Goal: Task Accomplishment & Management: Manage account settings

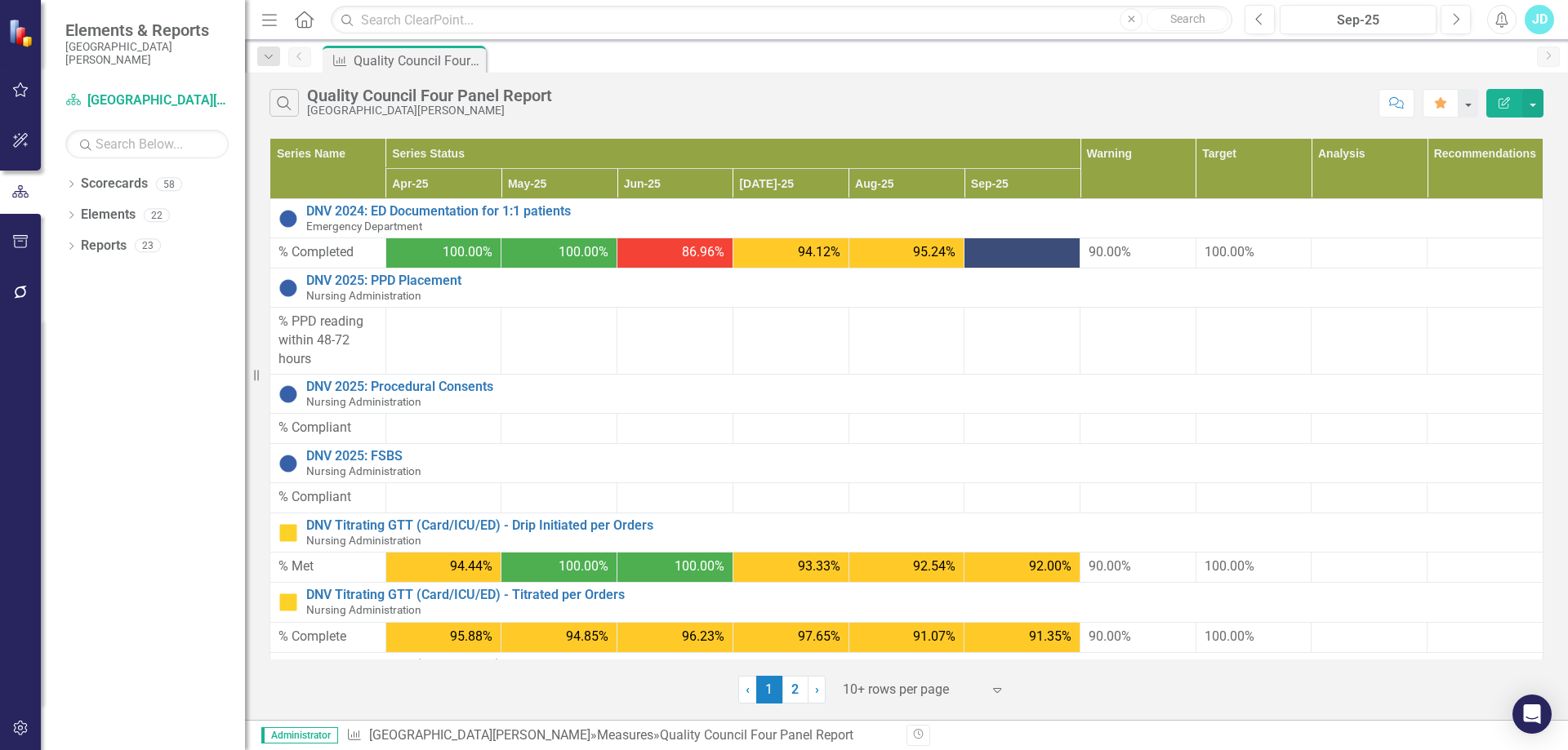
click at [86, 549] on div "Dropdown Scorecards 58 San Juan Regional Medical Center Admitting / Registratio…" at bounding box center [142, 460] width 204 height 580
click at [917, 695] on div at bounding box center [912, 689] width 139 height 22
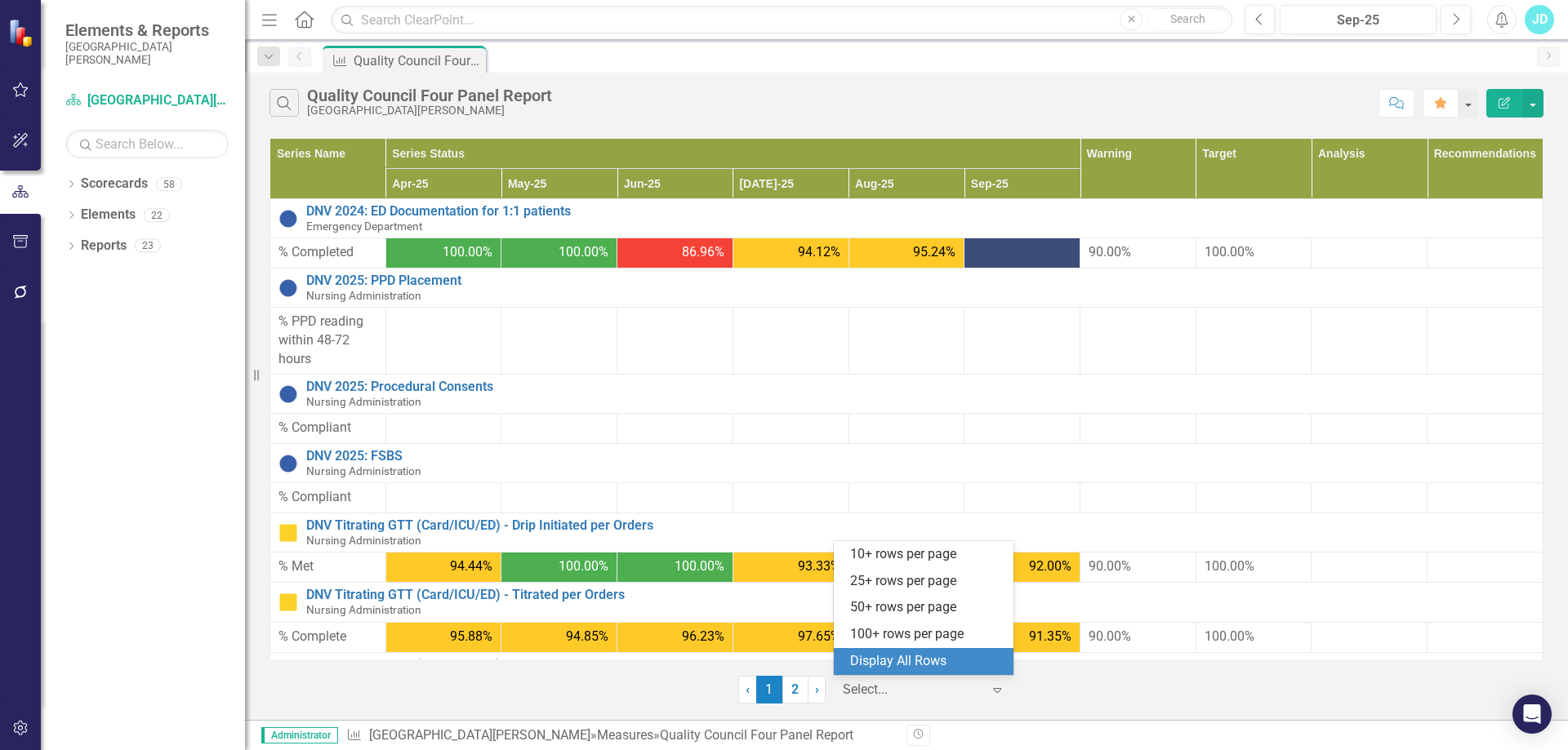
click at [923, 670] on div "Display All Rows" at bounding box center [927, 662] width 154 height 19
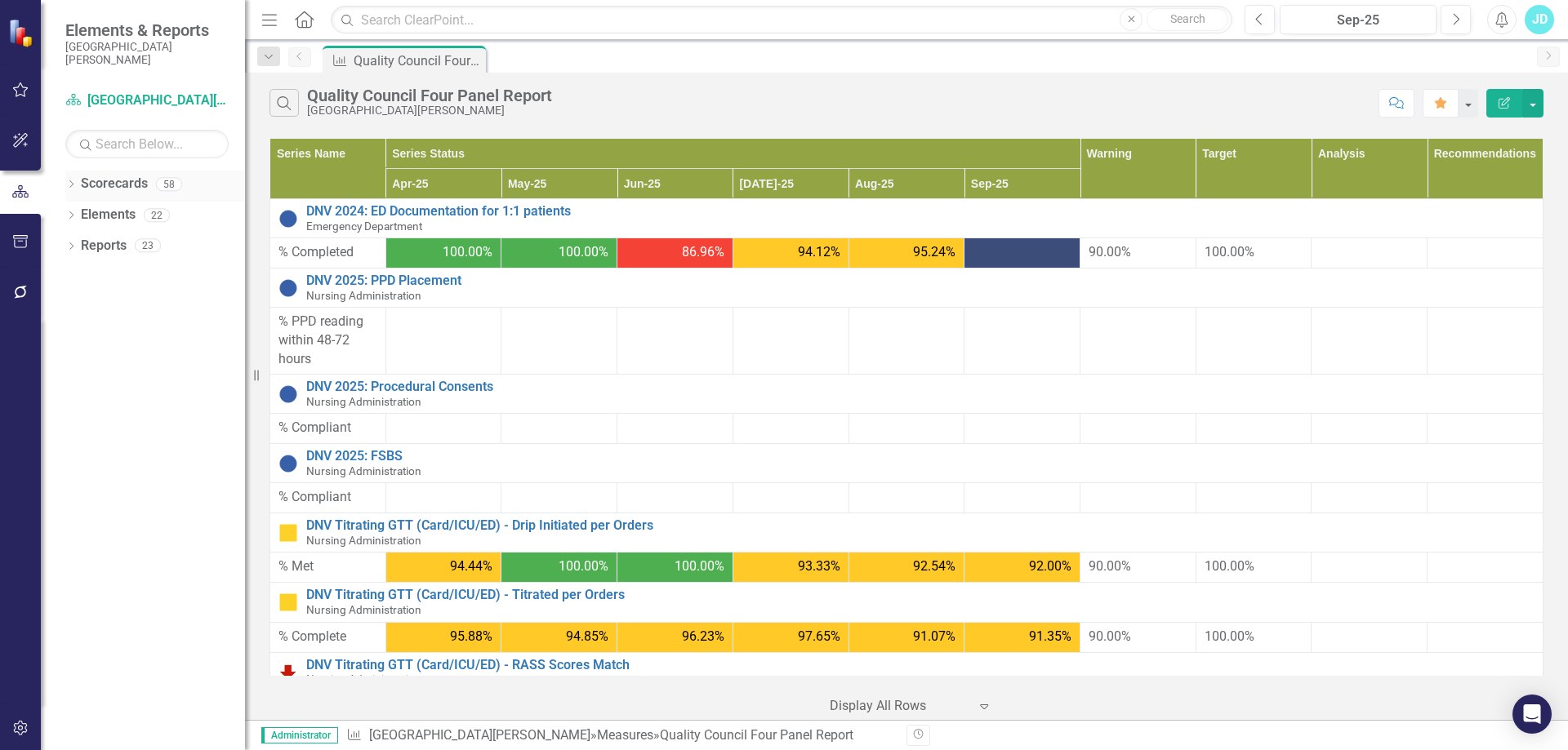
click at [114, 179] on link "Scorecards" at bounding box center [114, 185] width 67 height 19
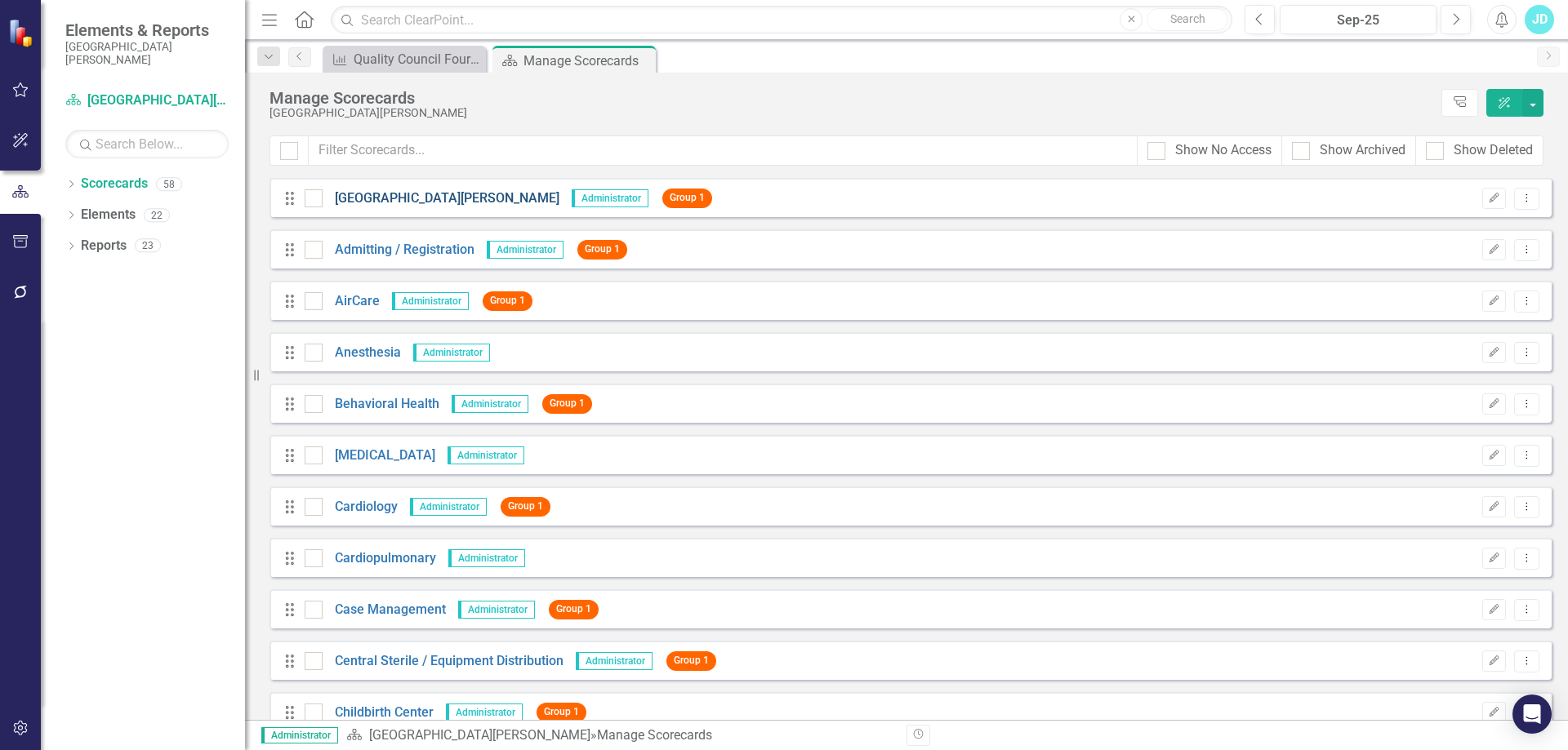
click at [386, 191] on link "[GEOGRAPHIC_DATA][PERSON_NAME]" at bounding box center [441, 199] width 237 height 19
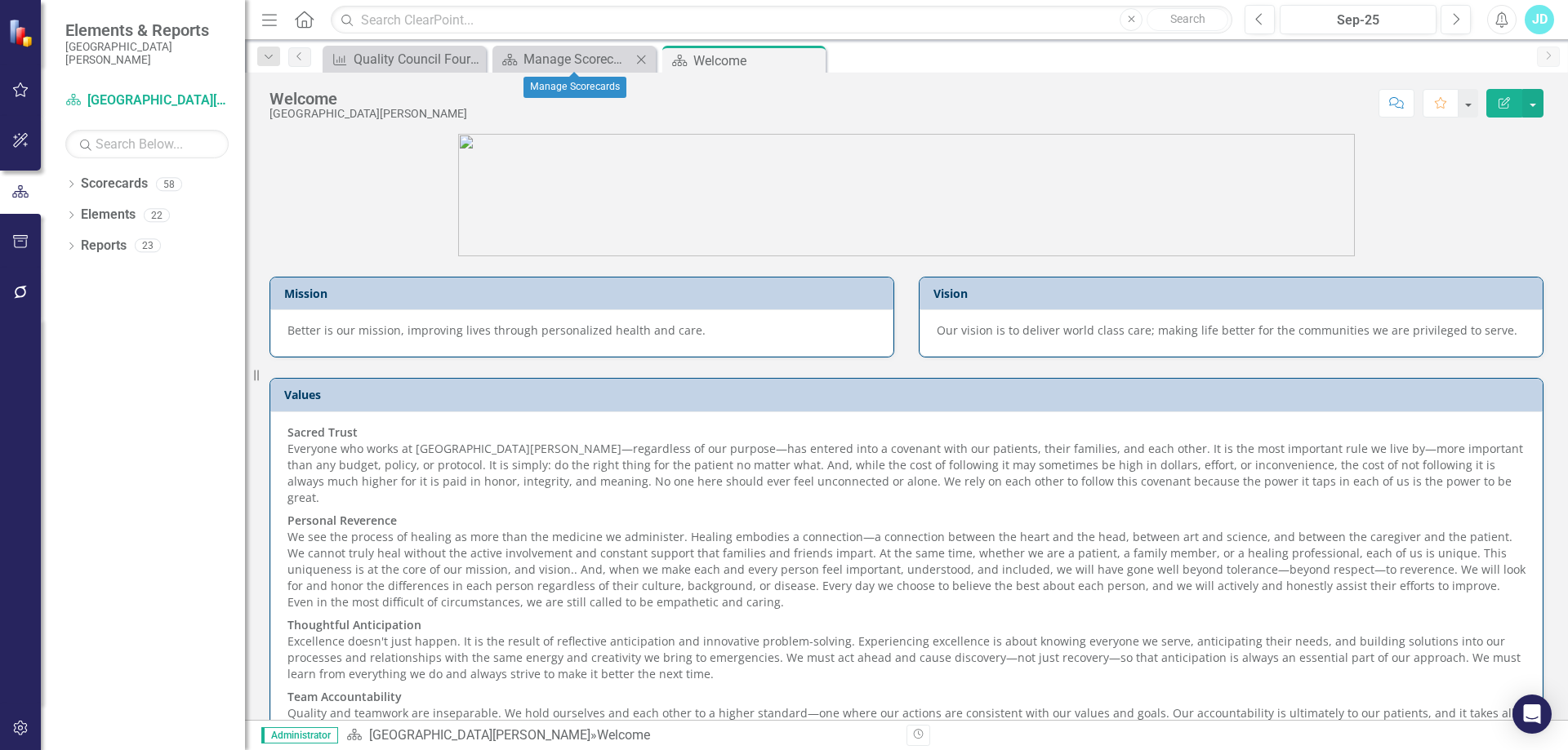
click at [640, 62] on icon at bounding box center [641, 59] width 9 height 9
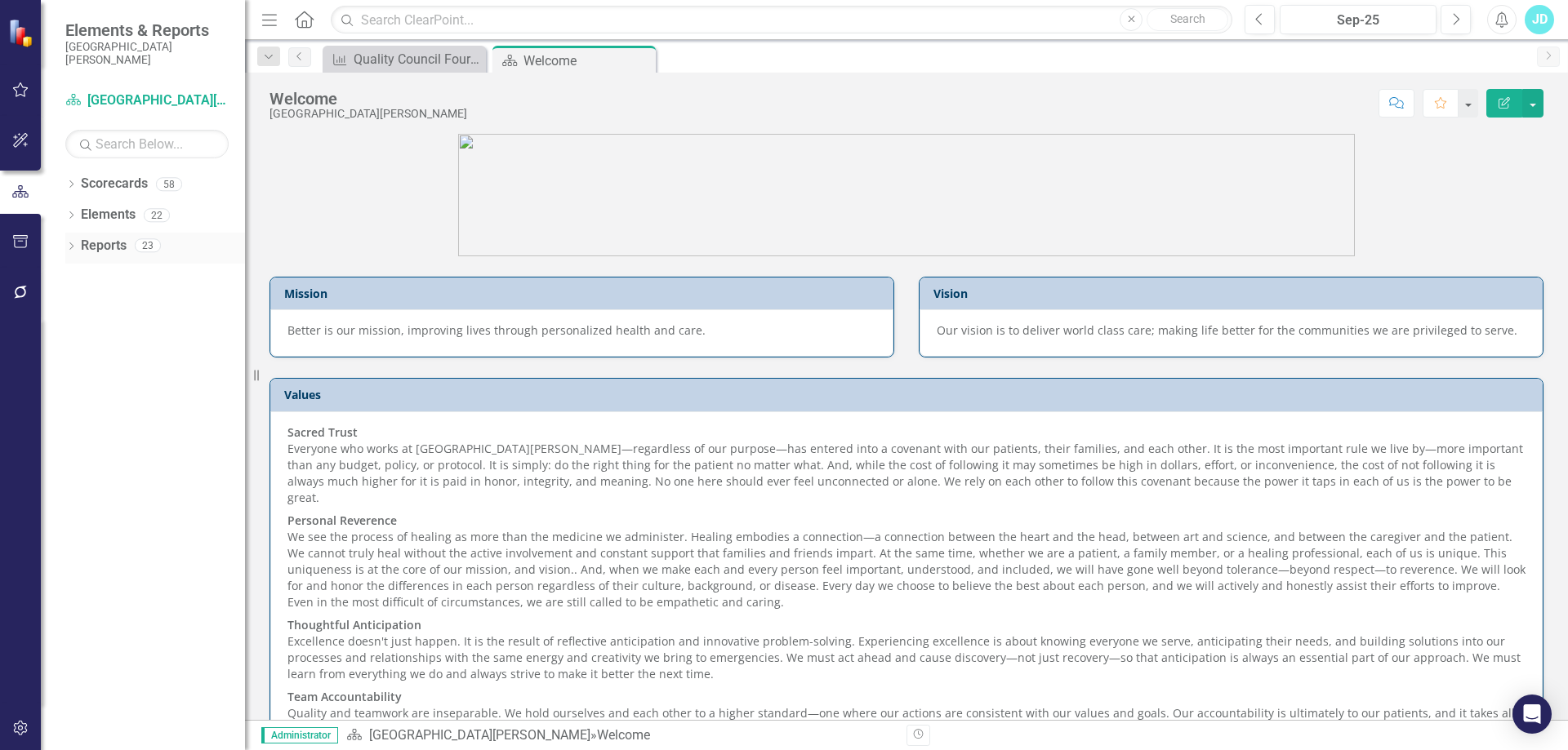
click at [73, 247] on icon "Dropdown" at bounding box center [71, 247] width 12 height 9
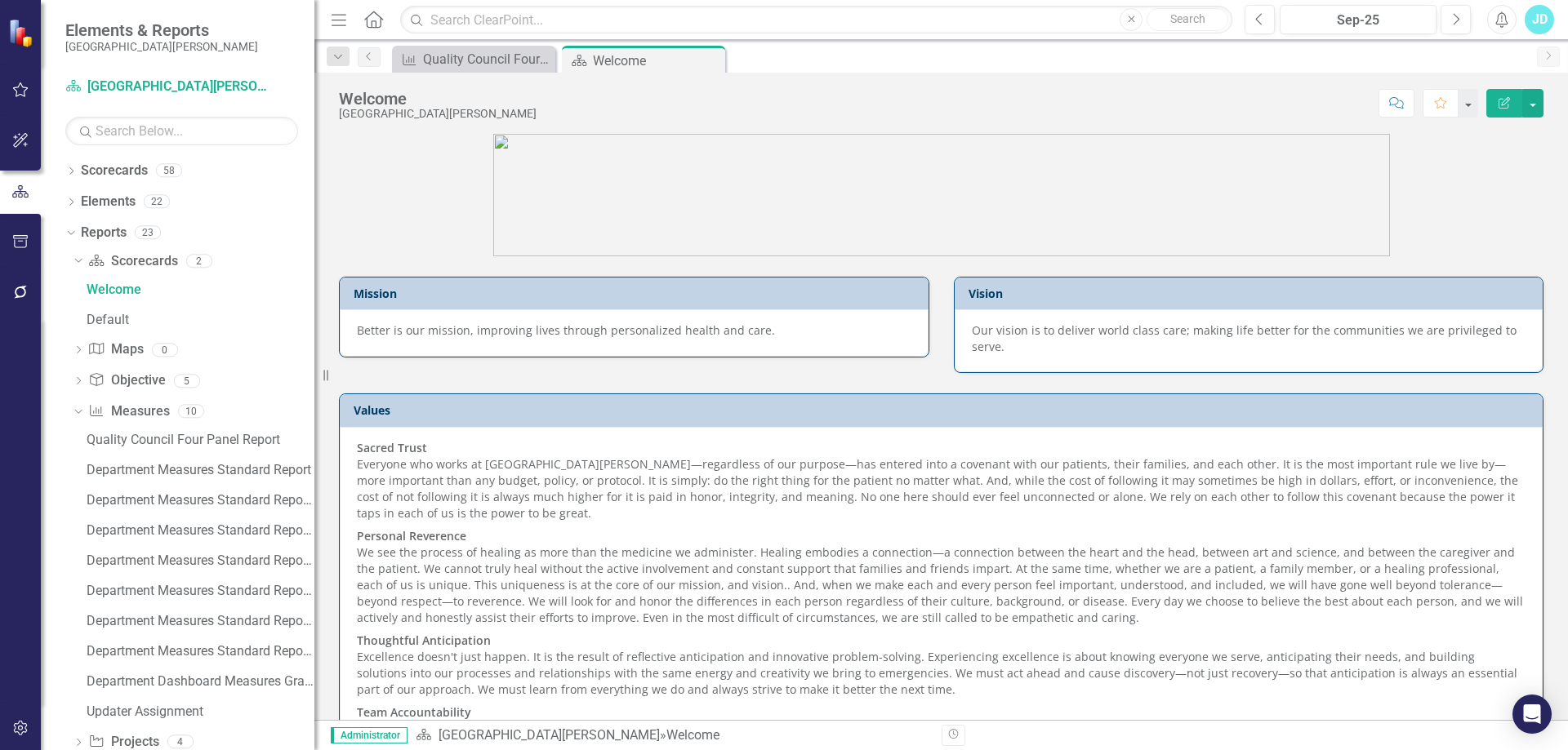
drag, startPoint x: 270, startPoint y: 378, endPoint x: 315, endPoint y: 378, distance: 45.0
click at [315, 378] on div "Resize" at bounding box center [321, 375] width 13 height 750
click at [69, 235] on icon "Dropdown" at bounding box center [68, 232] width 9 height 12
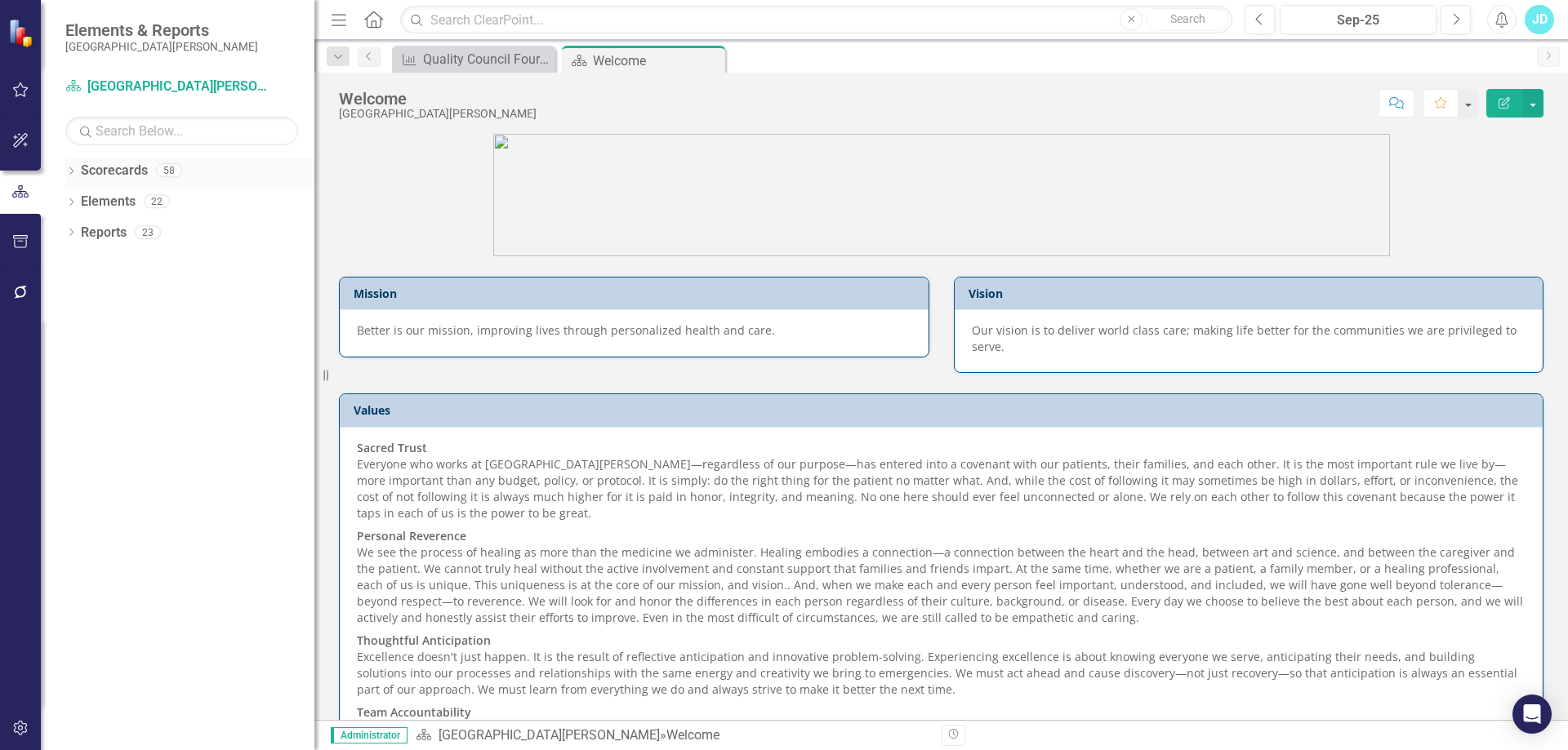
click at [73, 170] on icon "Dropdown" at bounding box center [71, 172] width 12 height 9
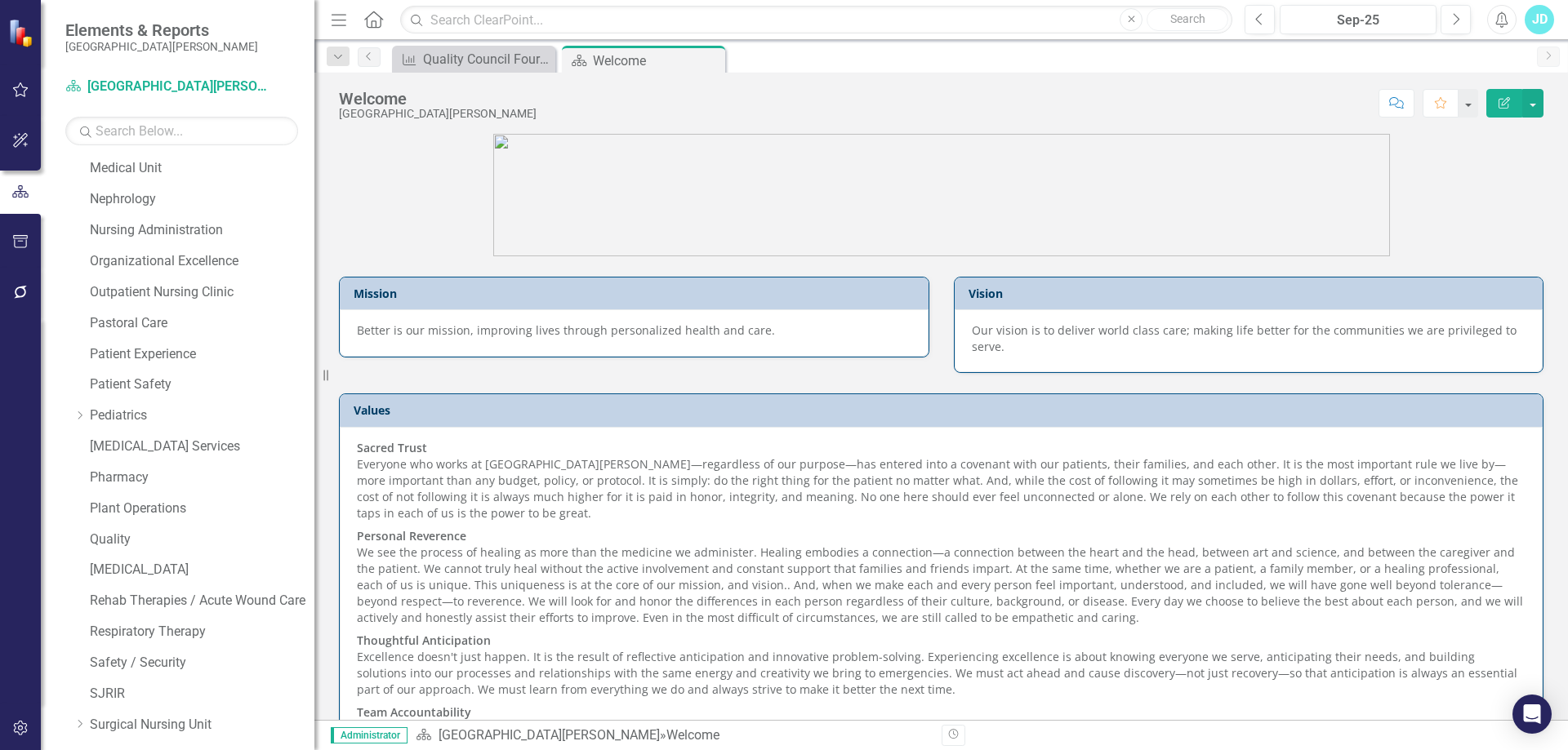
scroll to position [1137, 0]
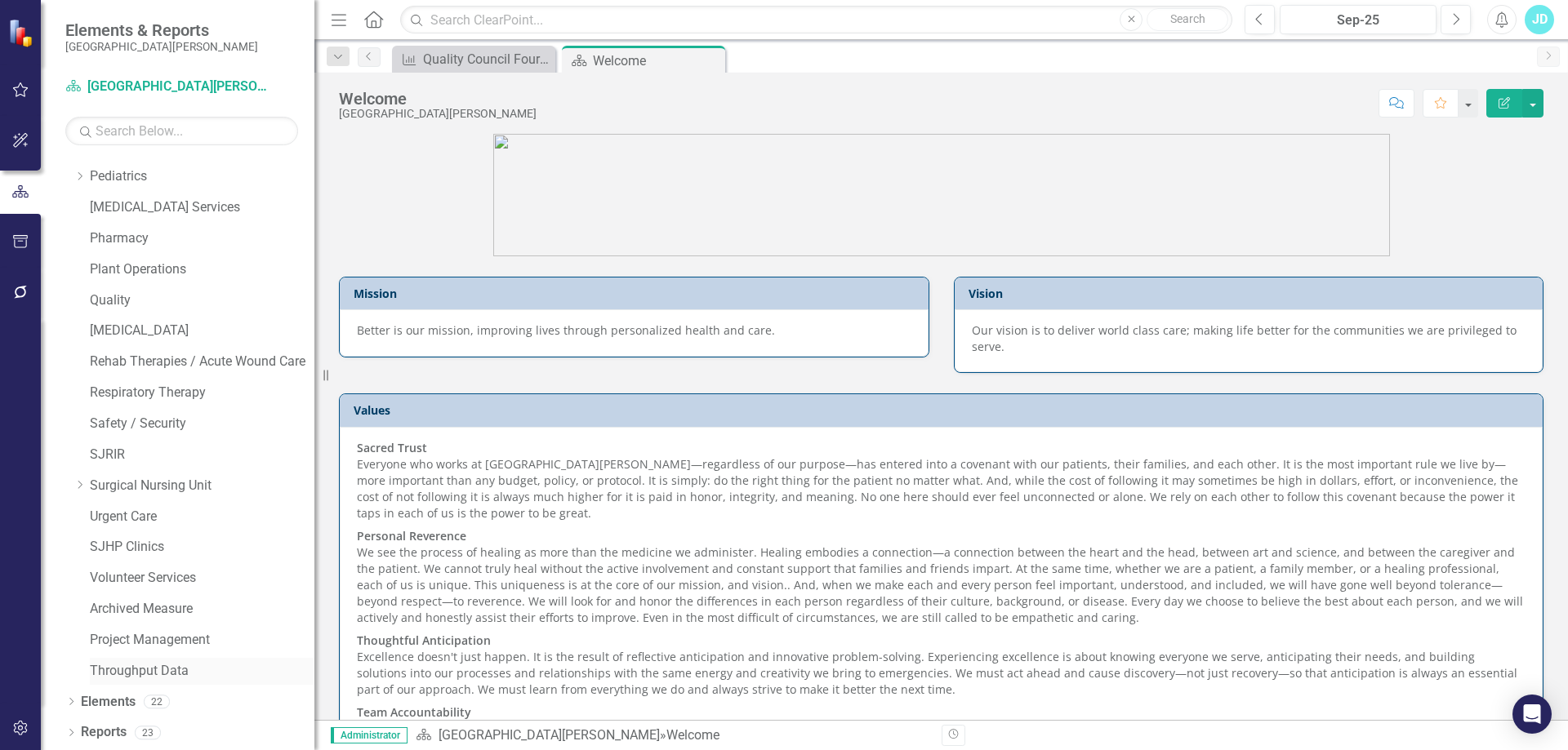
click at [135, 668] on link "Throughput Data" at bounding box center [201, 671] width 224 height 19
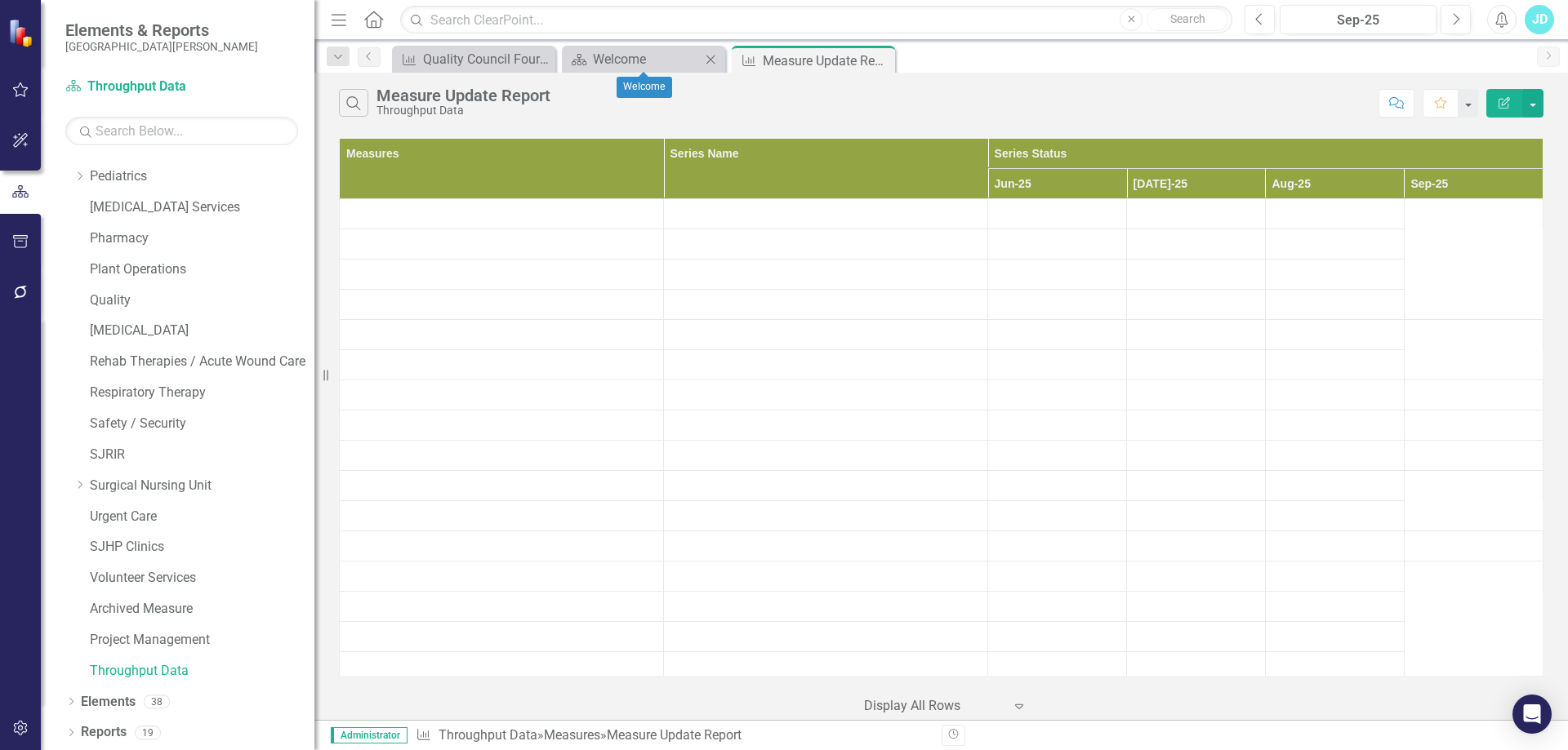
click at [712, 57] on icon "Close" at bounding box center [710, 60] width 16 height 13
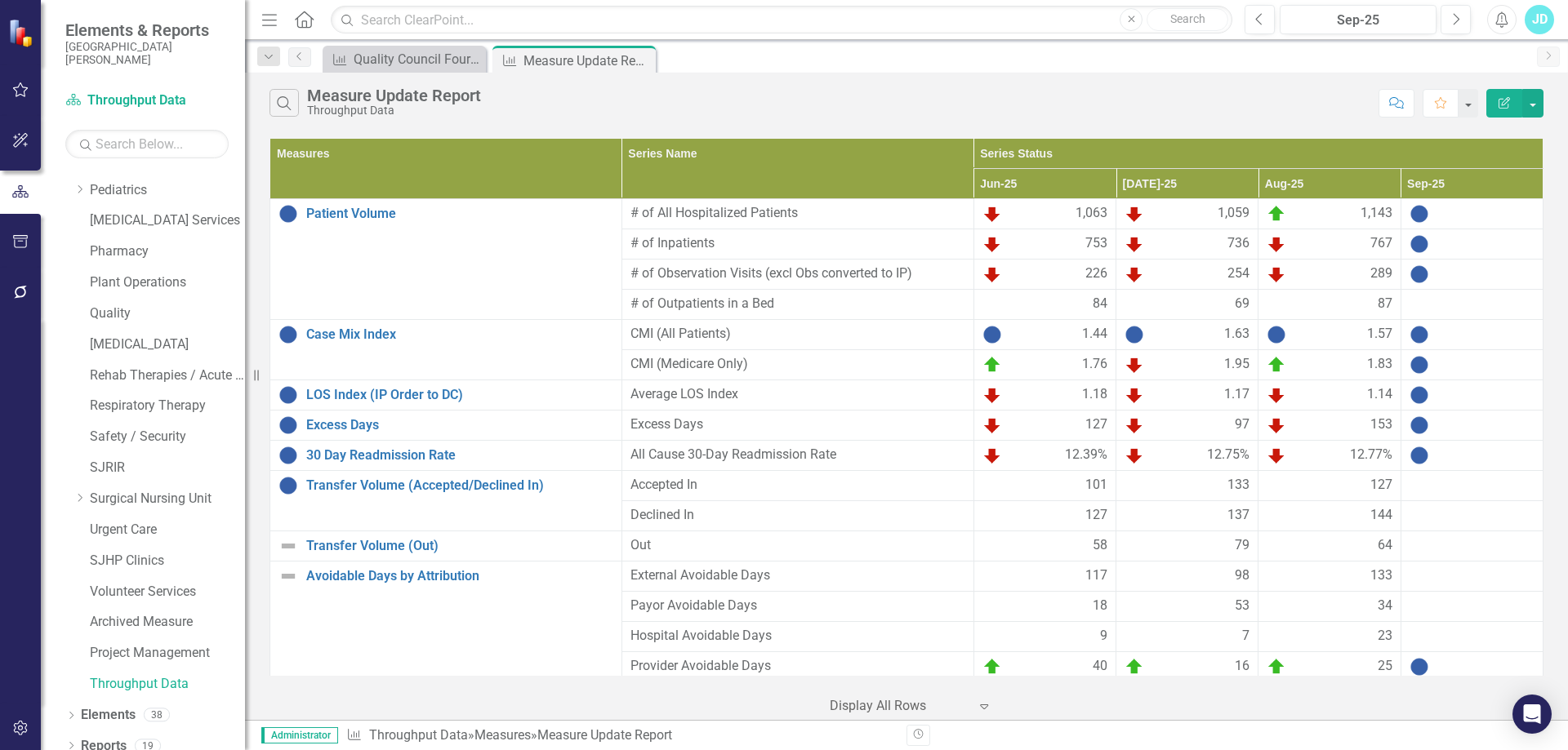
drag, startPoint x: 320, startPoint y: 375, endPoint x: 234, endPoint y: 378, distance: 86.1
click at [234, 378] on div "Elements & Reports San Juan Regional Medical Center Scorecard Throughput Data S…" at bounding box center [122, 375] width 245 height 750
click at [1311, 220] on div "1,143" at bounding box center [1328, 213] width 125 height 19
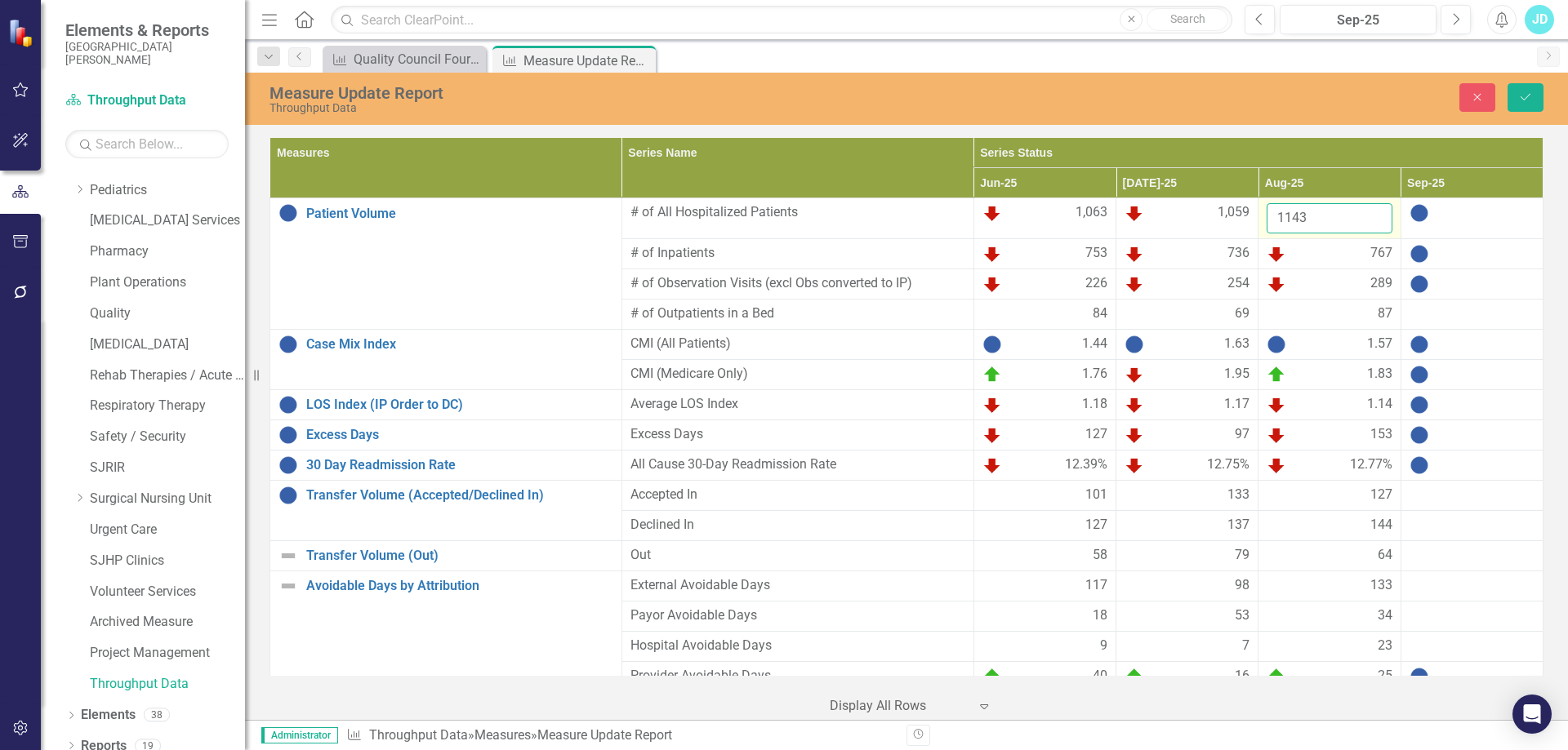
click at [1315, 220] on input "1143" at bounding box center [1328, 217] width 125 height 30
type input "1192"
click at [1450, 233] on td at bounding box center [1472, 218] width 142 height 40
click at [1450, 224] on td at bounding box center [1472, 218] width 142 height 40
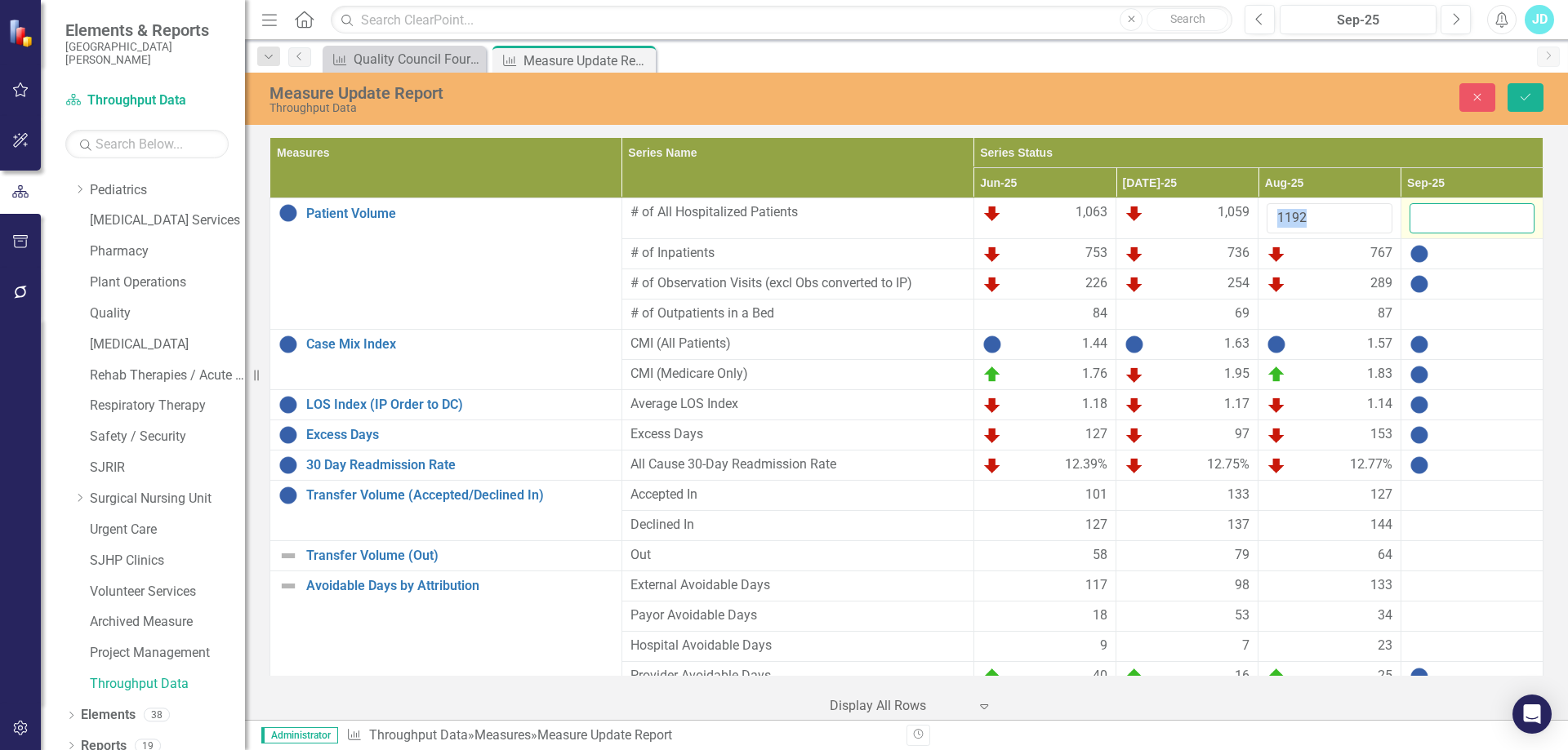
click at [1450, 224] on input "number" at bounding box center [1472, 217] width 125 height 30
type input "1091"
click at [1316, 249] on div "767" at bounding box center [1328, 254] width 125 height 19
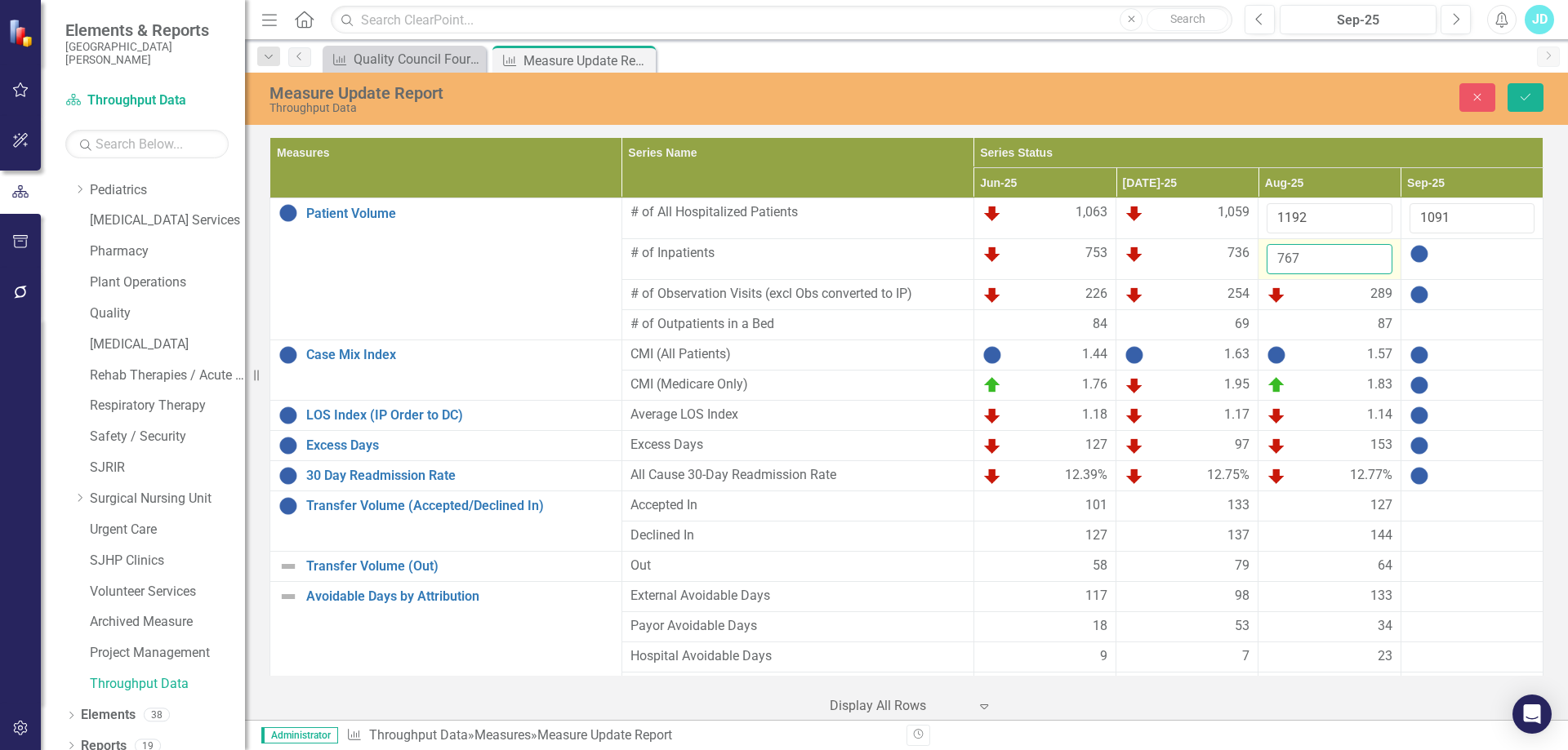
drag, startPoint x: 1320, startPoint y: 257, endPoint x: 1256, endPoint y: 259, distance: 64.0
click at [1266, 259] on input "767" at bounding box center [1328, 259] width 125 height 30
type input "814"
click at [1429, 262] on div at bounding box center [1472, 254] width 125 height 19
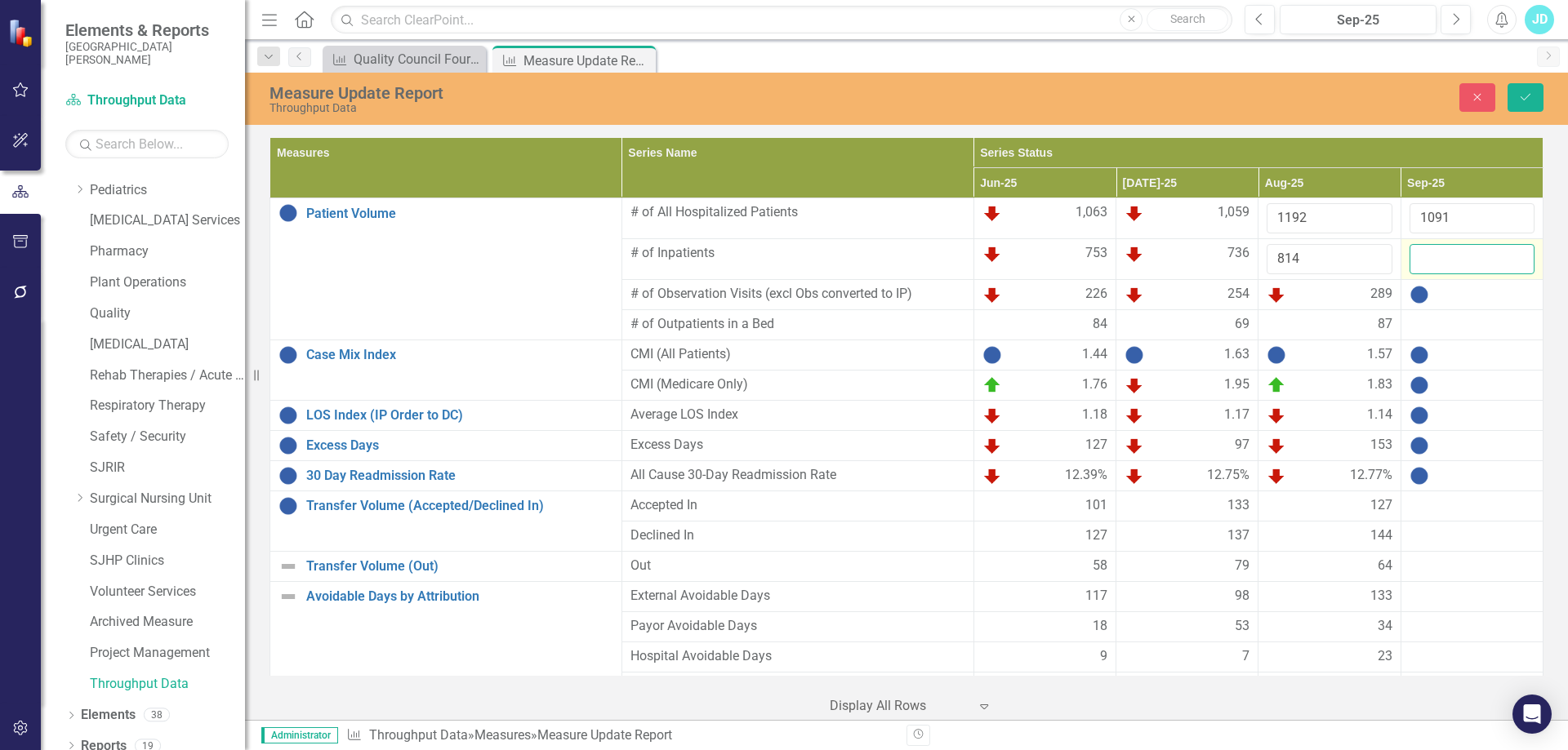
click at [1437, 259] on input "number" at bounding box center [1472, 259] width 125 height 30
type input "776"
click at [1322, 294] on div "289" at bounding box center [1328, 294] width 125 height 19
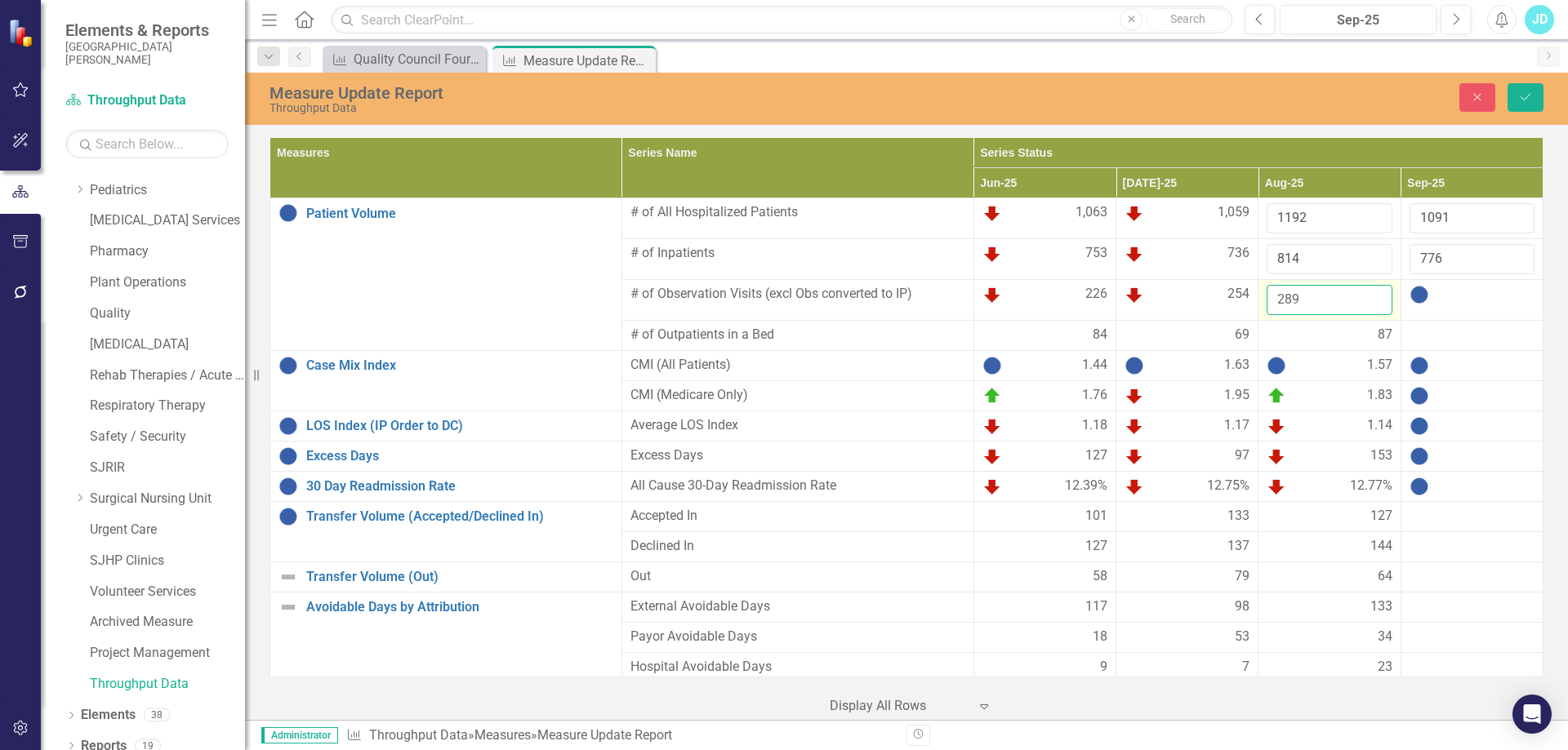
click at [1322, 294] on input "289" at bounding box center [1328, 299] width 125 height 30
type input "290"
click at [1454, 302] on div at bounding box center [1472, 294] width 125 height 19
click at [1454, 302] on input "number" at bounding box center [1472, 299] width 125 height 30
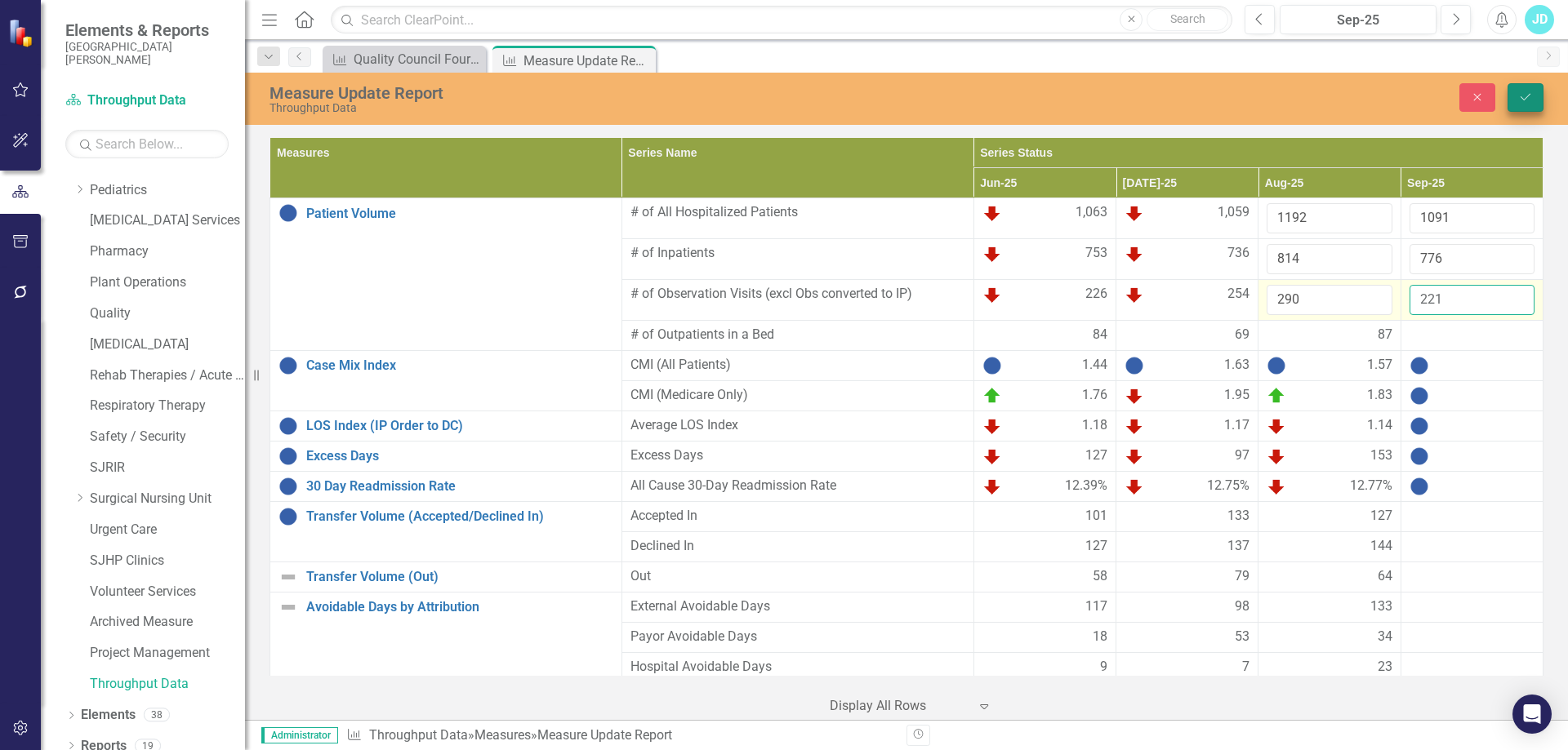
type input "221"
click at [1524, 96] on icon "Save" at bounding box center [1525, 97] width 14 height 12
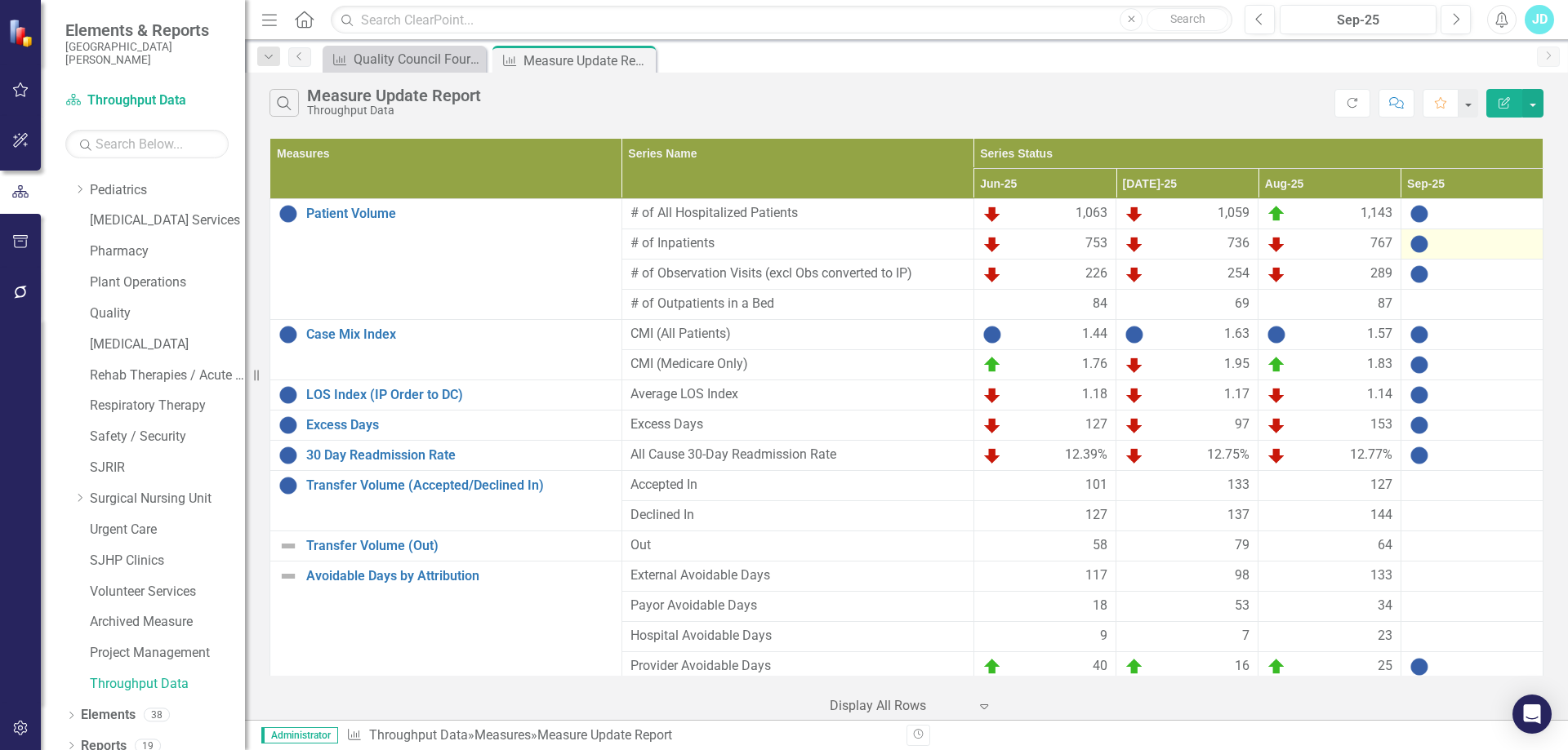
click at [1474, 238] on div at bounding box center [1472, 244] width 125 height 19
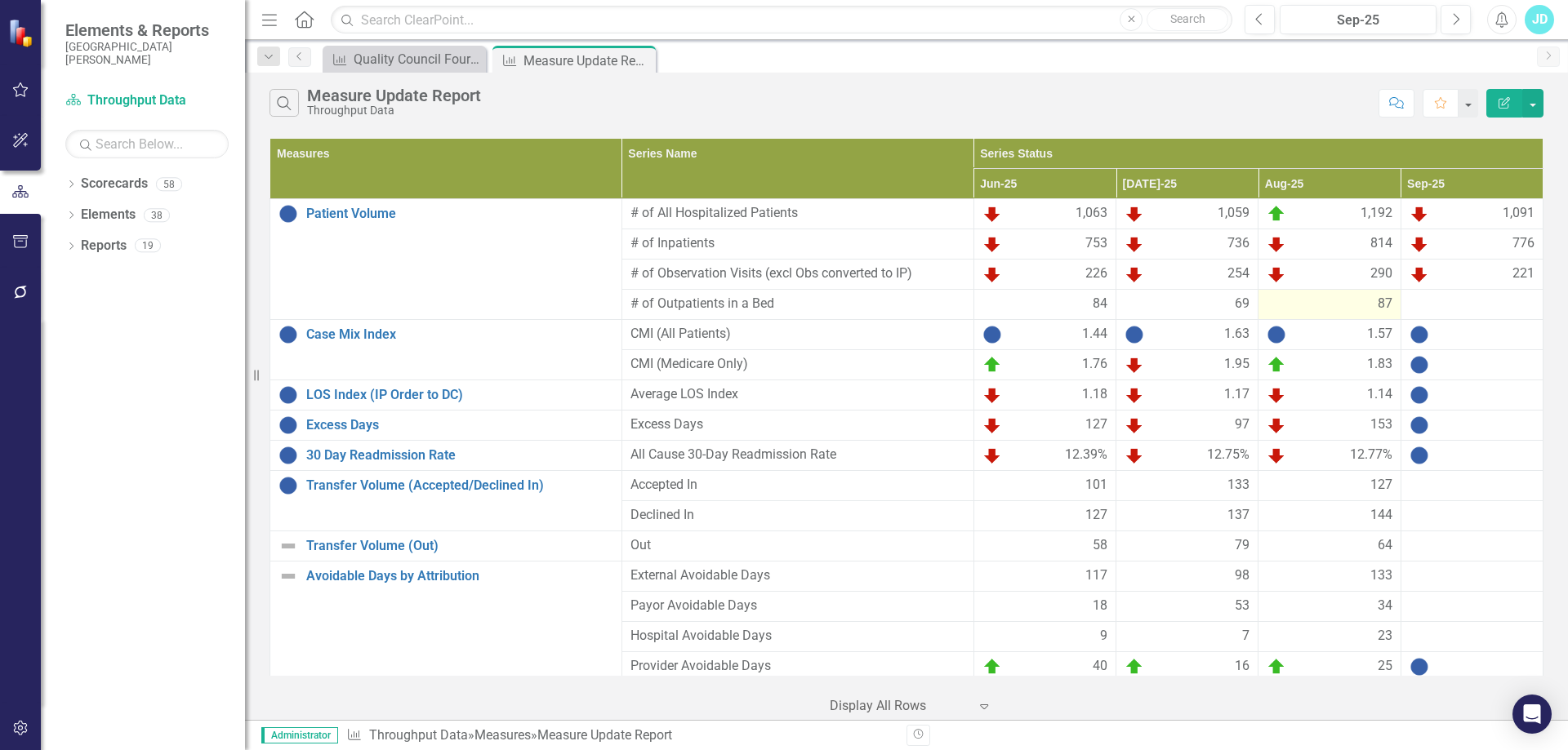
click at [1303, 308] on div "87" at bounding box center [1328, 304] width 125 height 19
click at [1303, 307] on div "87" at bounding box center [1328, 304] width 125 height 19
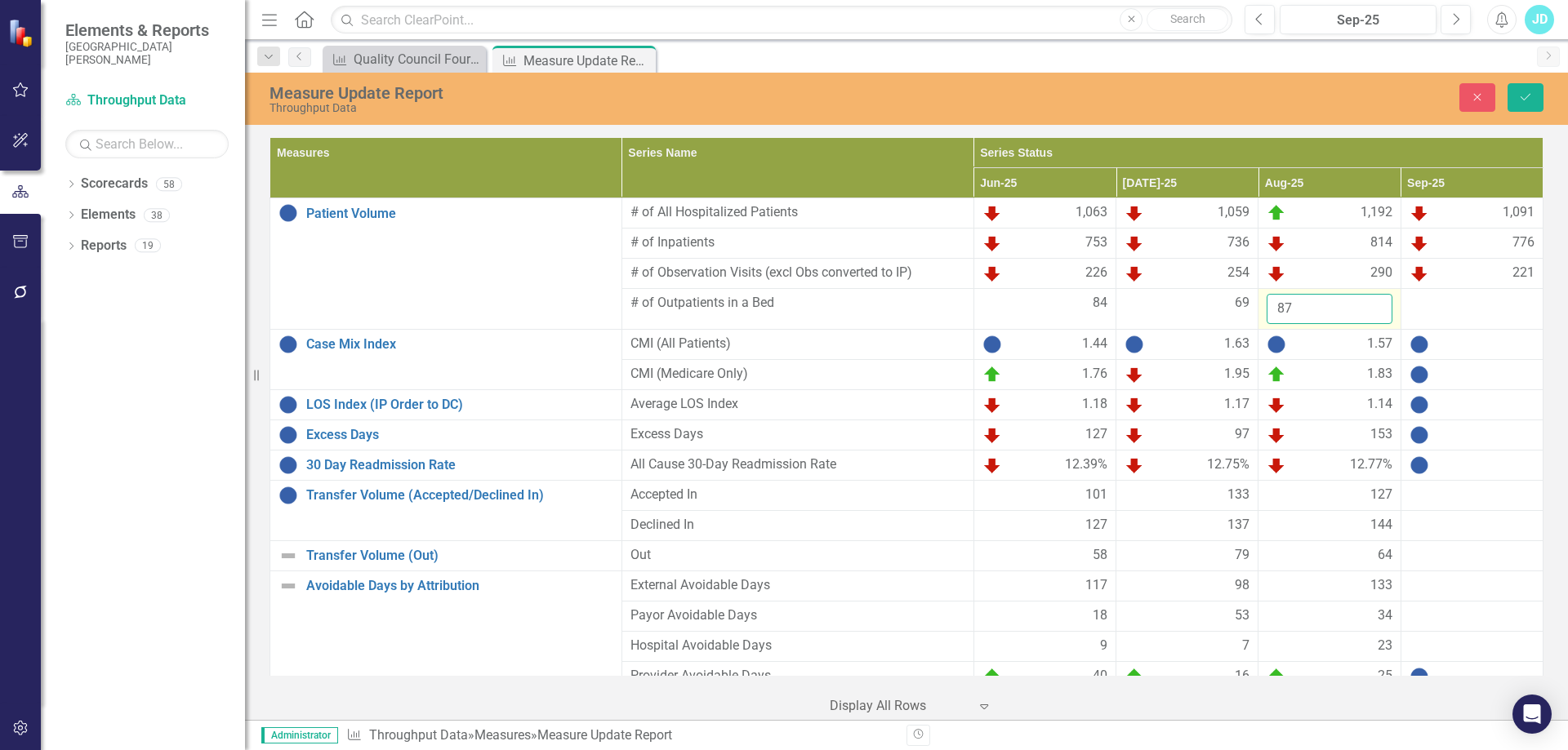
click at [1323, 306] on input "87" at bounding box center [1328, 309] width 125 height 30
type input "88"
click at [1363, 305] on input "88" at bounding box center [1328, 309] width 125 height 30
click at [1431, 304] on div at bounding box center [1472, 304] width 125 height 19
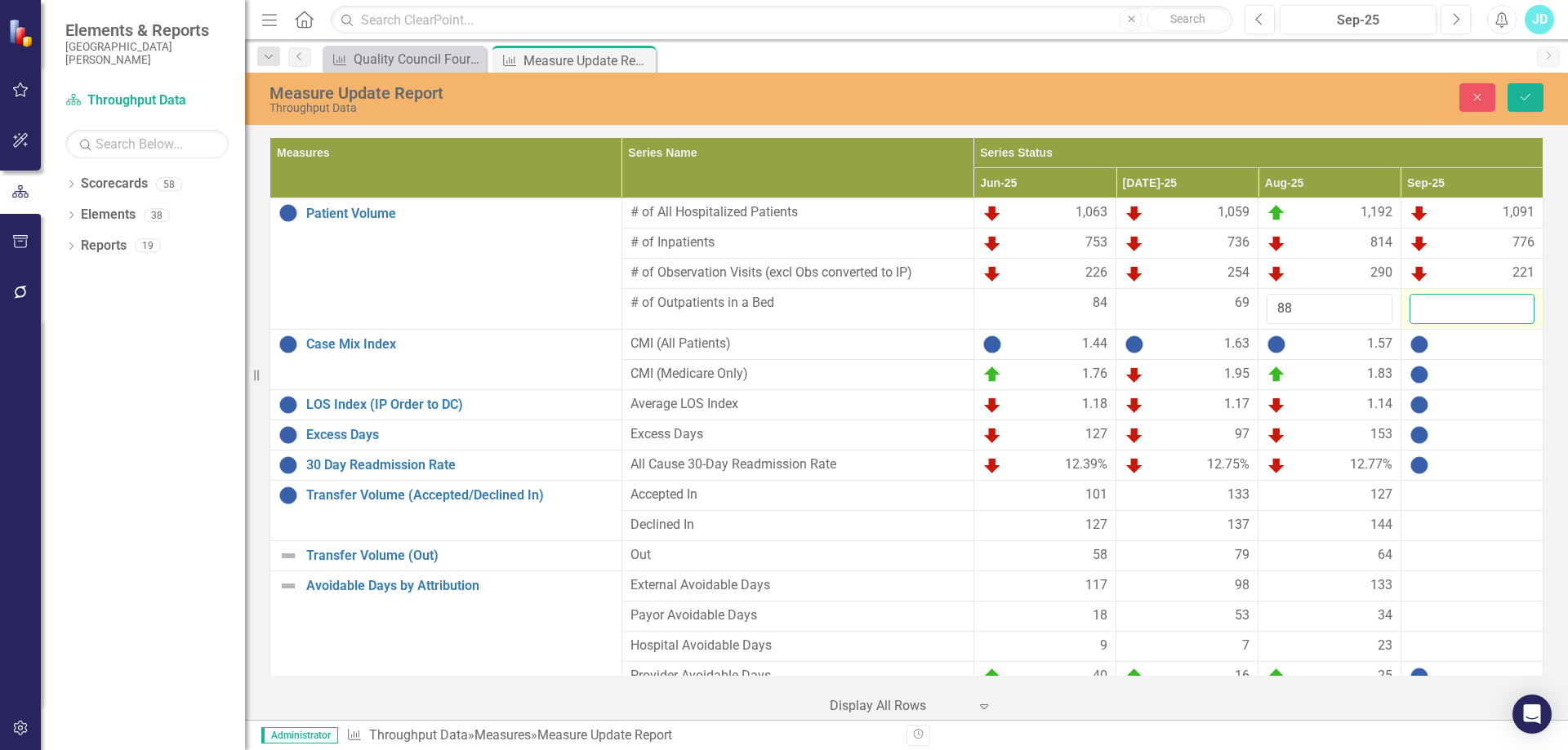
click at [1431, 304] on input "number" at bounding box center [1472, 309] width 125 height 30
type input "94"
click at [1063, 347] on div "1.44" at bounding box center [1045, 344] width 125 height 19
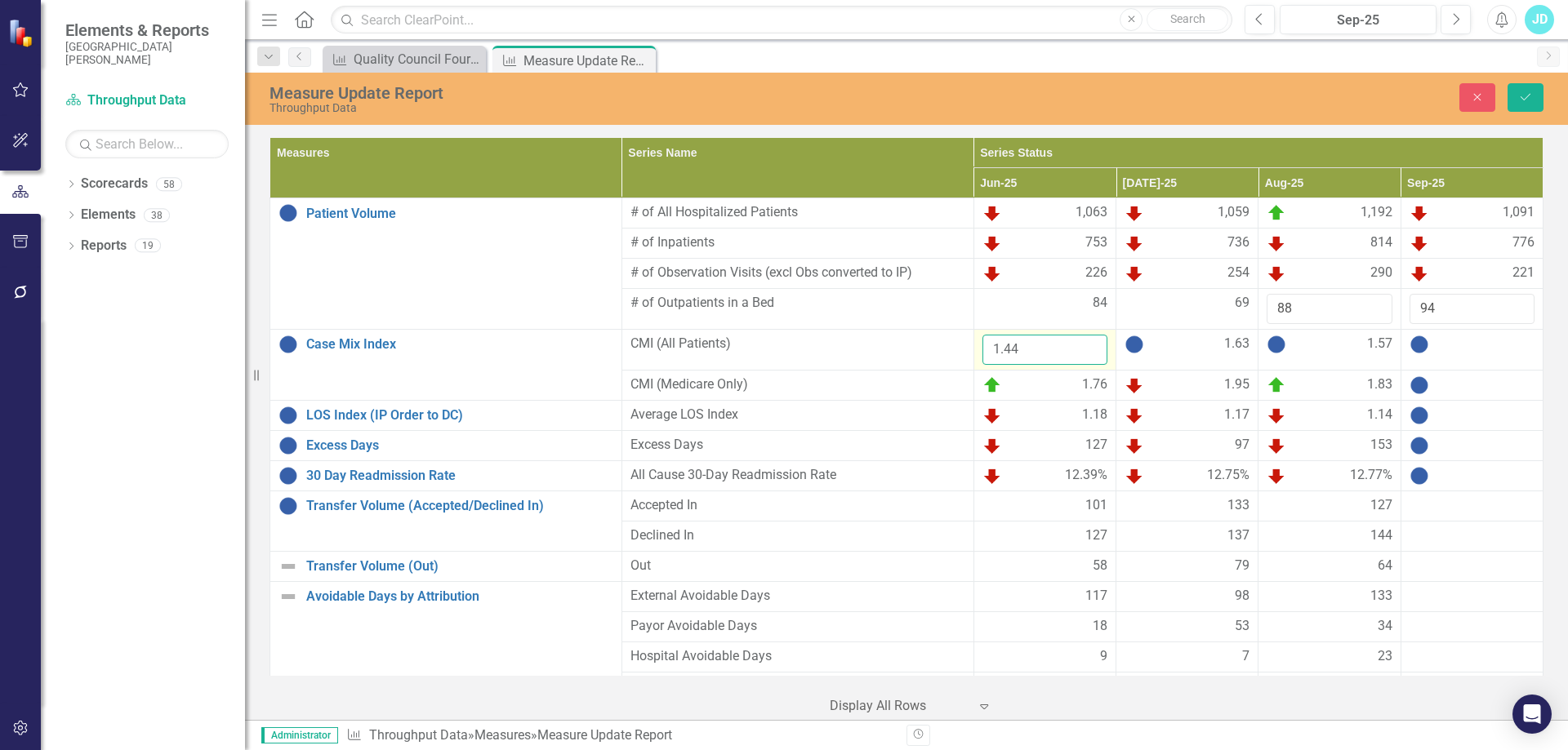
click at [1052, 351] on input "1.44" at bounding box center [1045, 349] width 125 height 30
type input "1.45"
click at [1315, 358] on td "1.57" at bounding box center [1329, 350] width 142 height 40
click at [1315, 358] on input "1.57" at bounding box center [1328, 349] width 125 height 30
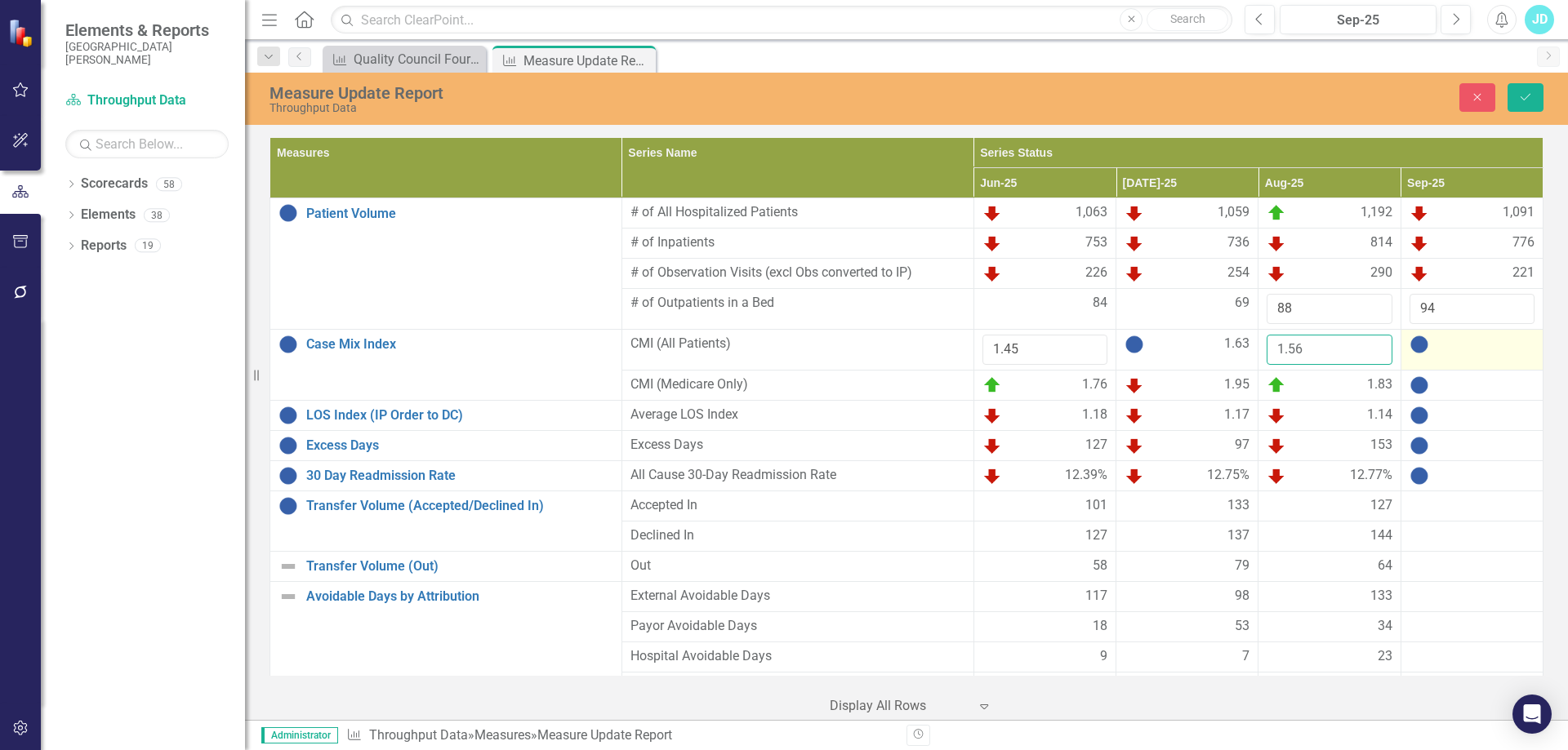
type input "1.56"
click at [1480, 349] on div at bounding box center [1472, 344] width 125 height 19
click at [1453, 348] on input "number" at bounding box center [1472, 349] width 125 height 30
type input "1.52"
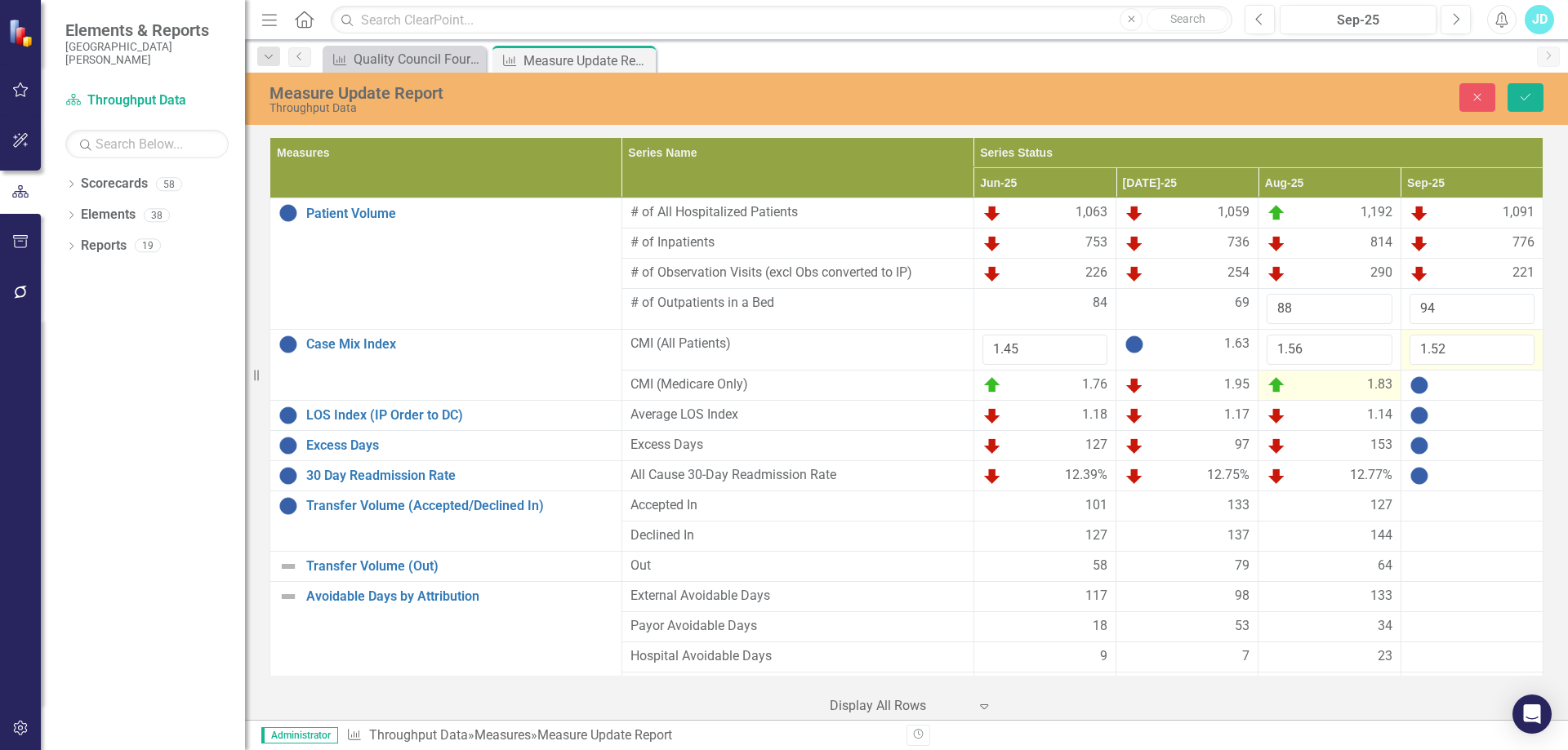
click at [1336, 389] on div "1.83" at bounding box center [1328, 385] width 125 height 19
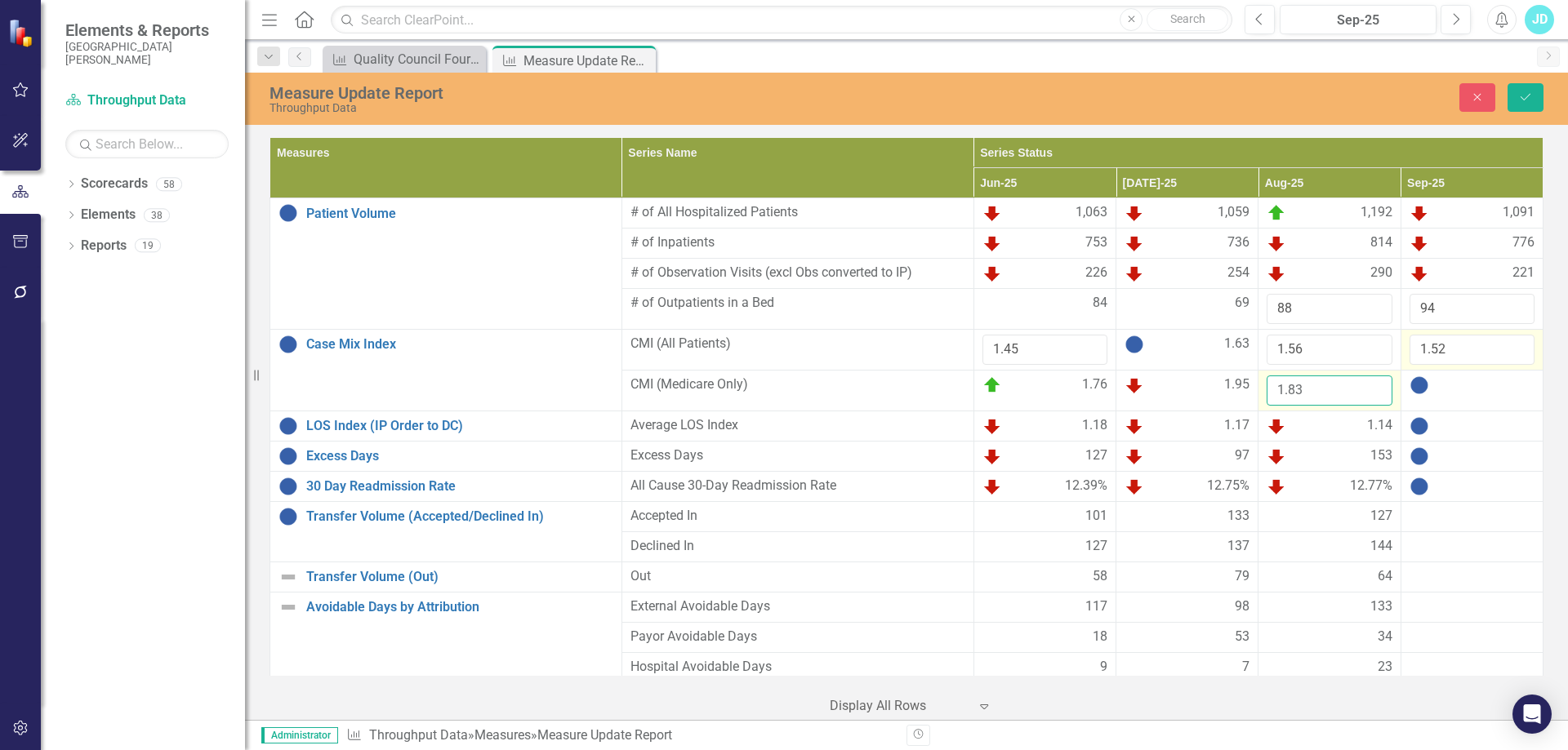
click at [1335, 389] on input "1.83" at bounding box center [1328, 389] width 125 height 30
type input "1.82"
click at [1441, 385] on div at bounding box center [1472, 385] width 125 height 19
click at [1441, 386] on input "number" at bounding box center [1472, 389] width 125 height 30
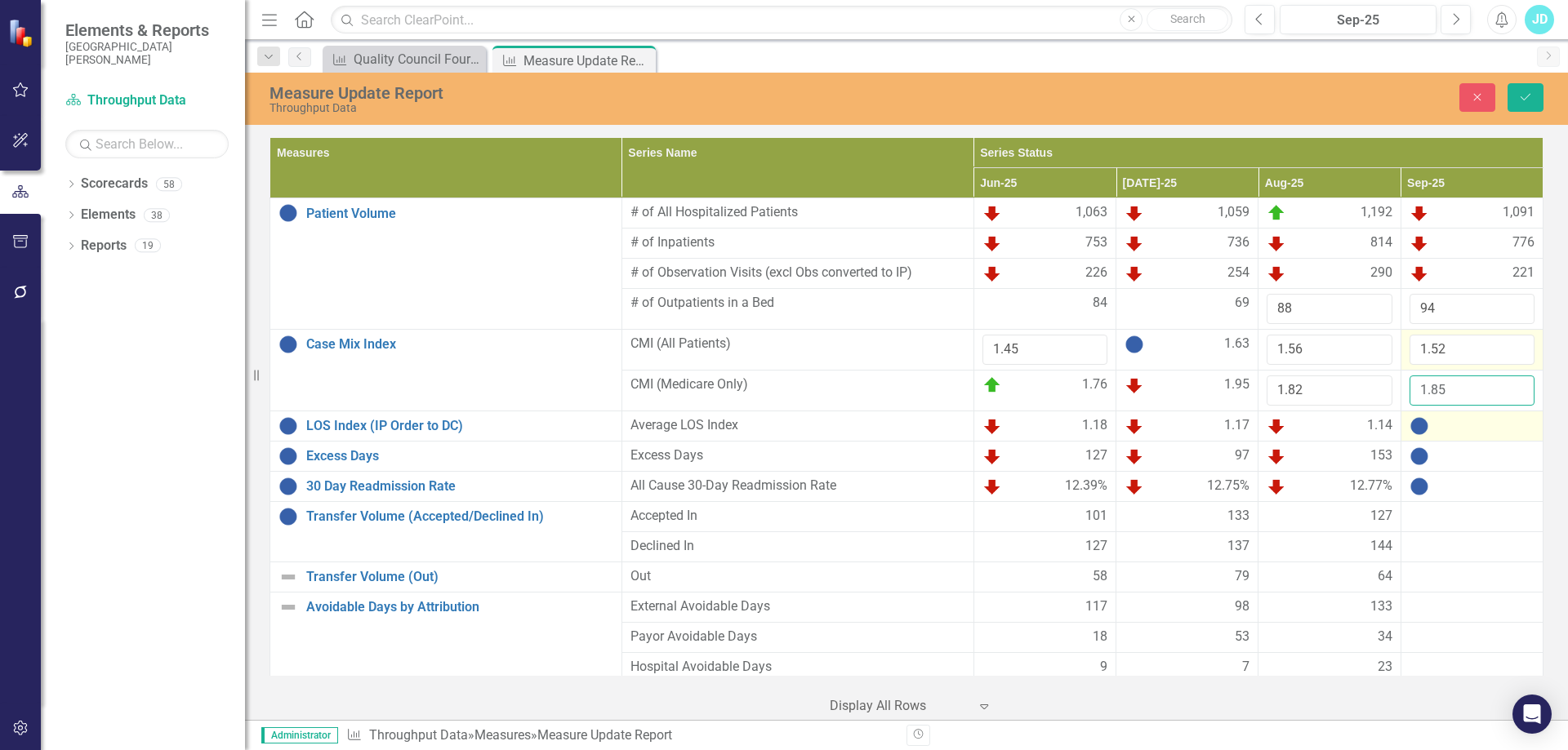
type input "1.85"
click at [1458, 428] on div at bounding box center [1472, 426] width 125 height 19
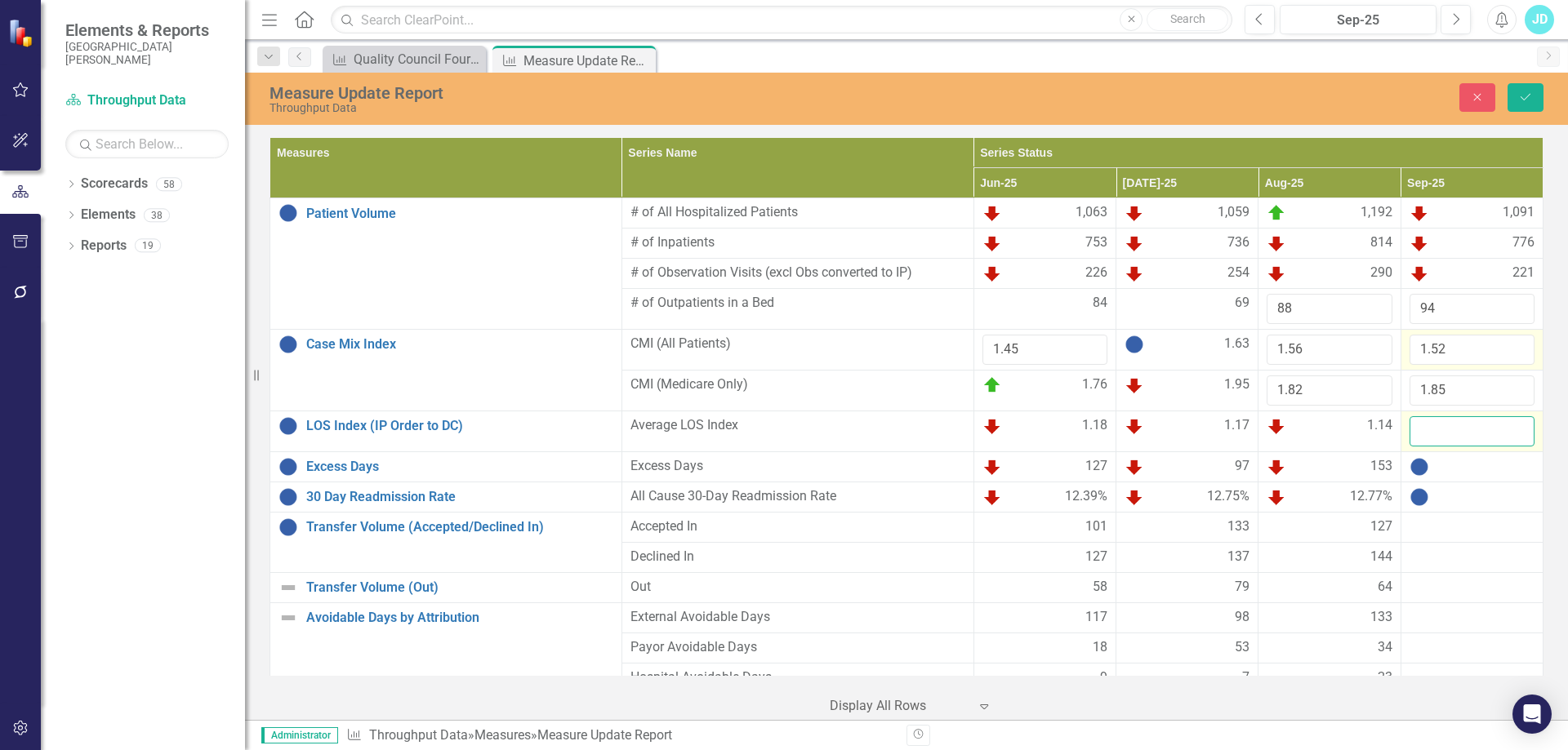
click at [1458, 428] on input "number" at bounding box center [1472, 431] width 125 height 30
type input "1.3"
click at [1460, 467] on div at bounding box center [1472, 466] width 125 height 19
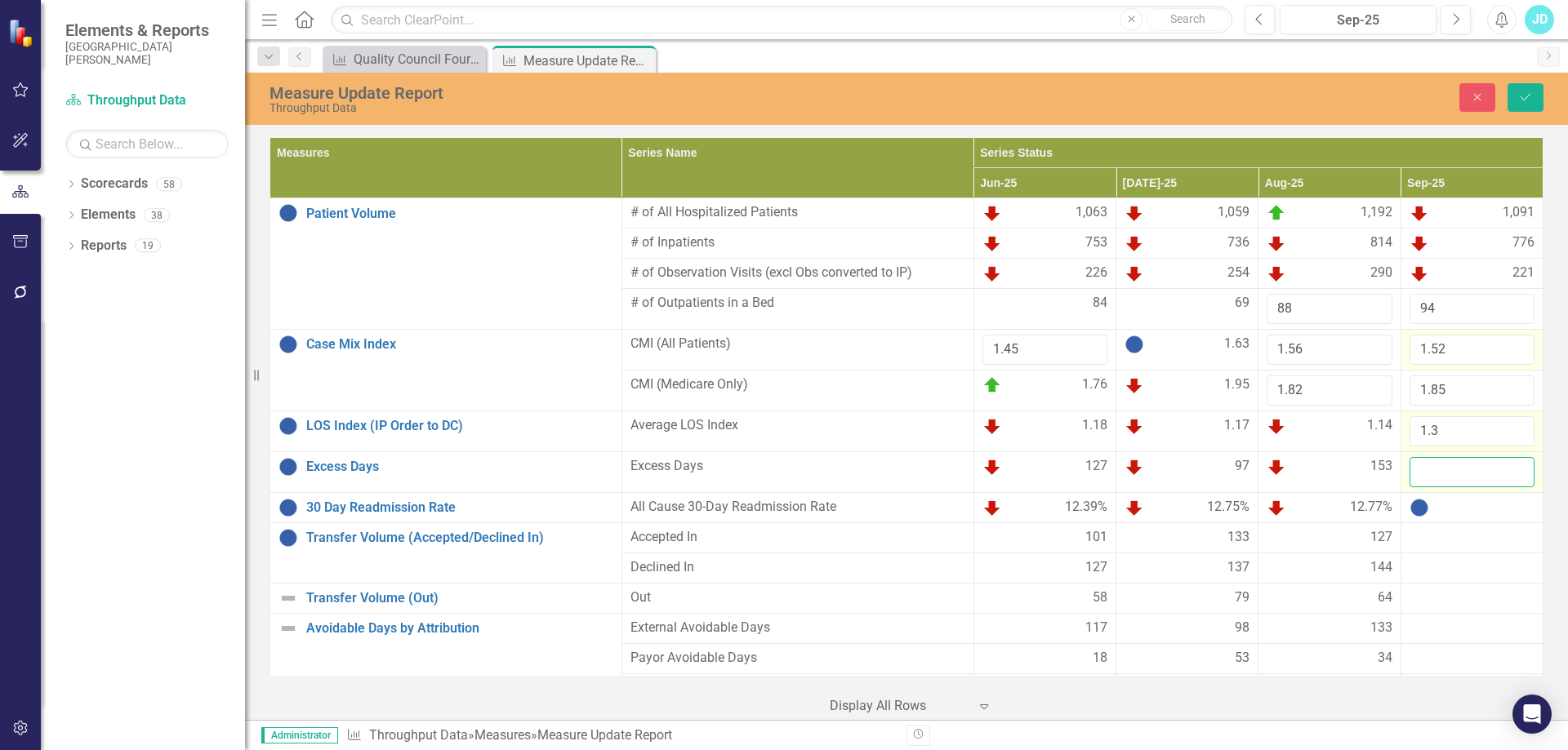
click at [1453, 472] on input "number" at bounding box center [1472, 471] width 125 height 30
type input "138"
click at [1454, 509] on div at bounding box center [1472, 508] width 125 height 19
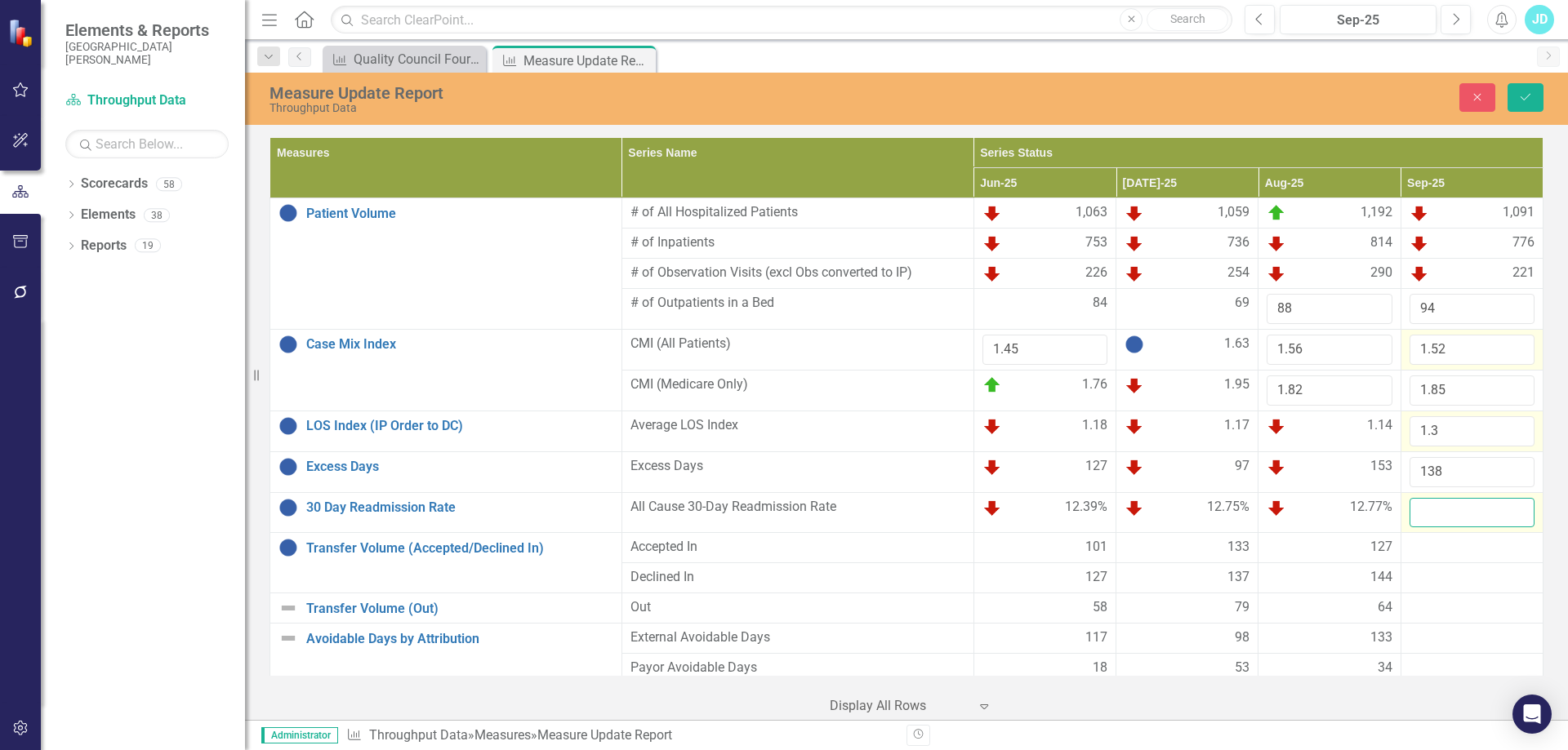
click at [1454, 508] on input "number" at bounding box center [1472, 512] width 125 height 30
type input "12.78"
click at [1530, 81] on div "Measure Update Report Throughput Data Close Save" at bounding box center [906, 97] width 1323 height 34
click at [1530, 89] on button "Save" at bounding box center [1525, 98] width 36 height 29
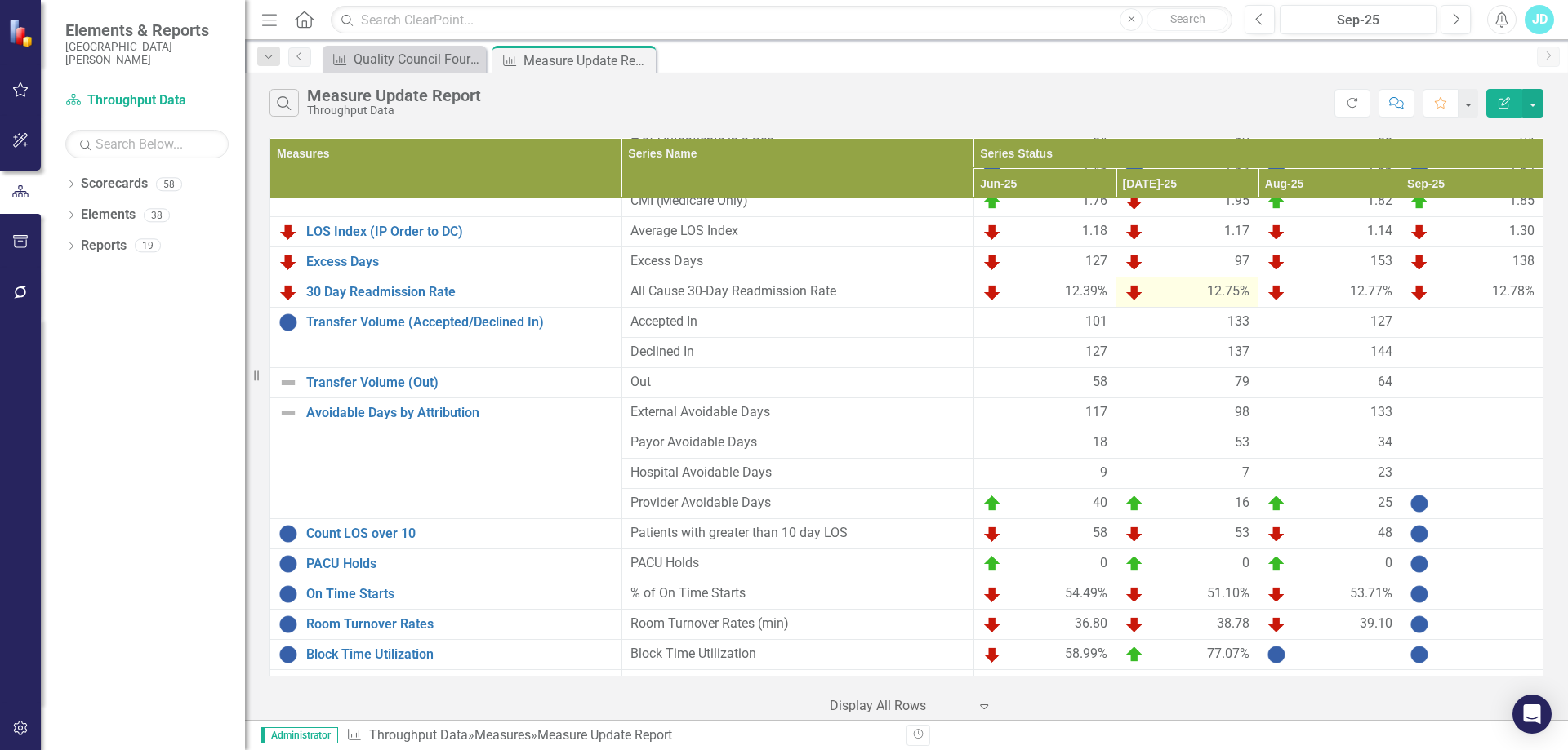
scroll to position [245, 0]
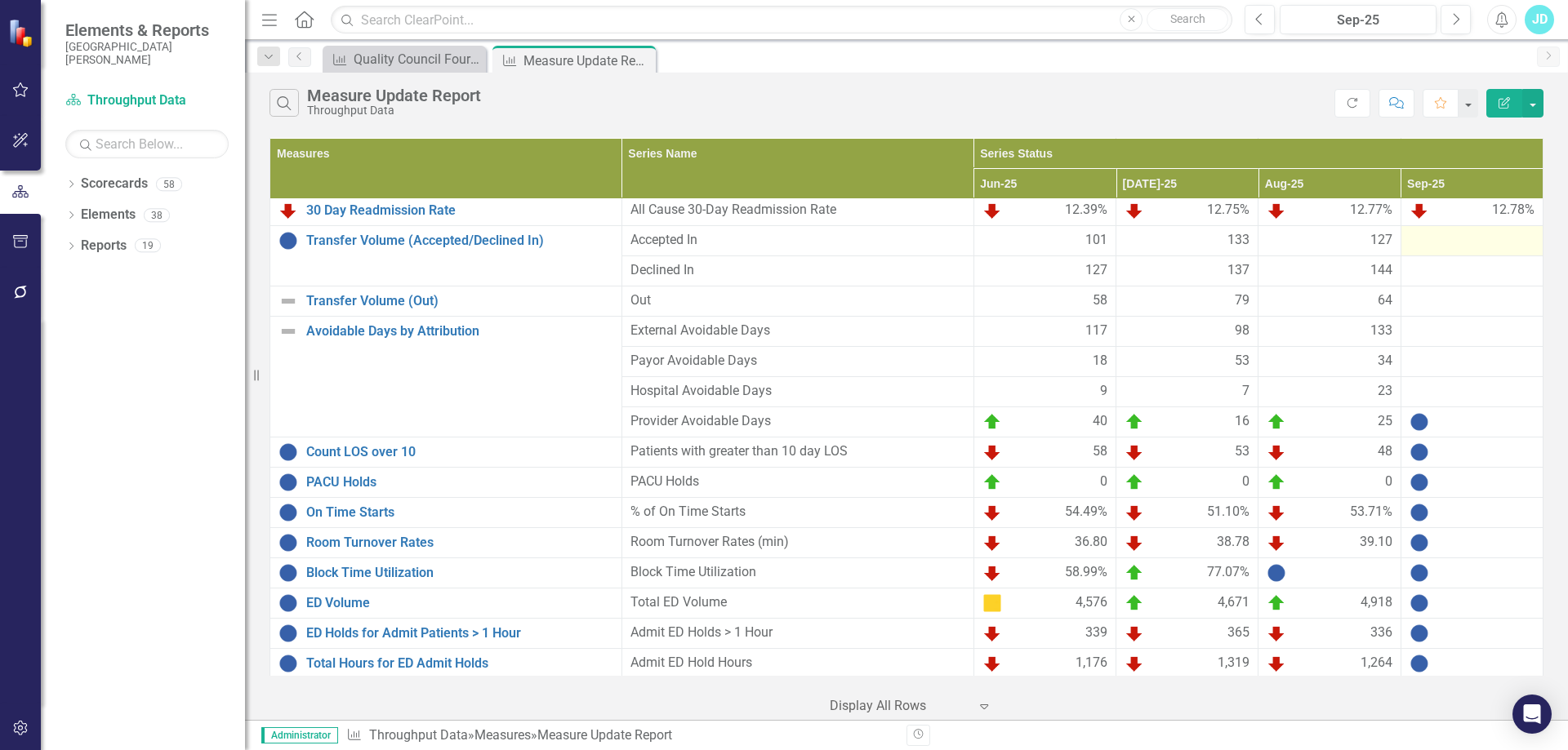
click at [1440, 235] on div at bounding box center [1472, 240] width 125 height 19
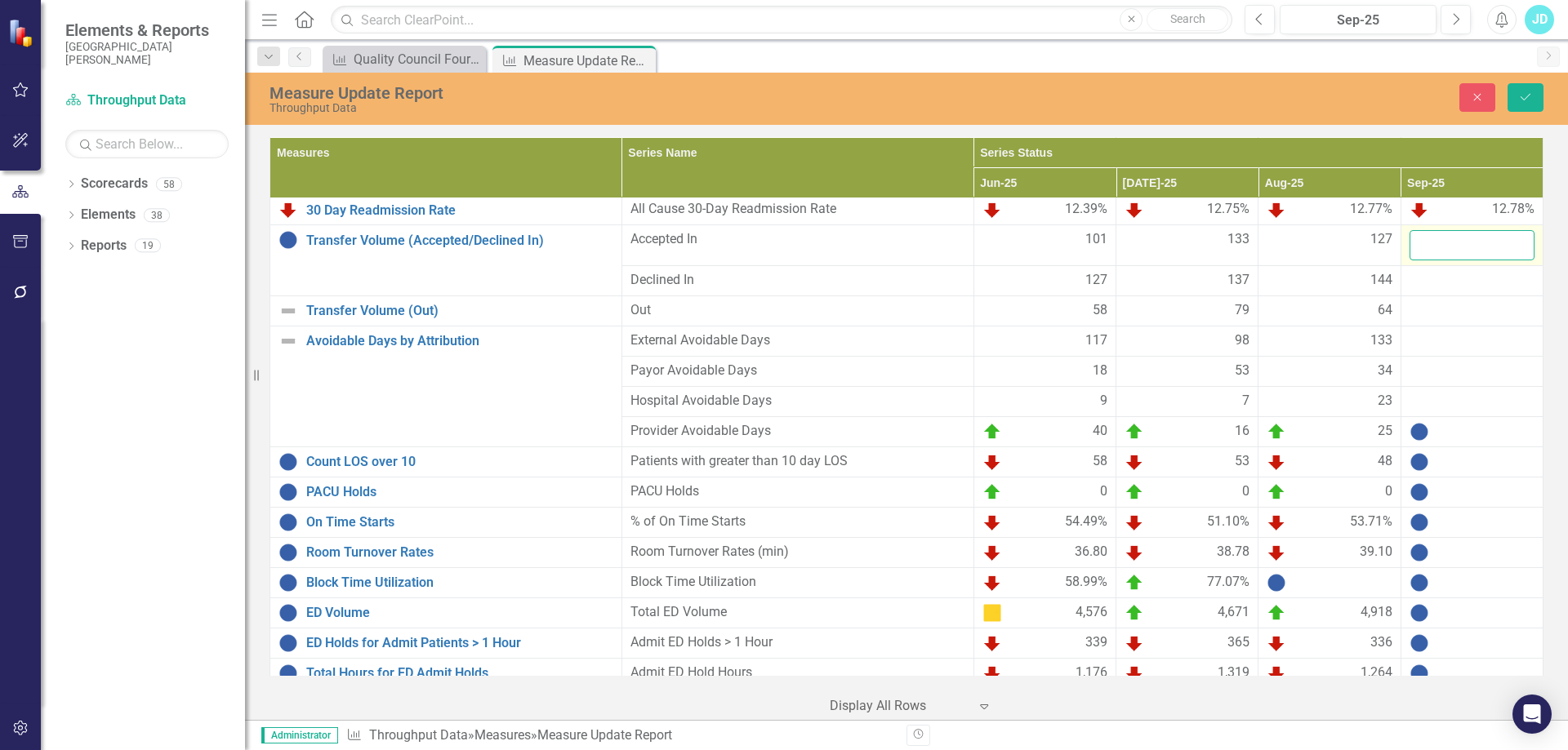
click at [1441, 240] on input "number" at bounding box center [1472, 244] width 125 height 30
type input "119"
click at [1454, 272] on div at bounding box center [1472, 281] width 125 height 19
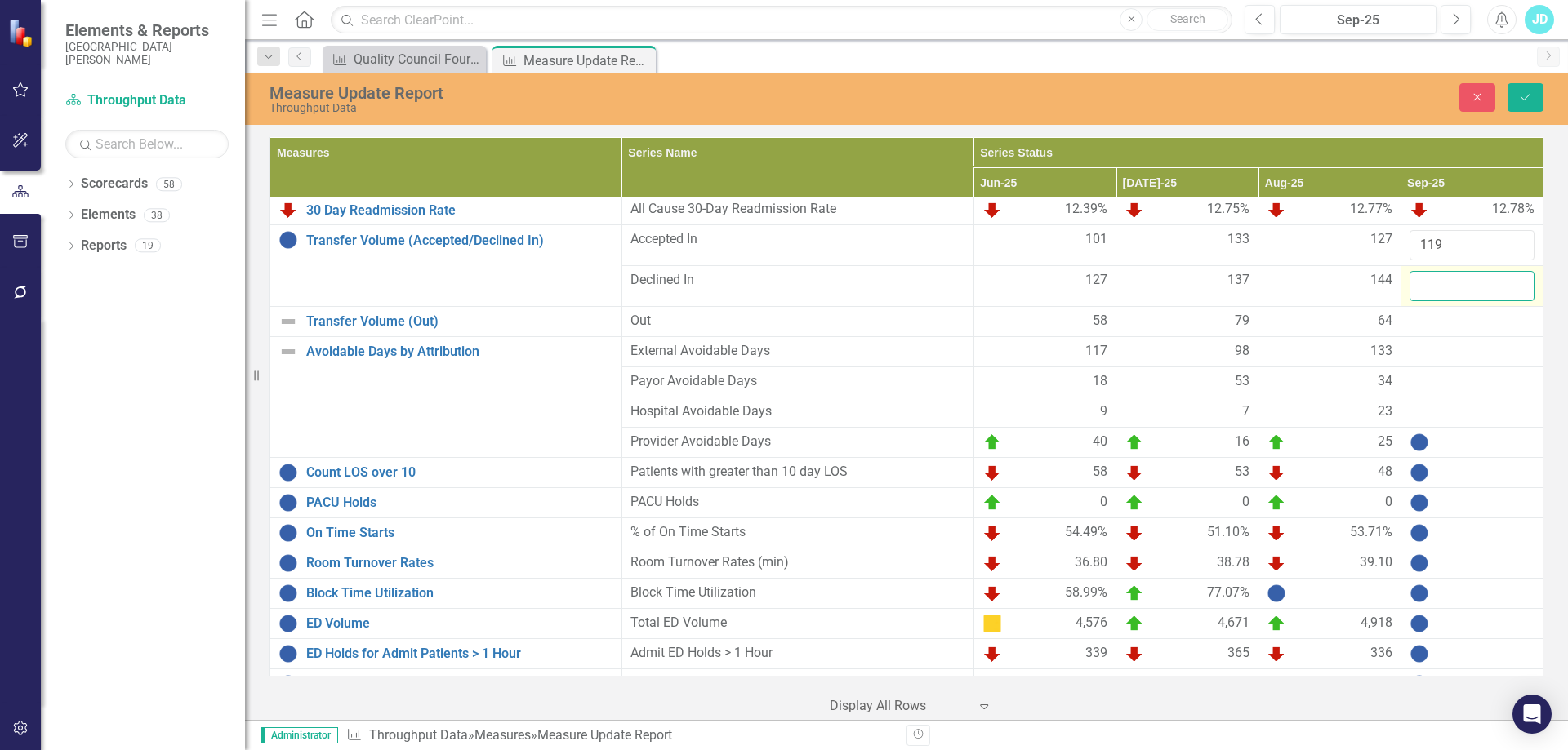
click at [1450, 286] on input "number" at bounding box center [1472, 286] width 125 height 30
type input "125"
click at [1417, 319] on div at bounding box center [1472, 321] width 125 height 19
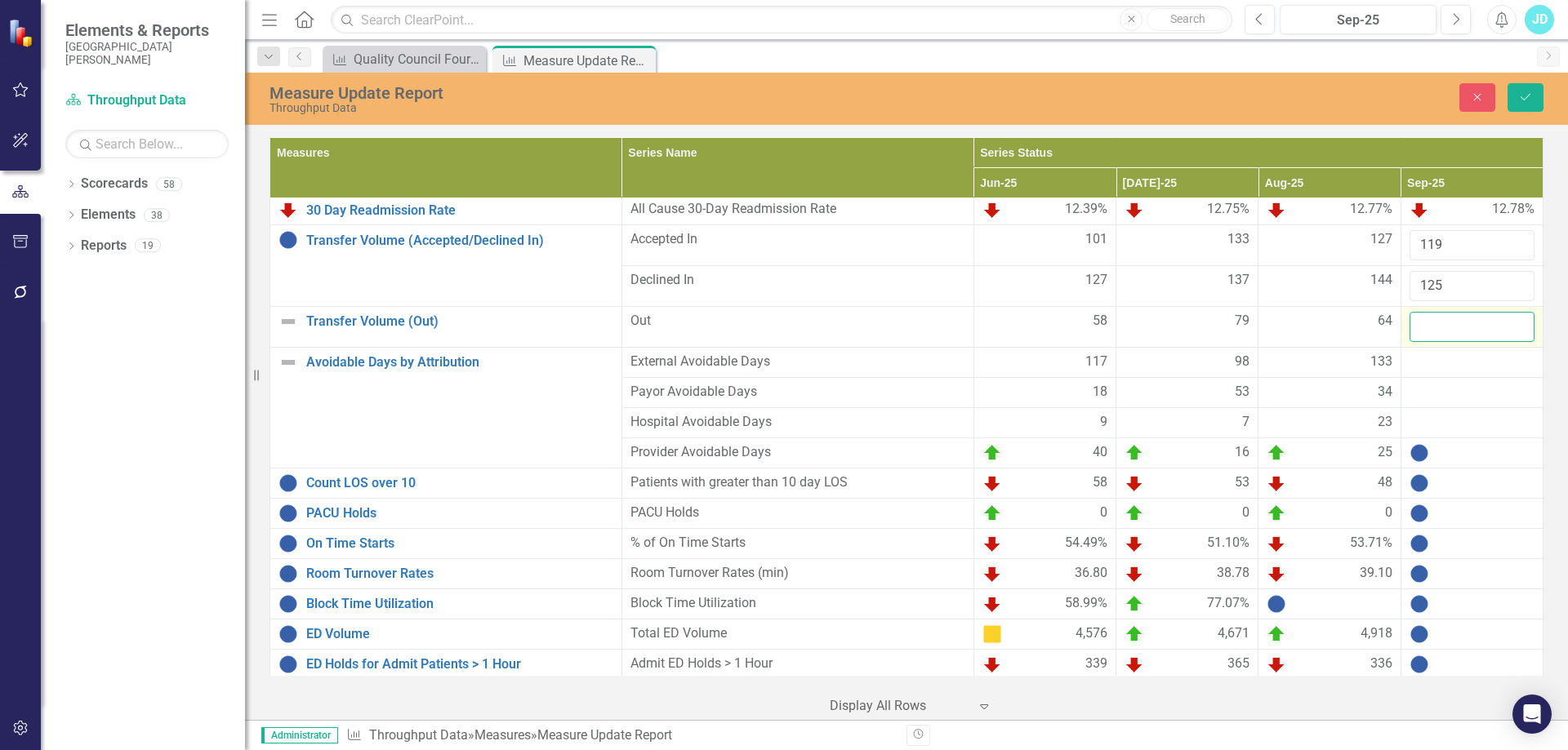
click at [1423, 321] on input "number" at bounding box center [1472, 326] width 125 height 30
type input "80"
click at [1428, 359] on div at bounding box center [1472, 362] width 125 height 19
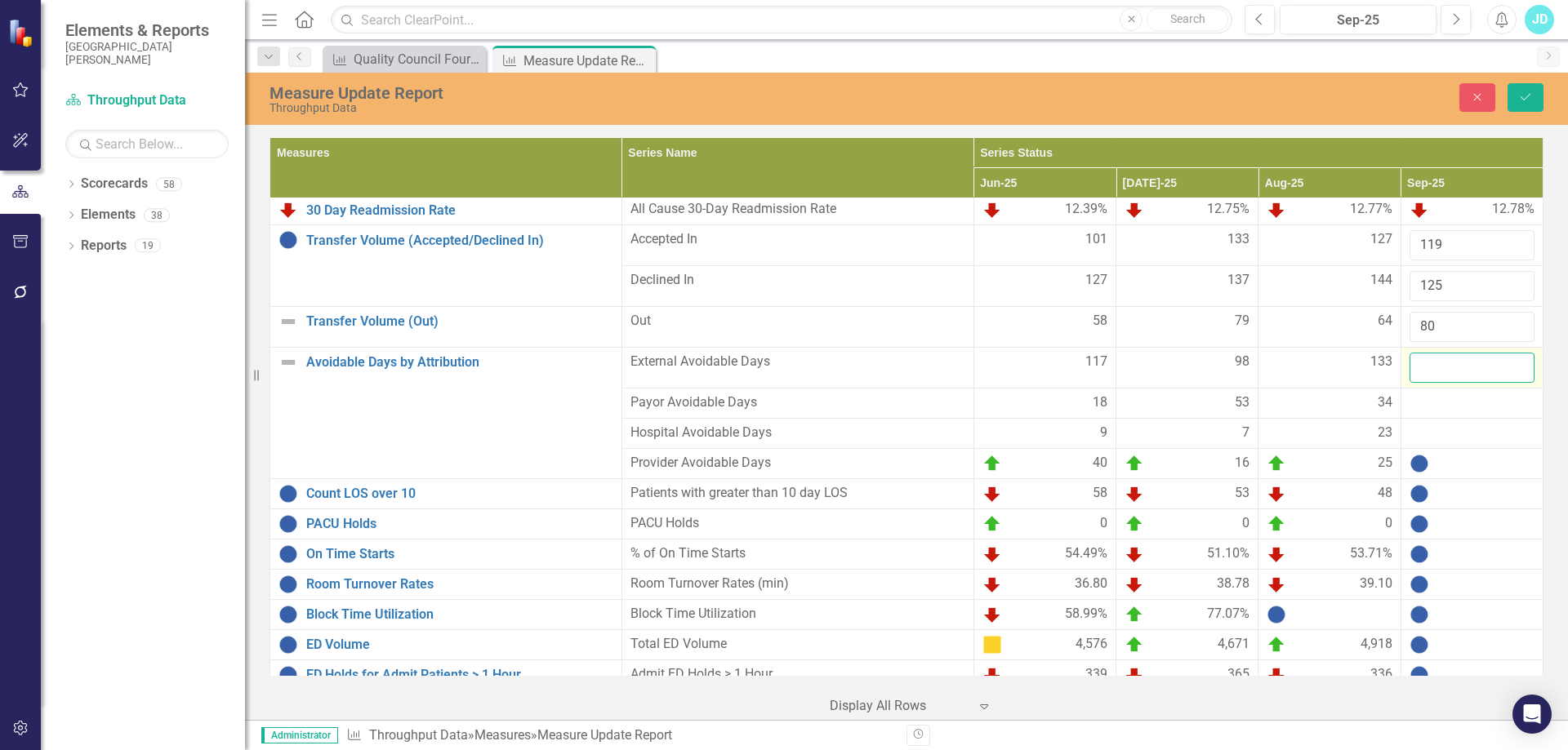
click at [1429, 361] on input "number" at bounding box center [1472, 367] width 125 height 30
type input "86"
click at [1419, 400] on div at bounding box center [1472, 403] width 125 height 19
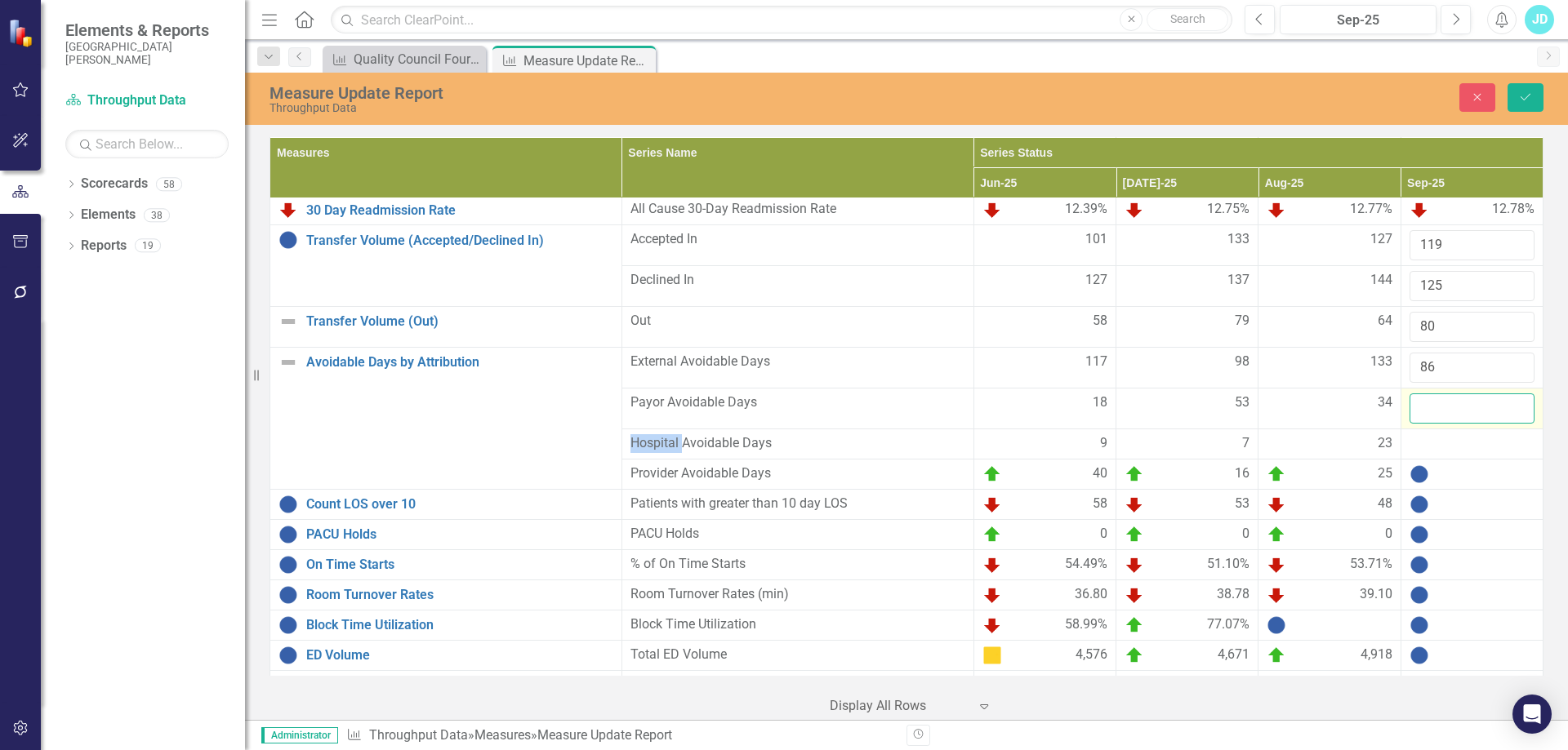
click at [1419, 400] on input "number" at bounding box center [1472, 408] width 125 height 30
type input "28"
click at [1446, 441] on div at bounding box center [1472, 444] width 125 height 19
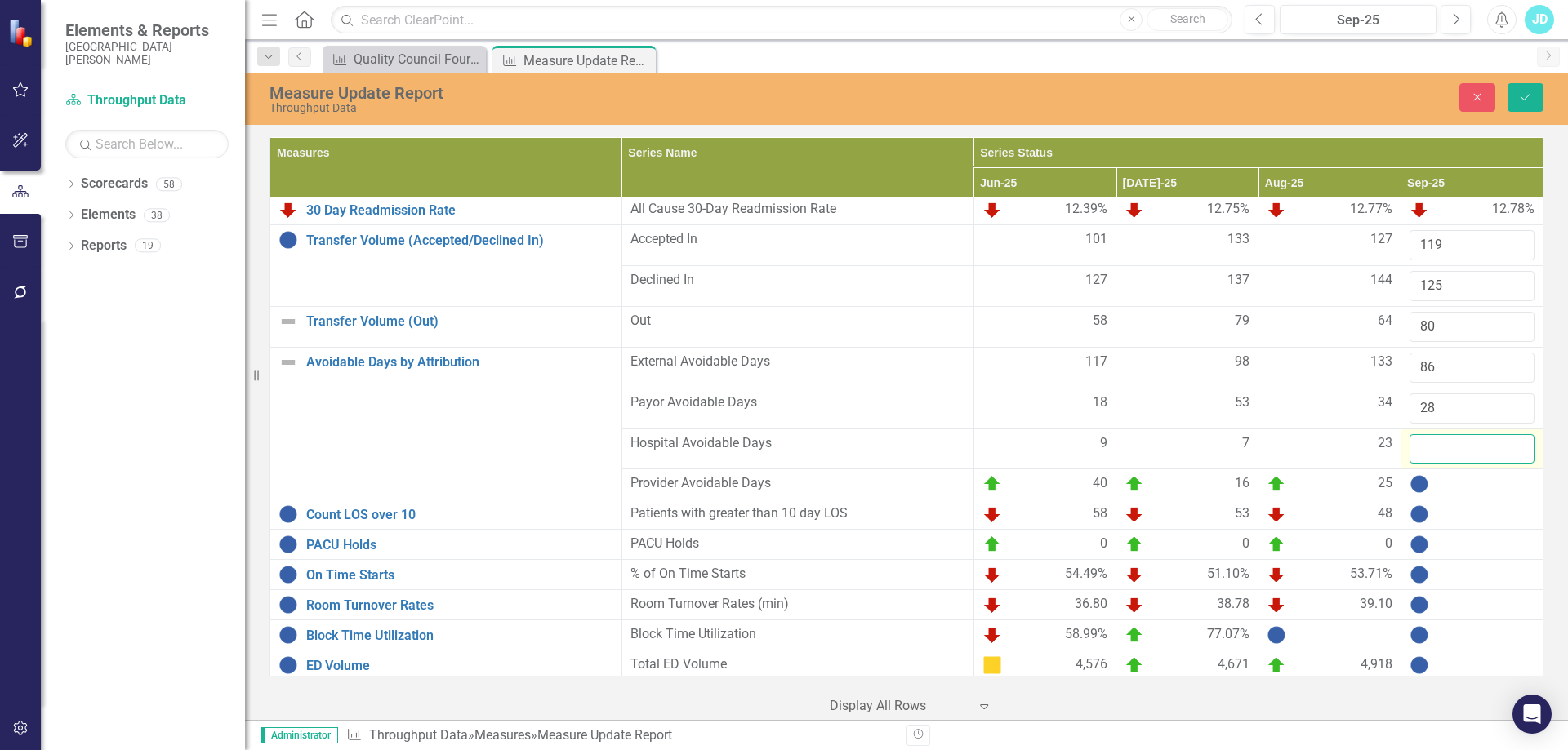
click at [1444, 448] on input "number" at bounding box center [1472, 449] width 125 height 30
type input "21"
click at [1433, 480] on div at bounding box center [1472, 484] width 125 height 19
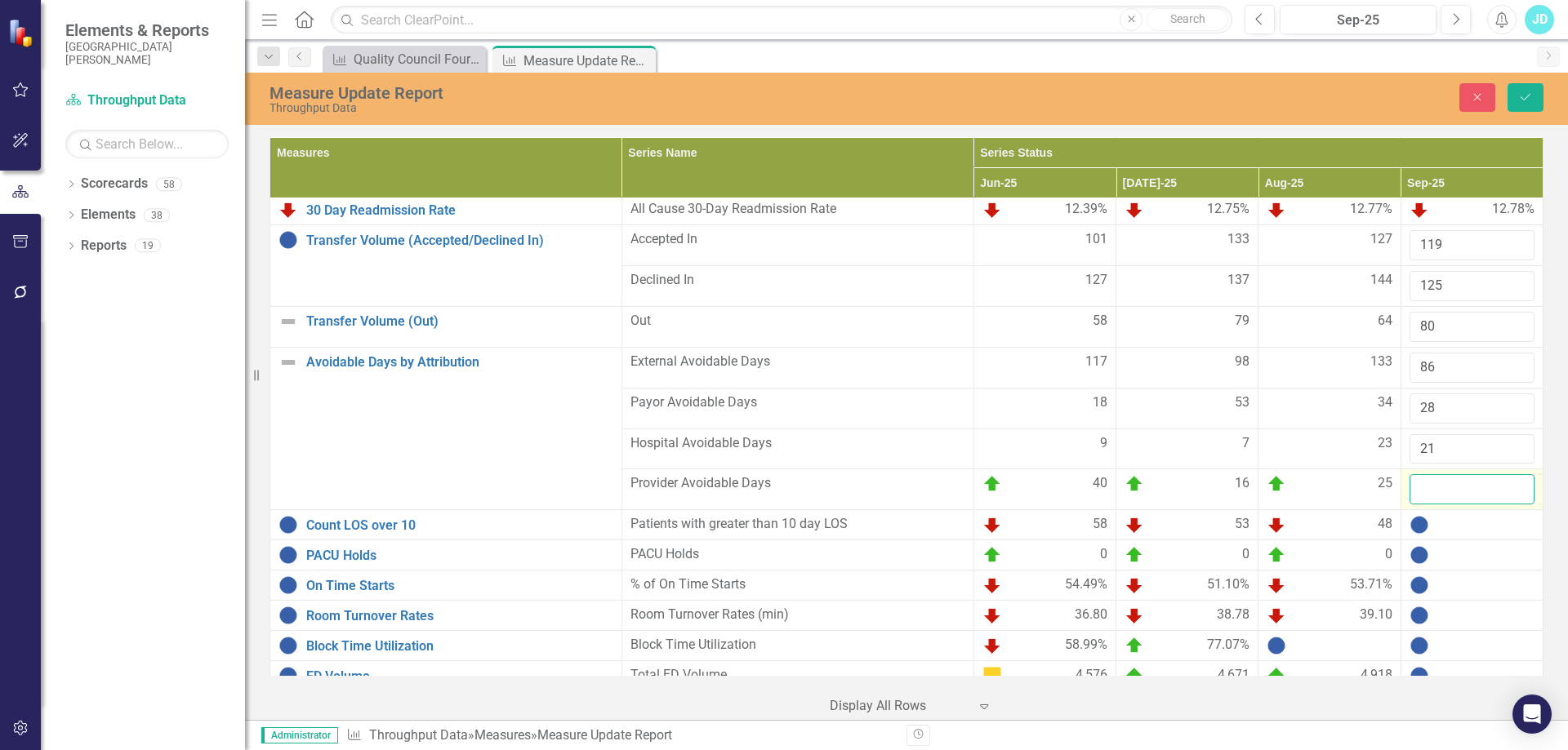
click at [1438, 483] on input "number" at bounding box center [1472, 488] width 125 height 30
type input "48"
click at [1527, 100] on icon "Save" at bounding box center [1525, 97] width 14 height 12
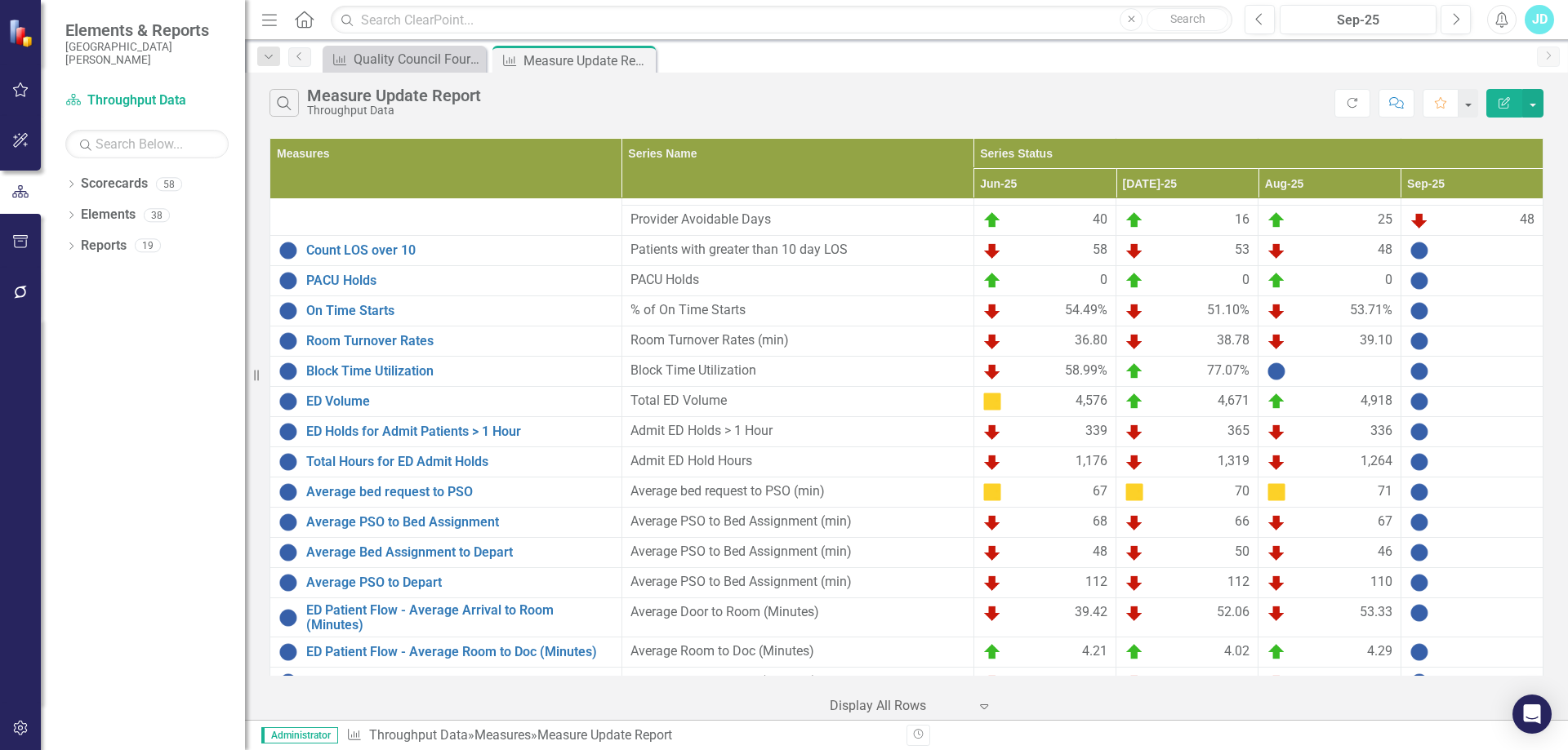
scroll to position [450, 0]
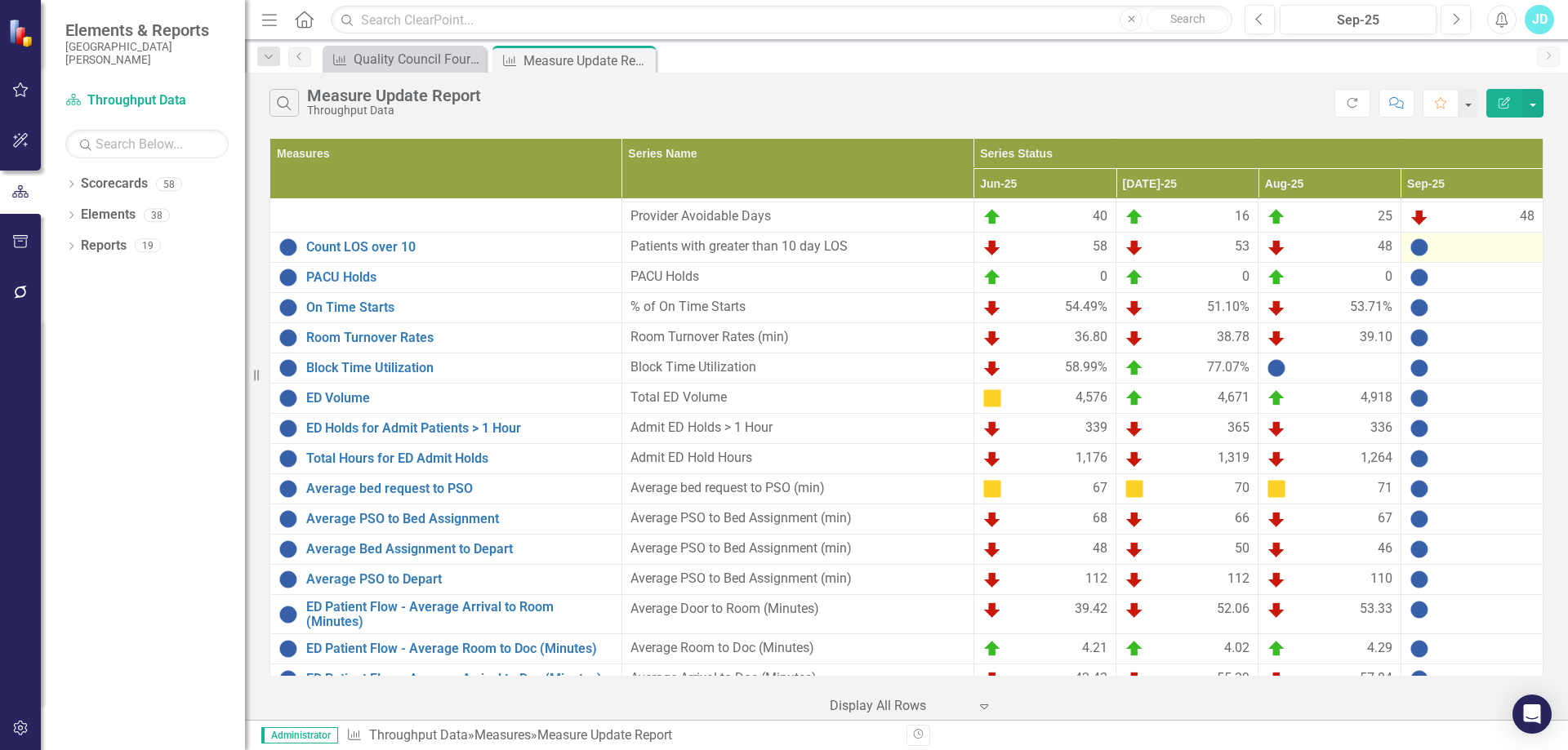
click at [1439, 240] on div at bounding box center [1472, 247] width 125 height 19
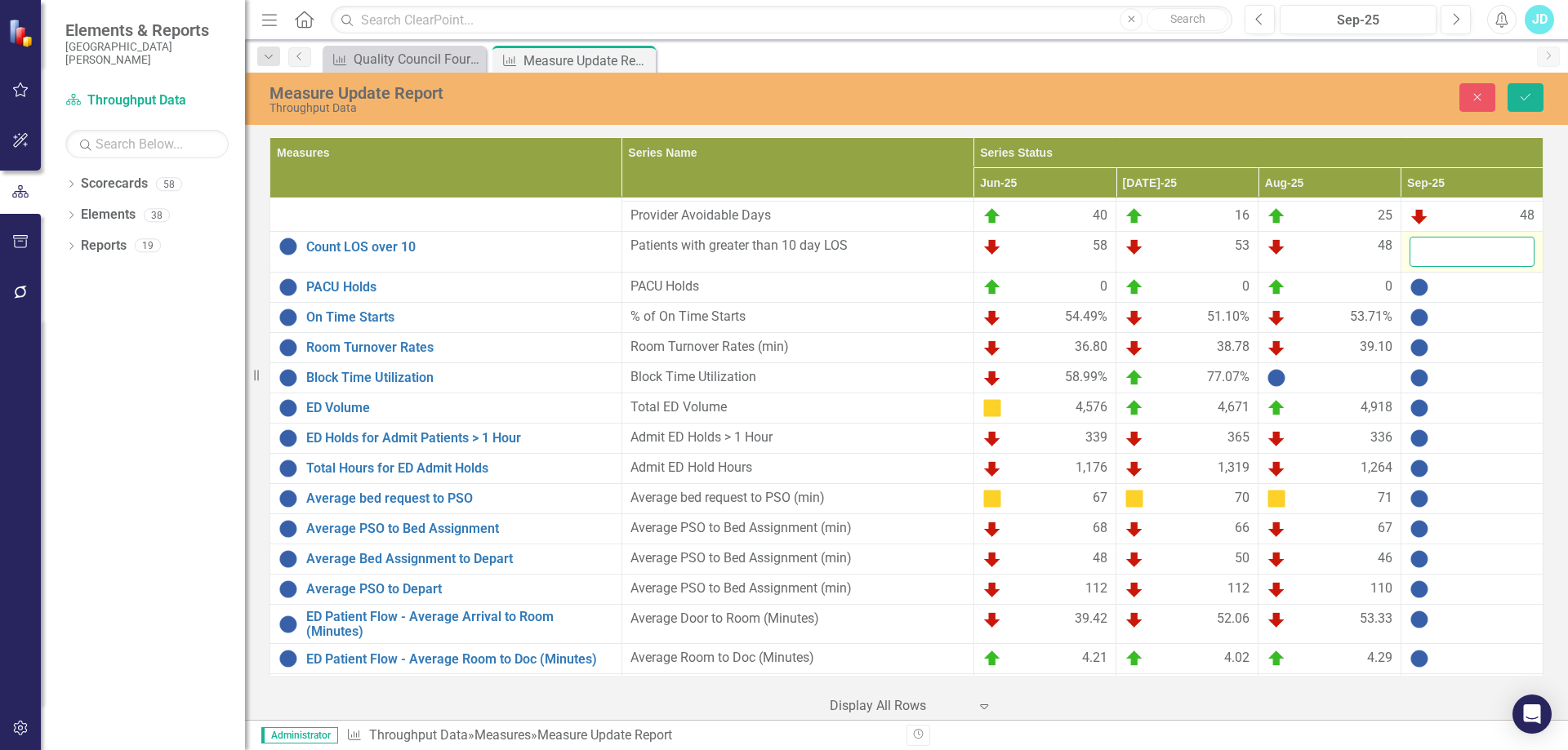
click at [1444, 246] on input "number" at bounding box center [1472, 251] width 125 height 30
type input "62"
click at [1529, 99] on icon "Save" at bounding box center [1525, 97] width 14 height 12
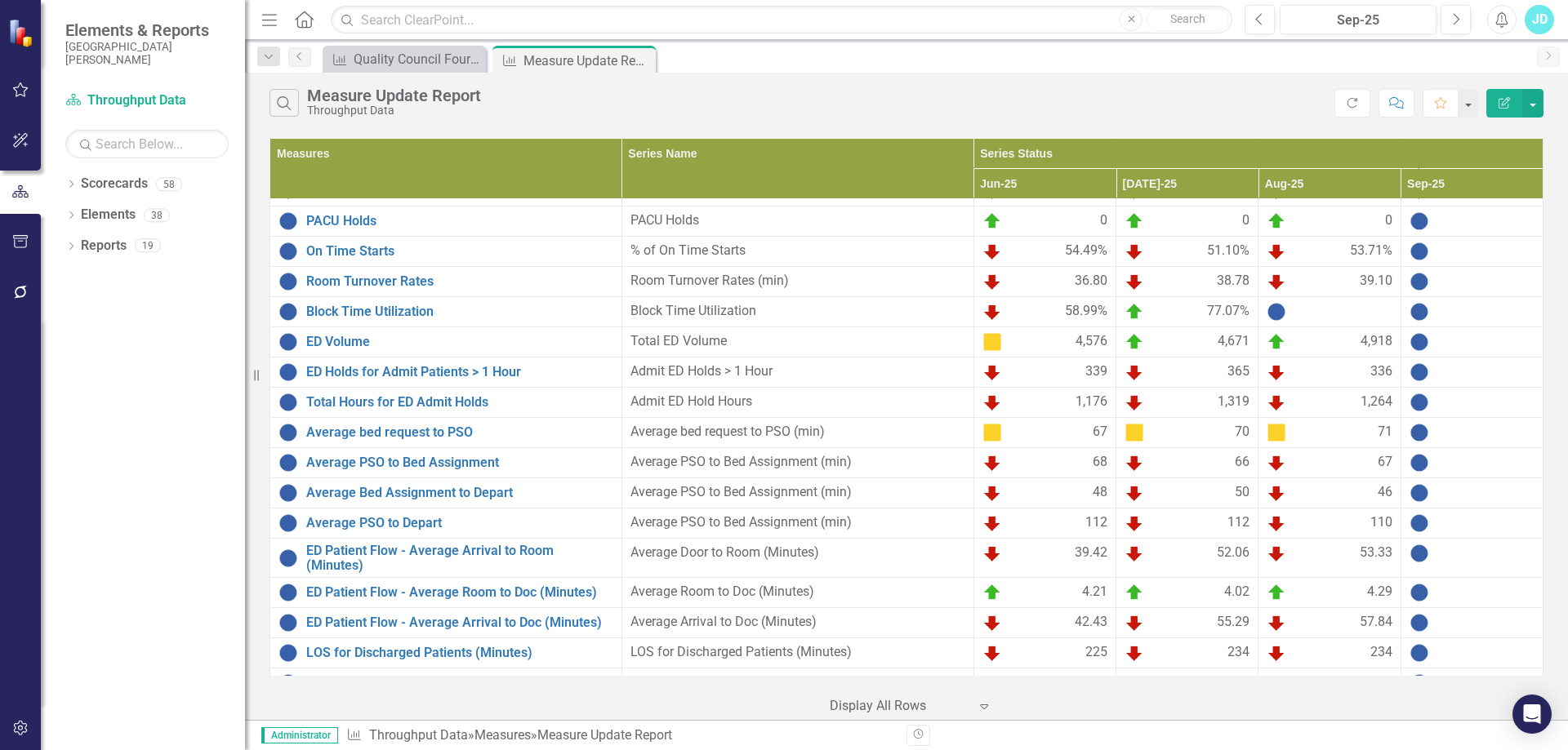
scroll to position [509, 0]
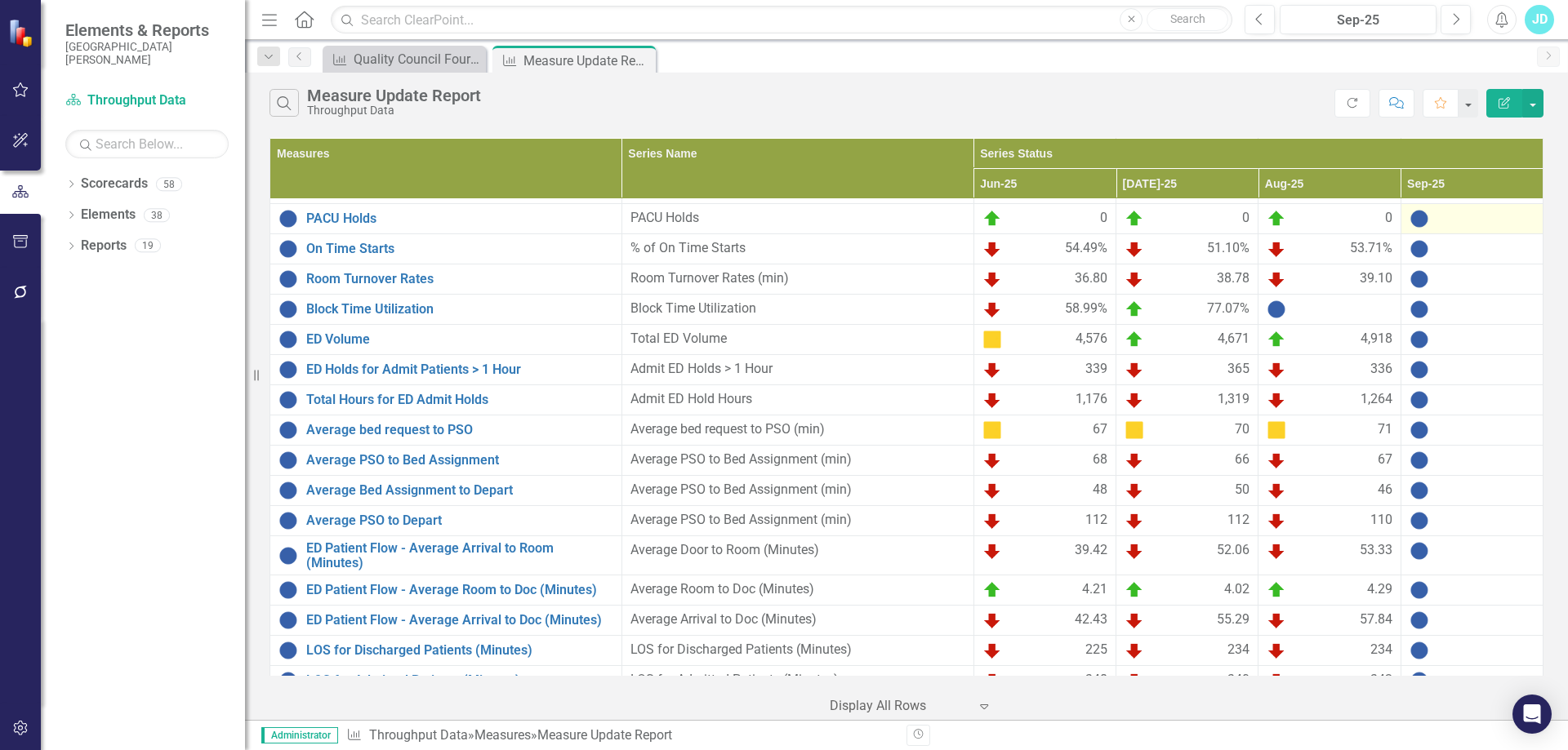
click at [1456, 221] on div at bounding box center [1472, 218] width 125 height 19
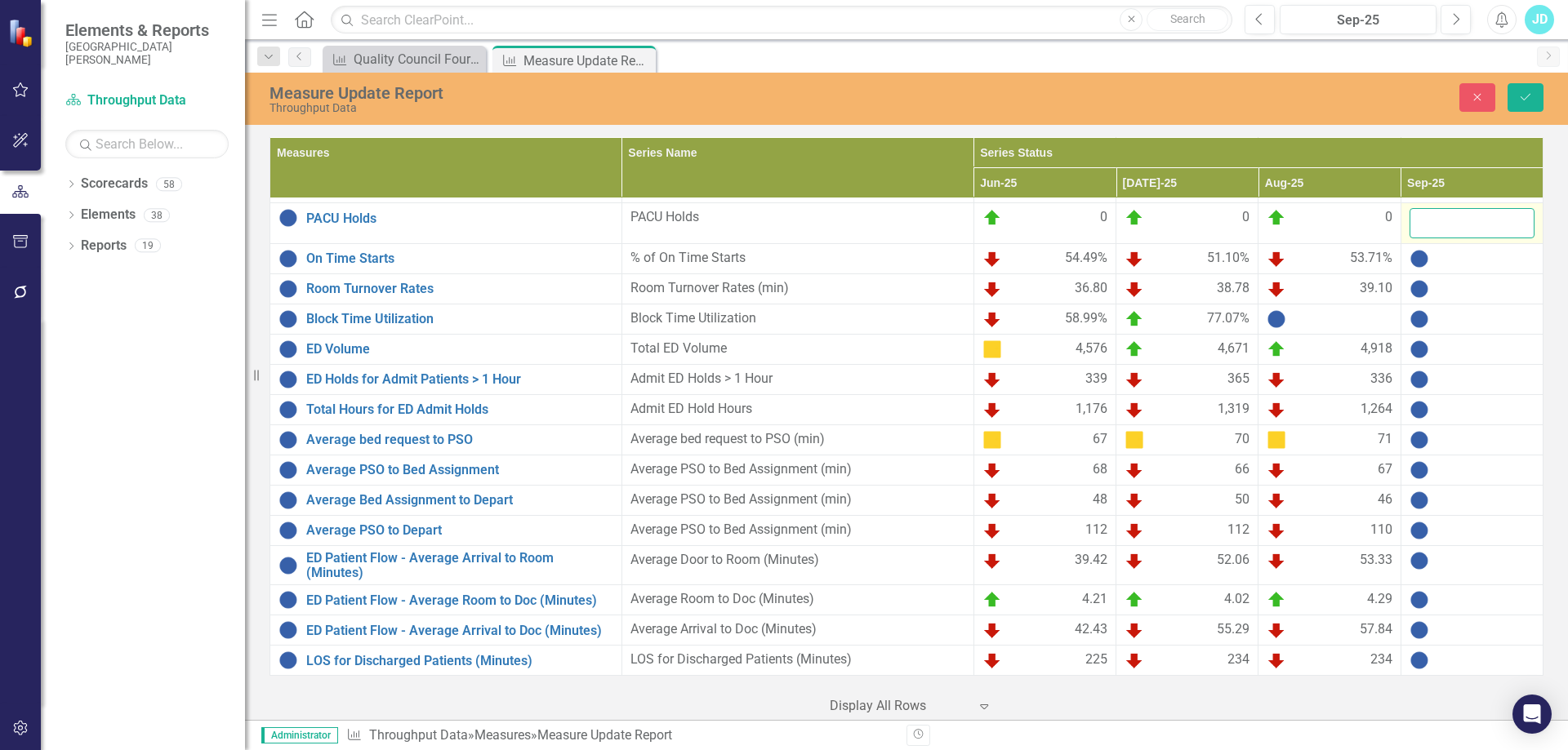
click at [1456, 221] on input "number" at bounding box center [1472, 222] width 125 height 30
type input "0"
click at [1485, 260] on div at bounding box center [1472, 259] width 125 height 19
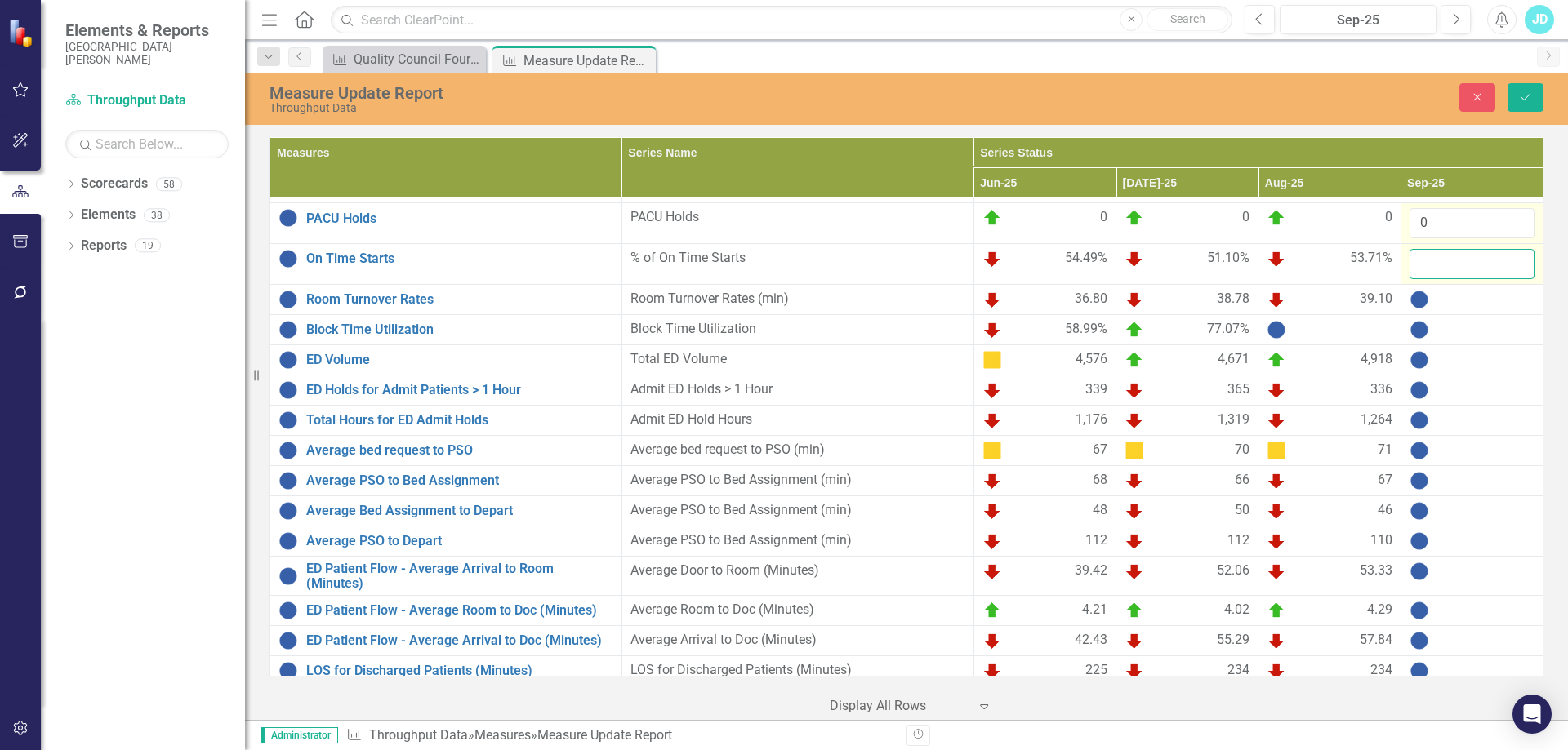
click at [1462, 264] on input "number" at bounding box center [1472, 263] width 125 height 30
type input "56.8"
click at [1454, 301] on div at bounding box center [1472, 299] width 125 height 19
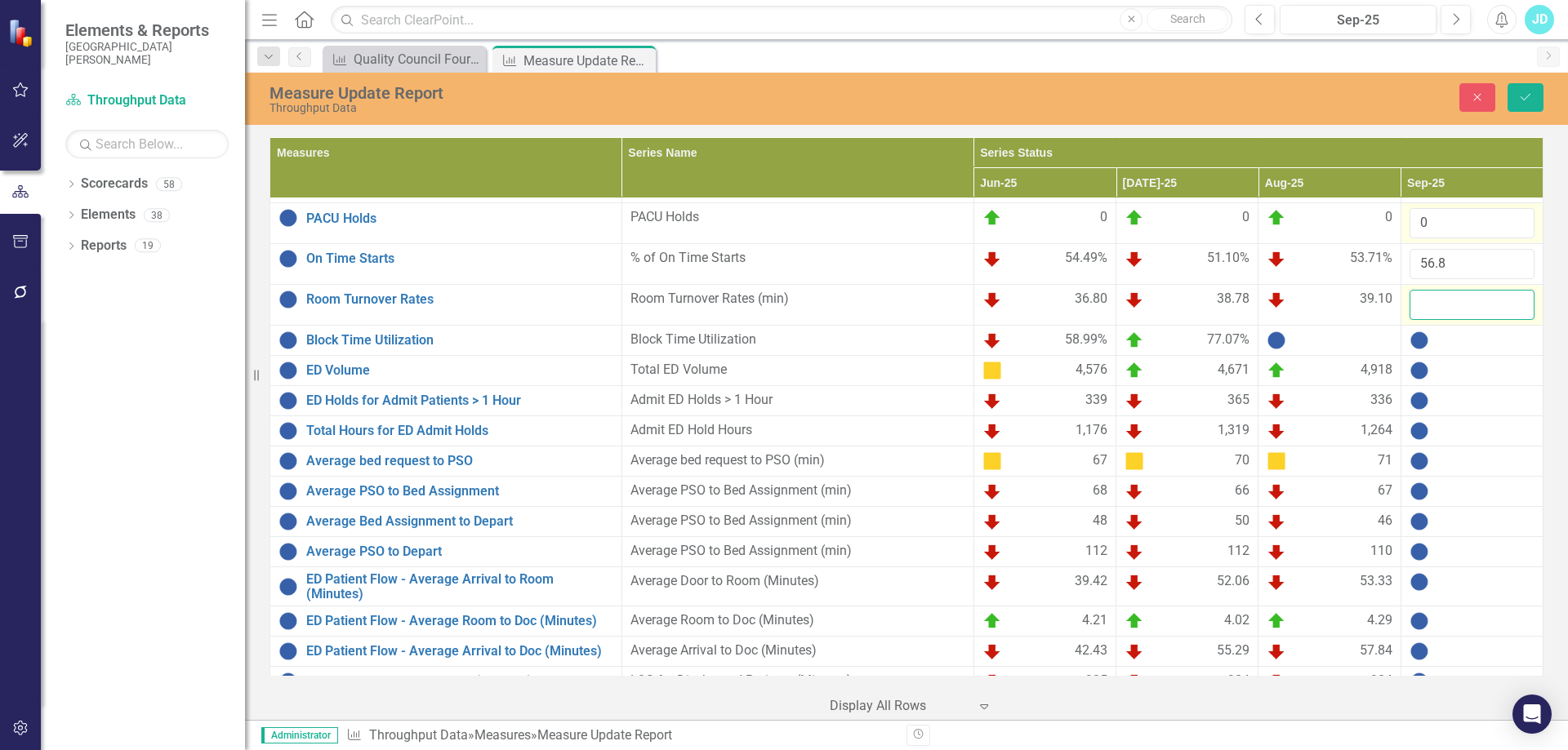
click at [1454, 305] on input "number" at bounding box center [1472, 304] width 125 height 30
type input "40.26"
click at [1230, 340] on span "77.07%" at bounding box center [1227, 340] width 42 height 19
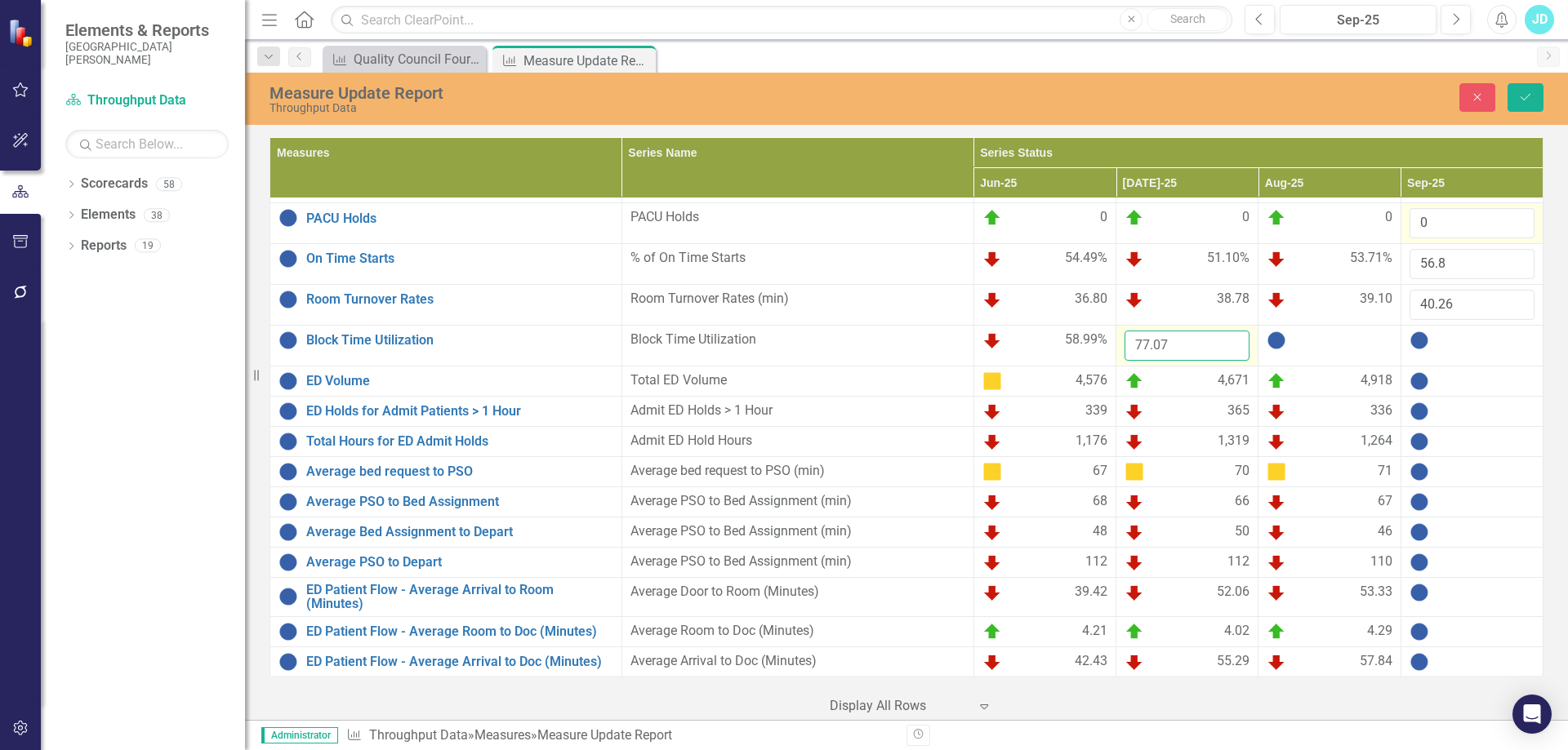
click at [1192, 342] on input "77.07" at bounding box center [1187, 345] width 125 height 30
type input "77.10"
click at [1524, 100] on icon "Save" at bounding box center [1525, 97] width 14 height 12
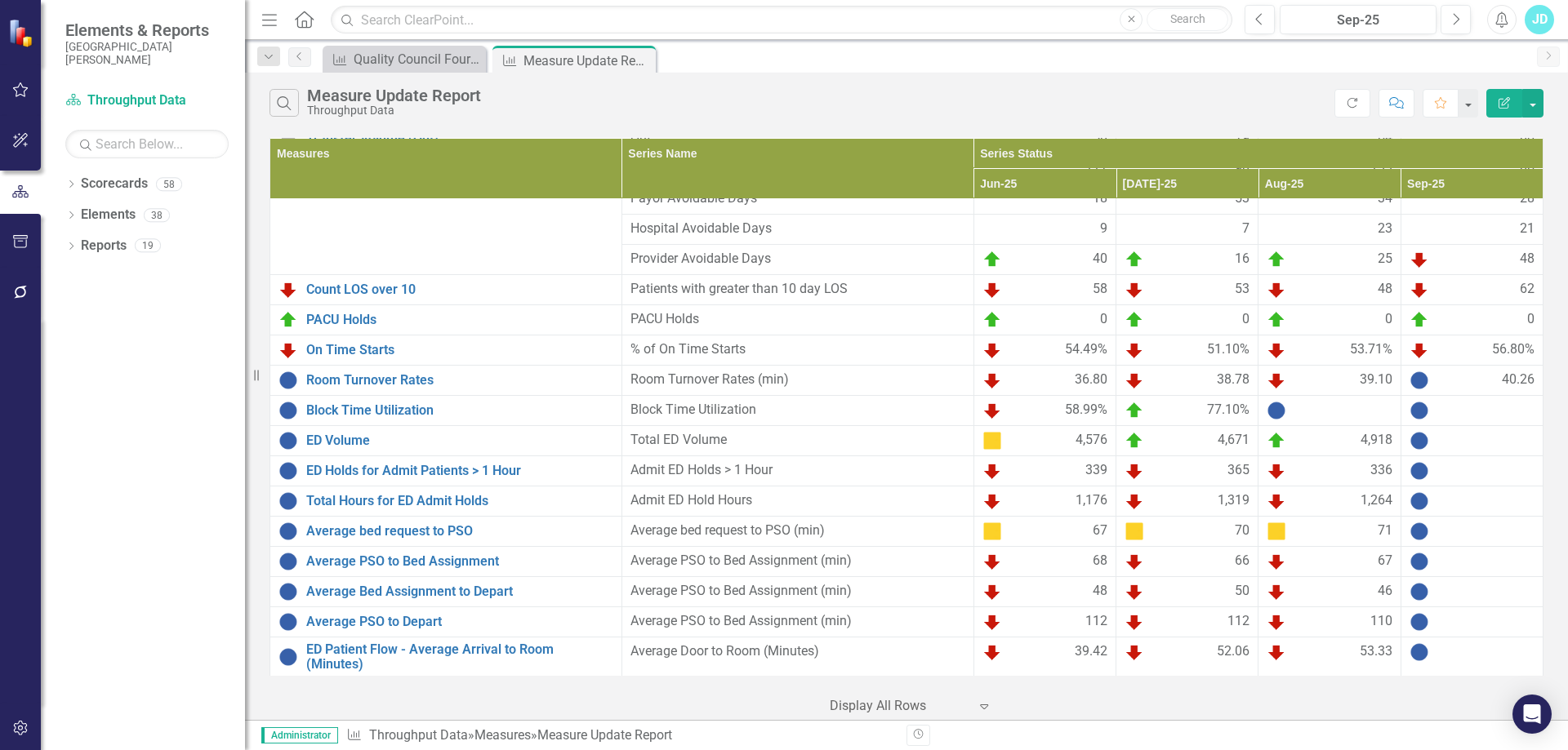
scroll to position [421, 0]
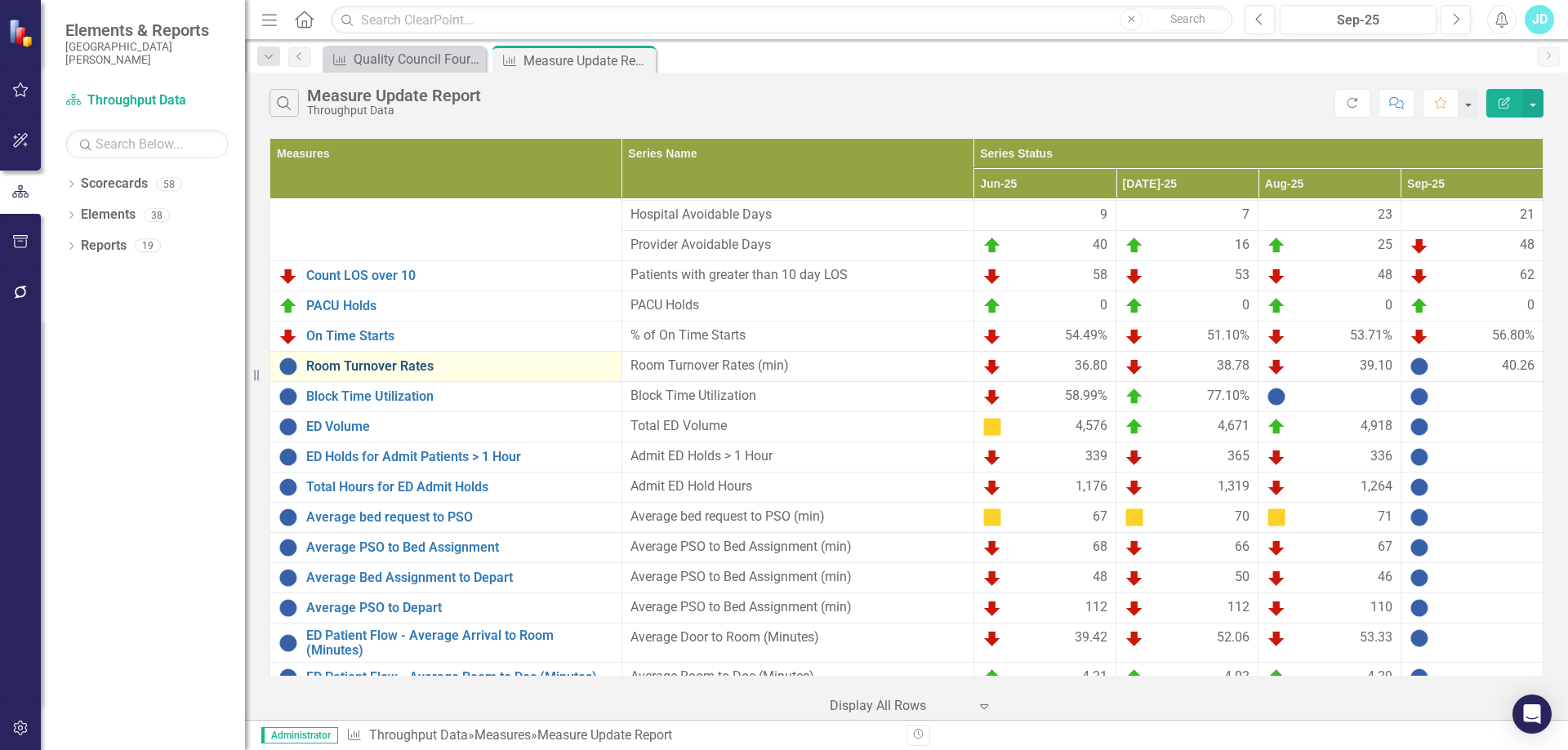
click at [378, 366] on link "Room Turnover Rates" at bounding box center [459, 365] width 307 height 14
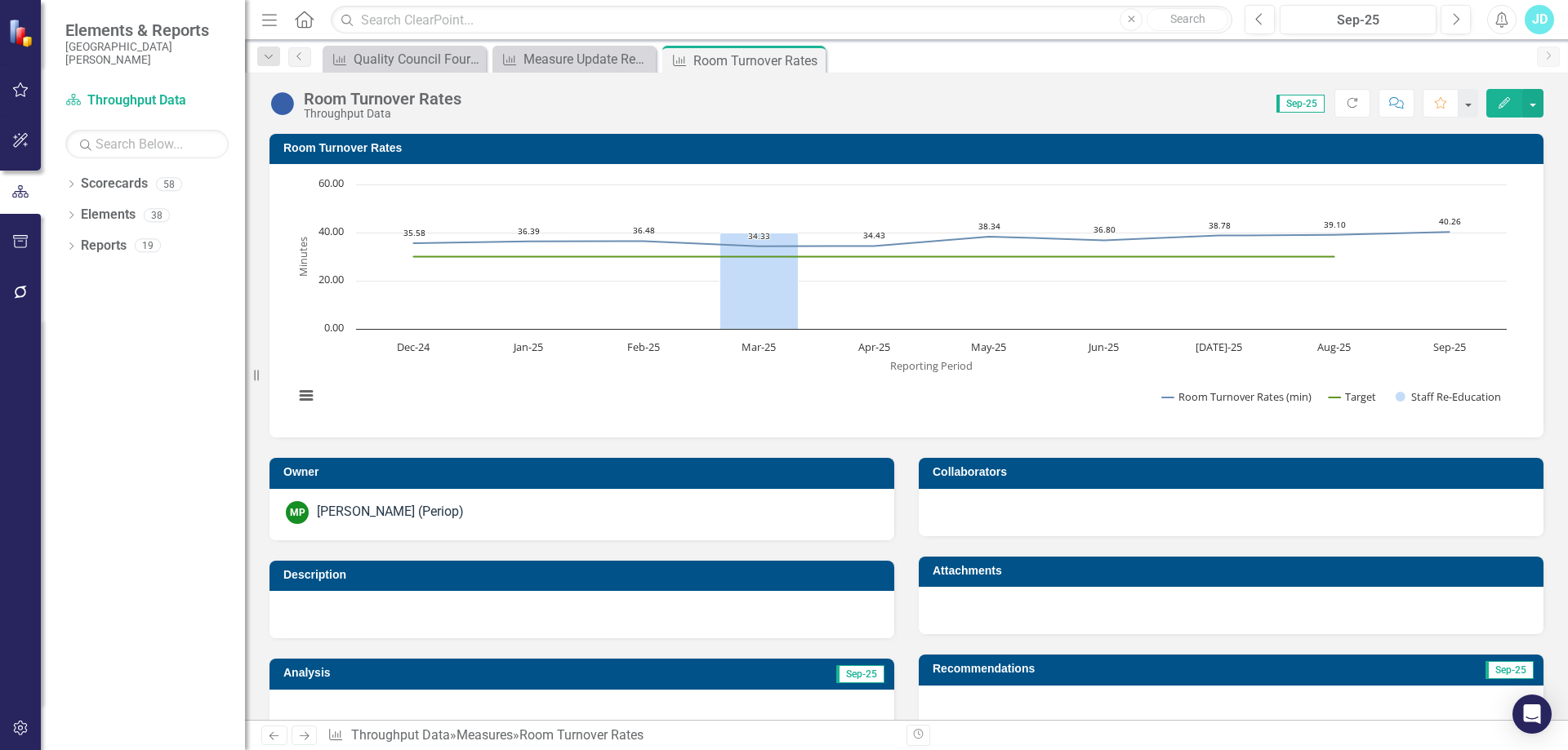
scroll to position [688, 0]
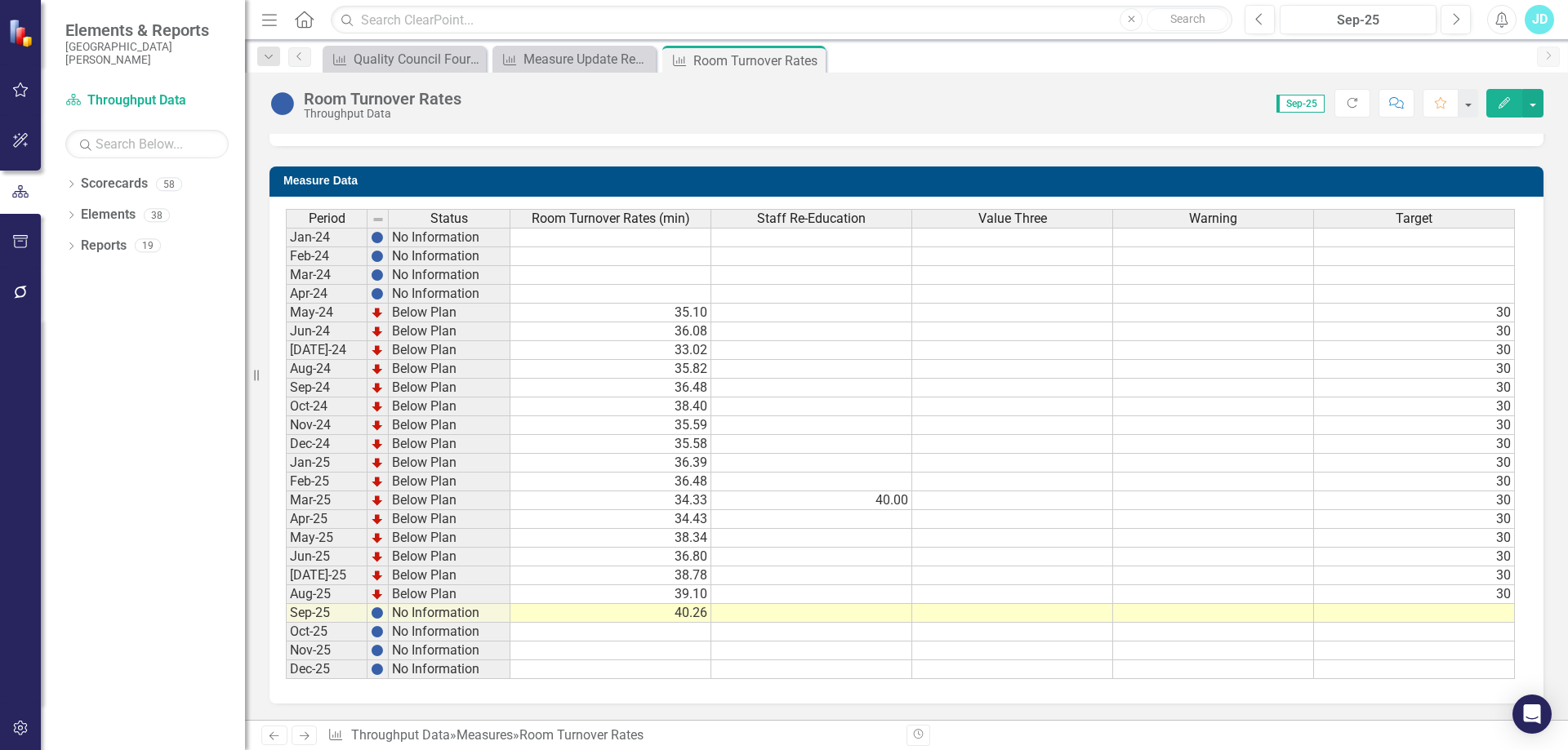
click at [1476, 596] on td "30" at bounding box center [1414, 595] width 201 height 19
drag, startPoint x: 1512, startPoint y: 602, endPoint x: 1511, endPoint y: 667, distance: 65.0
click at [286, 667] on div "Period Status Room Turnover Rates (min) Staff Re-Education Value Three Warning …" at bounding box center [286, 443] width 0 height 470
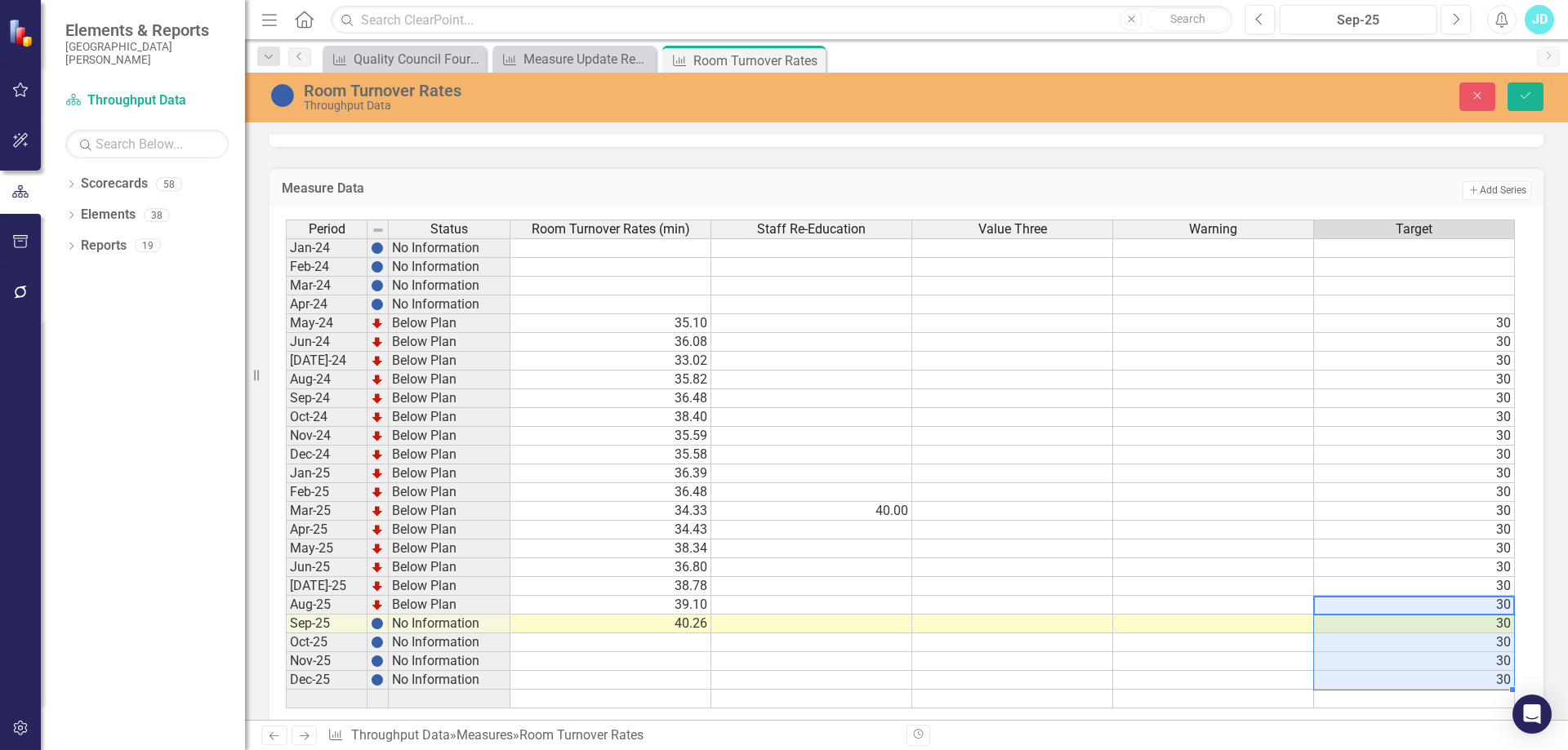
type textarea "30"
click at [1531, 102] on button "Save" at bounding box center [1525, 97] width 36 height 29
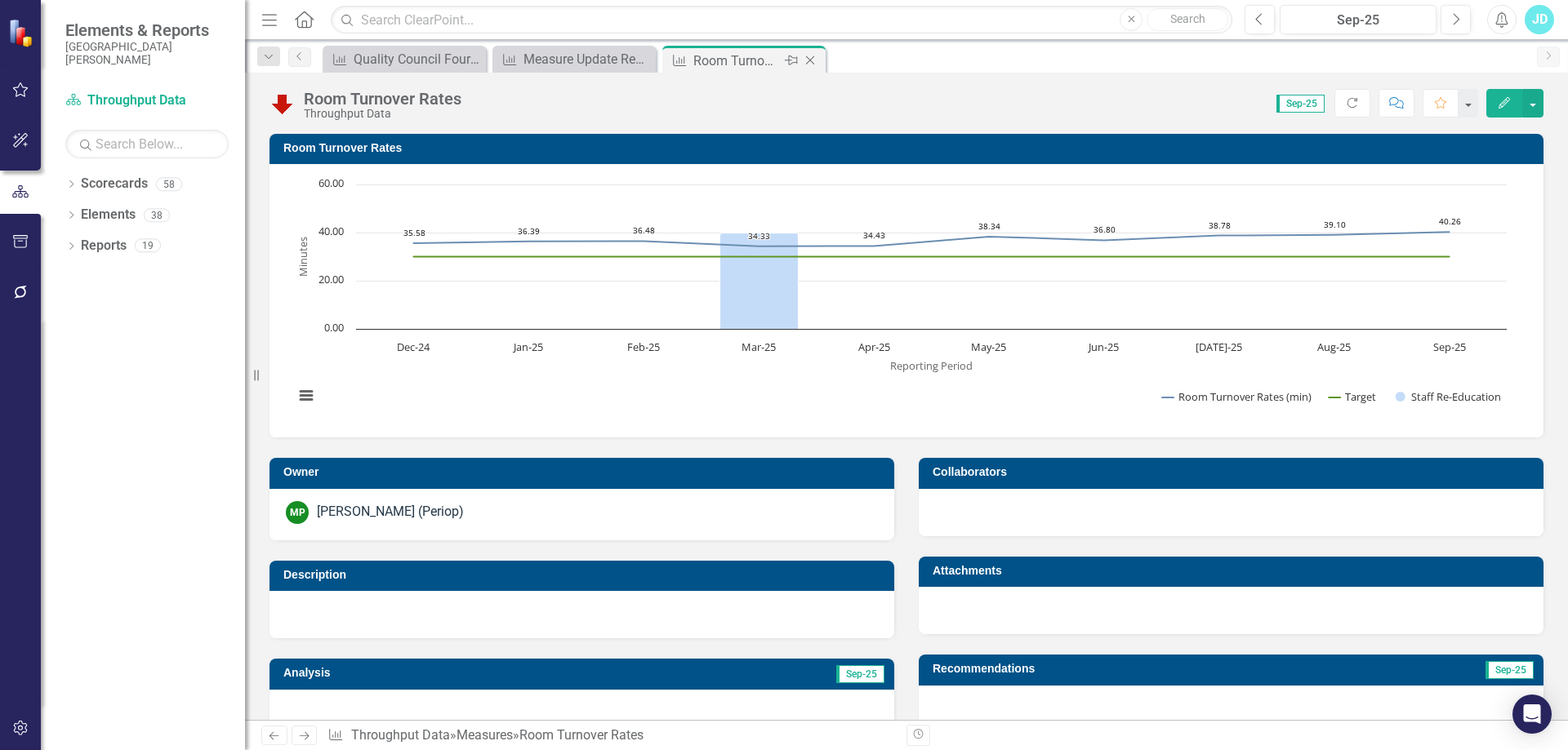
click at [813, 62] on icon "Close" at bounding box center [809, 61] width 16 height 13
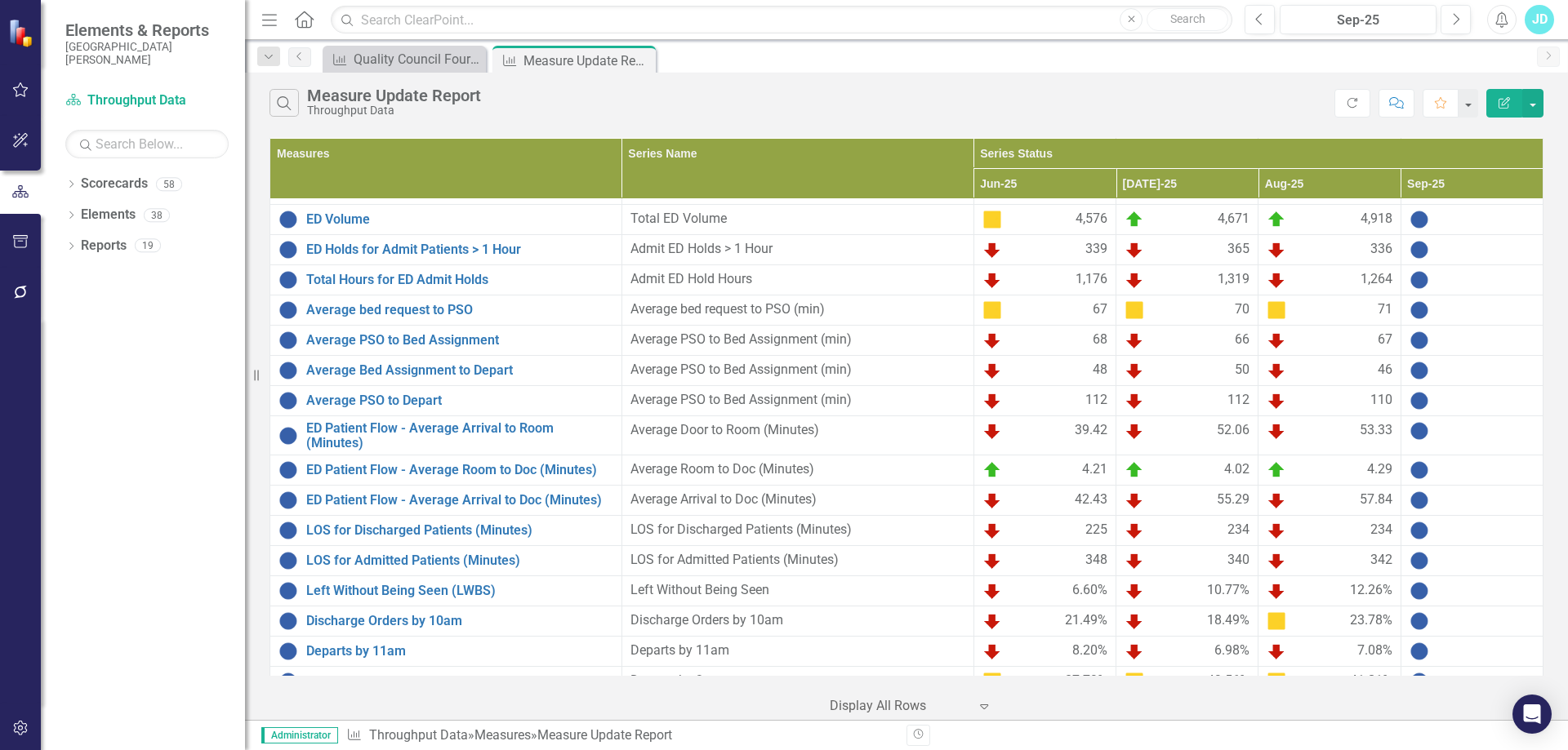
scroll to position [631, 0]
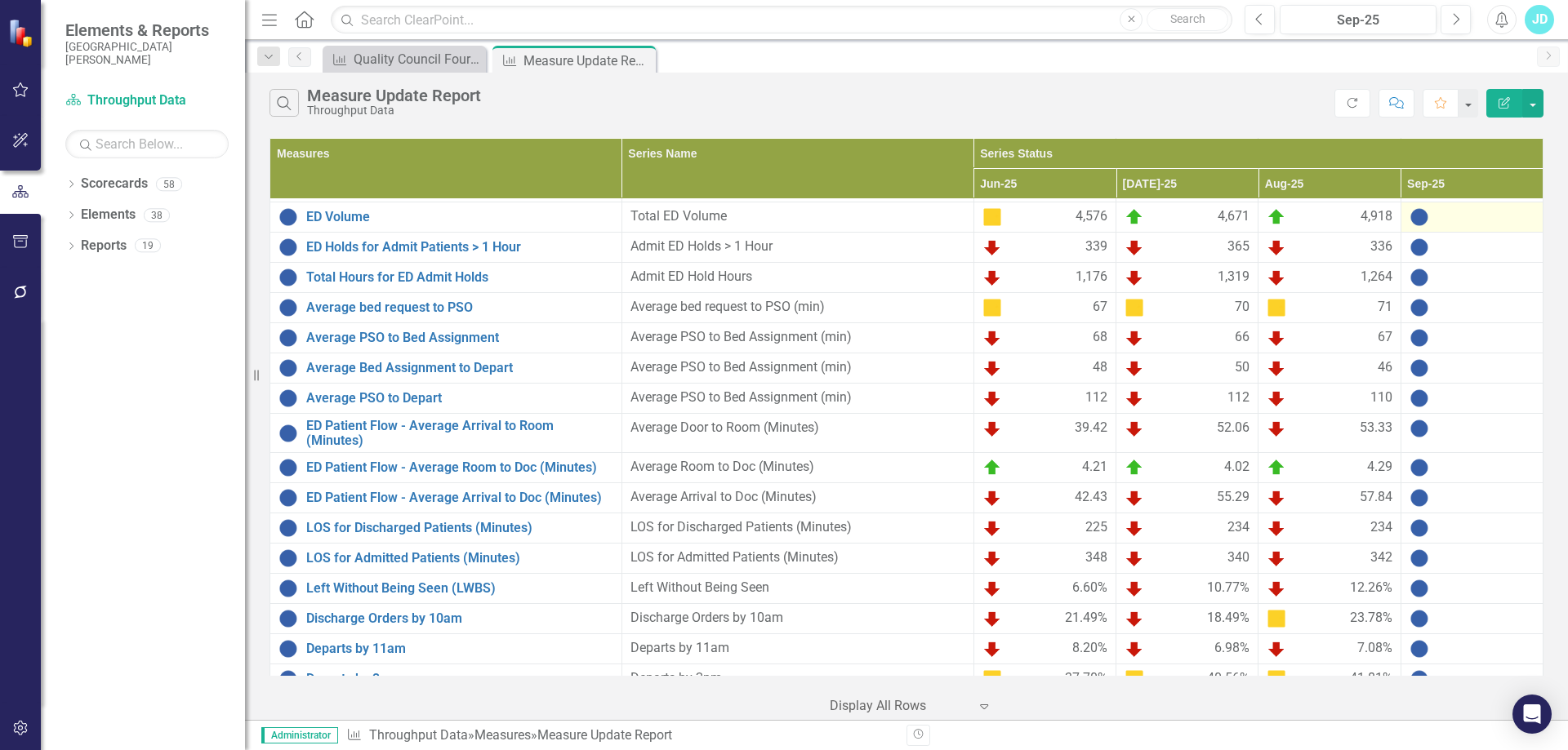
click at [1462, 221] on div at bounding box center [1472, 217] width 125 height 19
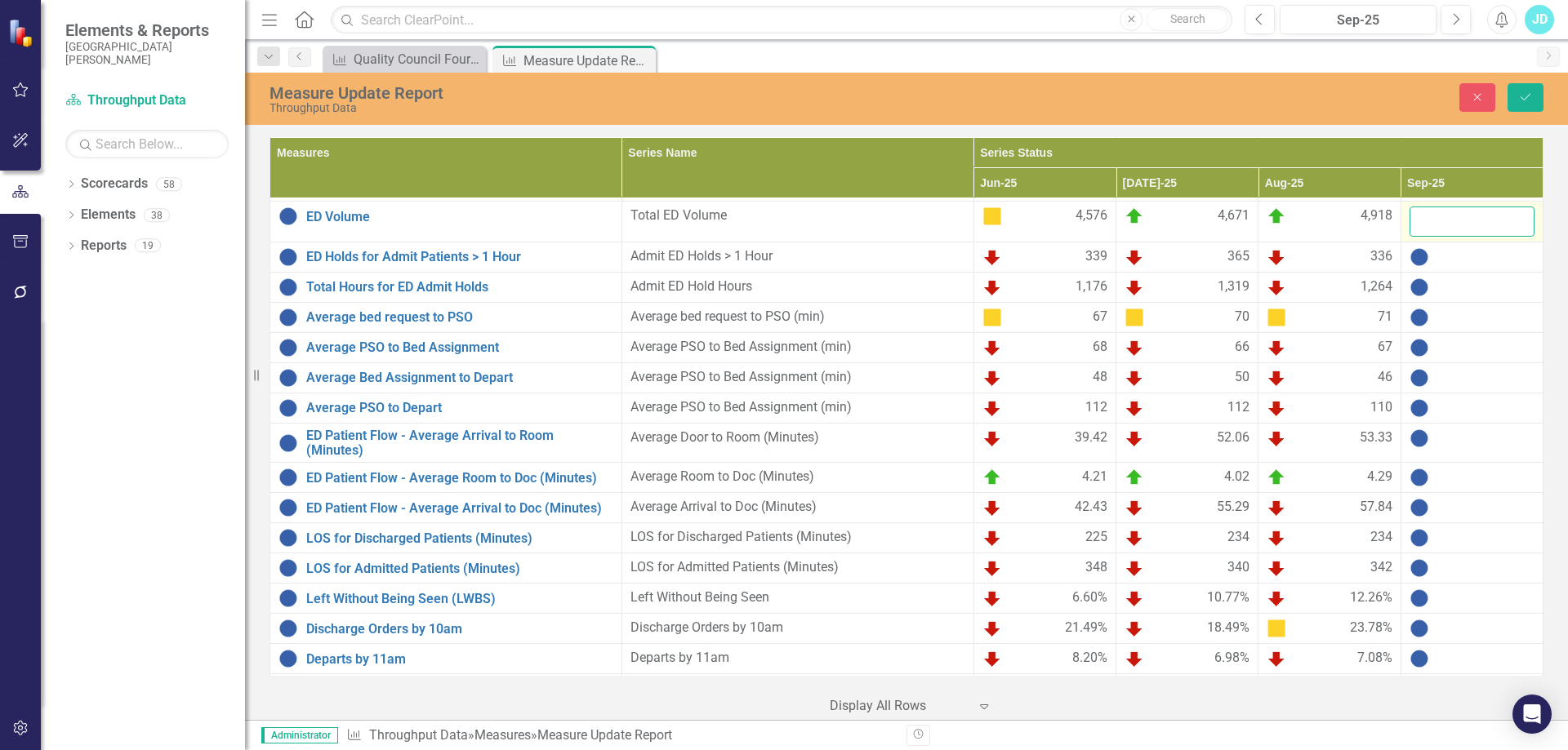
click at [1462, 221] on input "number" at bounding box center [1472, 221] width 125 height 30
type input "4564"
click at [1450, 255] on div at bounding box center [1472, 257] width 125 height 19
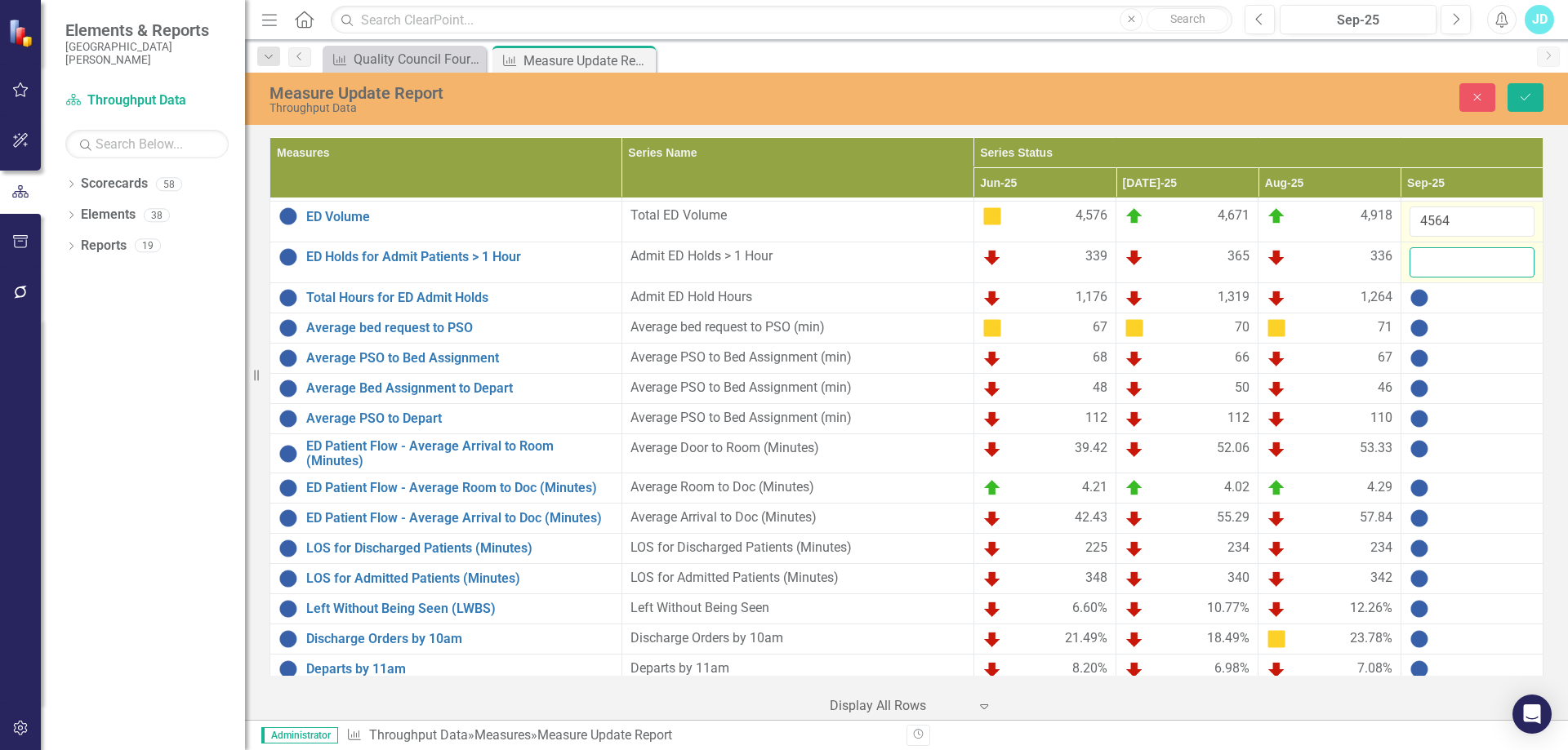
click at [1452, 262] on input "number" at bounding box center [1472, 262] width 125 height 30
type input "233"
click at [1341, 299] on div "1,264" at bounding box center [1328, 298] width 125 height 19
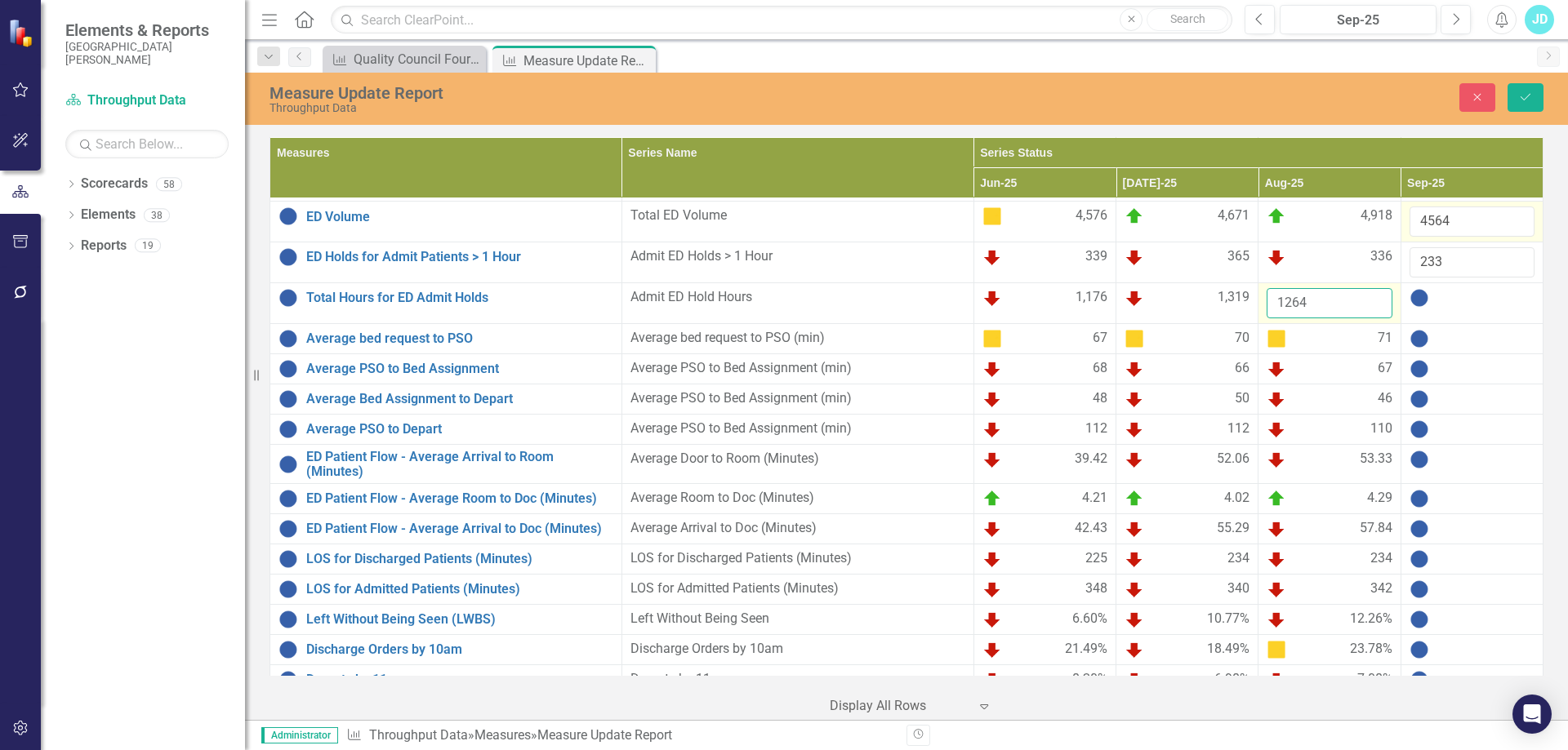
click at [1341, 299] on input "1264" at bounding box center [1328, 303] width 125 height 30
type input "1263"
click at [1438, 297] on div at bounding box center [1472, 298] width 125 height 19
click at [1439, 297] on input "number" at bounding box center [1472, 303] width 125 height 30
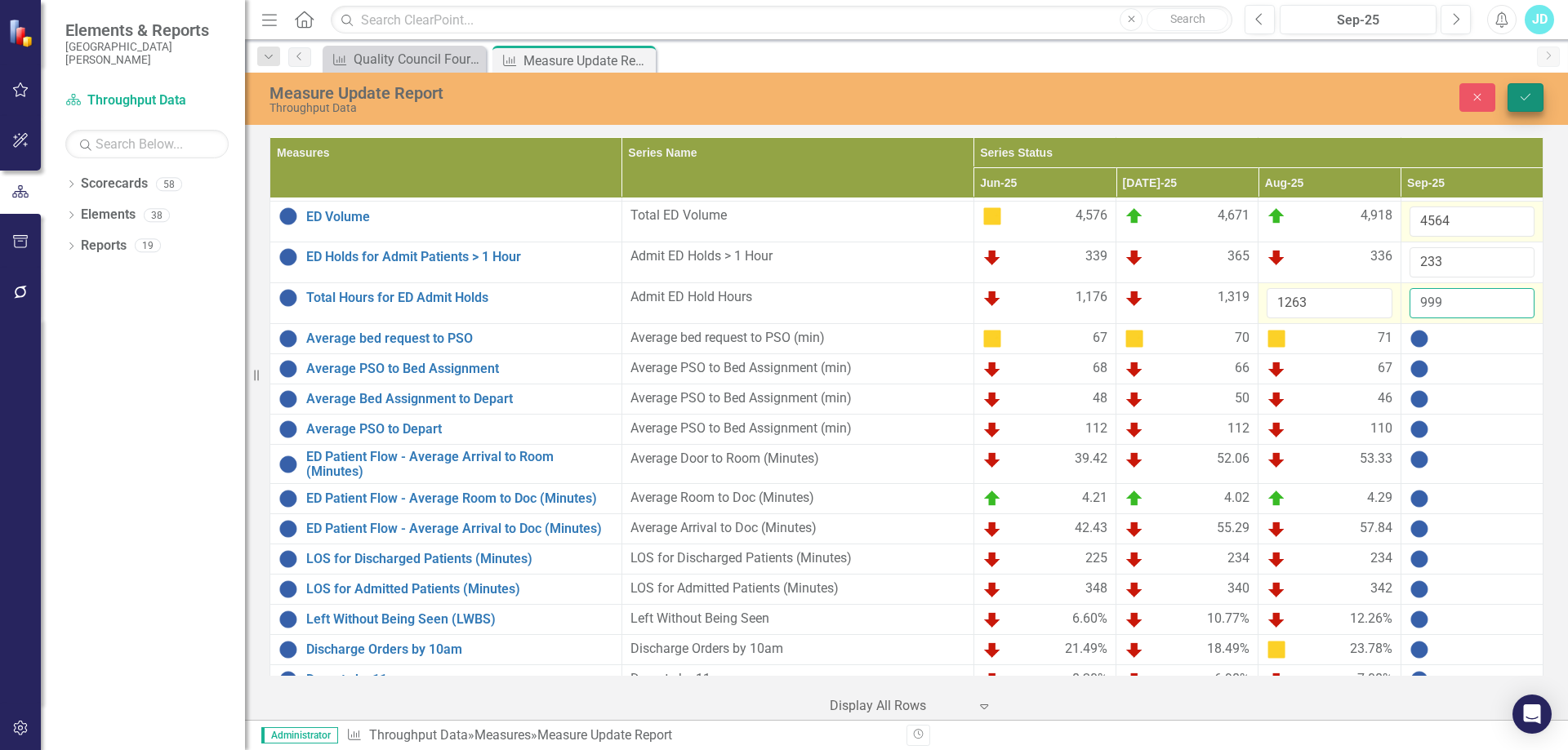
type input "999"
click at [1534, 92] on button "Save" at bounding box center [1525, 98] width 36 height 29
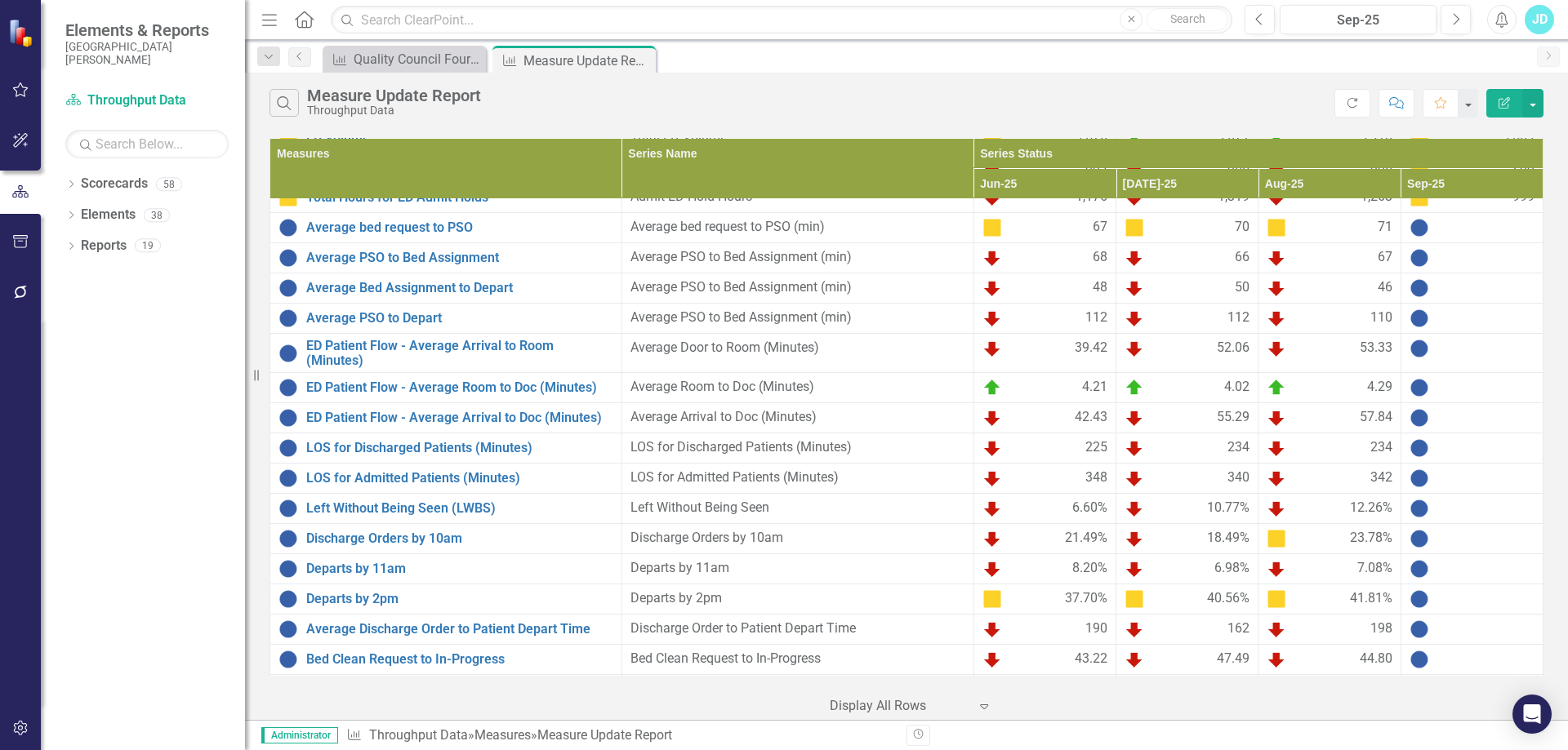
scroll to position [718, 0]
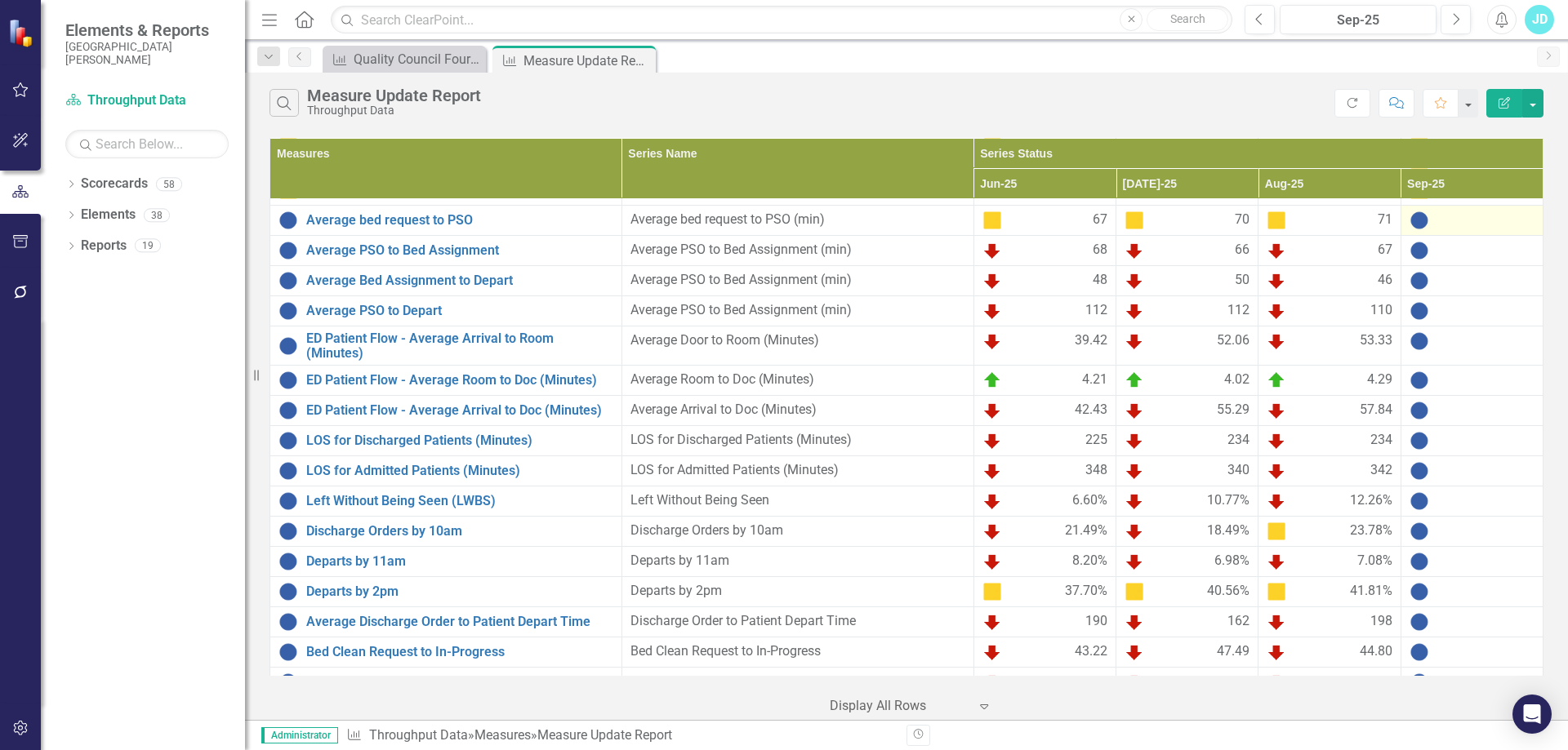
click at [1439, 219] on div at bounding box center [1472, 220] width 125 height 19
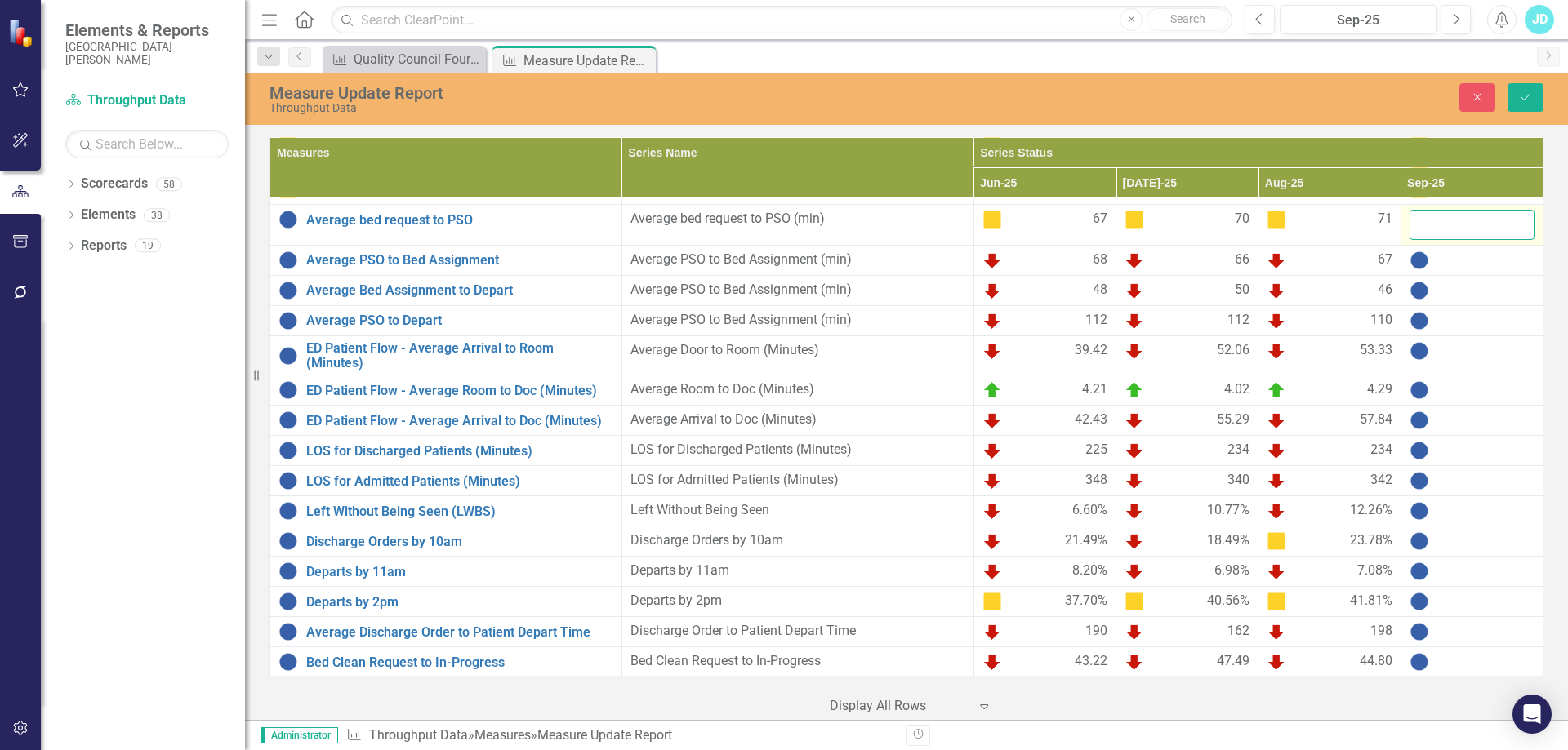
click at [1447, 224] on input "number" at bounding box center [1472, 224] width 125 height 30
type input "52"
click at [1347, 267] on div "67" at bounding box center [1328, 261] width 125 height 19
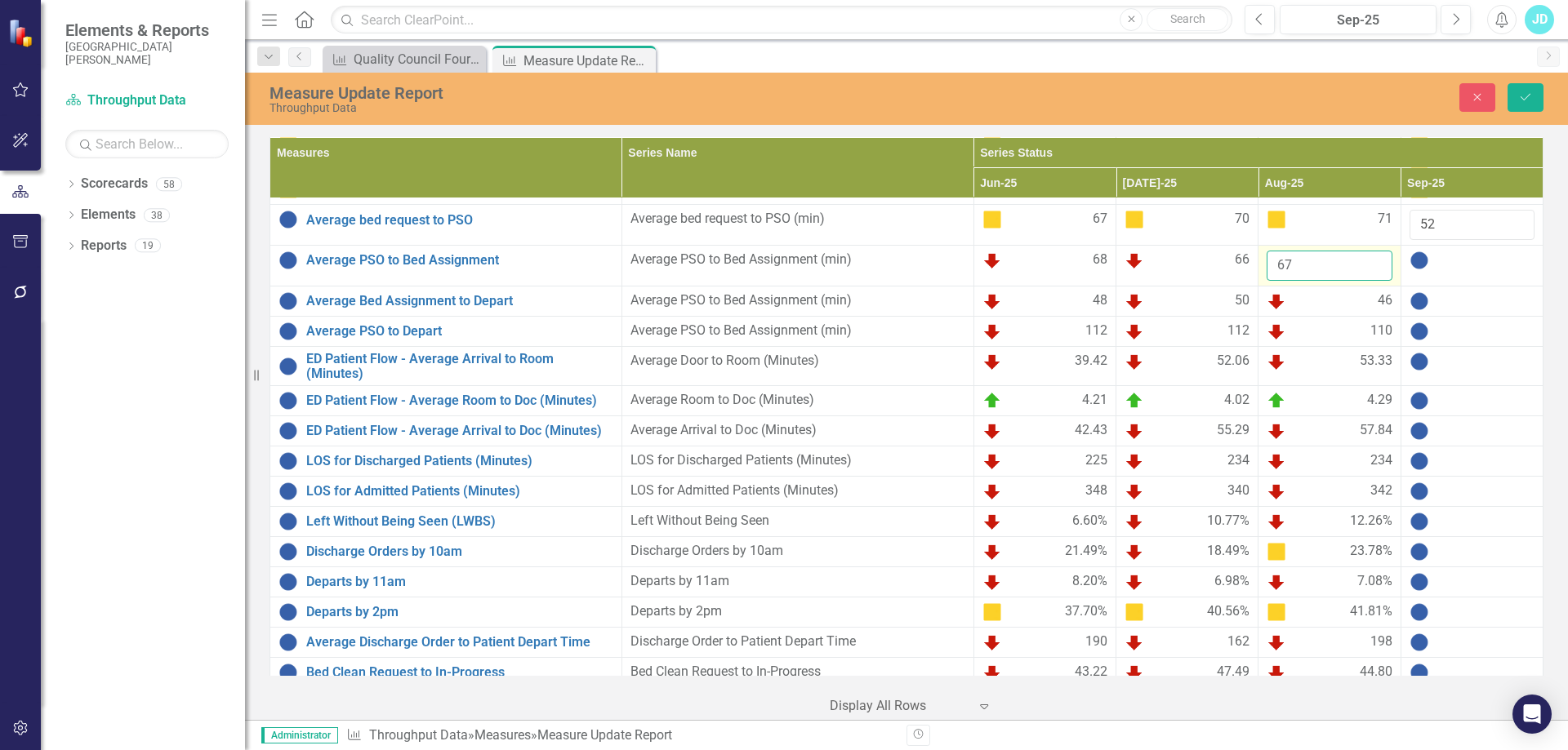
click at [1342, 266] on input "67" at bounding box center [1328, 265] width 125 height 30
type input "68"
click at [1438, 266] on div at bounding box center [1472, 261] width 125 height 19
click at [1451, 270] on input "number" at bounding box center [1472, 265] width 125 height 30
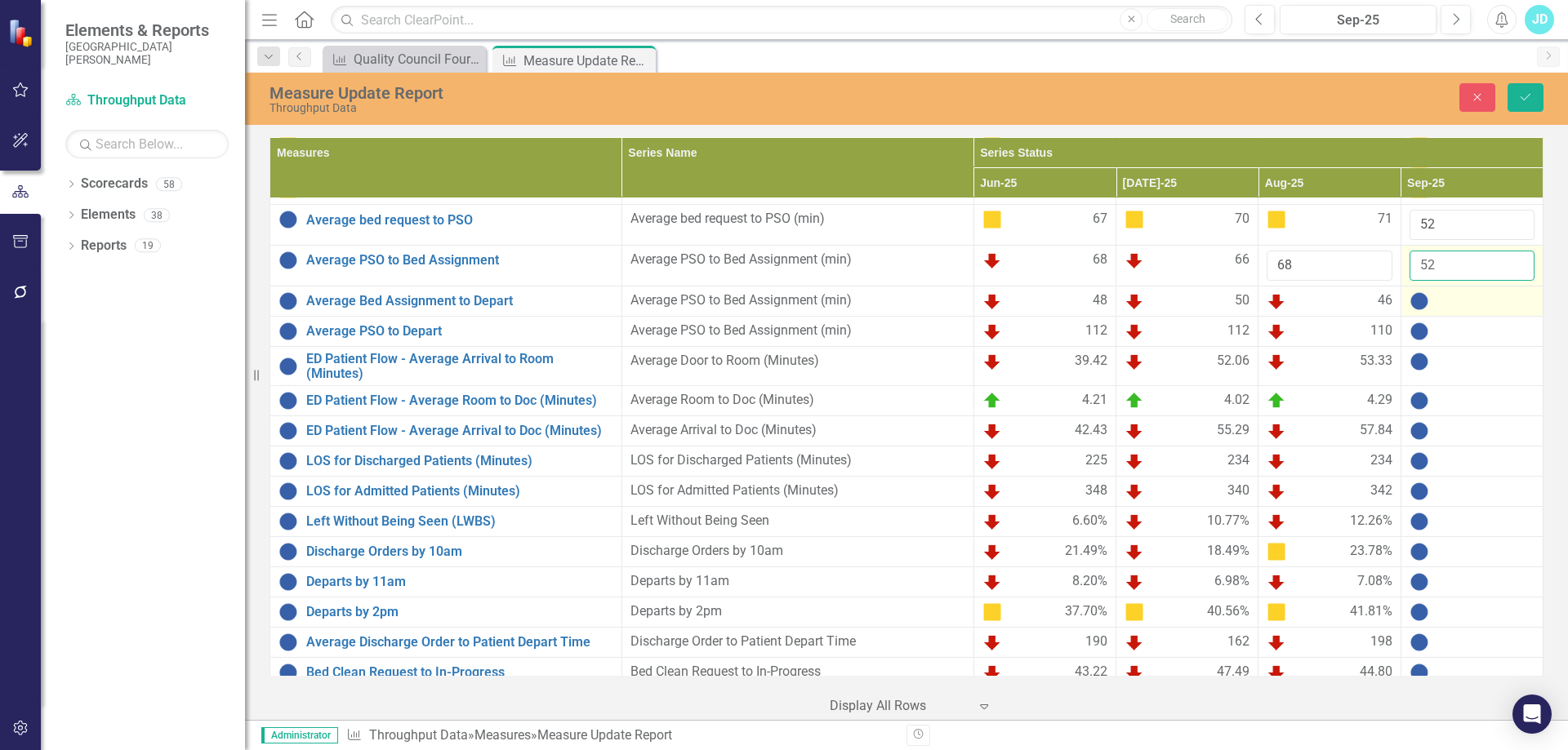
type input "52"
click at [1441, 300] on div at bounding box center [1472, 301] width 125 height 19
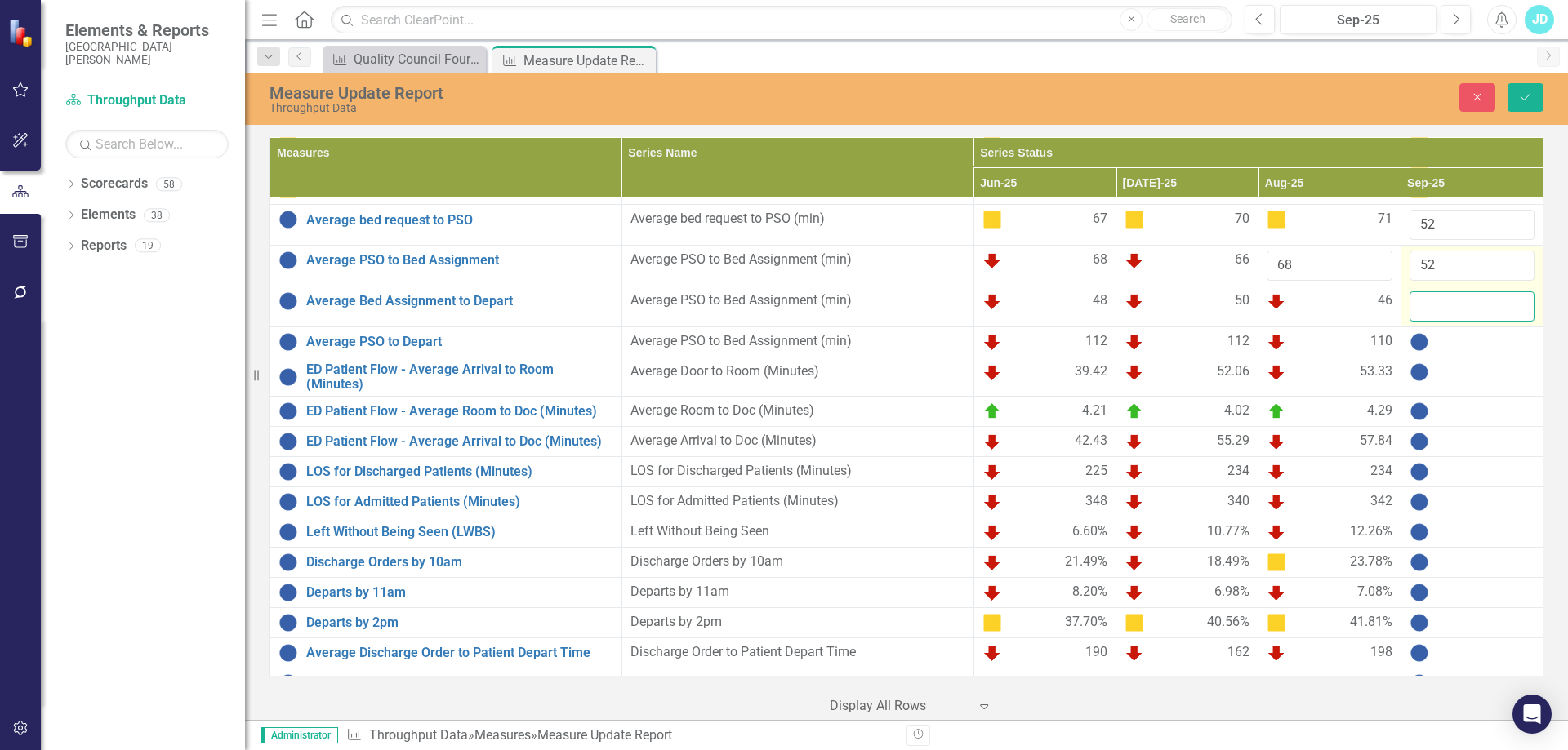
click at [1444, 304] on input "number" at bounding box center [1472, 306] width 125 height 30
type input "44"
click at [1460, 343] on div at bounding box center [1472, 341] width 125 height 19
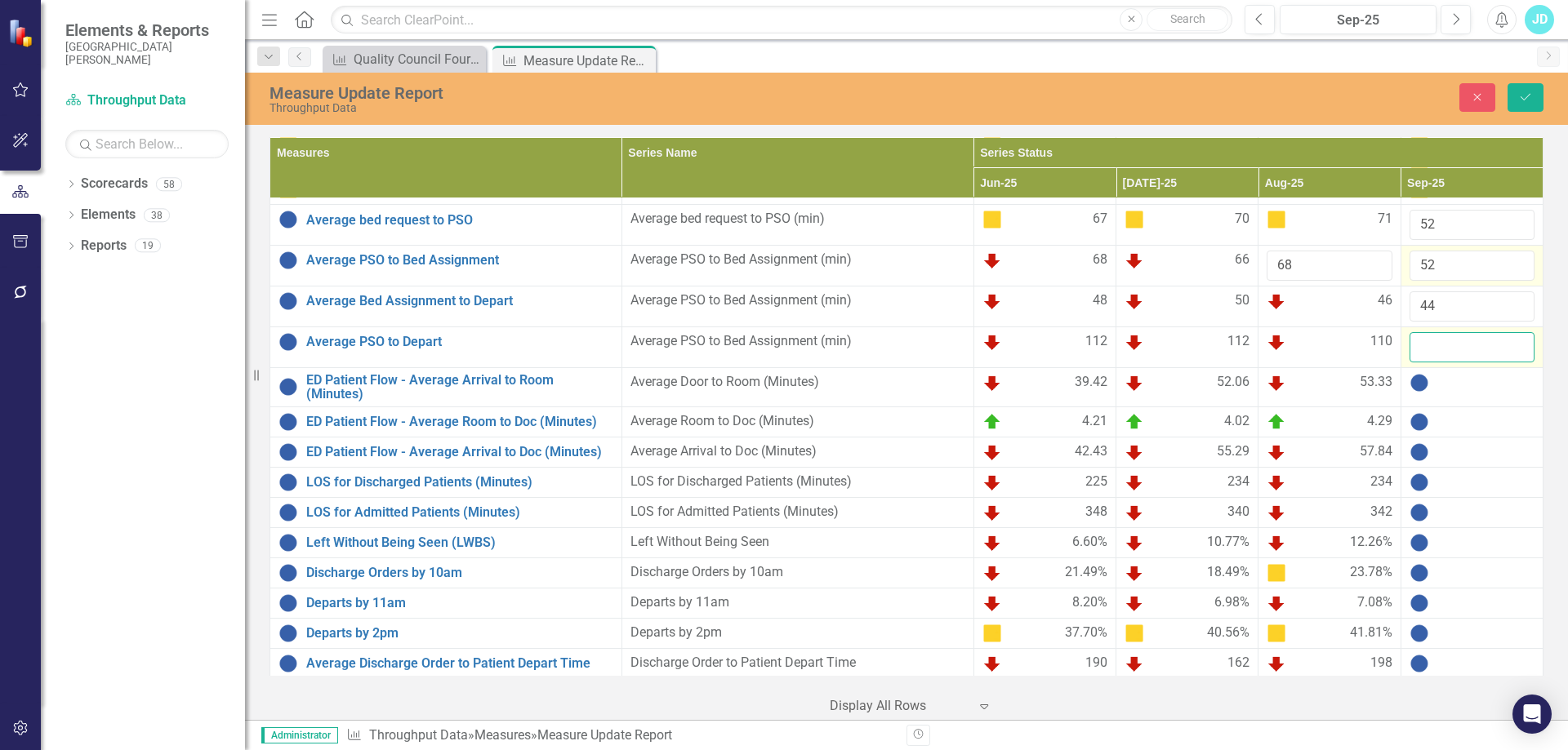
click at [1460, 343] on input "number" at bounding box center [1472, 346] width 125 height 30
type input "94"
click at [1529, 89] on button "Save" at bounding box center [1525, 98] width 36 height 29
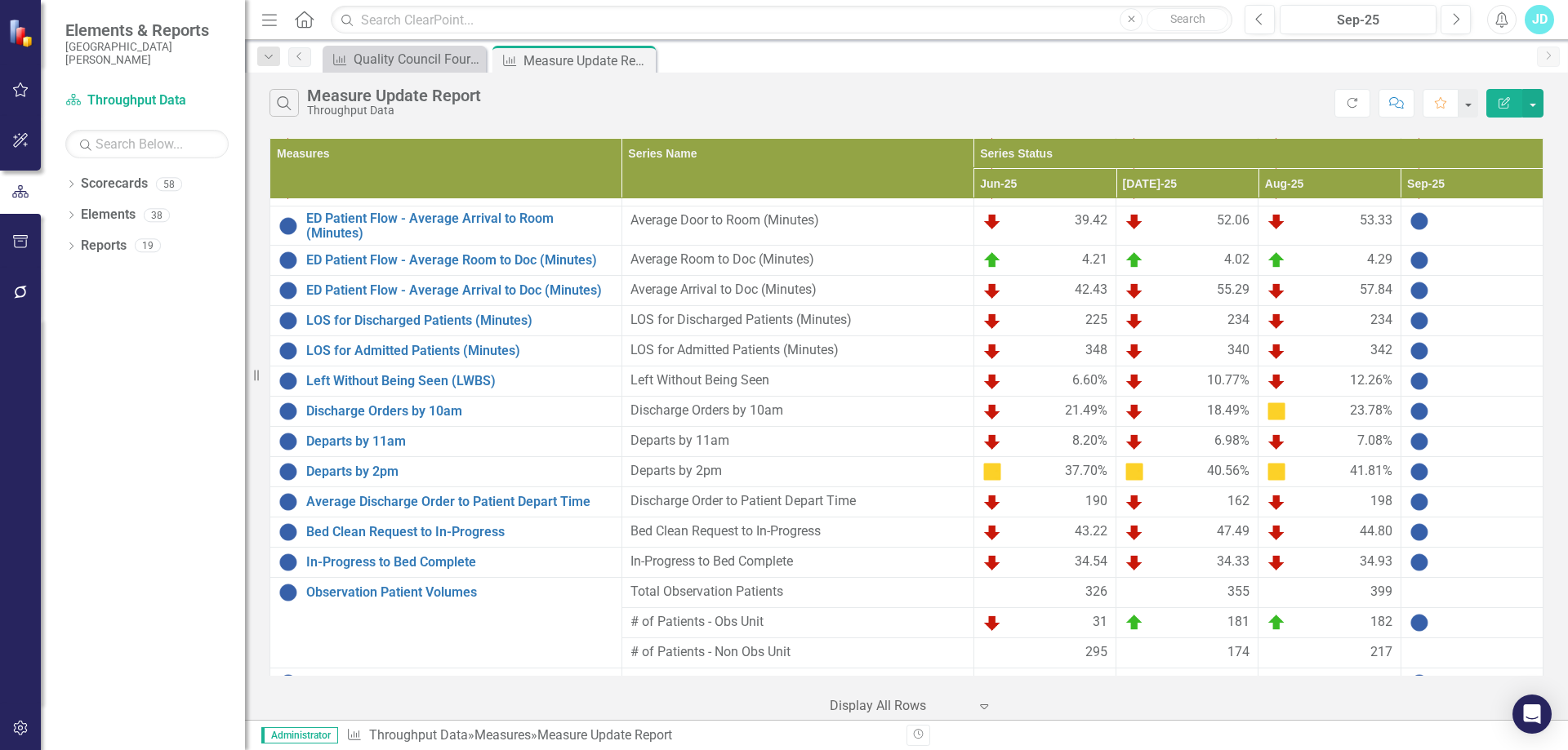
scroll to position [840, 0]
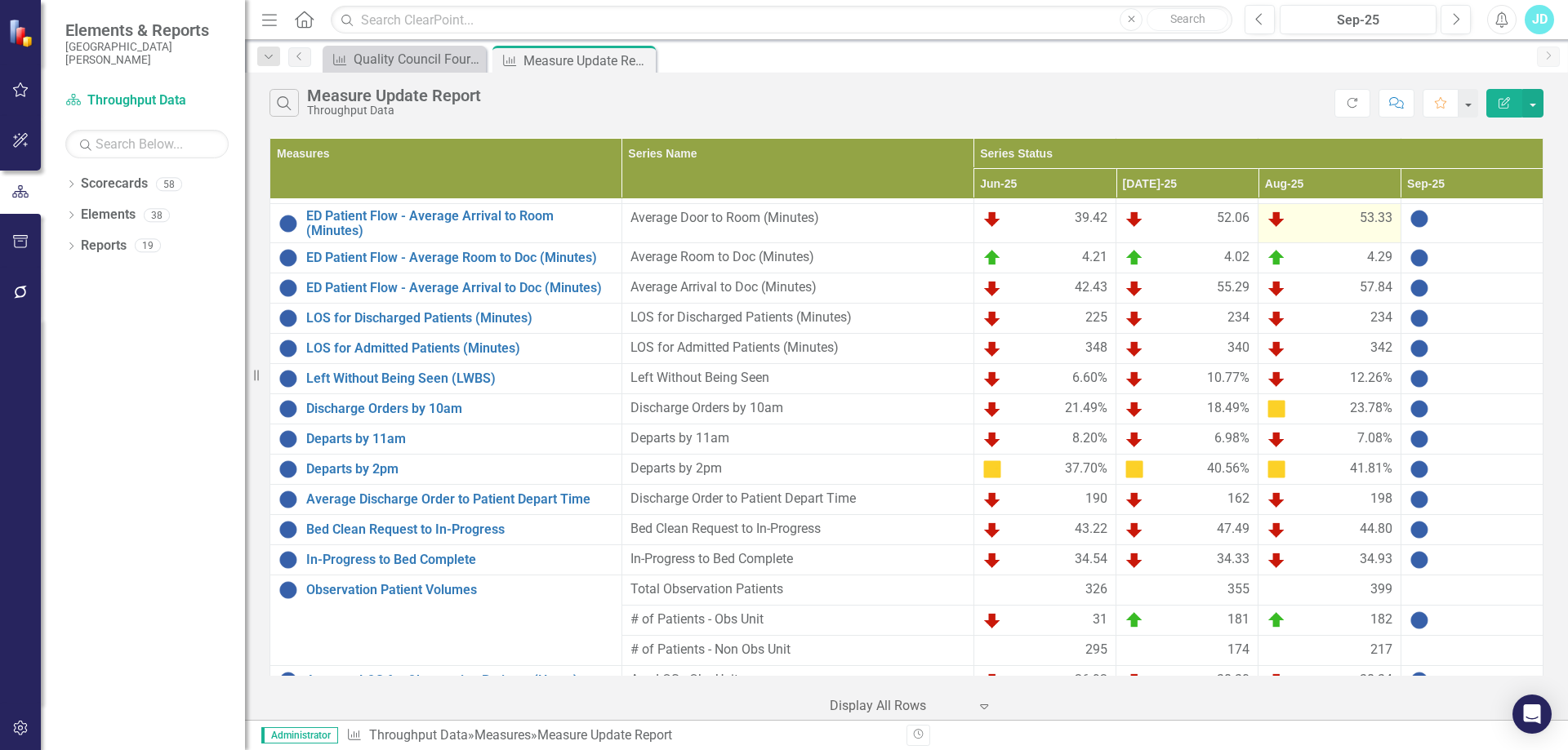
click at [1313, 229] on td "53.33" at bounding box center [1329, 223] width 142 height 39
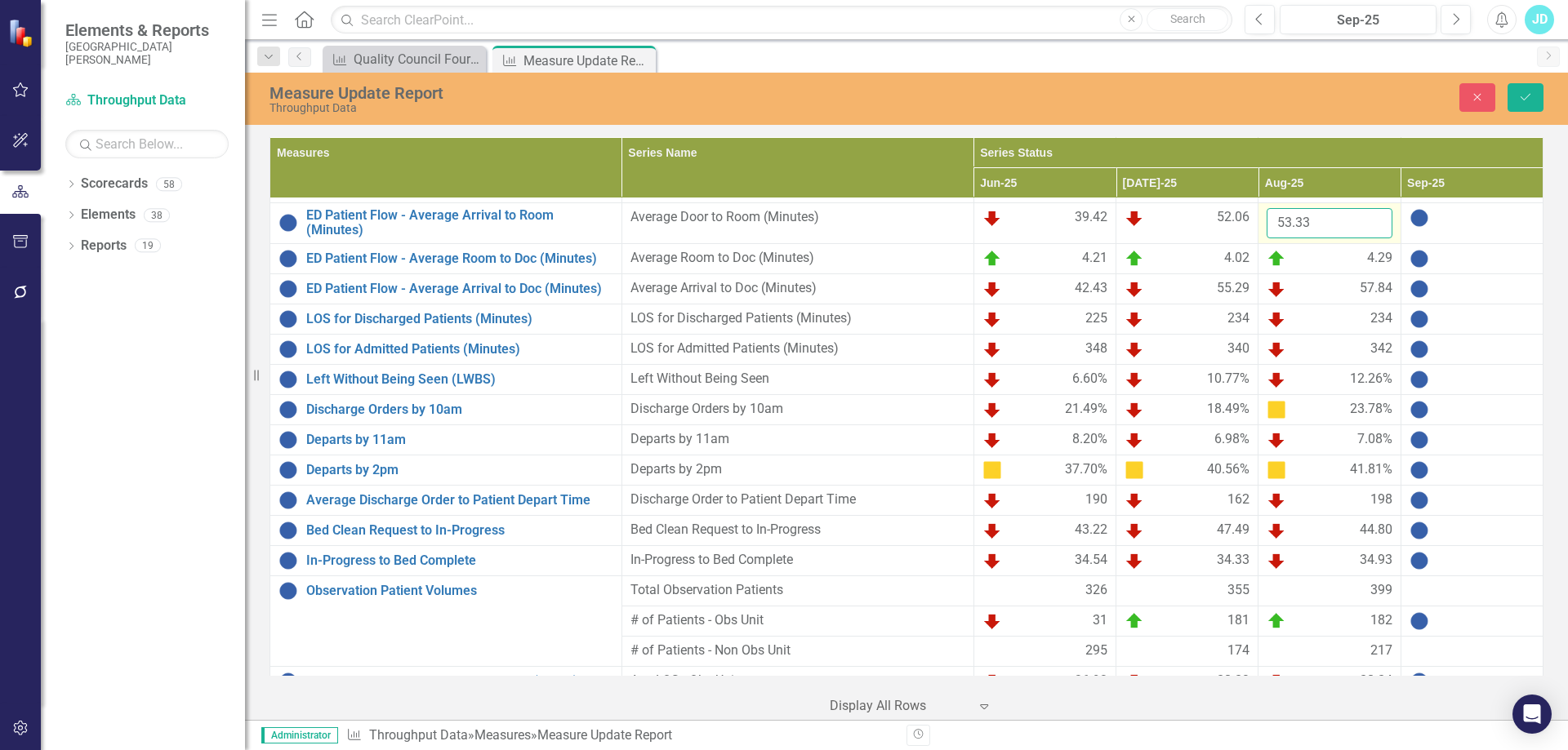
click at [1314, 230] on input "53.33" at bounding box center [1328, 222] width 125 height 30
type input "53.34"
click at [1429, 224] on div at bounding box center [1472, 217] width 125 height 19
click at [1432, 225] on input "number" at bounding box center [1472, 222] width 125 height 30
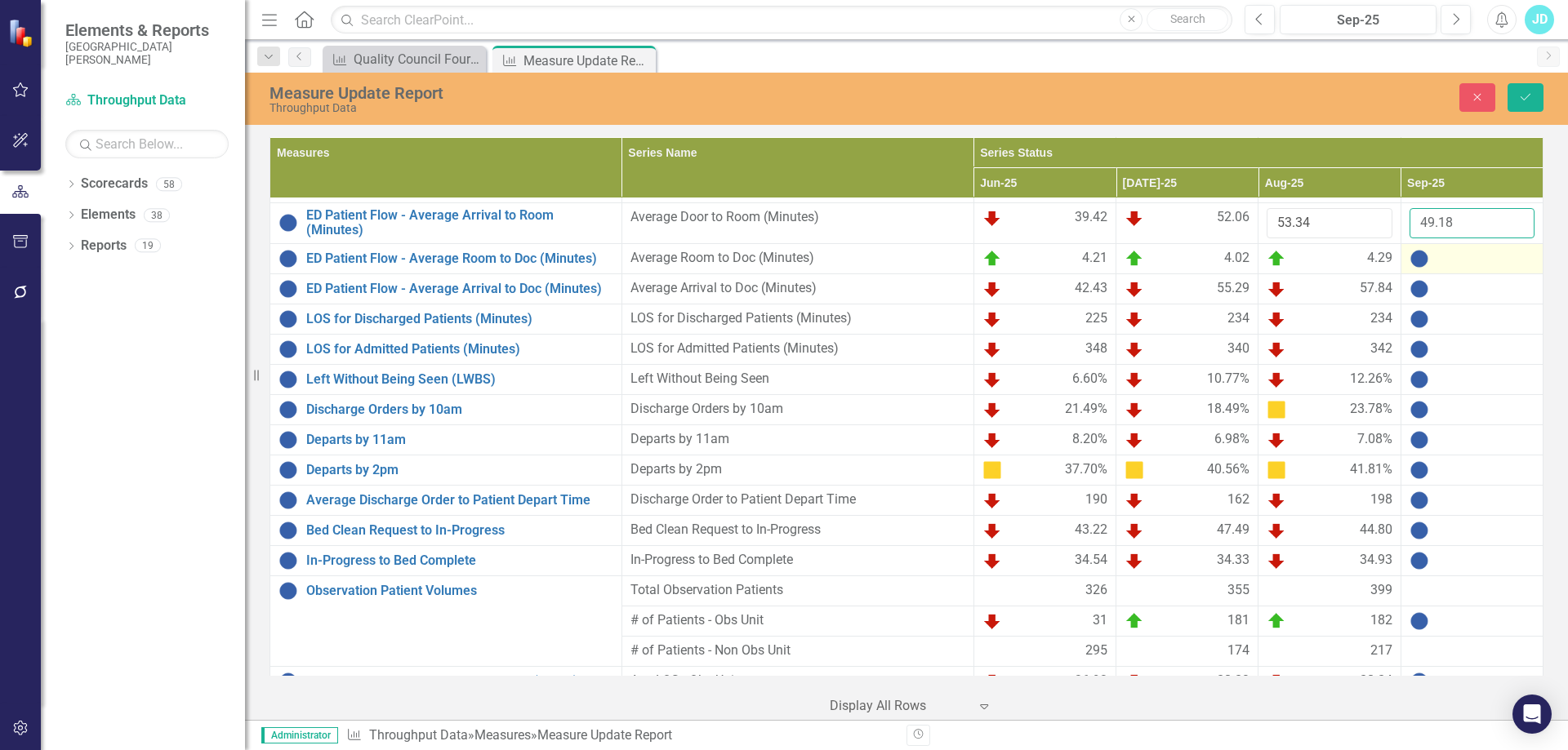
type input "49.18"
click at [1463, 257] on div at bounding box center [1472, 259] width 125 height 19
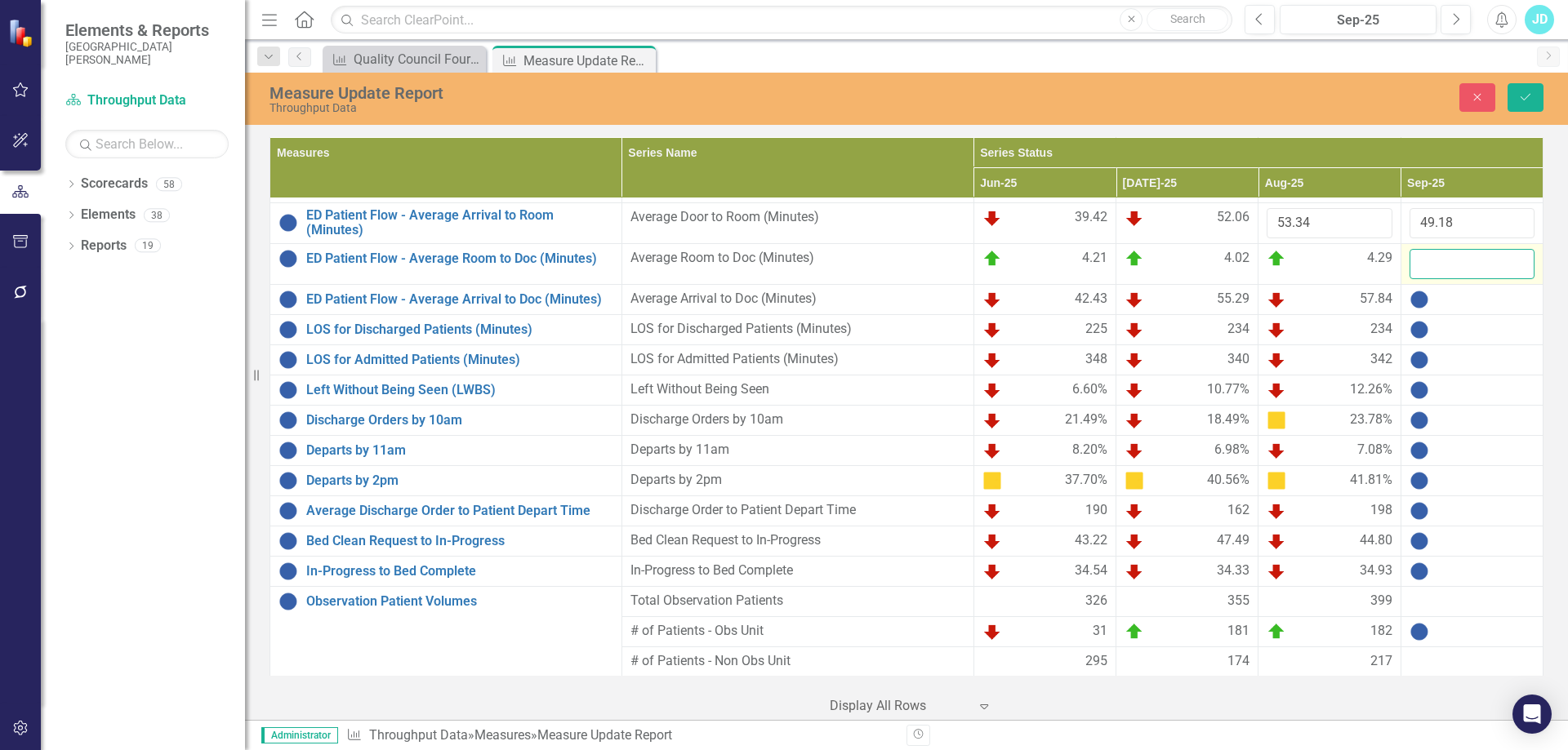
click at [1463, 257] on input "number" at bounding box center [1472, 263] width 125 height 30
type input "3.96"
click at [1491, 303] on div at bounding box center [1472, 299] width 125 height 19
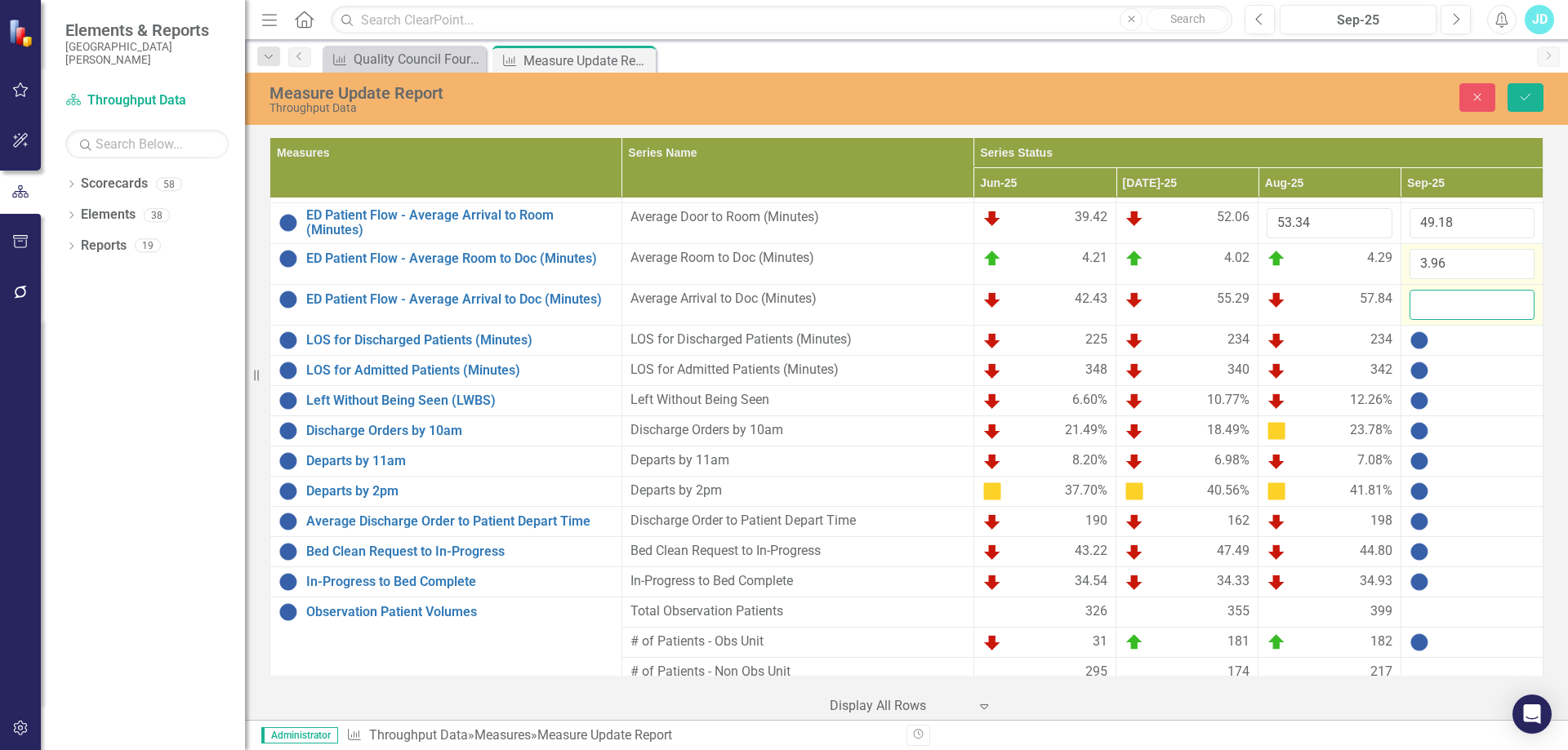
click at [1472, 303] on input "number" at bounding box center [1472, 304] width 125 height 30
type input "53.44"
click at [1449, 346] on div at bounding box center [1472, 340] width 125 height 19
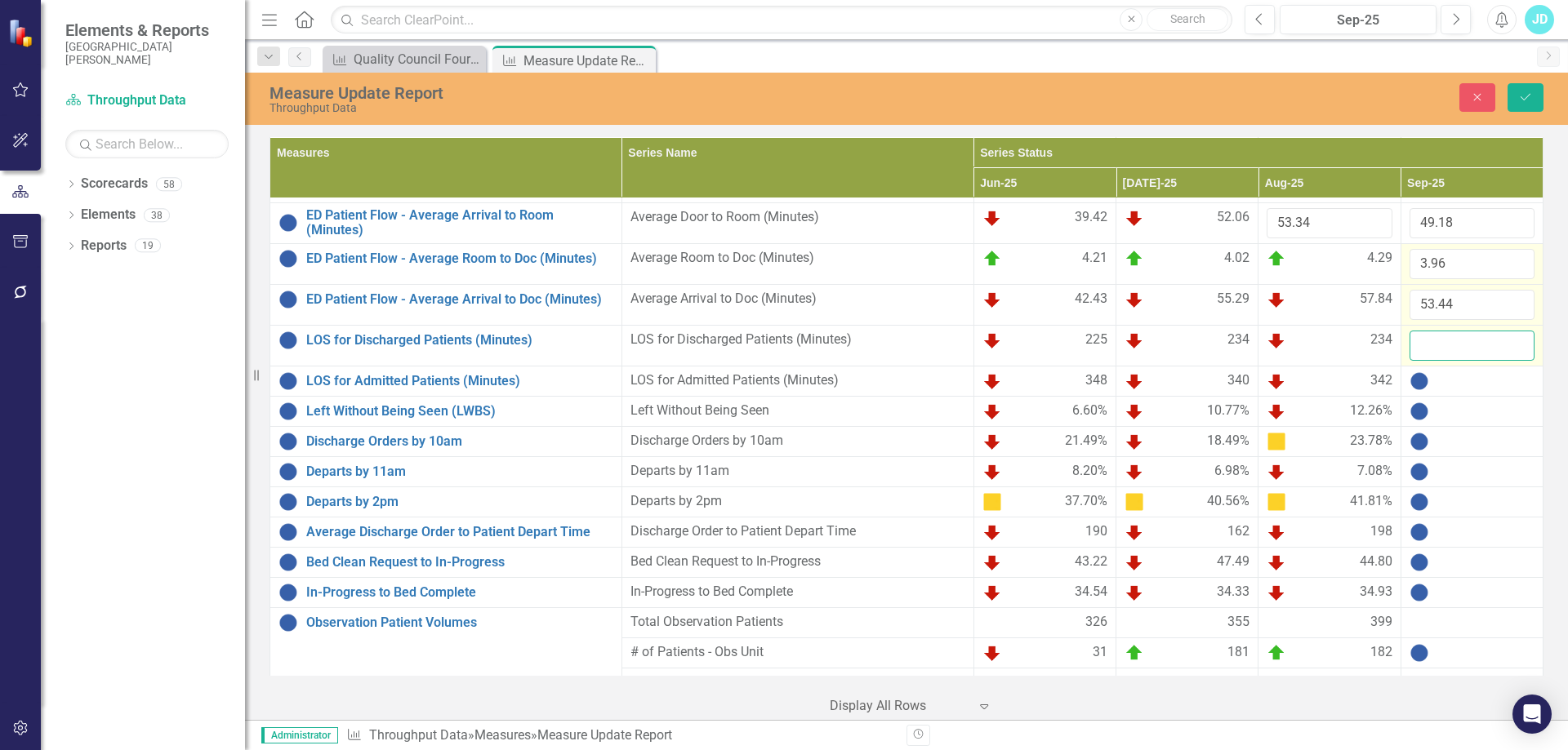
click at [1449, 346] on input "number" at bounding box center [1472, 345] width 125 height 30
type input "225"
click at [1454, 379] on div at bounding box center [1472, 381] width 125 height 19
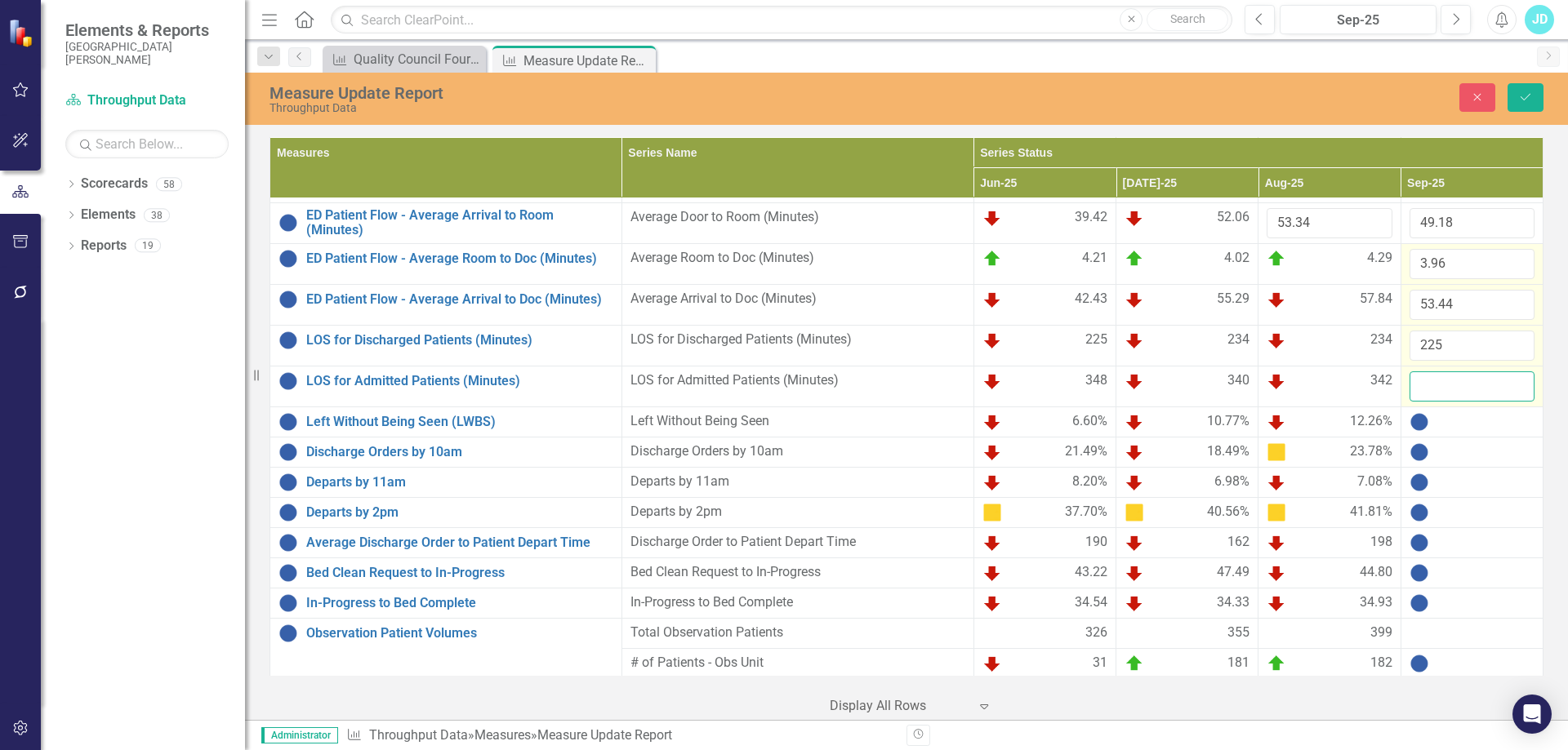
click at [1454, 385] on input "number" at bounding box center [1472, 386] width 125 height 30
type input "320"
click at [1525, 100] on icon "submit" at bounding box center [1525, 97] width 10 height 7
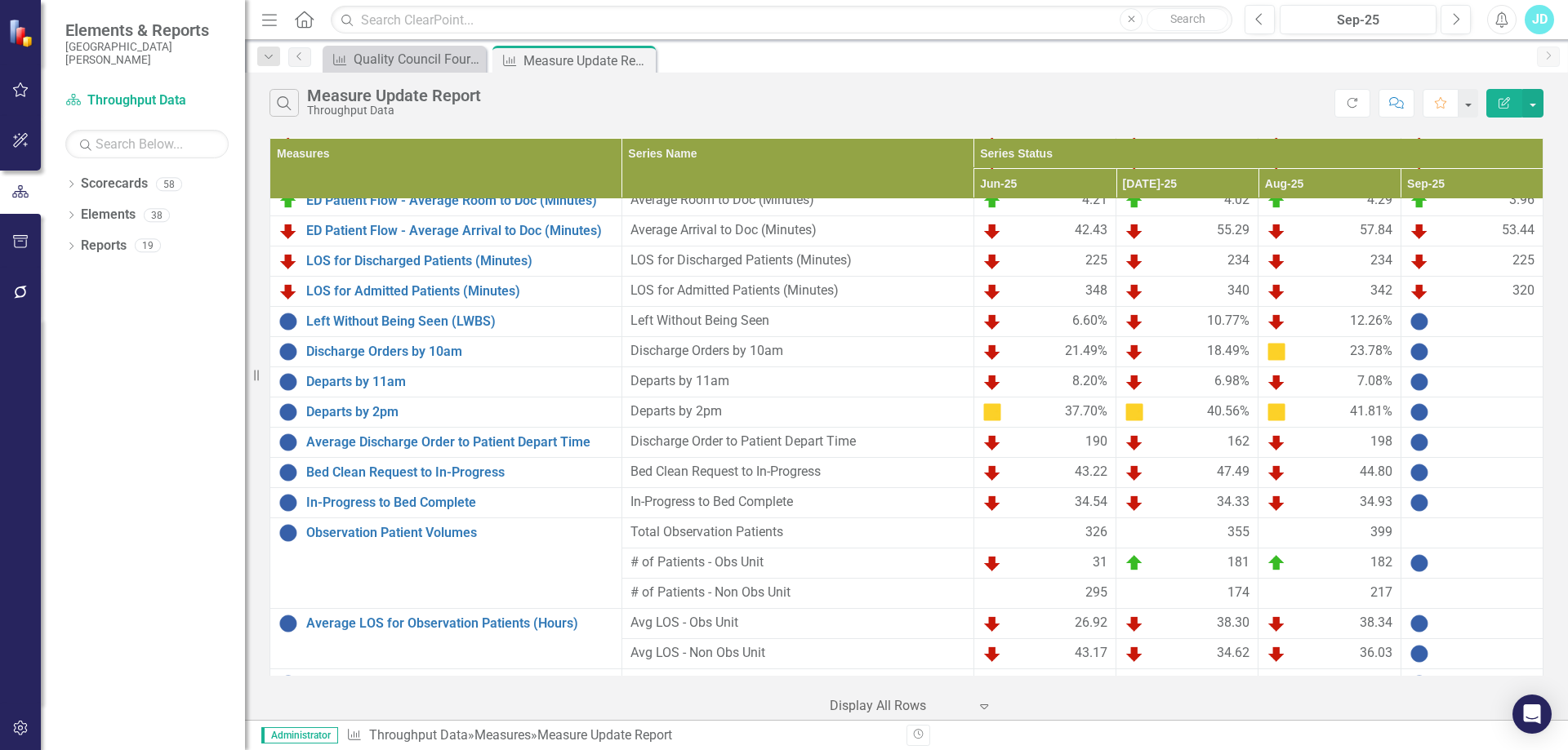
scroll to position [980, 0]
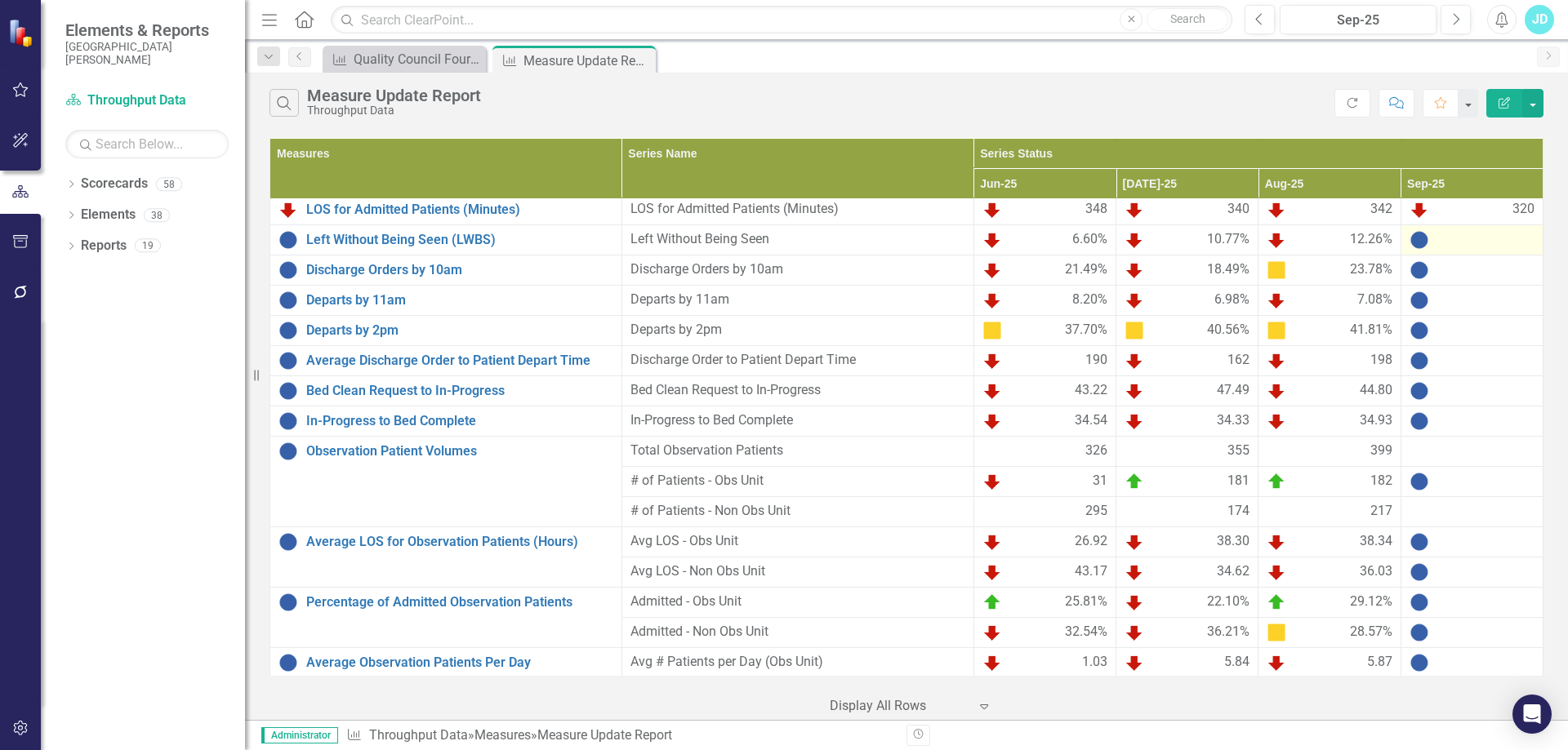
click at [1452, 238] on div at bounding box center [1472, 239] width 125 height 19
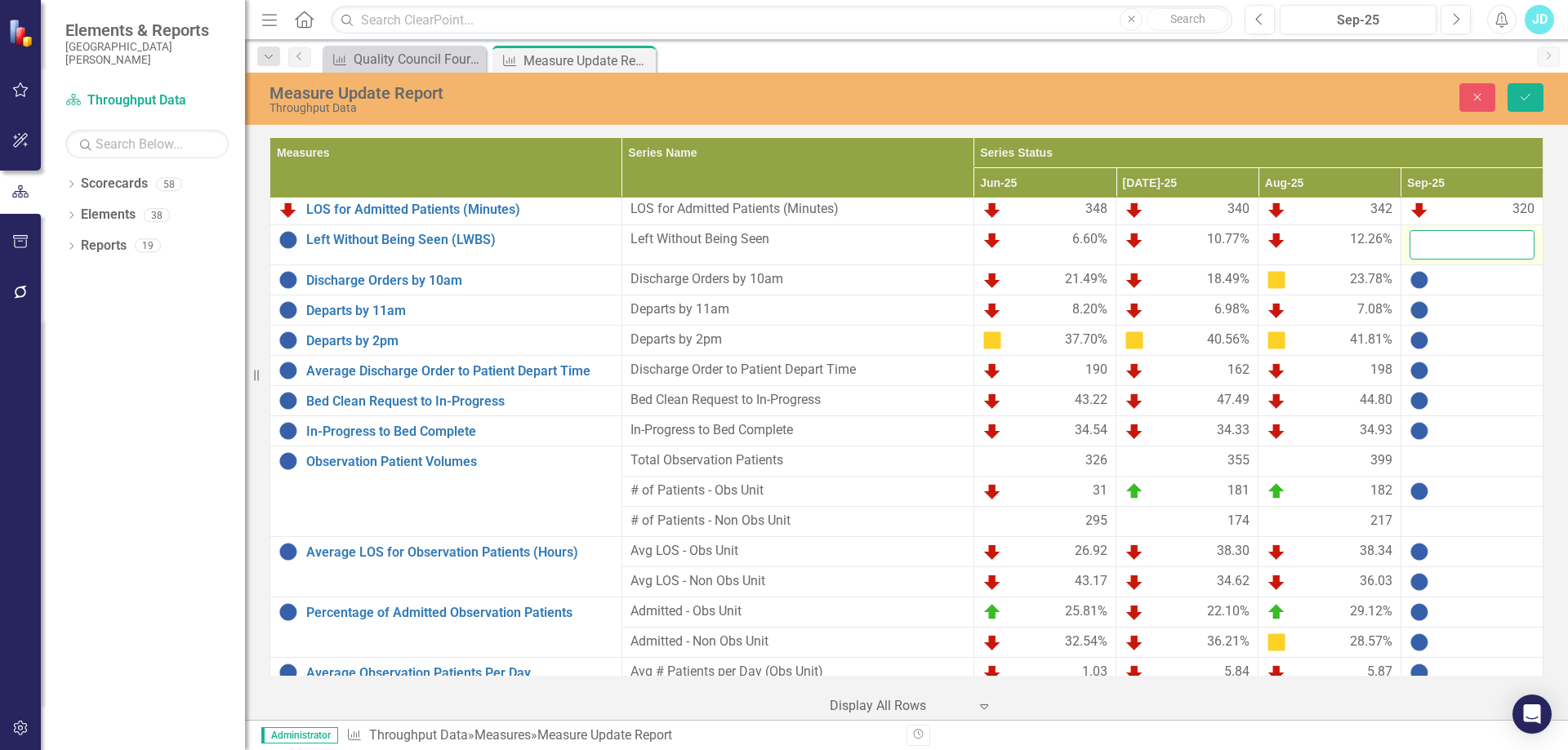
click at [1452, 238] on input "number" at bounding box center [1472, 244] width 125 height 30
type input "8.76"
click at [1522, 101] on icon "Save" at bounding box center [1525, 97] width 14 height 12
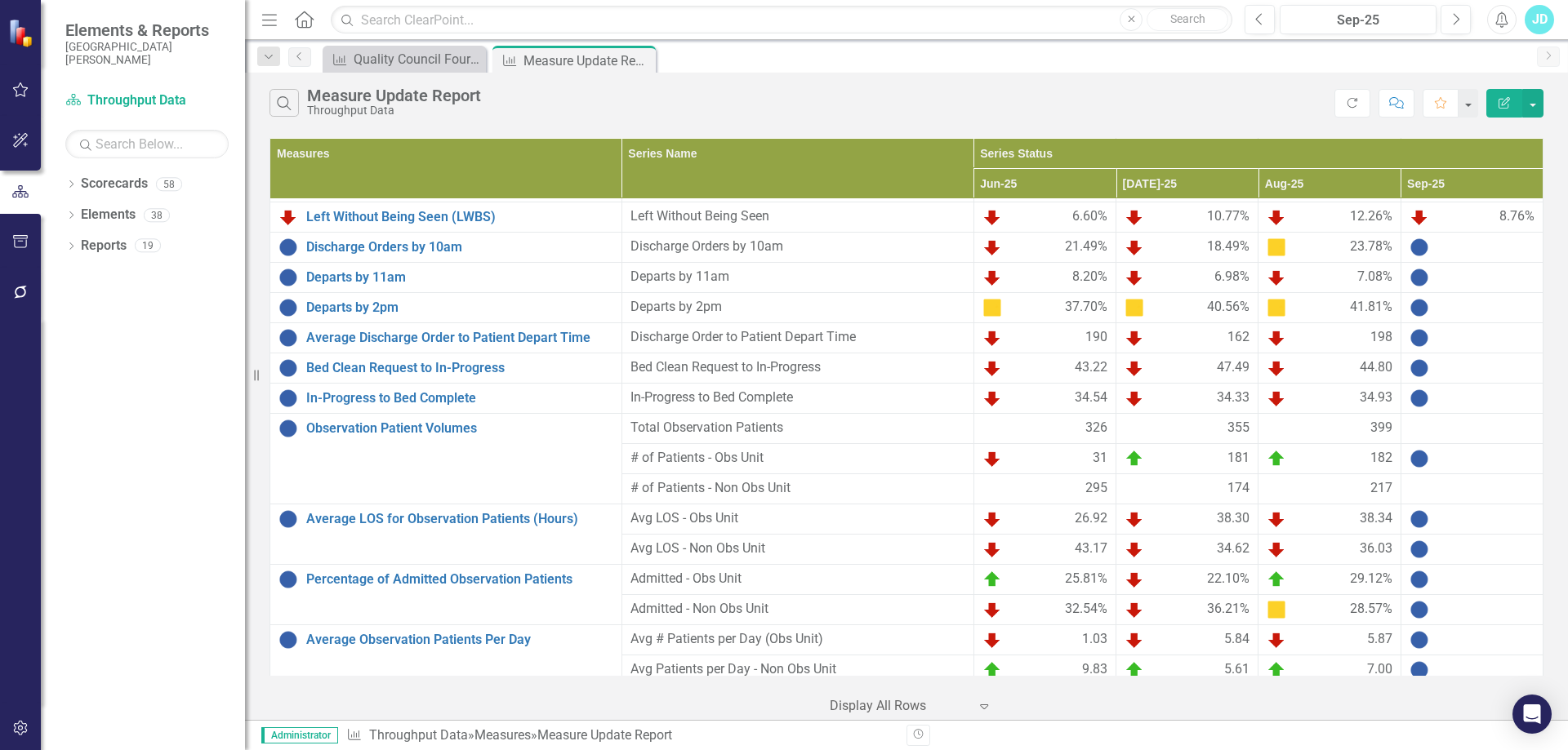
scroll to position [1012, 0]
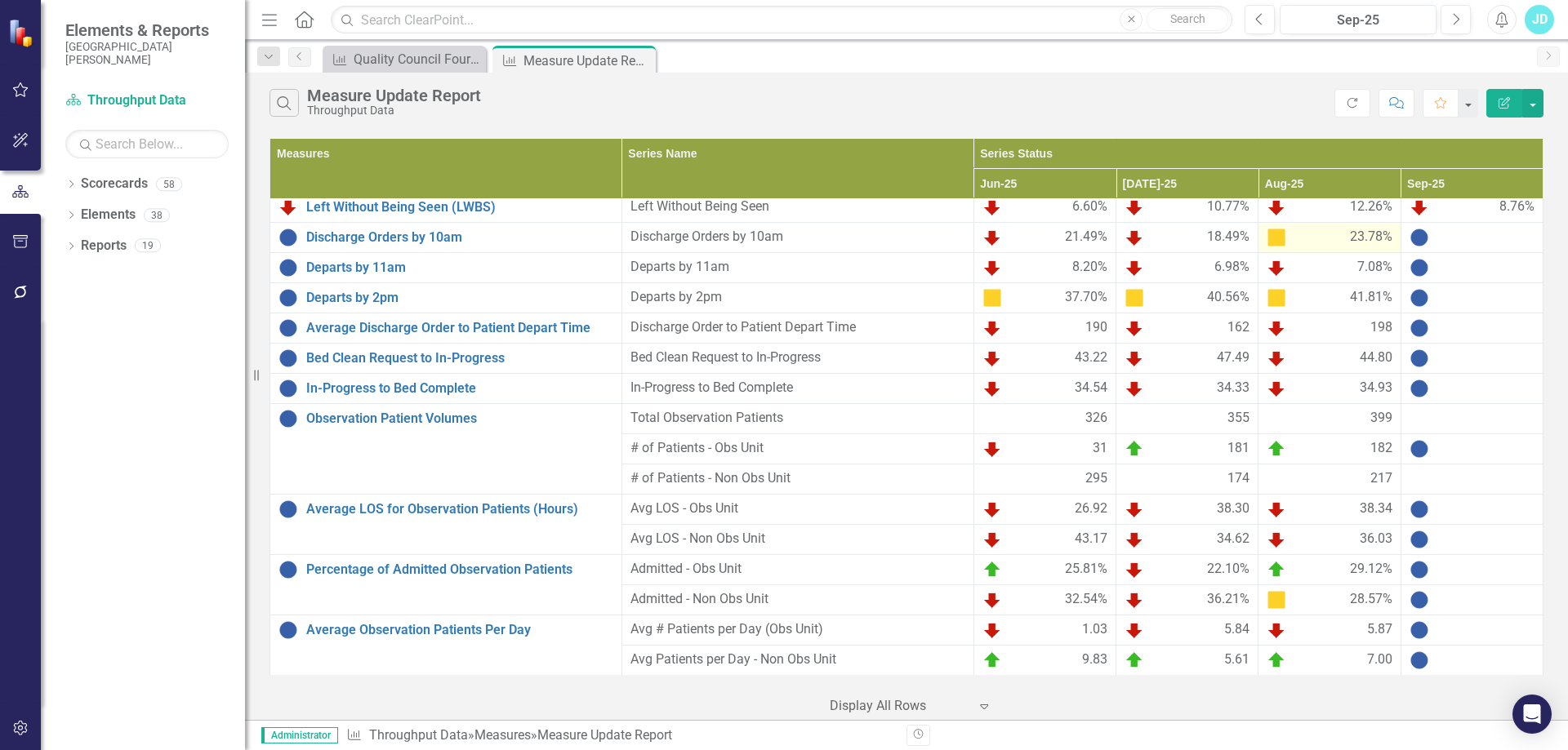
click at [1317, 237] on div "23.78%" at bounding box center [1328, 238] width 125 height 19
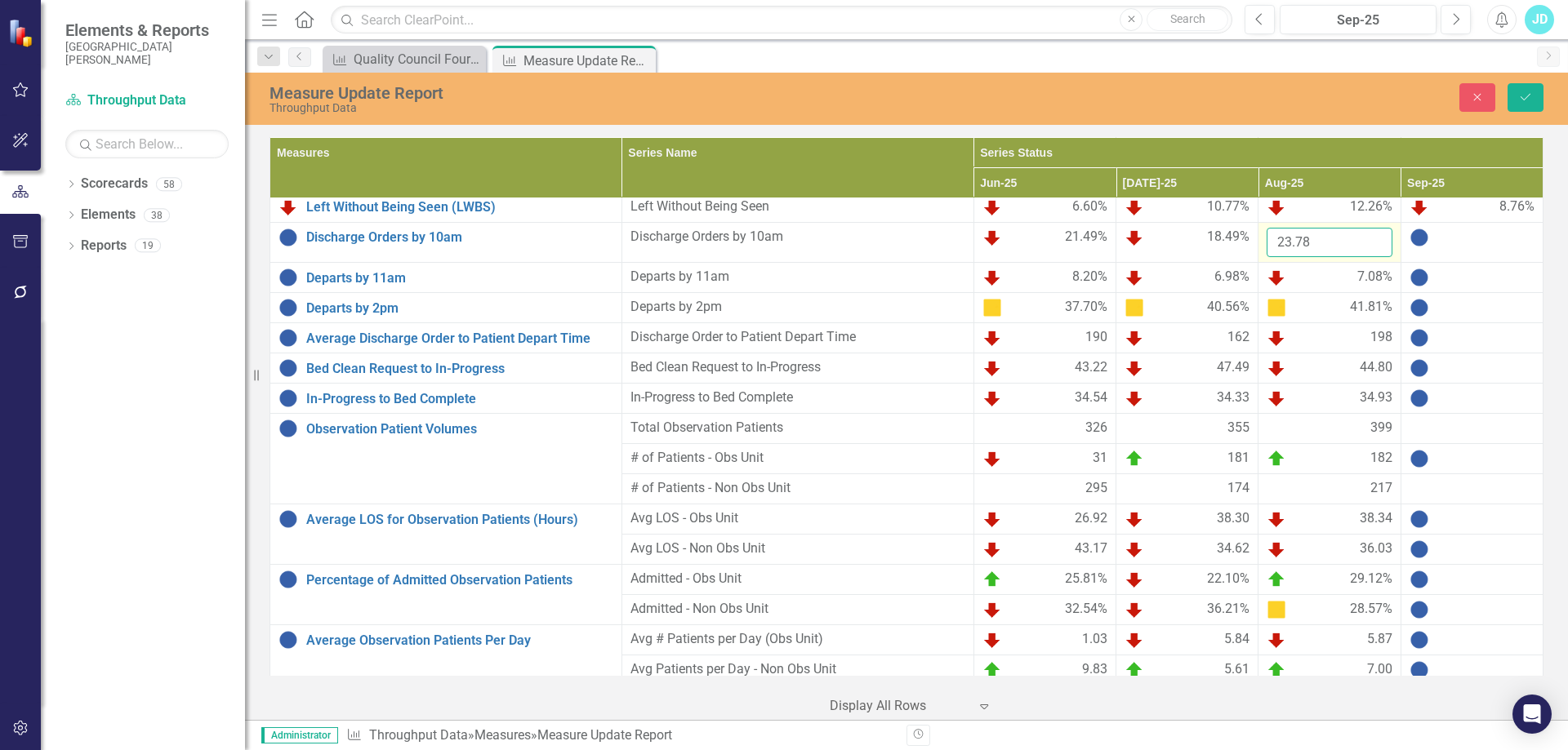
click at [1317, 237] on input "23.78" at bounding box center [1328, 242] width 125 height 30
type input "23.82"
click at [1455, 238] on div at bounding box center [1472, 238] width 125 height 19
click at [1454, 244] on input "number" at bounding box center [1472, 242] width 125 height 30
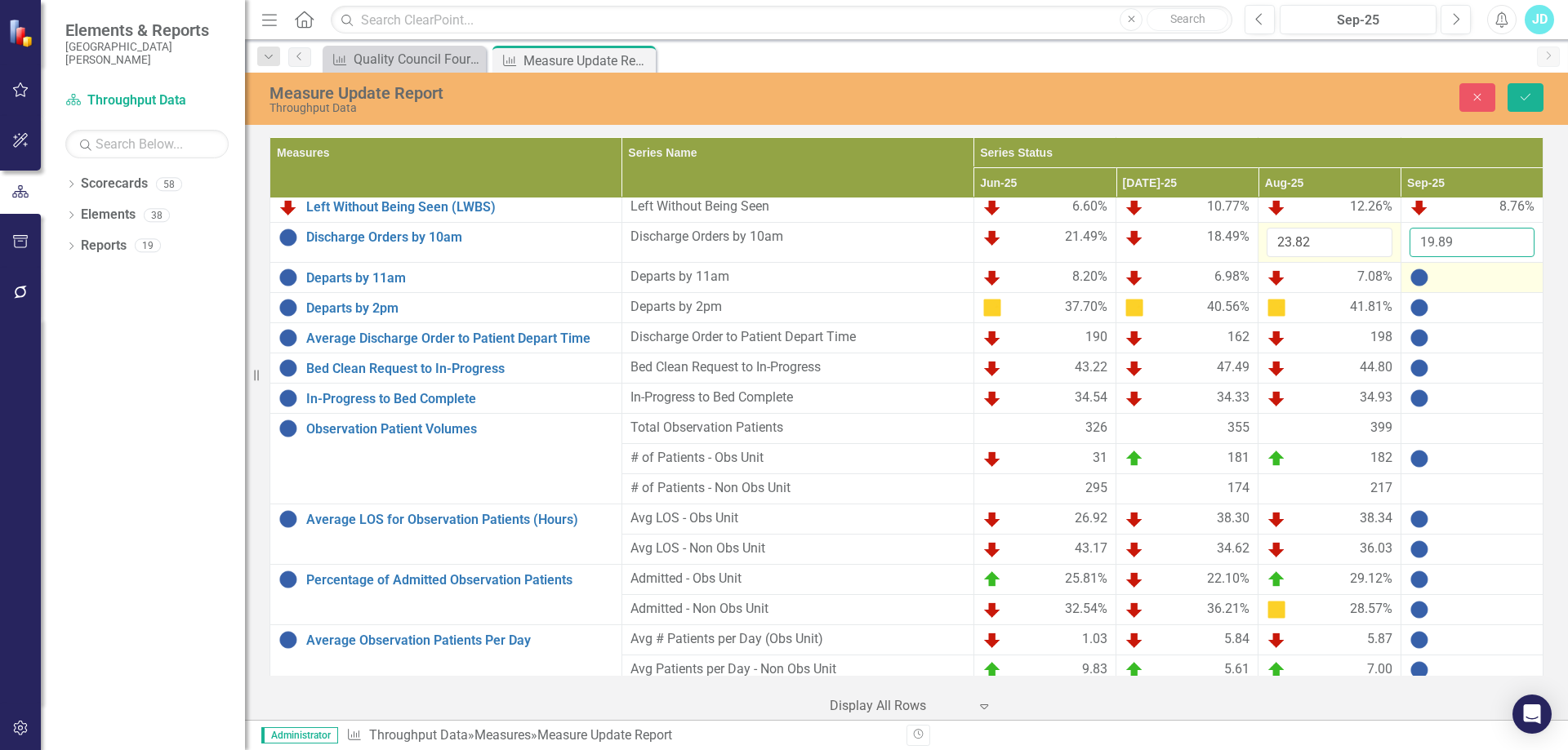
type input "19.89"
click at [1471, 277] on div at bounding box center [1472, 277] width 125 height 19
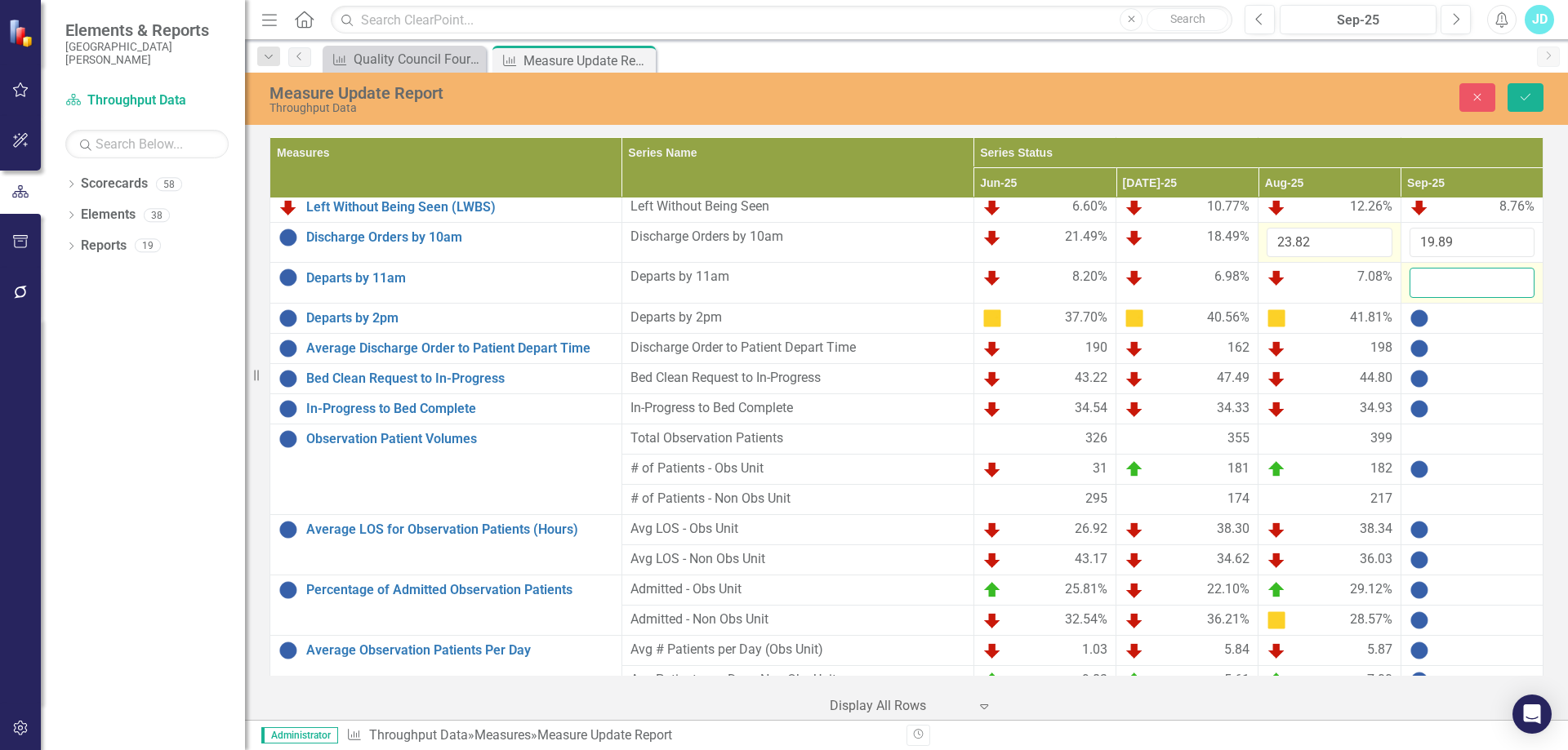
click at [1471, 277] on input "number" at bounding box center [1472, 282] width 125 height 30
type input "6.73"
click at [1458, 326] on div at bounding box center [1472, 318] width 125 height 19
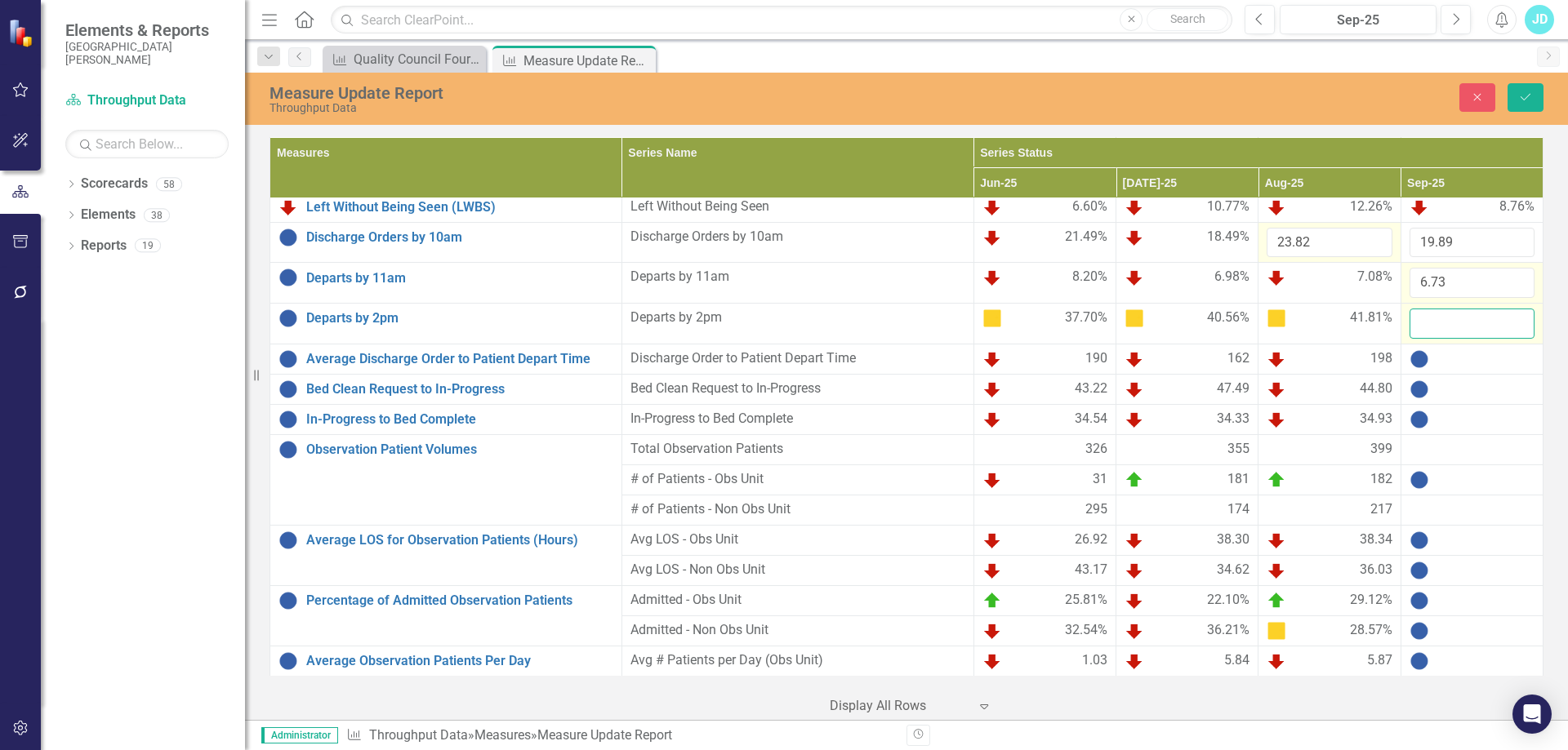
click at [1458, 326] on input "number" at bounding box center [1472, 323] width 125 height 30
type input "35.67"
click at [1460, 364] on div at bounding box center [1472, 359] width 125 height 19
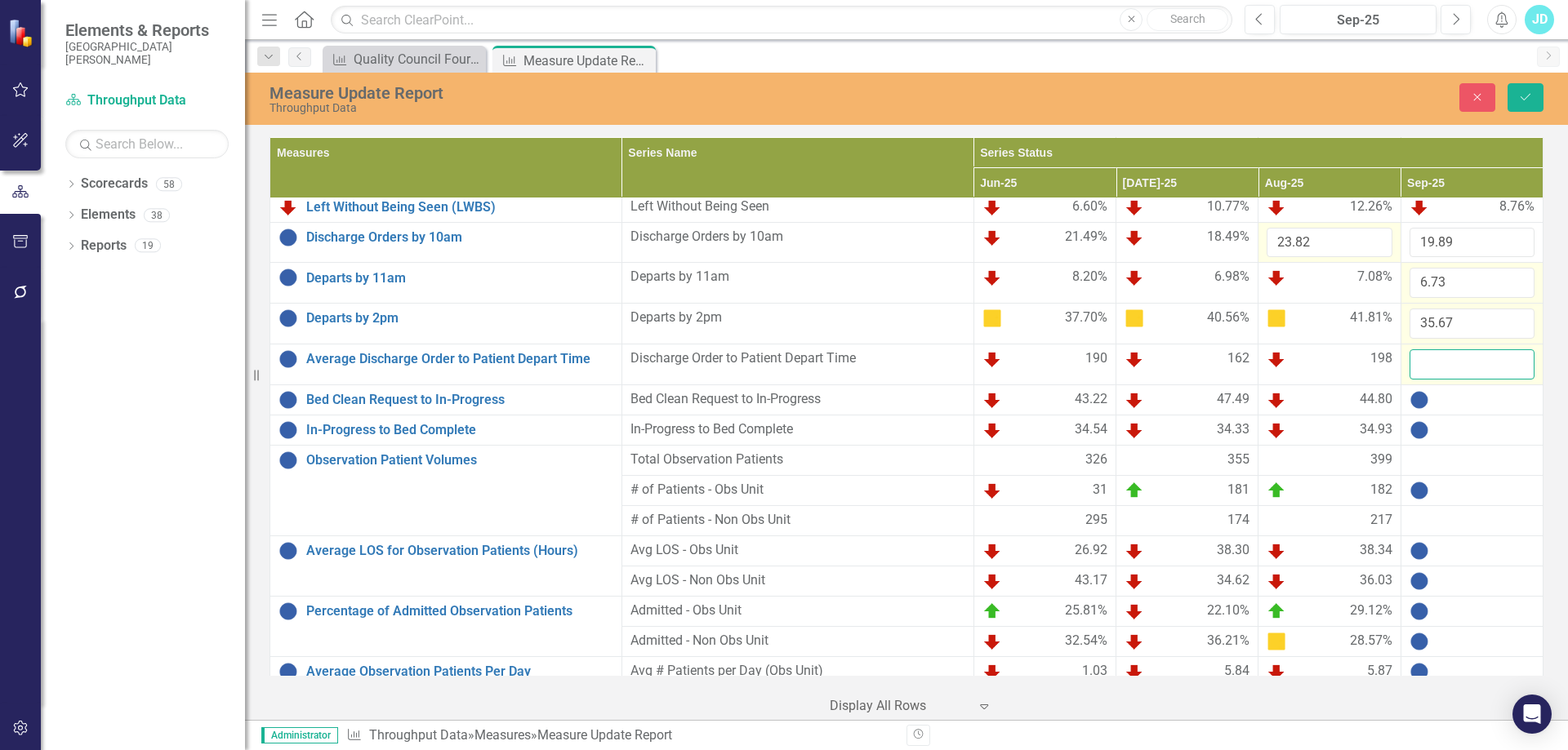
click at [1460, 364] on input "number" at bounding box center [1472, 363] width 125 height 30
type input "208"
click at [1525, 92] on icon "Save" at bounding box center [1525, 97] width 14 height 12
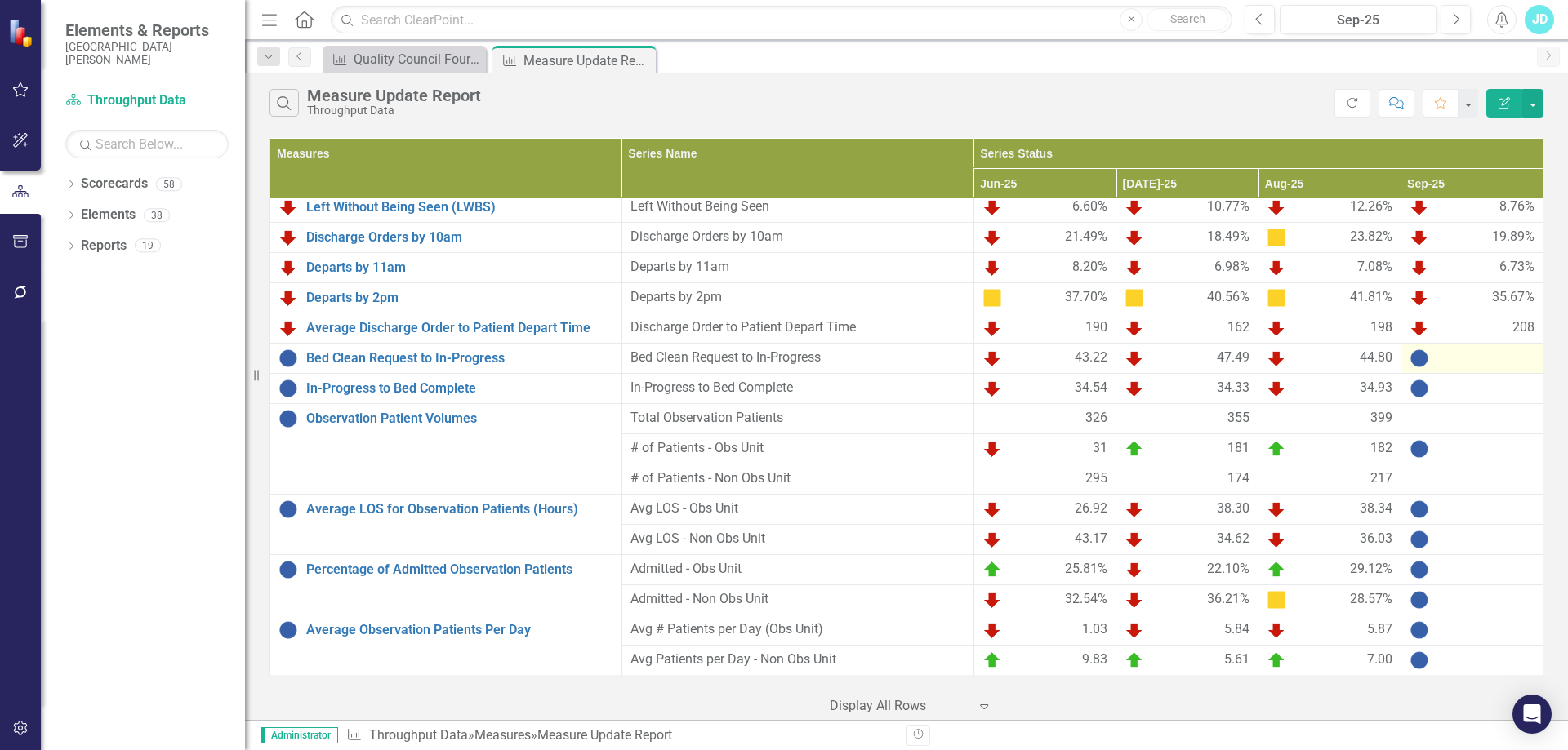
click at [1480, 361] on div at bounding box center [1472, 358] width 125 height 19
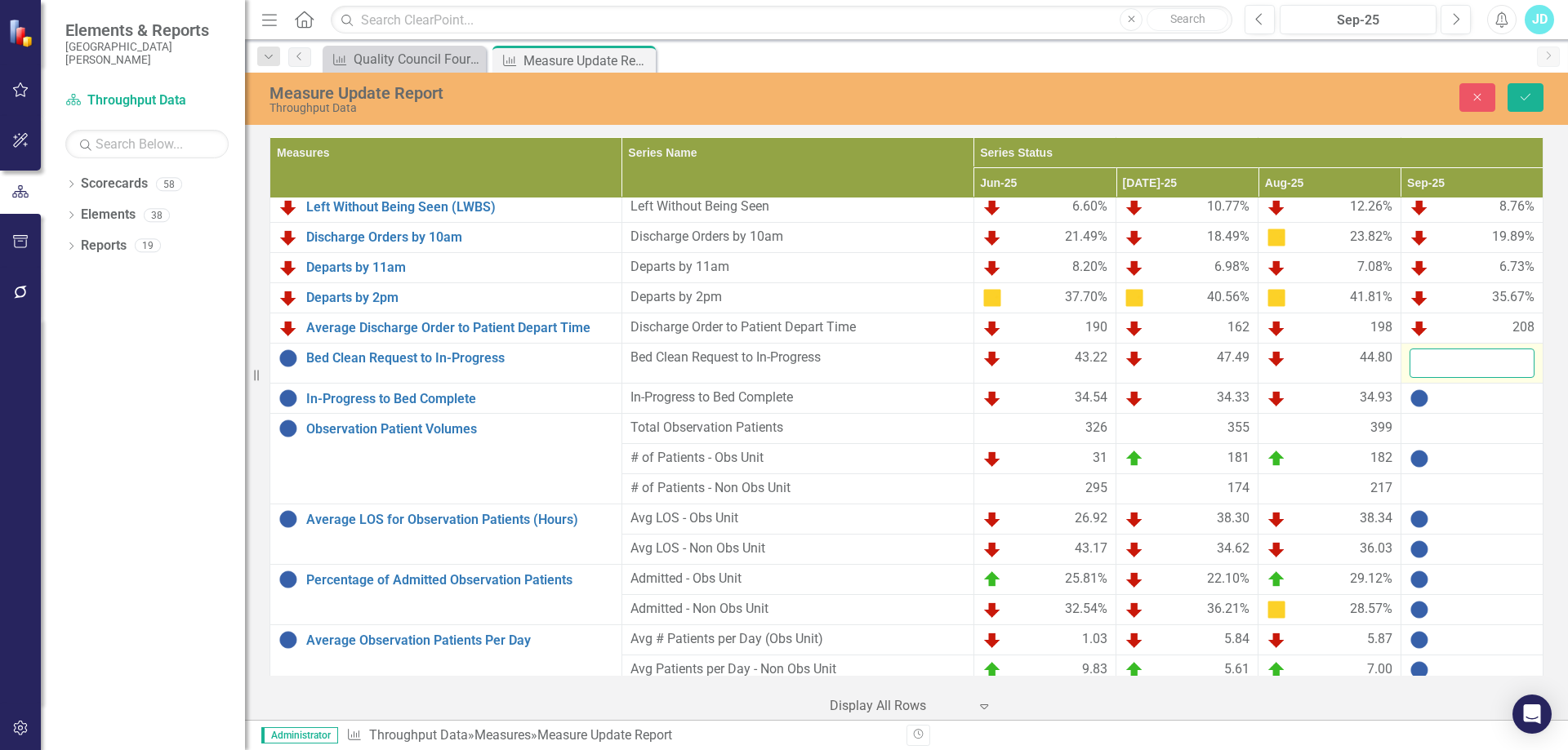
click at [1471, 364] on input "number" at bounding box center [1472, 362] width 125 height 30
type input "51.99"
click at [1479, 396] on div at bounding box center [1472, 398] width 125 height 19
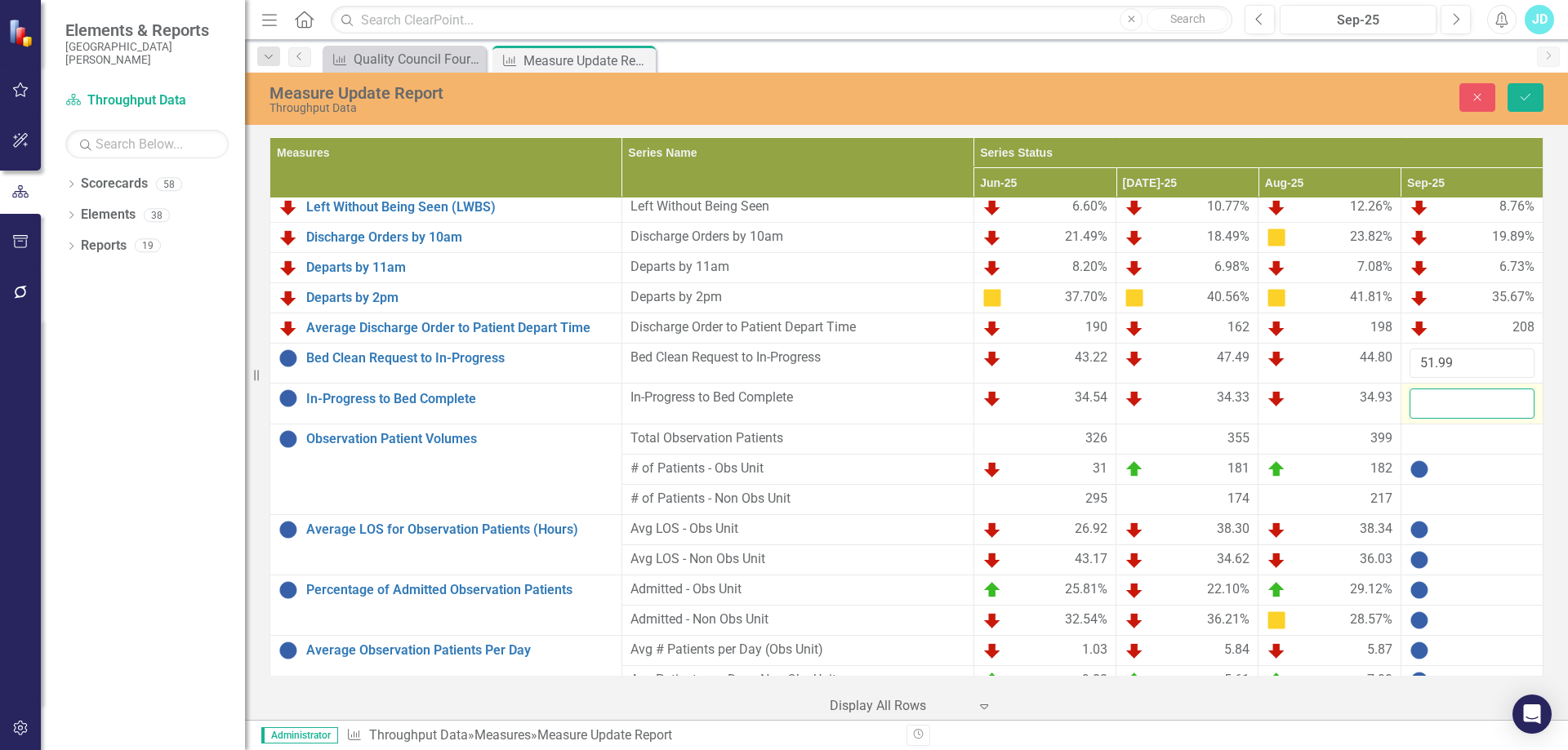
click at [1477, 398] on input "number" at bounding box center [1472, 403] width 125 height 30
type input "33.9"
click at [1331, 447] on div "399" at bounding box center [1328, 438] width 125 height 19
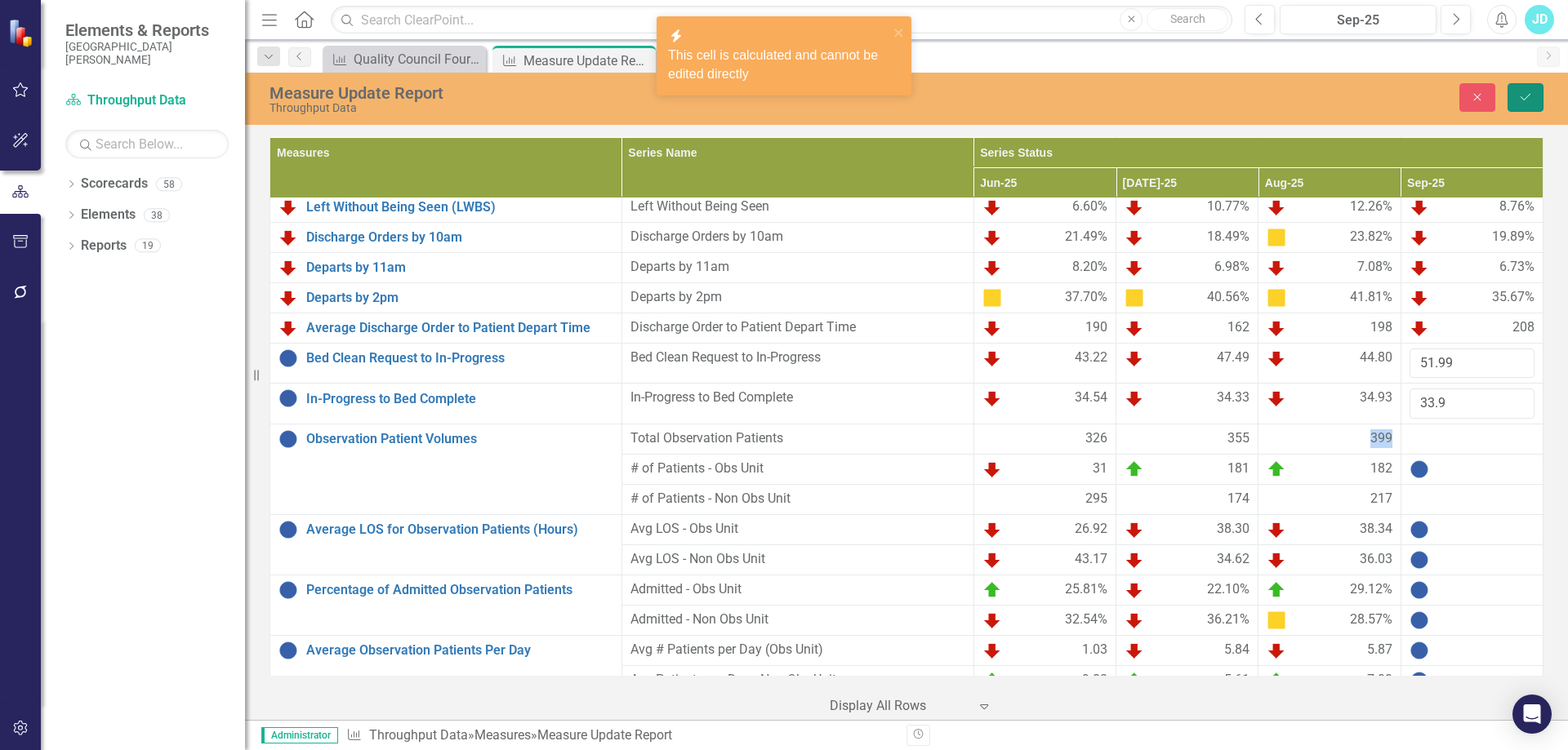
click at [1530, 100] on icon "Save" at bounding box center [1525, 97] width 14 height 12
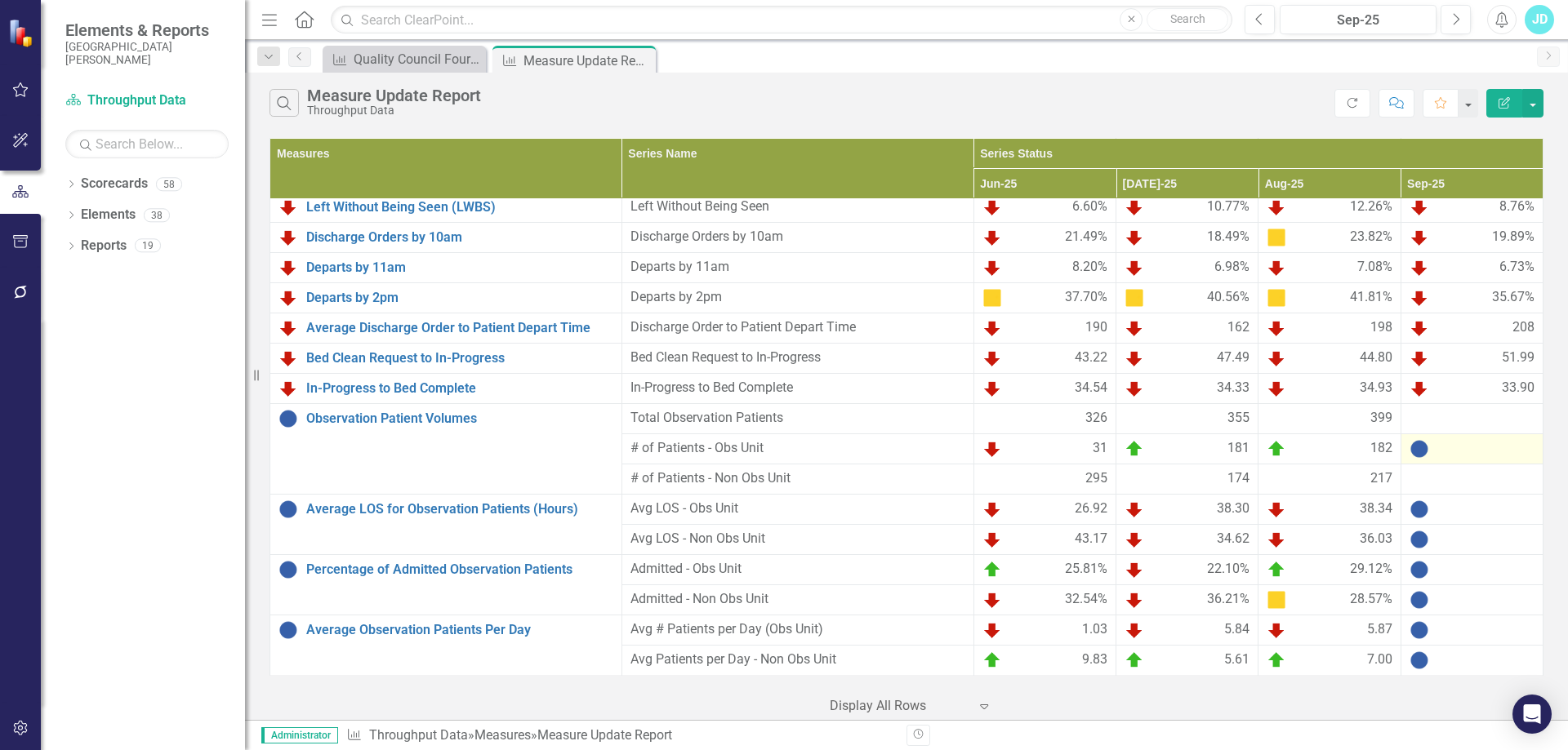
click at [1432, 455] on div at bounding box center [1472, 449] width 125 height 19
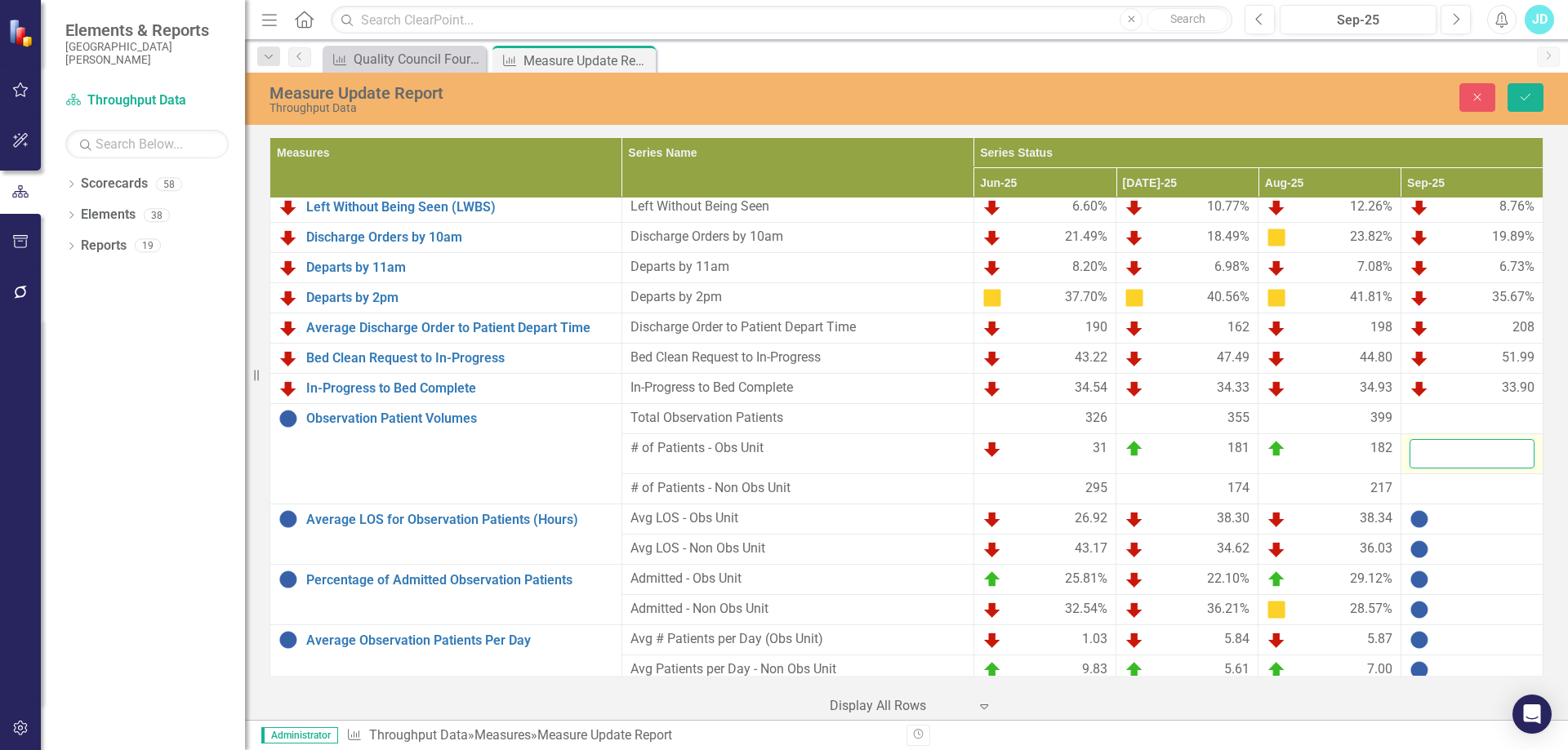
click at [1433, 453] on input "number" at bounding box center [1472, 454] width 125 height 30
type input "171"
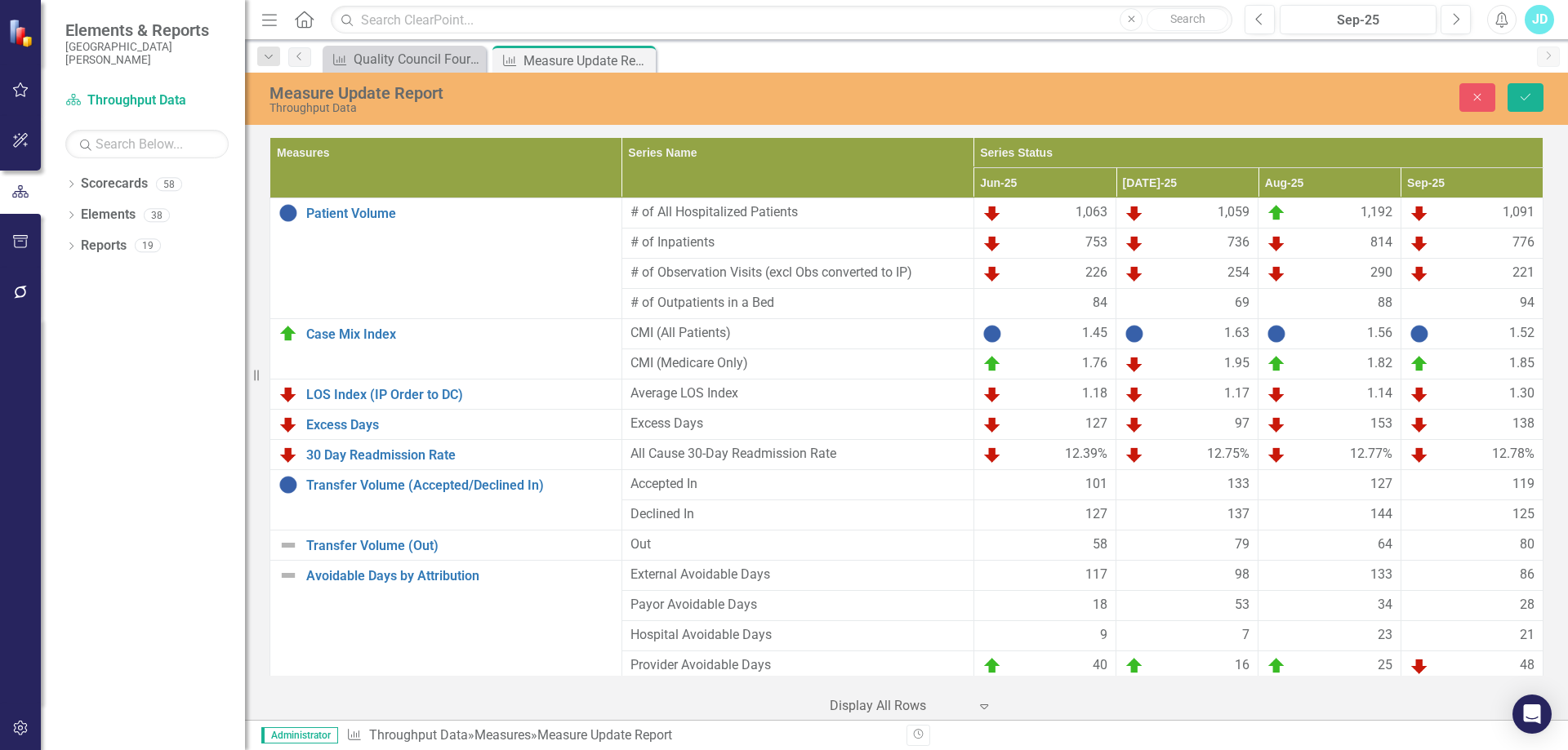
scroll to position [1012, 0]
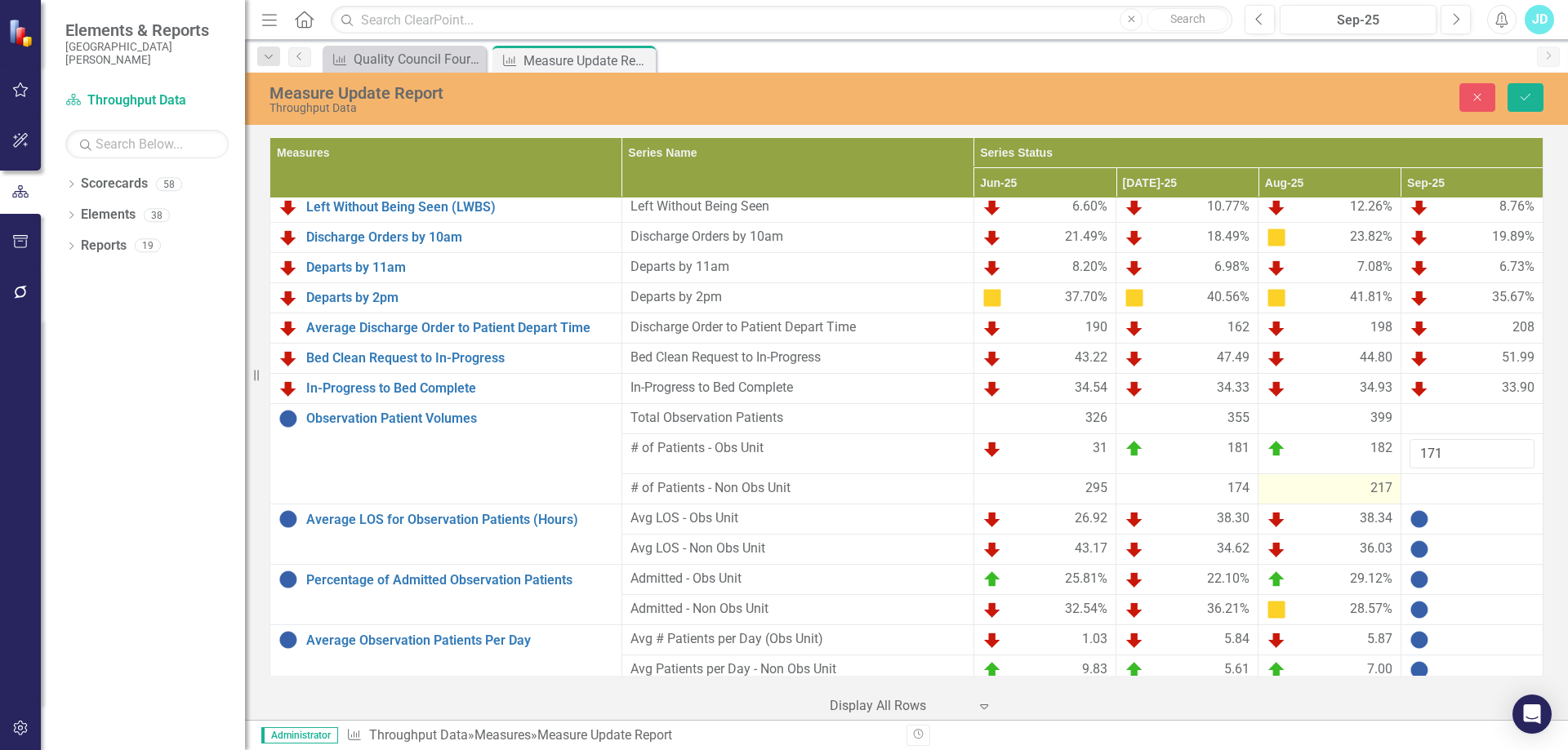
type input "171"
click at [1355, 488] on div "217" at bounding box center [1328, 488] width 125 height 19
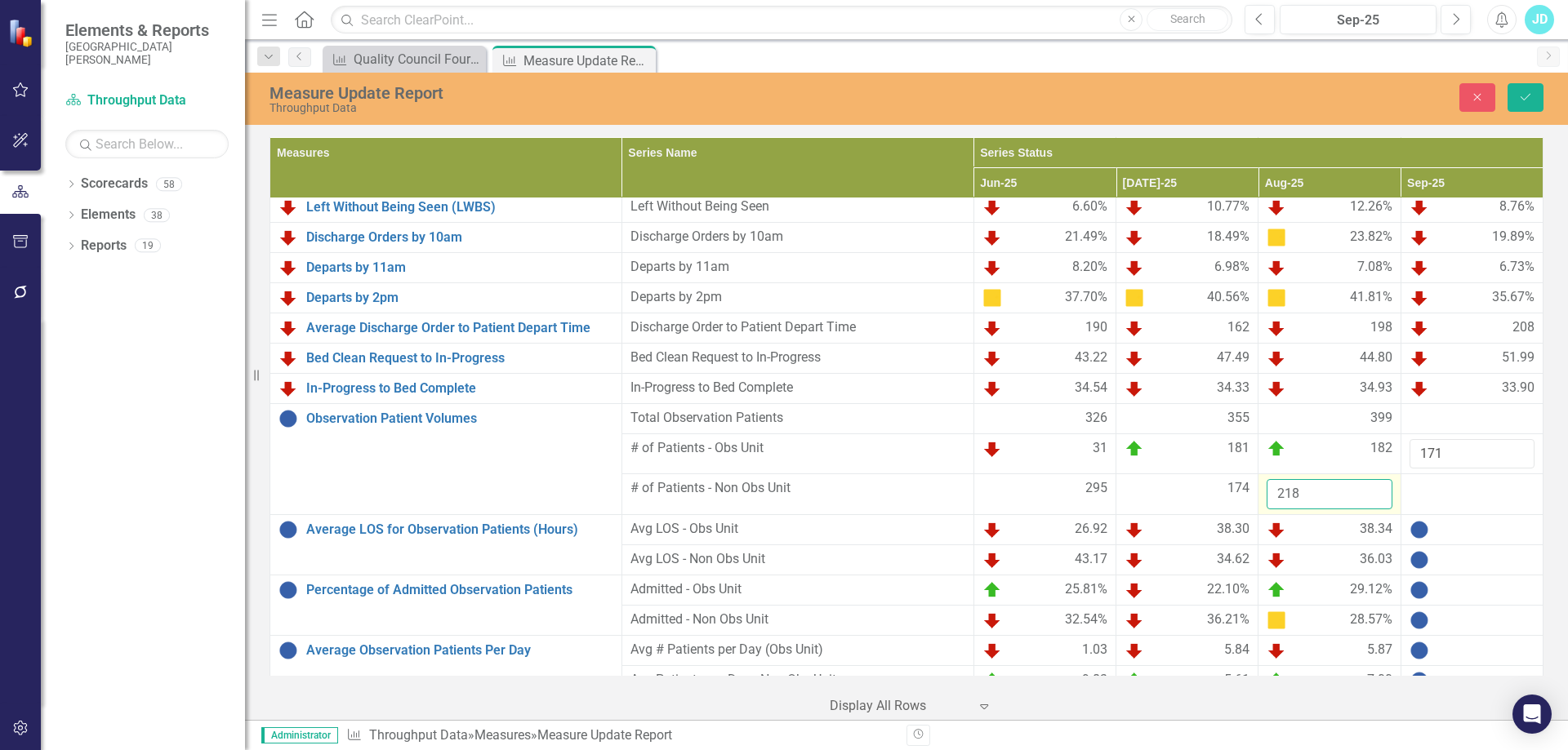
type input "218"
click at [1362, 488] on input "218" at bounding box center [1328, 493] width 125 height 30
click at [1439, 494] on div at bounding box center [1472, 488] width 125 height 19
click at [1439, 494] on input "number" at bounding box center [1472, 493] width 125 height 30
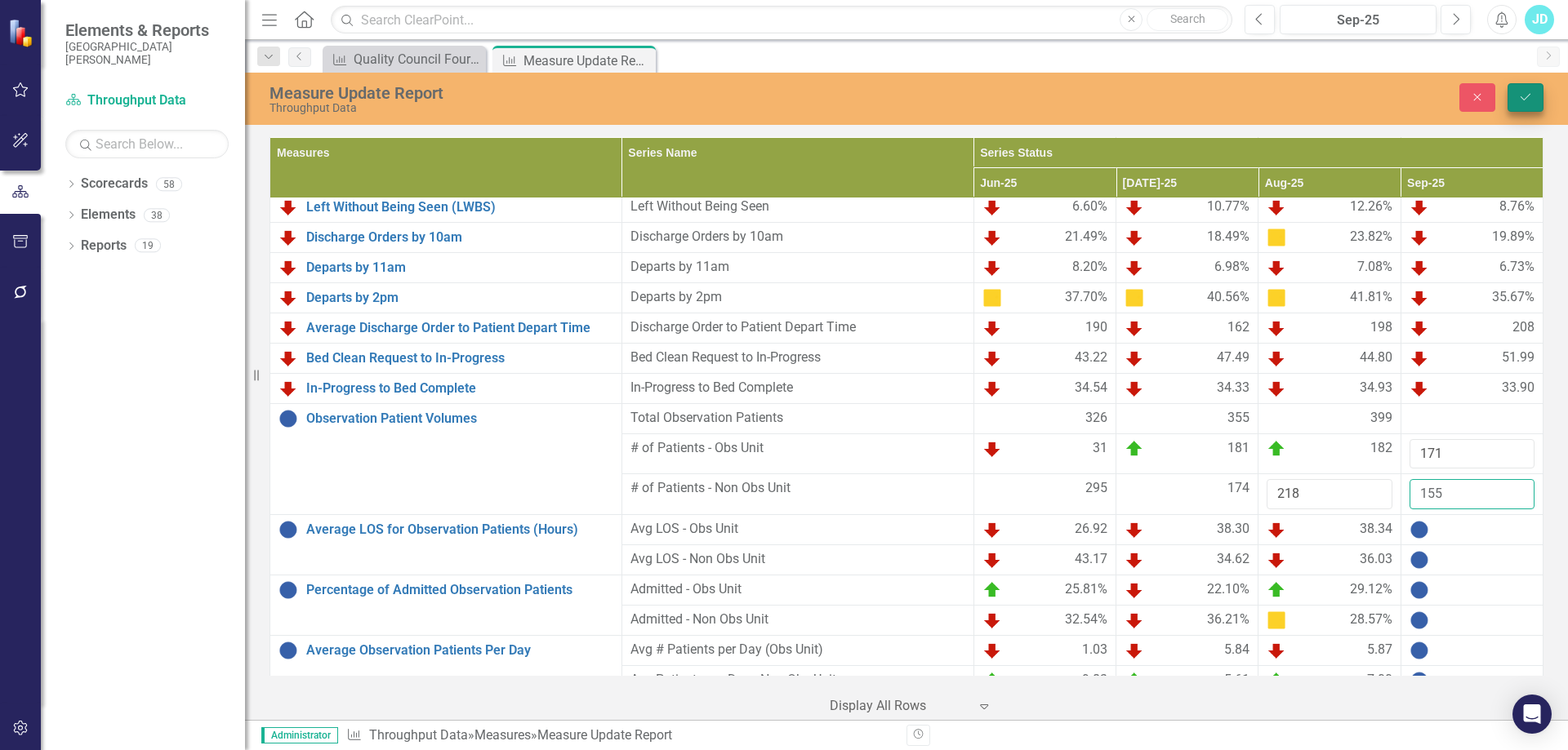
type input "155"
click at [1525, 101] on icon "Save" at bounding box center [1525, 97] width 14 height 12
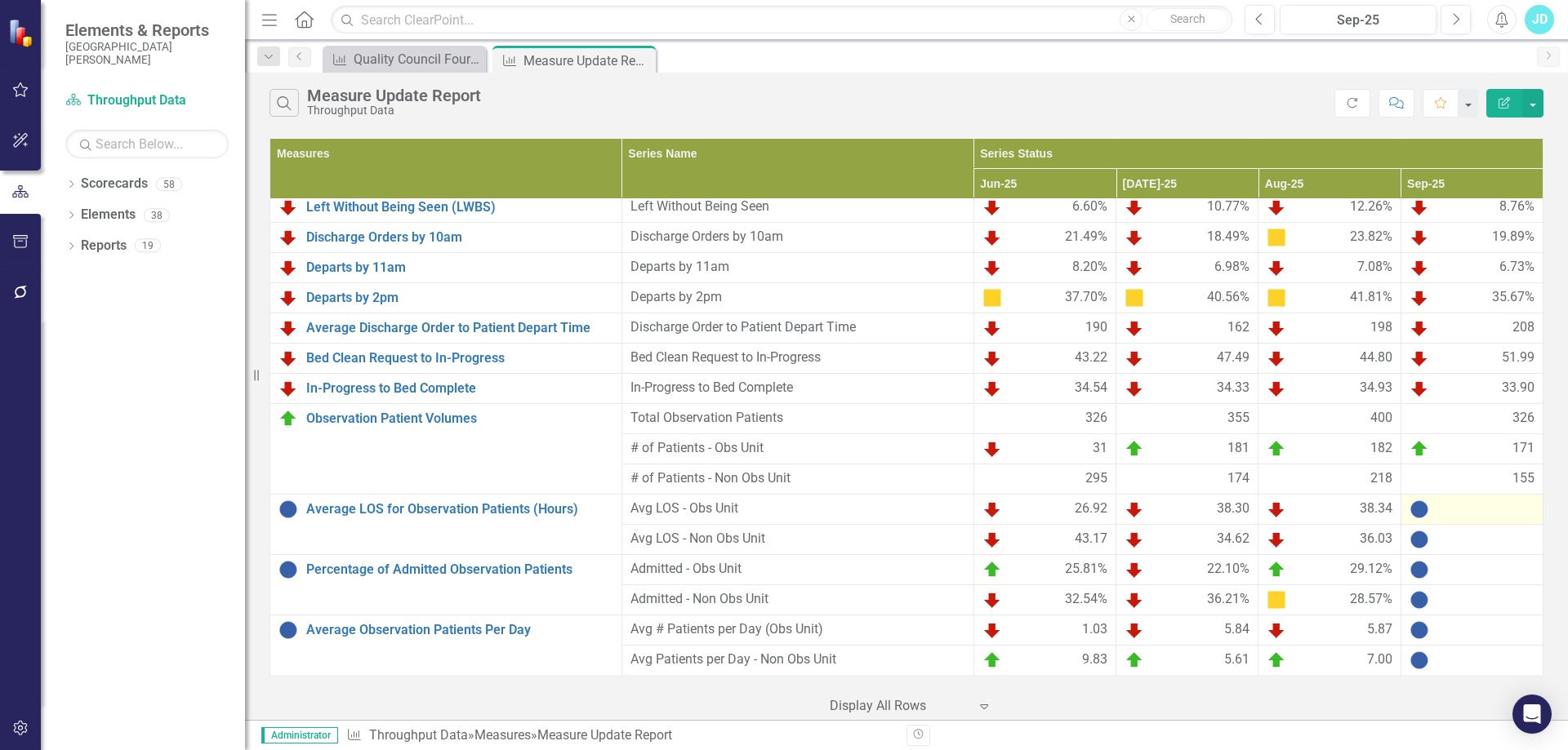
click at [1478, 504] on div at bounding box center [1472, 509] width 125 height 19
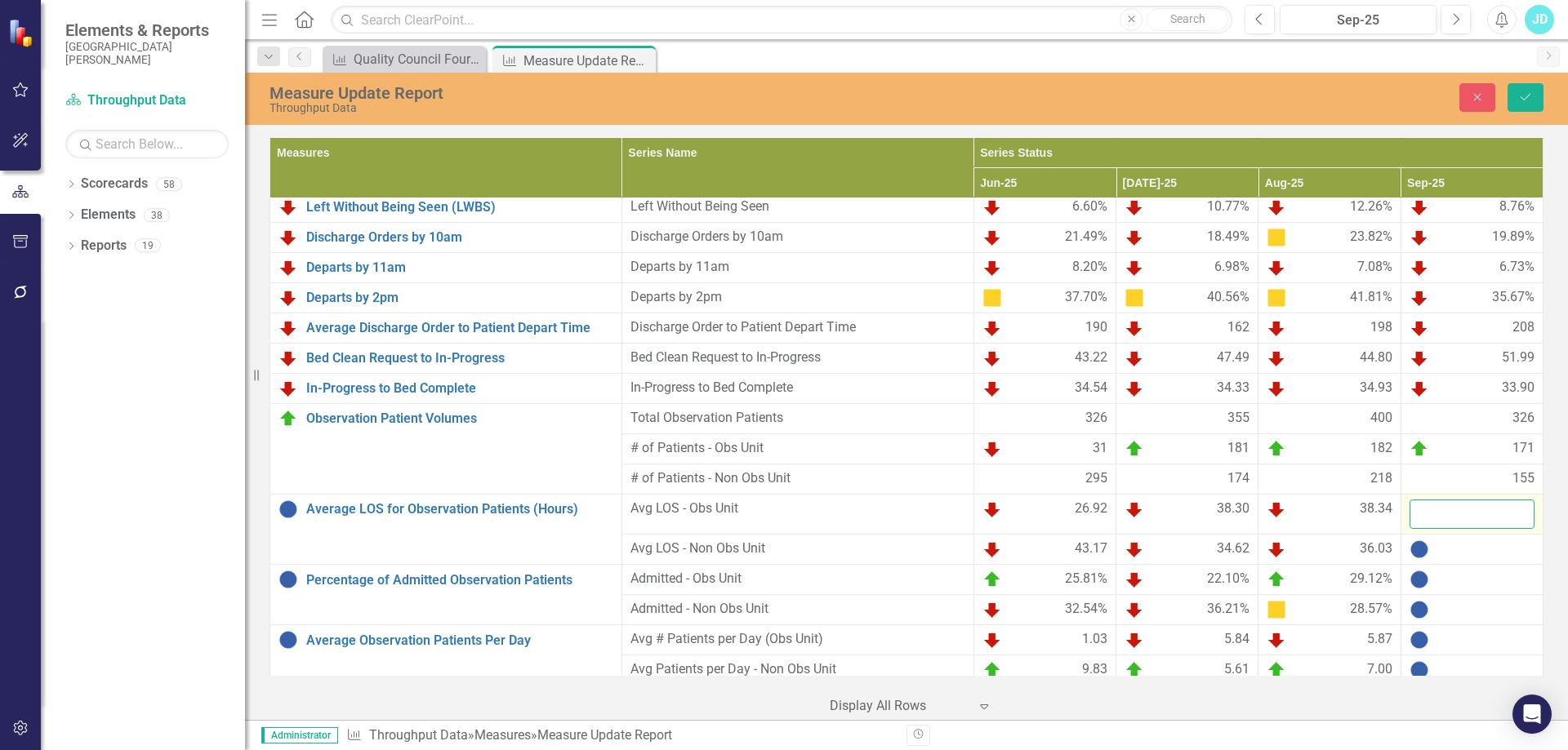
click at [1478, 512] on input "number" at bounding box center [1472, 513] width 125 height 30
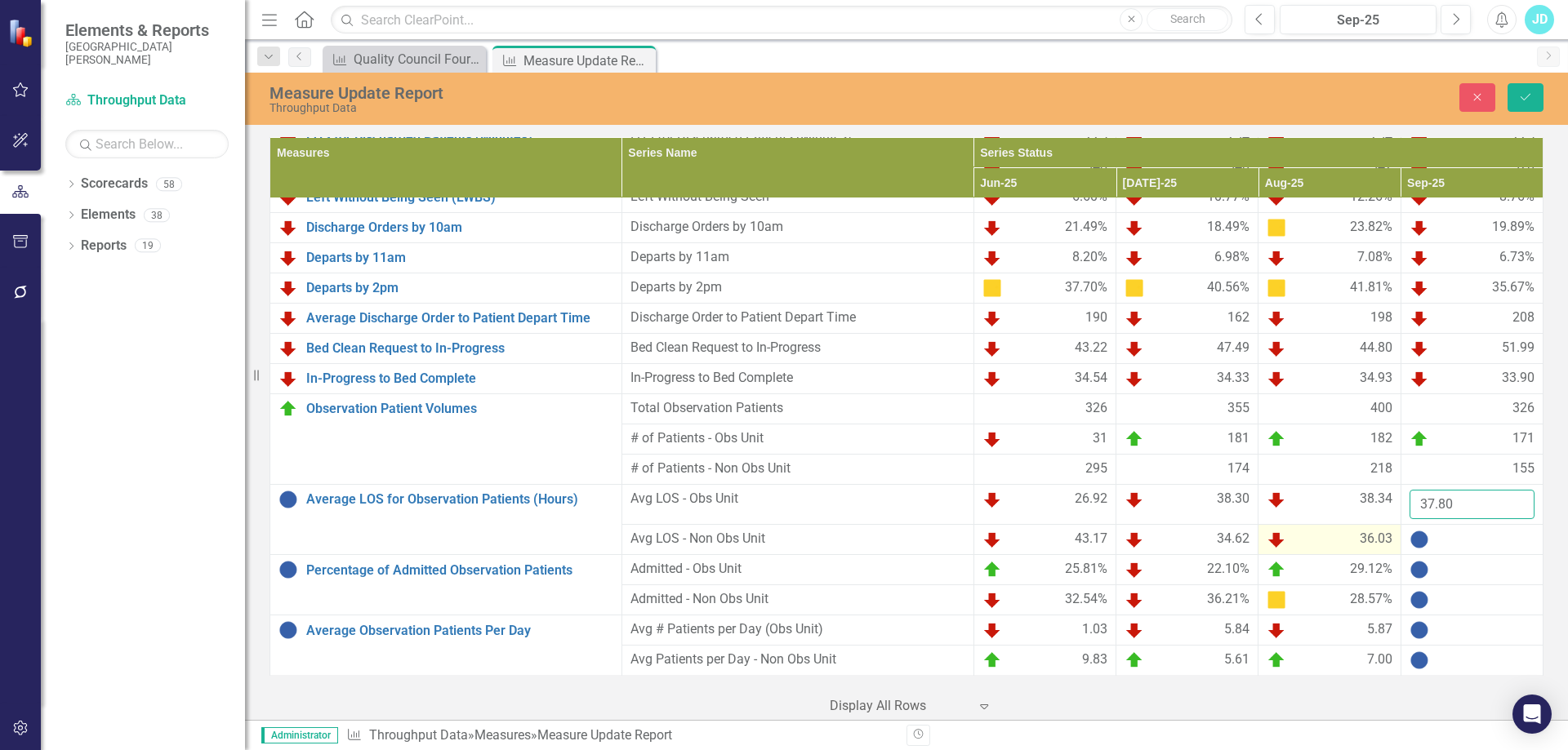
type input "37.80"
click at [1337, 537] on div "36.03" at bounding box center [1328, 539] width 125 height 19
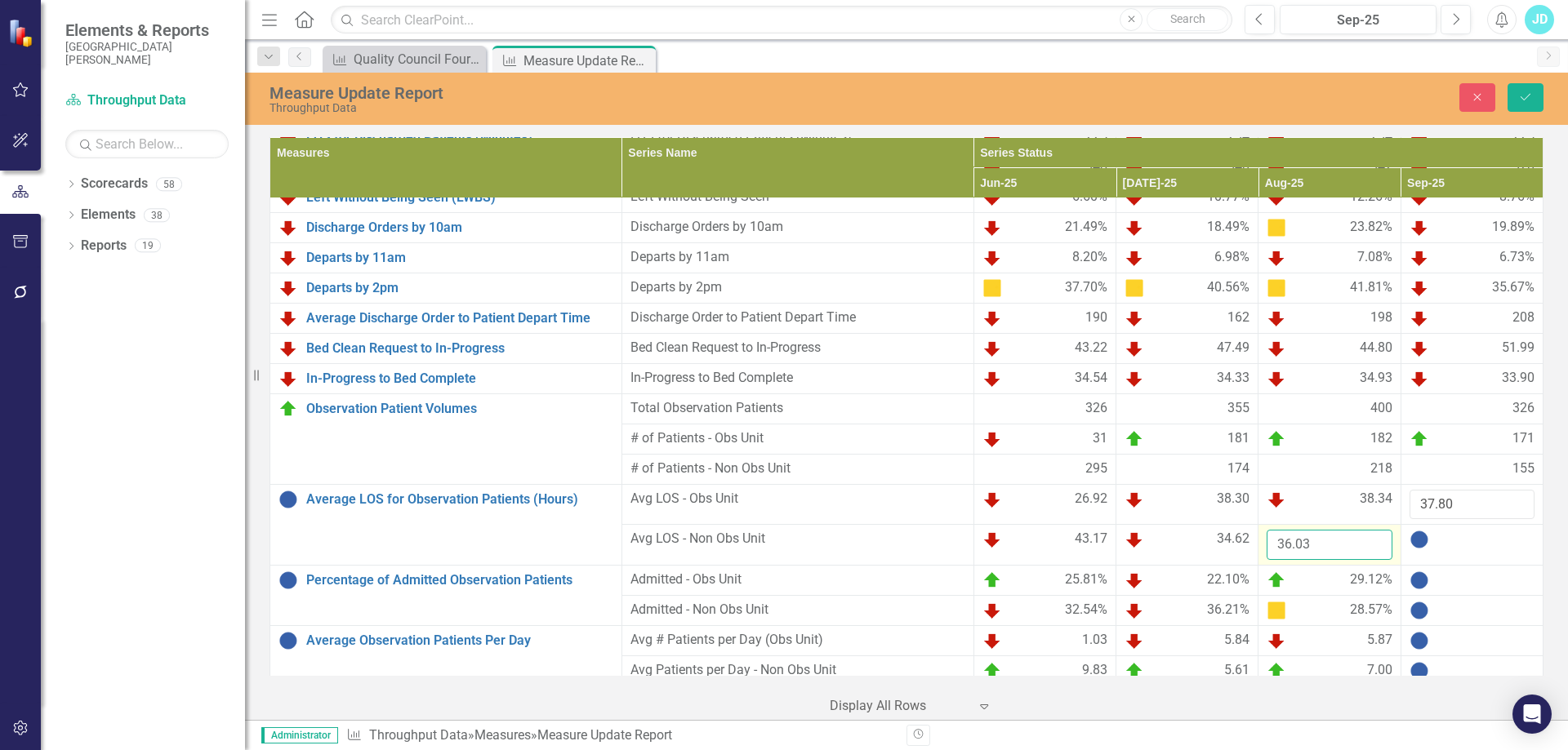
click at [1337, 537] on input "36.03" at bounding box center [1328, 544] width 125 height 30
click at [1532, 90] on button "Save" at bounding box center [1525, 98] width 36 height 29
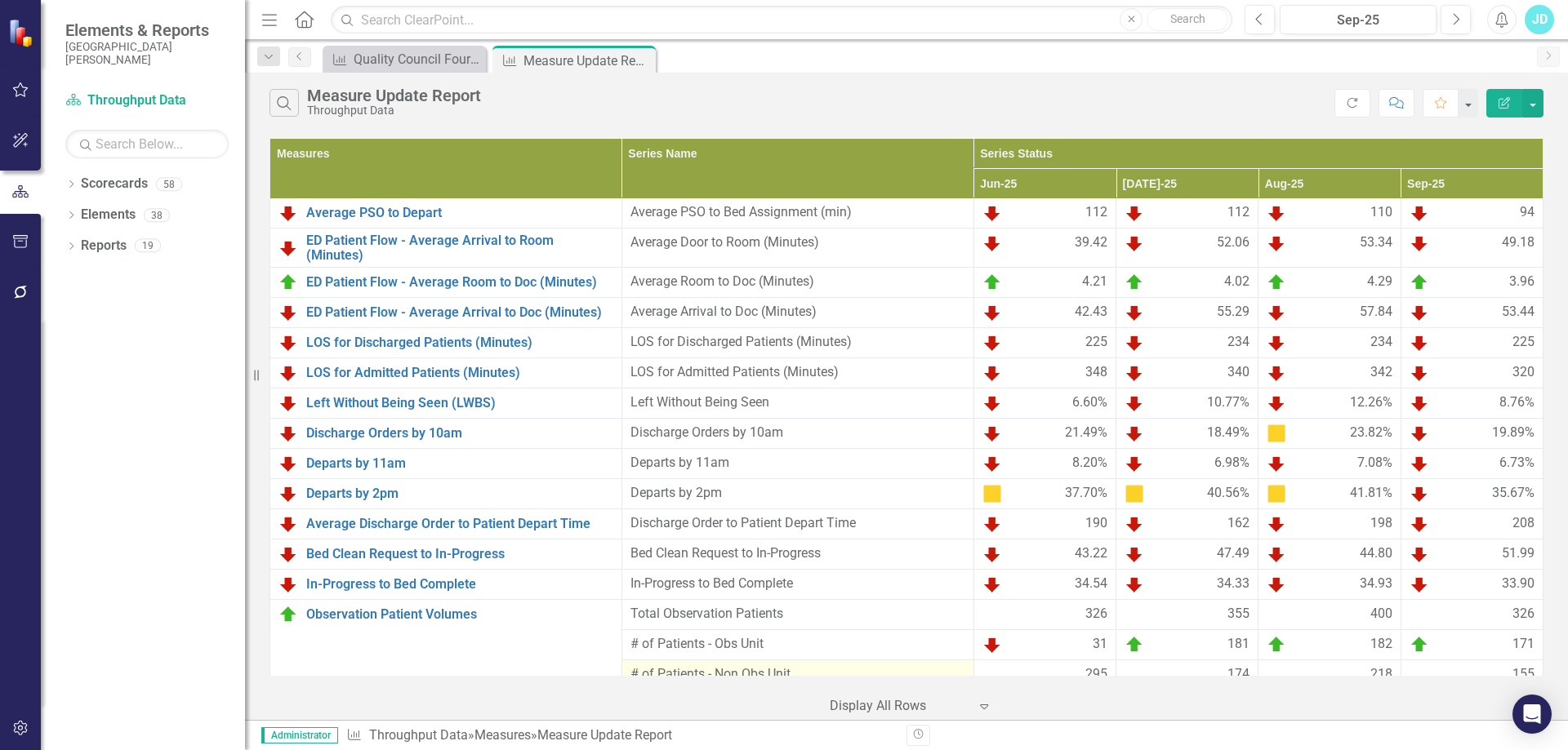
scroll to position [1012, 0]
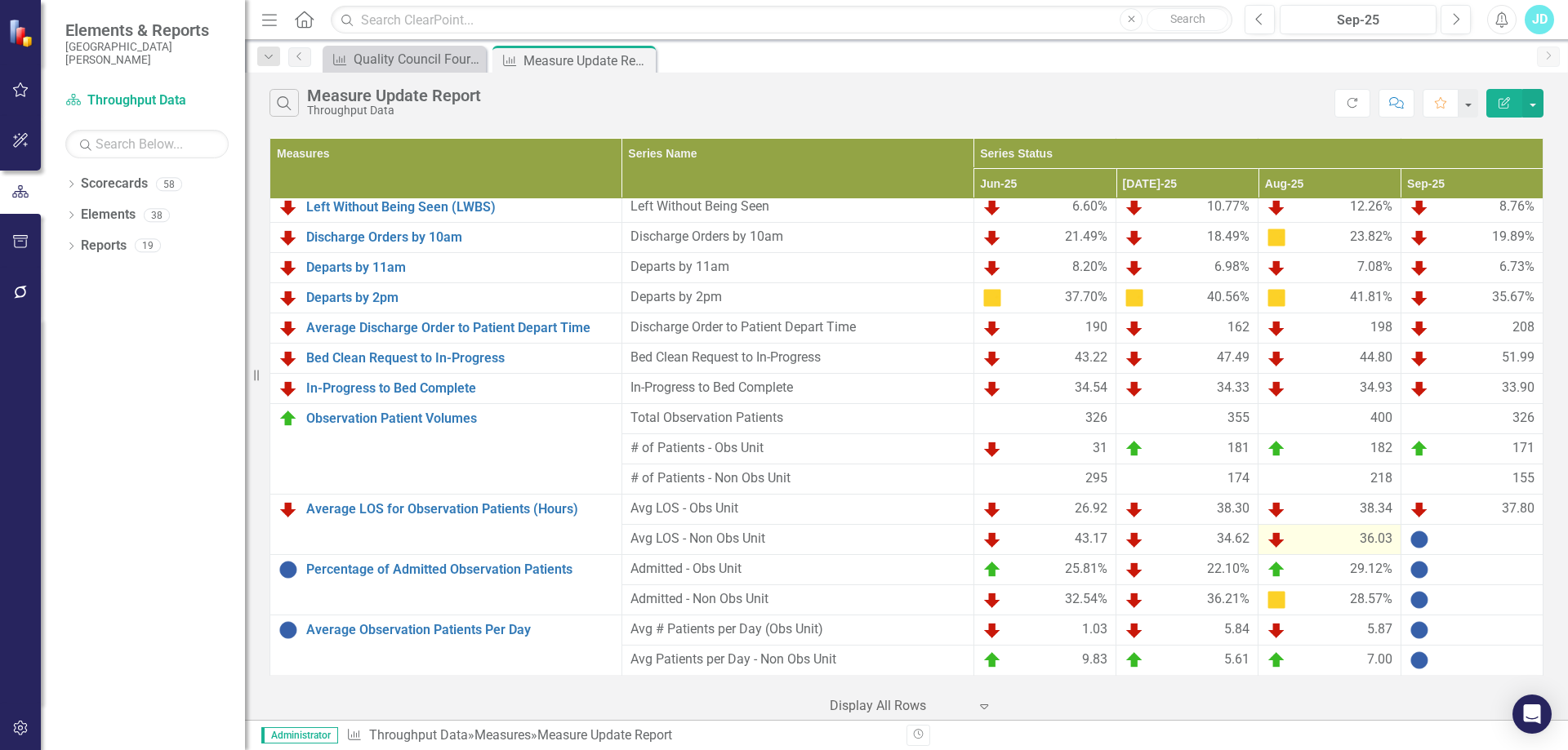
click at [1302, 538] on div "36.03" at bounding box center [1328, 539] width 125 height 19
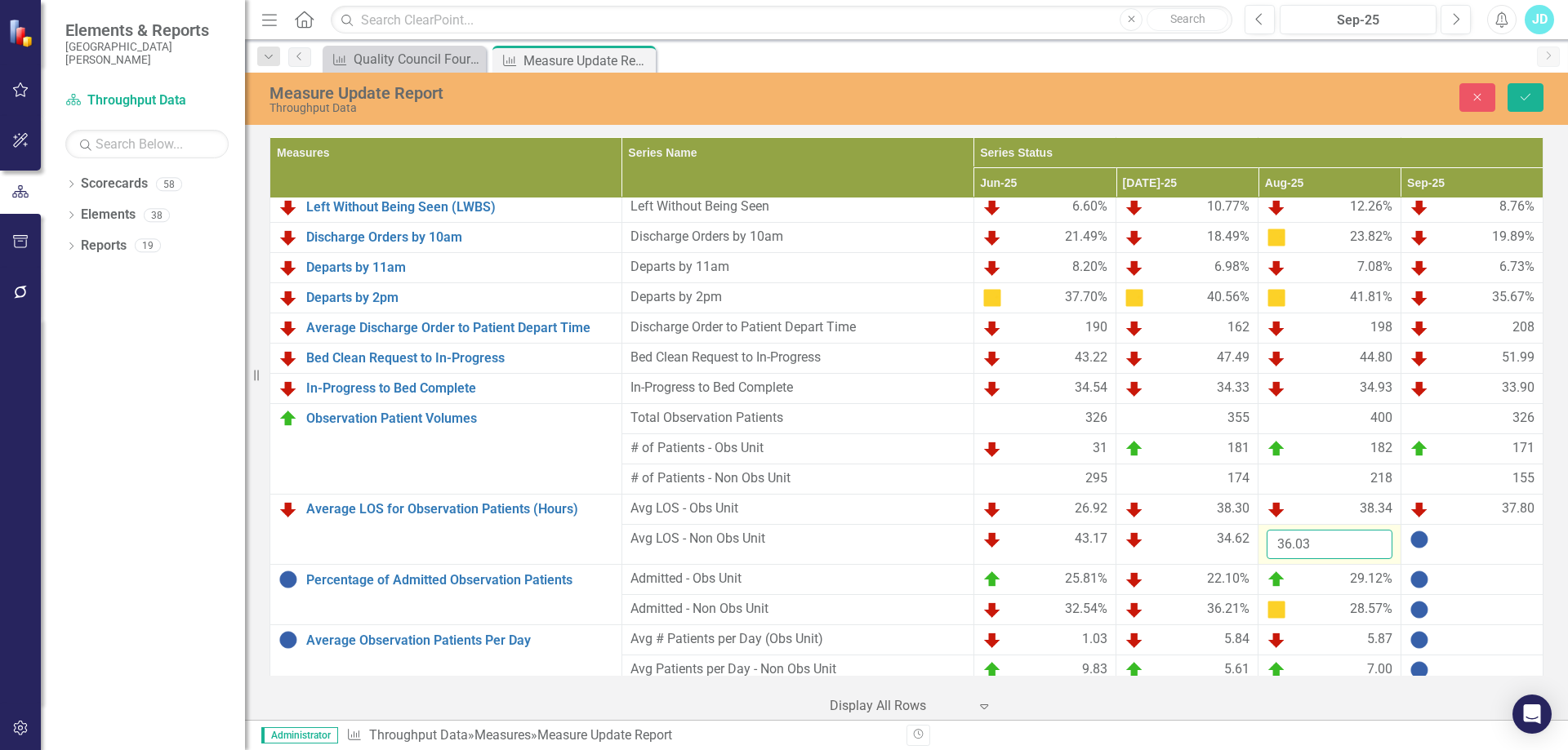
click at [1314, 538] on input "36.03" at bounding box center [1328, 544] width 125 height 30
type input "35.99"
click at [1450, 549] on td at bounding box center [1472, 544] width 142 height 40
click at [1450, 549] on input "number" at bounding box center [1472, 544] width 125 height 30
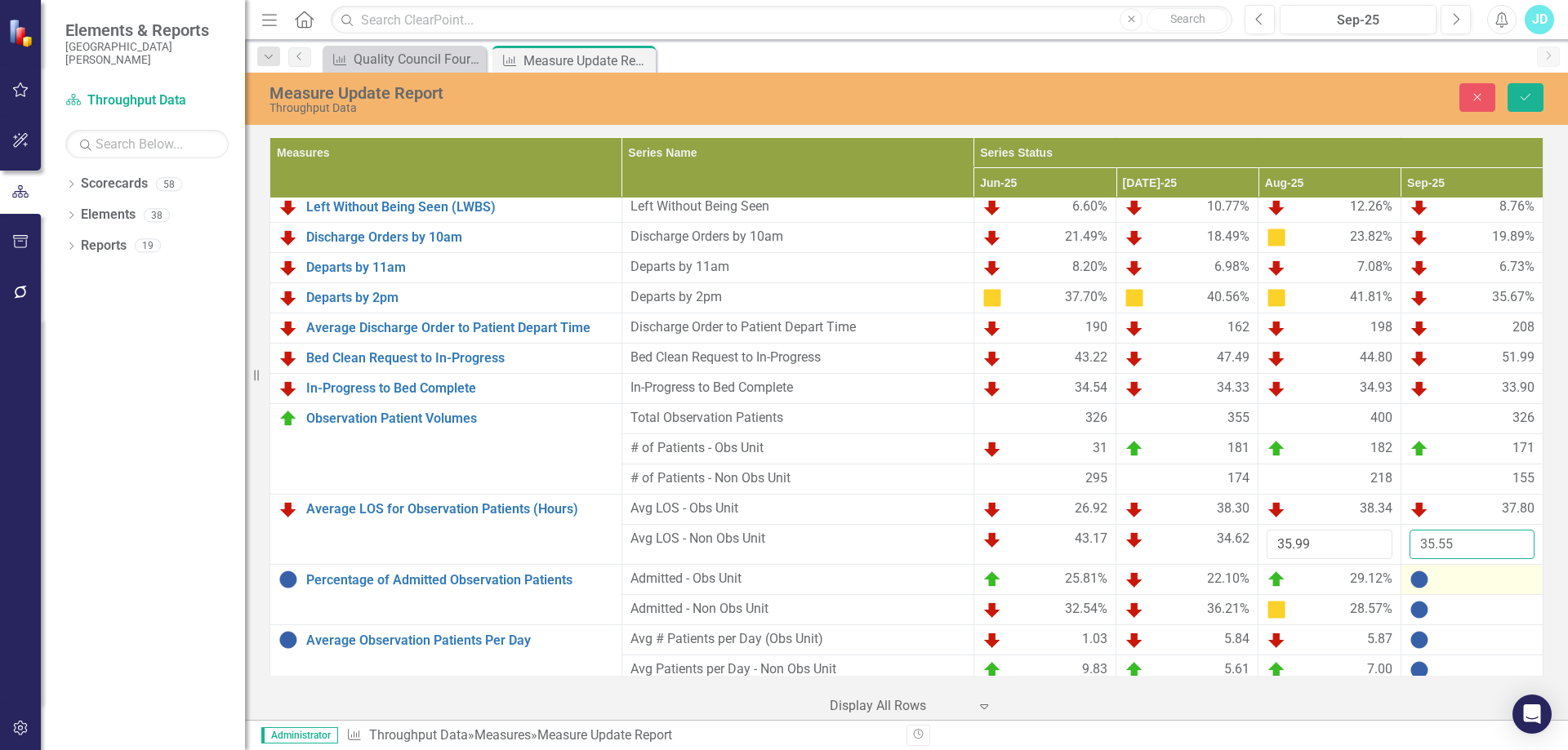
scroll to position [1022, 0]
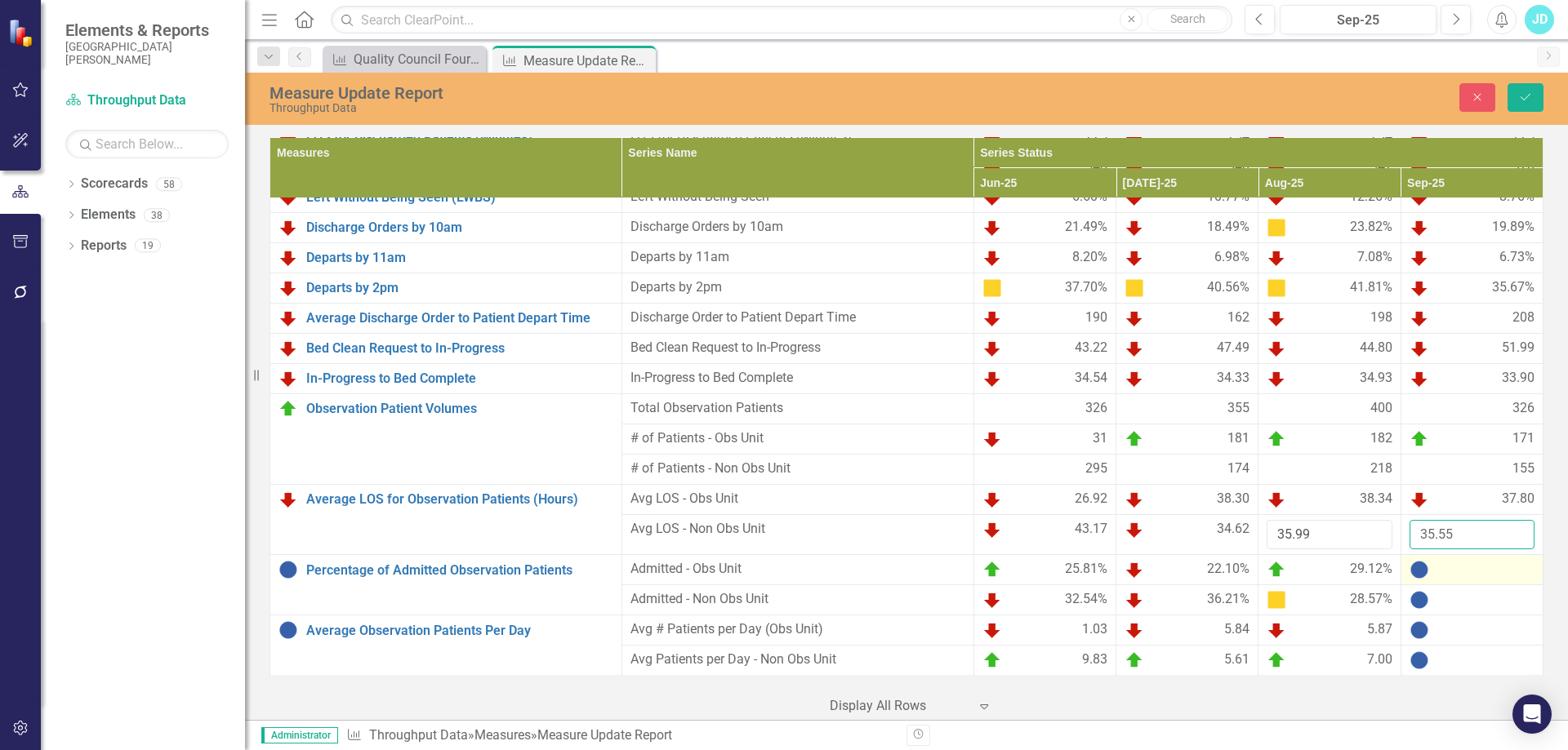
type input "35.55"
click at [1463, 573] on div at bounding box center [1472, 569] width 125 height 19
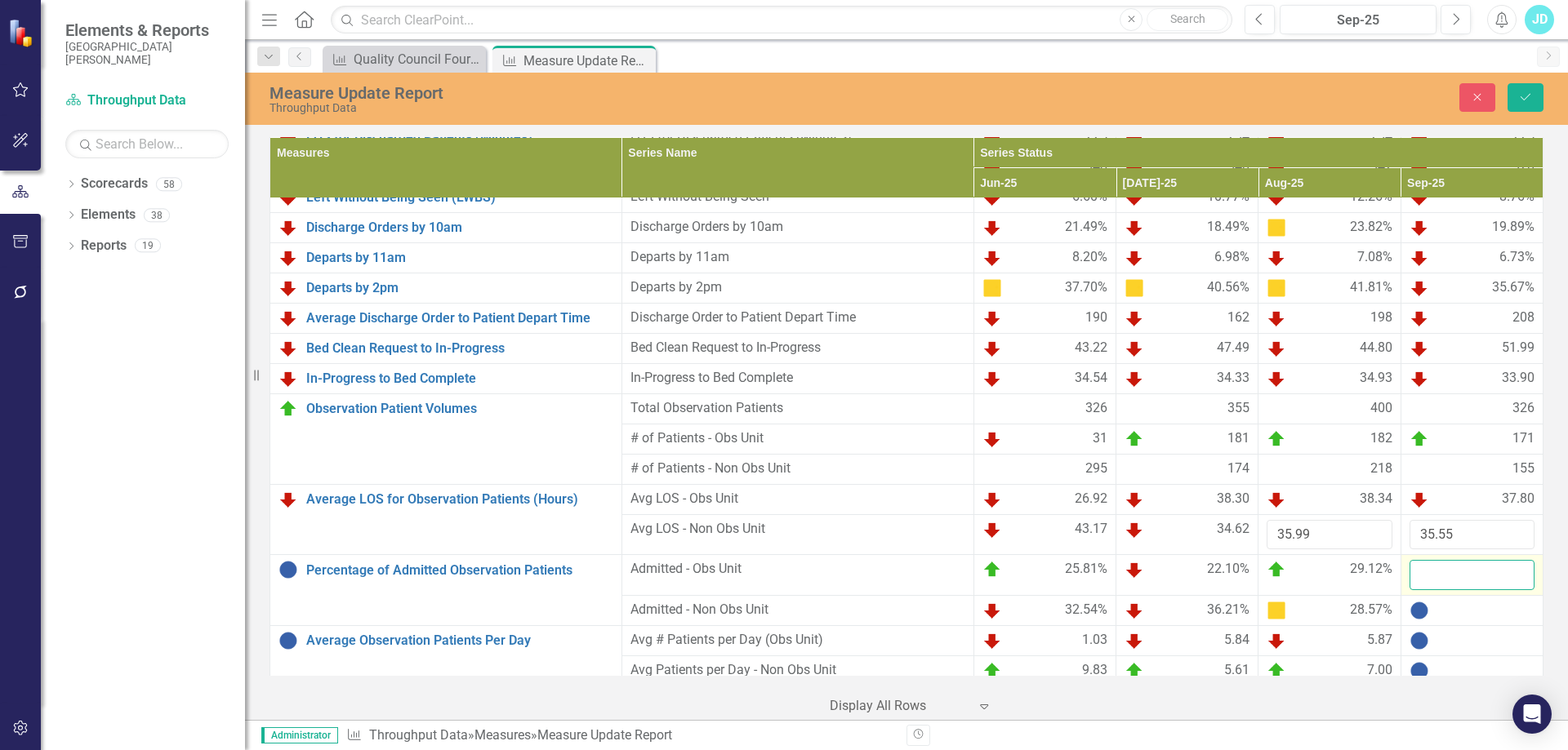
click at [1462, 573] on input "number" at bounding box center [1472, 574] width 125 height 30
type input "26.9"
click at [1325, 614] on div "28.57%" at bounding box center [1328, 611] width 125 height 19
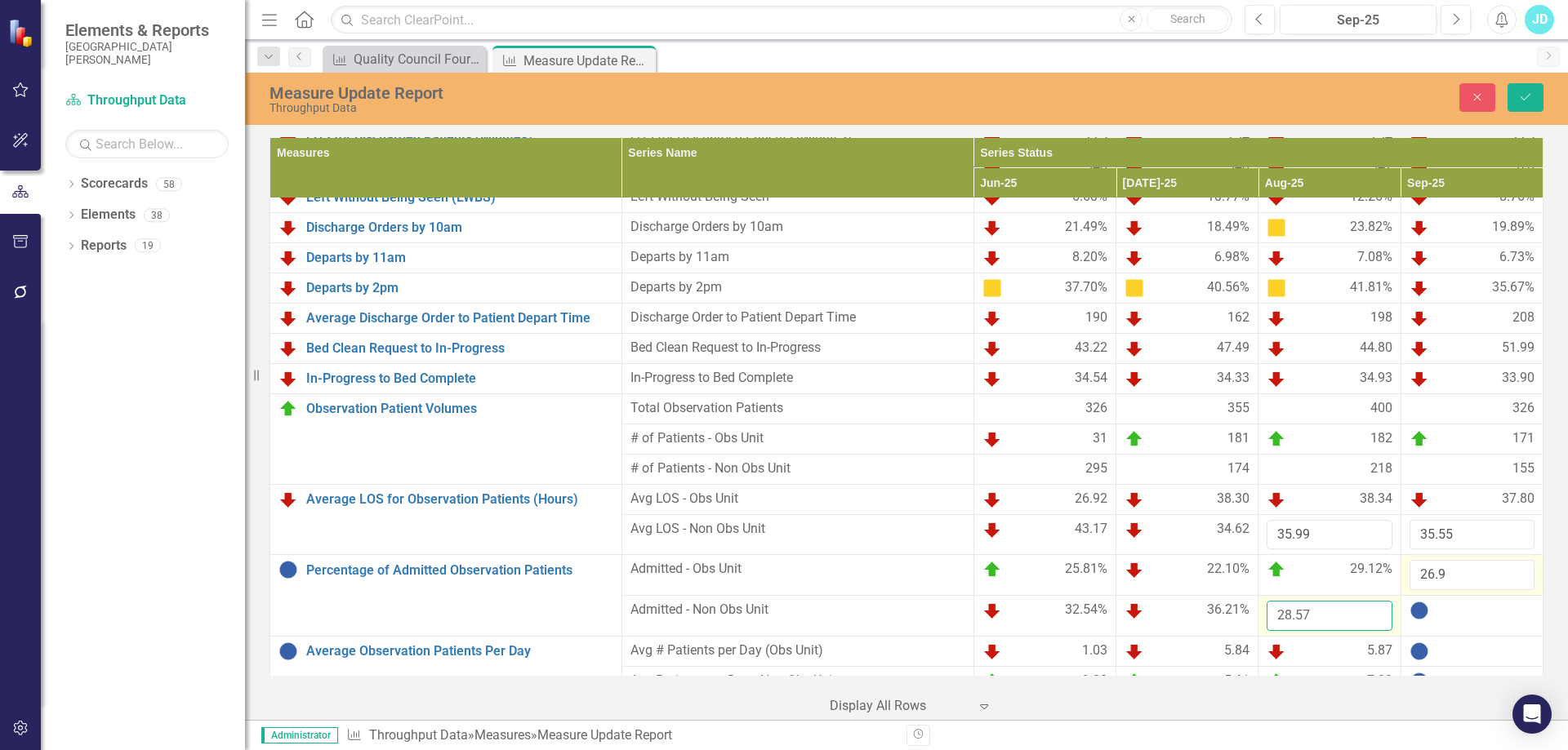
click at [1325, 614] on input "28.57" at bounding box center [1328, 615] width 125 height 30
type input "28.44"
click at [1445, 618] on div at bounding box center [1472, 611] width 125 height 19
click at [1445, 618] on input "number" at bounding box center [1472, 615] width 125 height 30
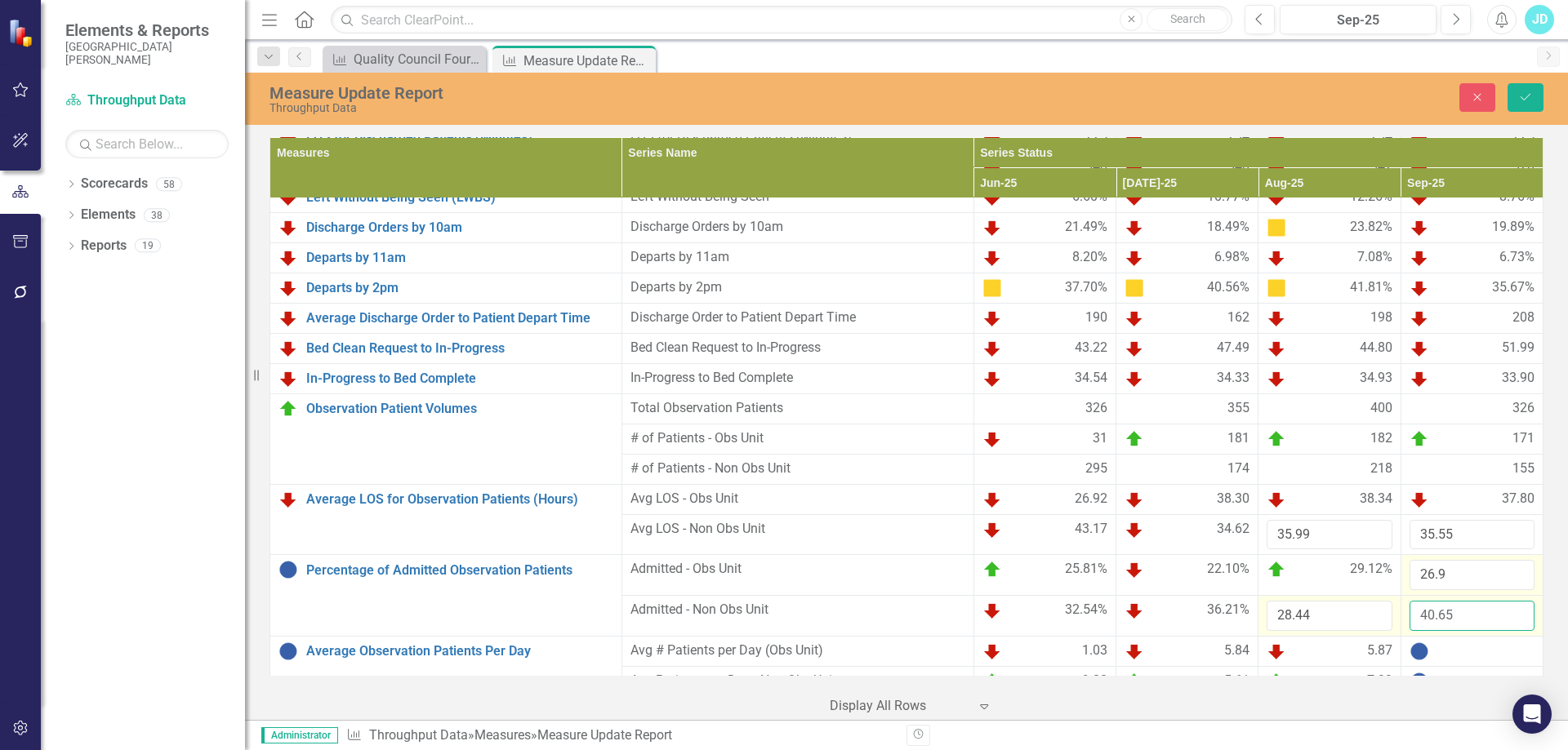
scroll to position [1043, 0]
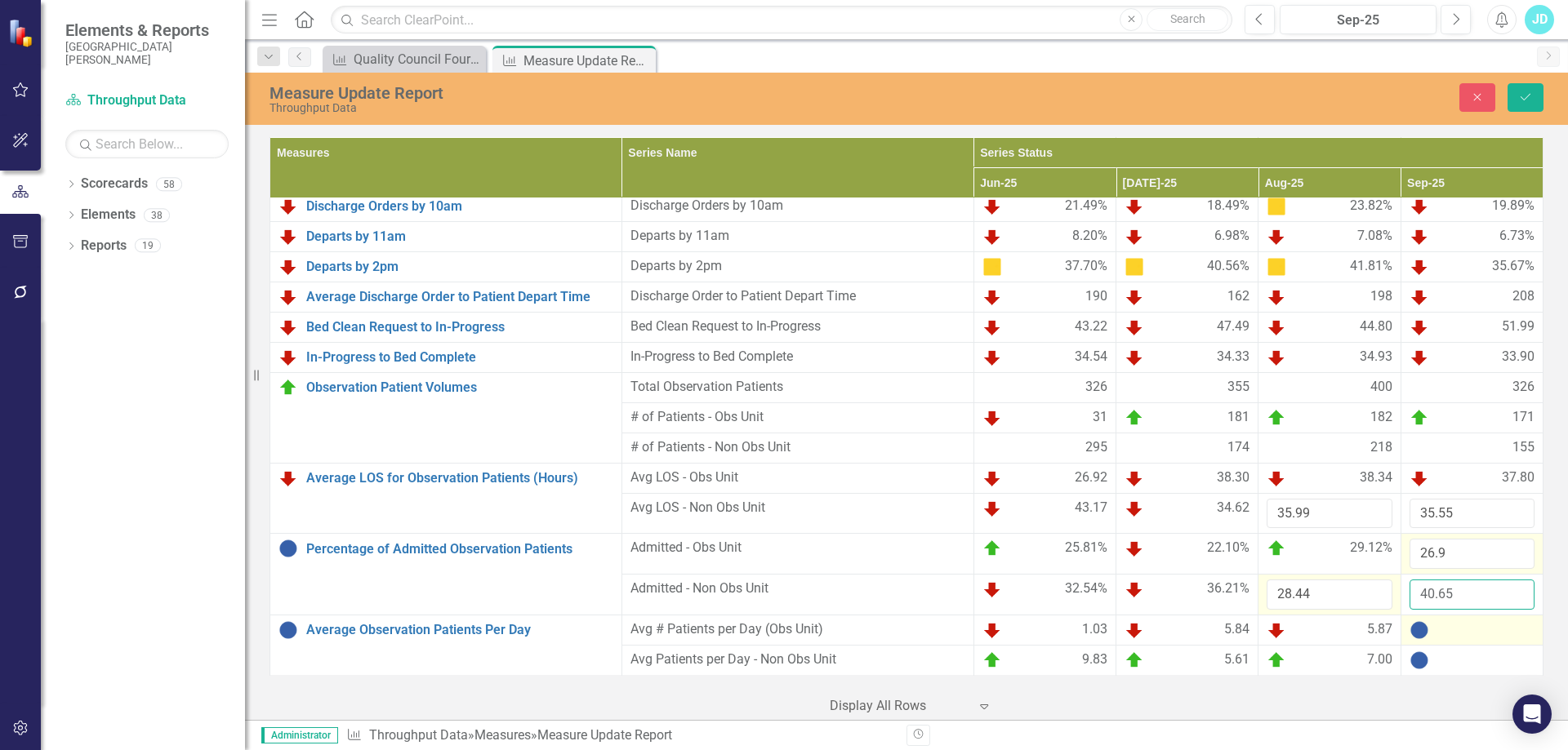
type input "40.65"
click at [1486, 632] on div at bounding box center [1472, 630] width 125 height 19
click at [1466, 636] on input "number" at bounding box center [1472, 635] width 125 height 30
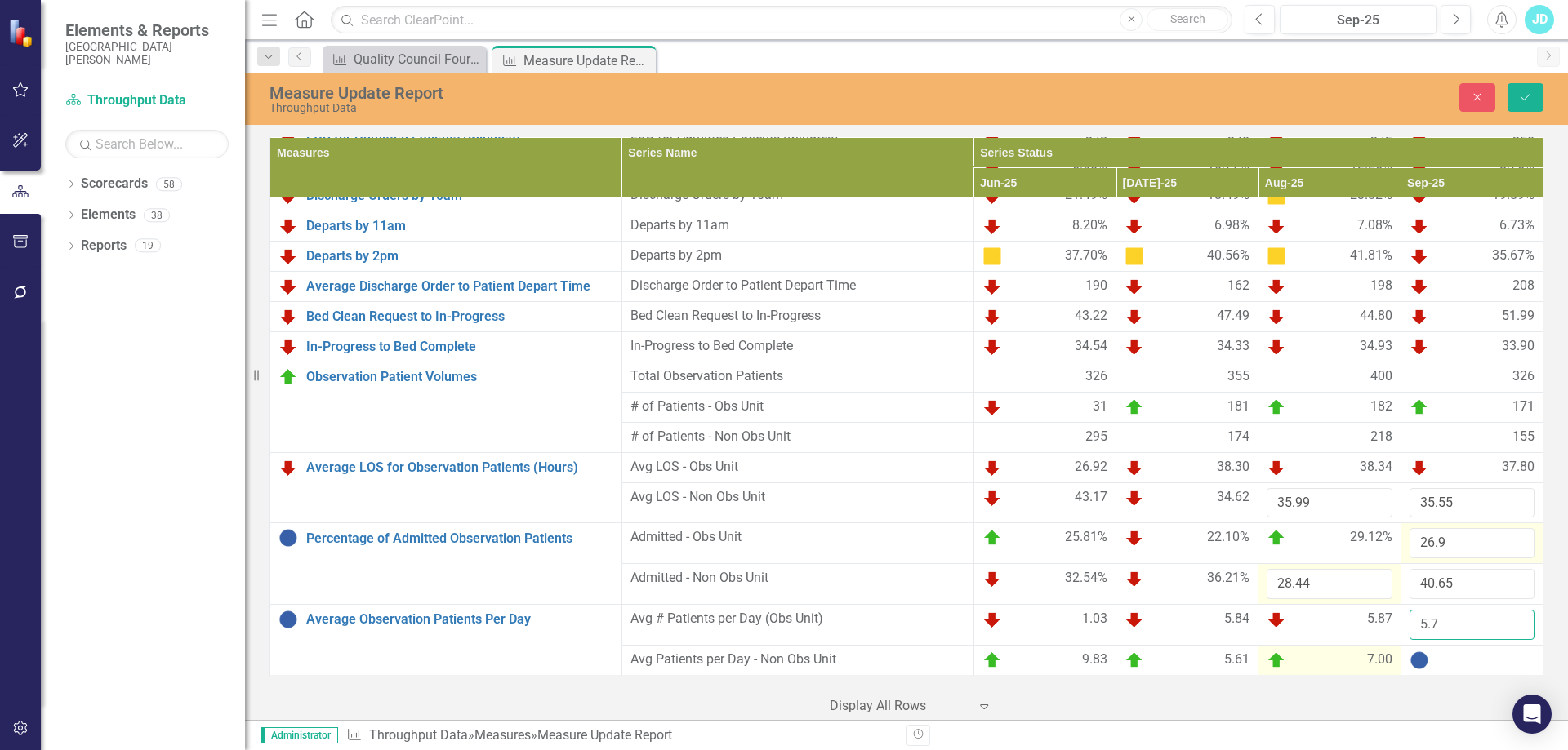
type input "5.7"
click at [1350, 659] on div "7.00" at bounding box center [1328, 660] width 125 height 19
click at [1328, 664] on input "7" at bounding box center [1328, 664] width 125 height 30
type input "7.03"
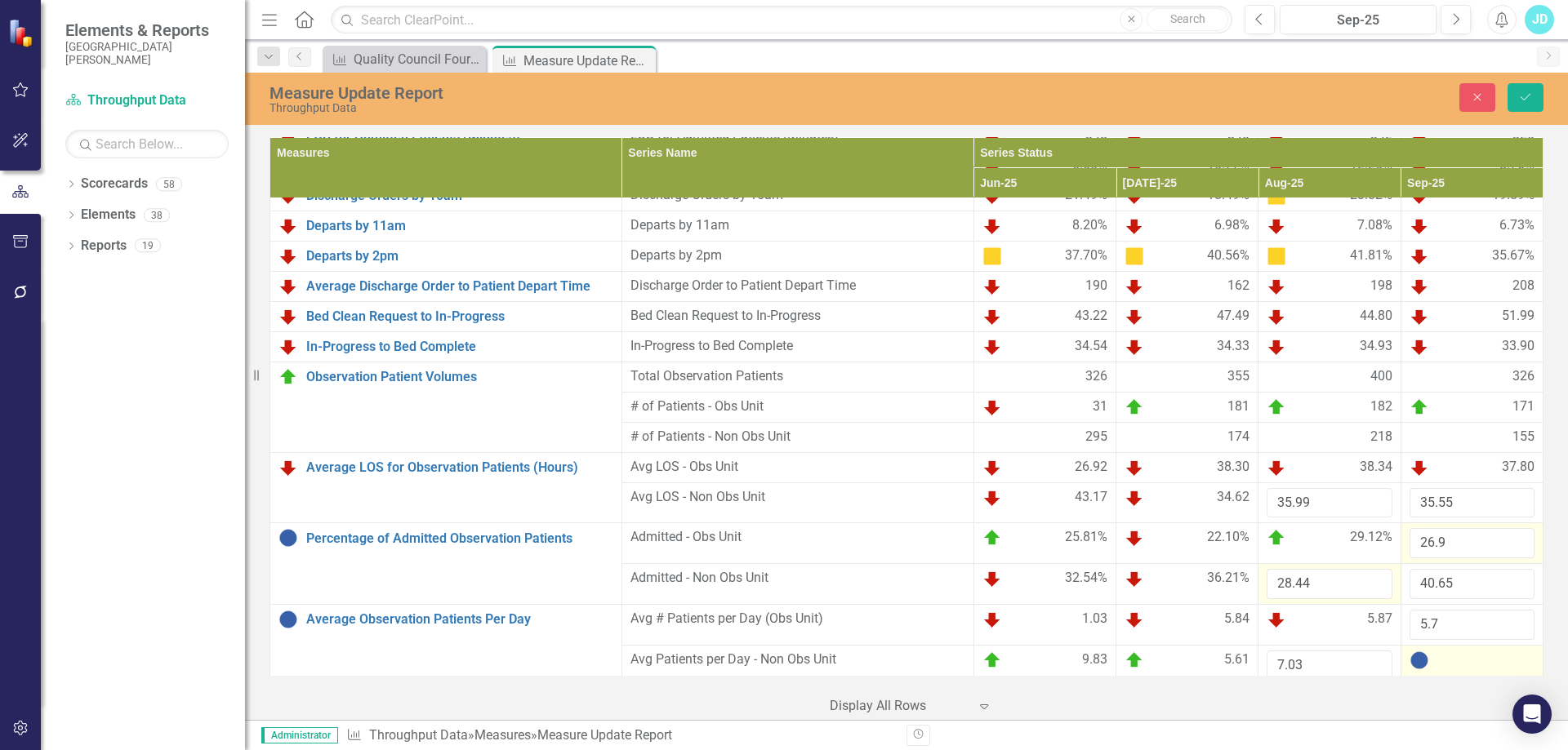
click at [1432, 660] on div at bounding box center [1472, 660] width 125 height 19
click at [1439, 660] on input "number" at bounding box center [1472, 664] width 125 height 30
type input "5.17"
click at [1530, 92] on icon "Save" at bounding box center [1525, 97] width 14 height 12
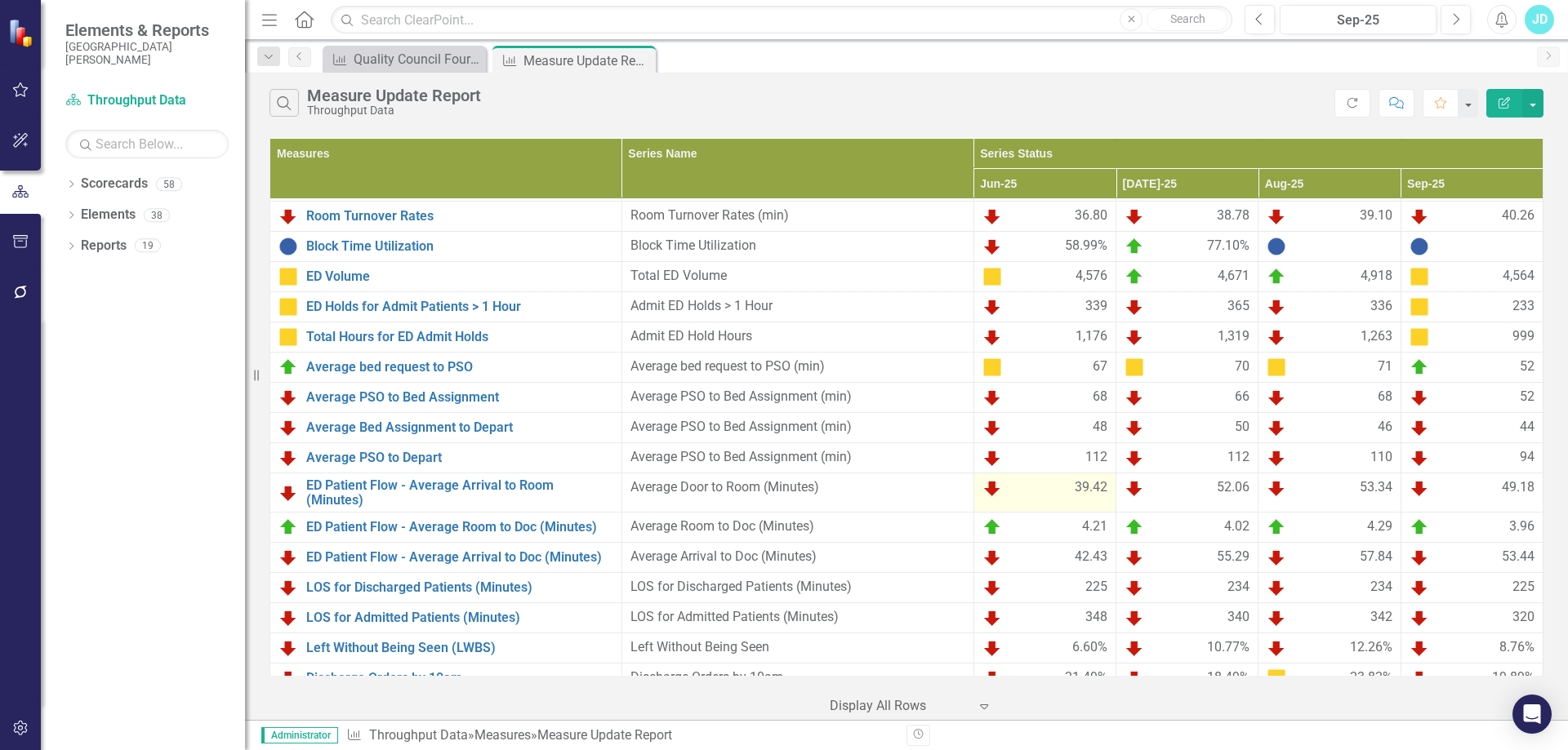
scroll to position [1012, 0]
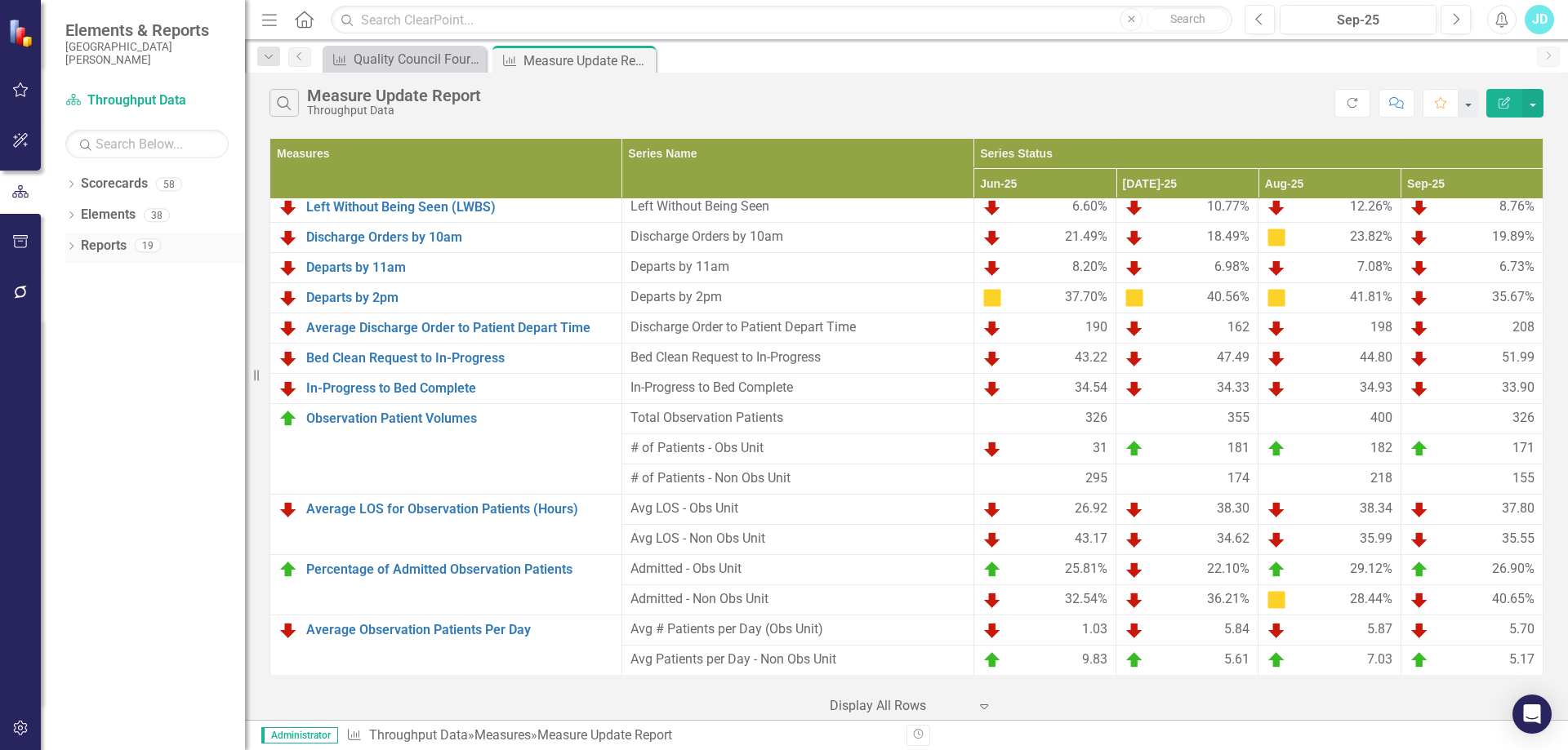
click at [69, 245] on icon "Dropdown" at bounding box center [71, 247] width 12 height 9
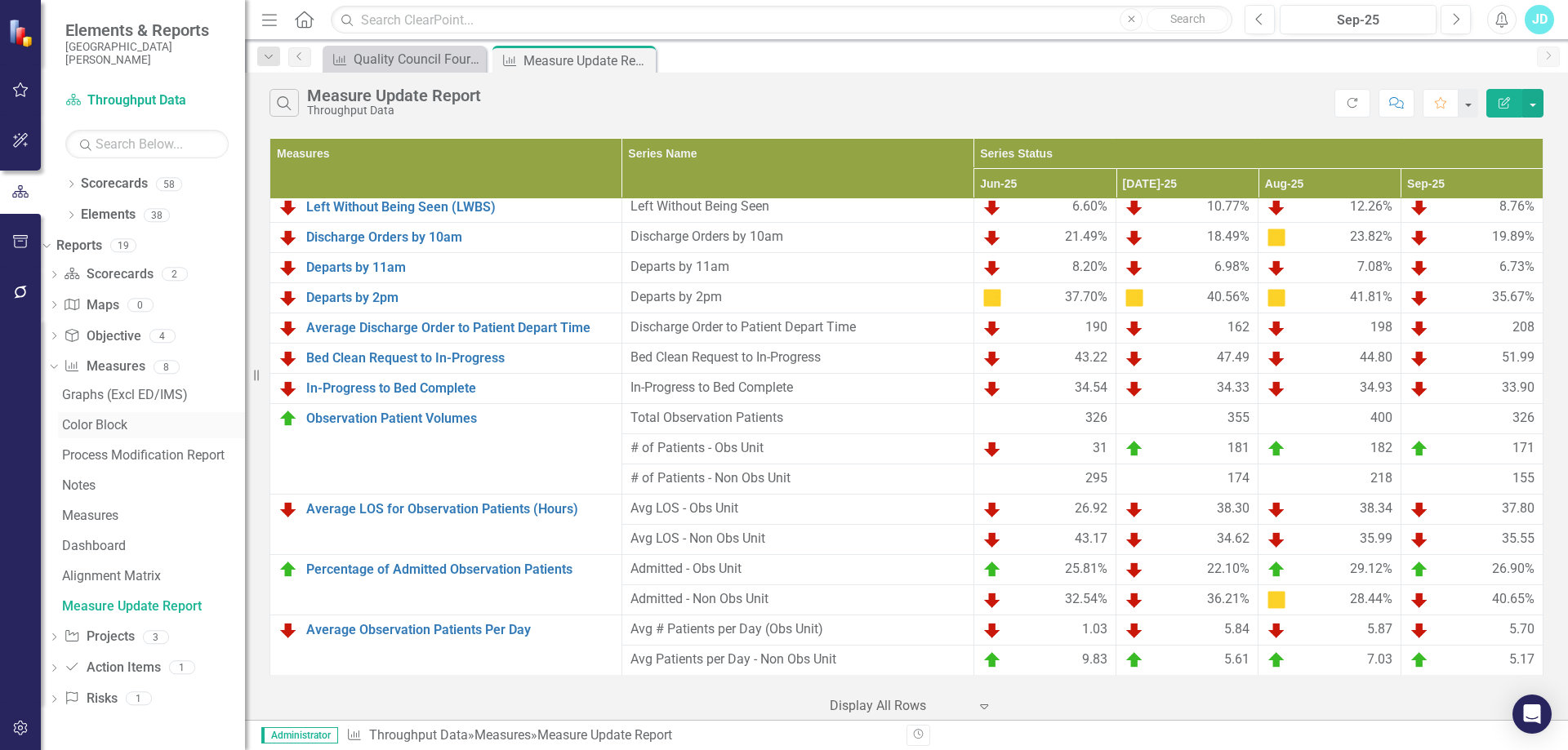
click at [129, 425] on div "Color Block" at bounding box center [154, 425] width 183 height 14
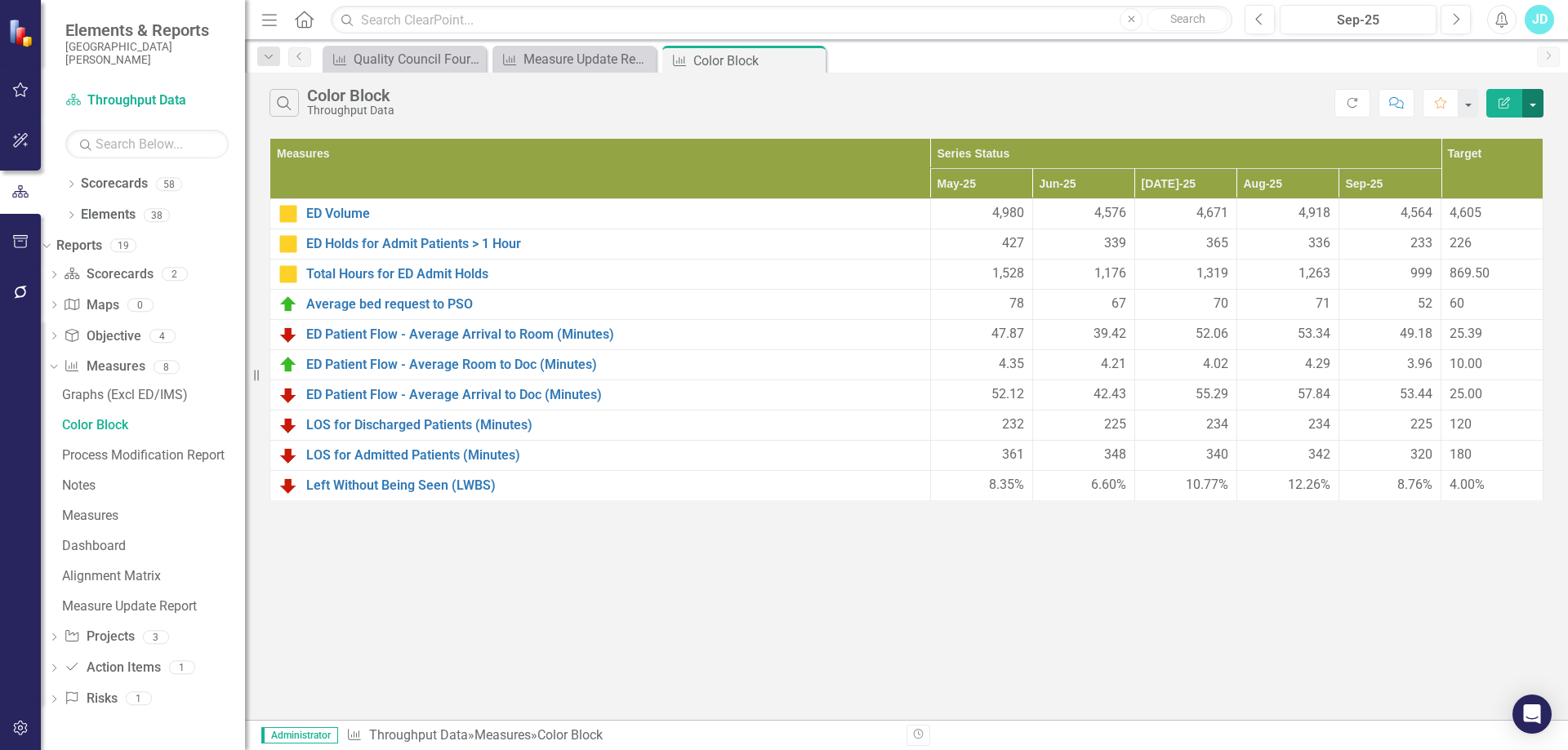
click at [1542, 106] on button "button" at bounding box center [1532, 104] width 21 height 29
click at [1468, 224] on link "Email Email Page" at bounding box center [1478, 226] width 129 height 30
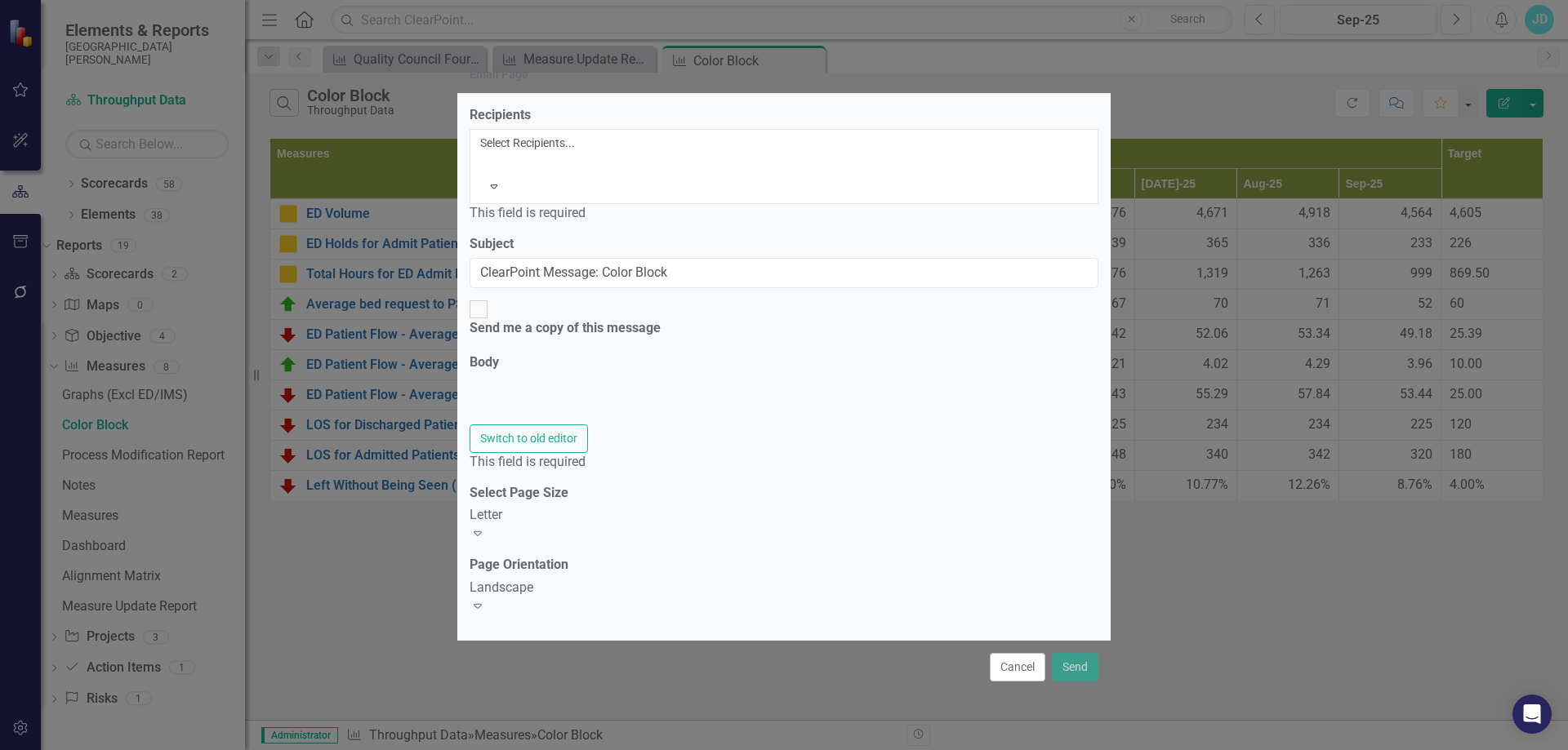
click at [484, 172] on div at bounding box center [483, 162] width 3 height 19
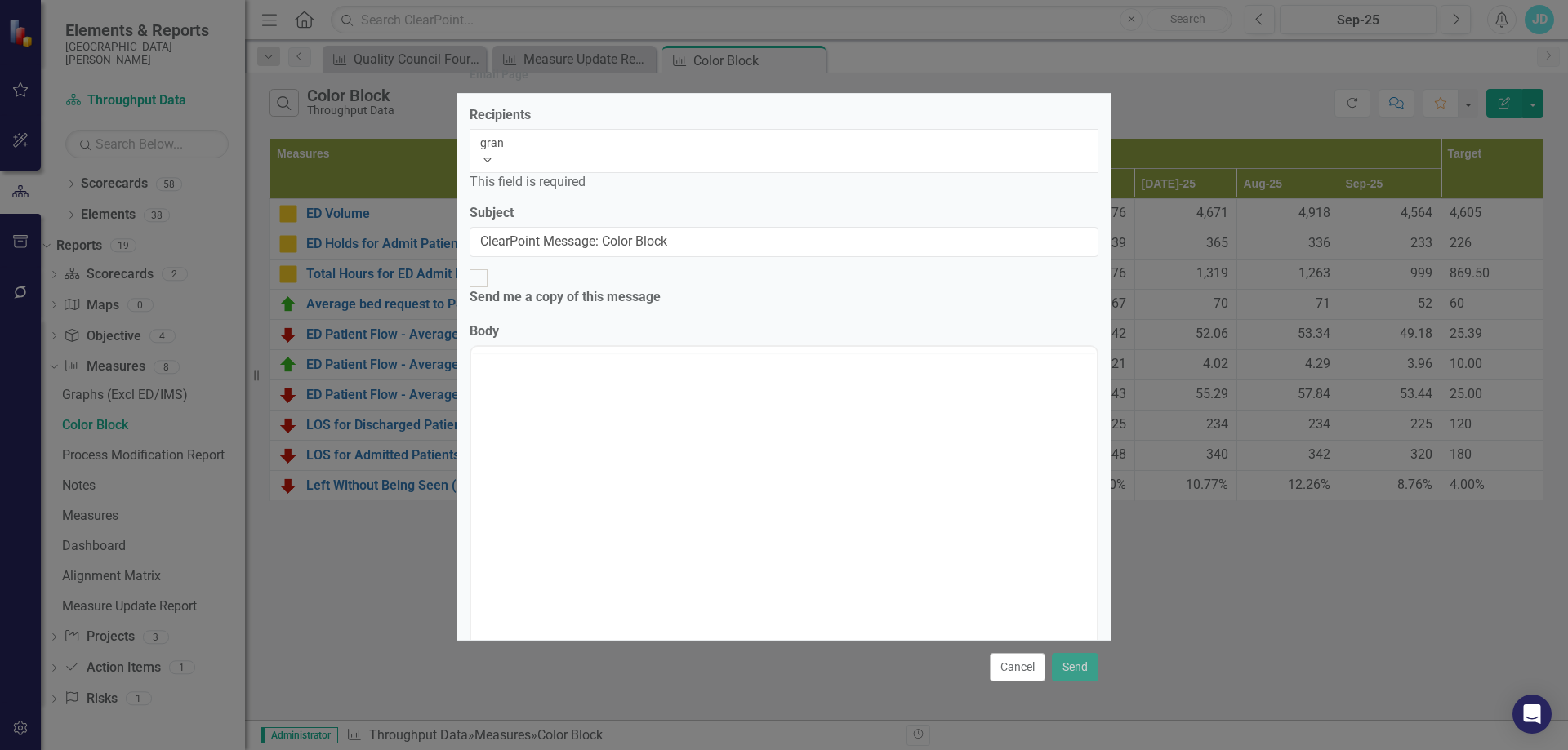
type input "grant"
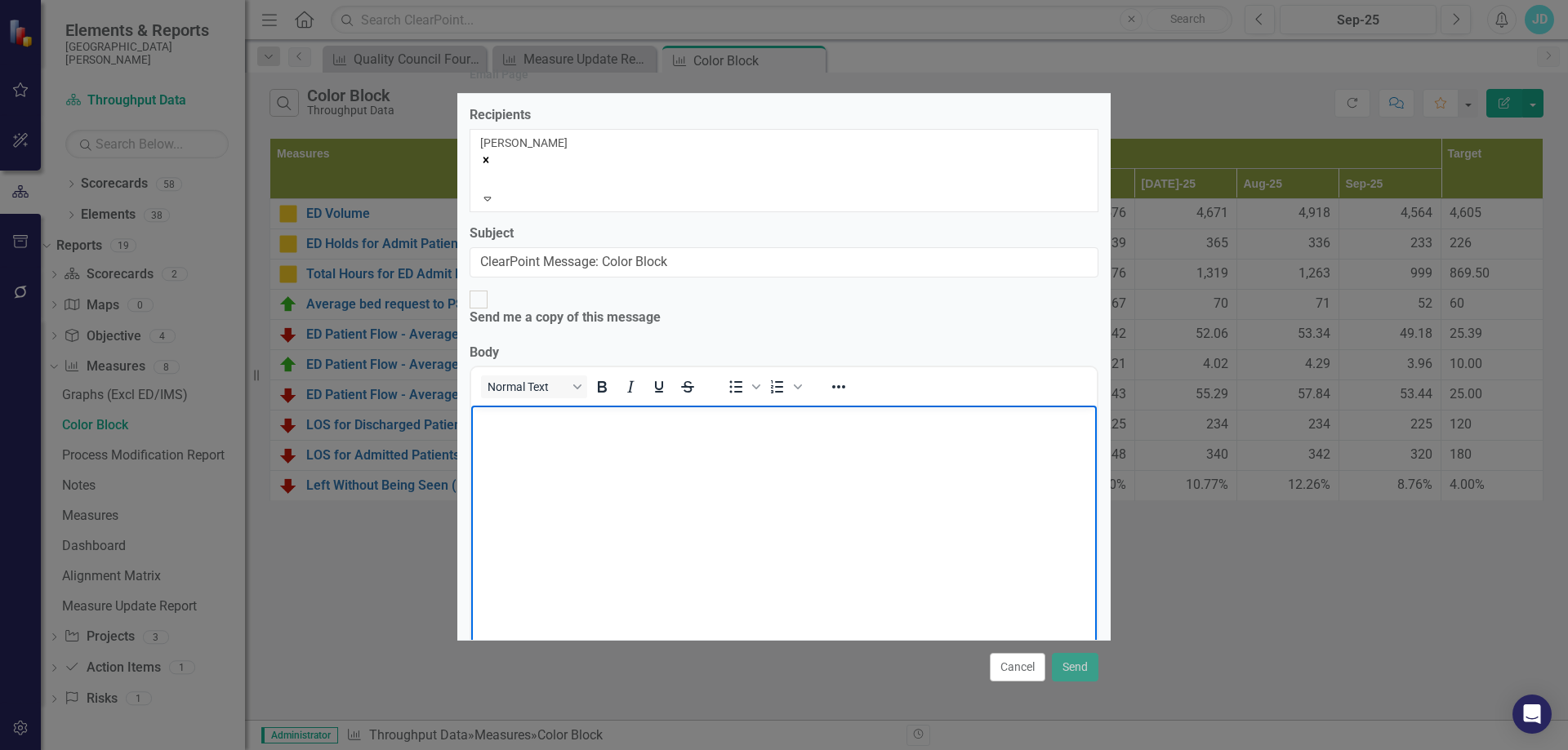
click at [527, 450] on body "Rich Text Area. Press ALT-0 for help." at bounding box center [784, 528] width 625 height 245
click at [1080, 658] on button "Send" at bounding box center [1075, 667] width 46 height 29
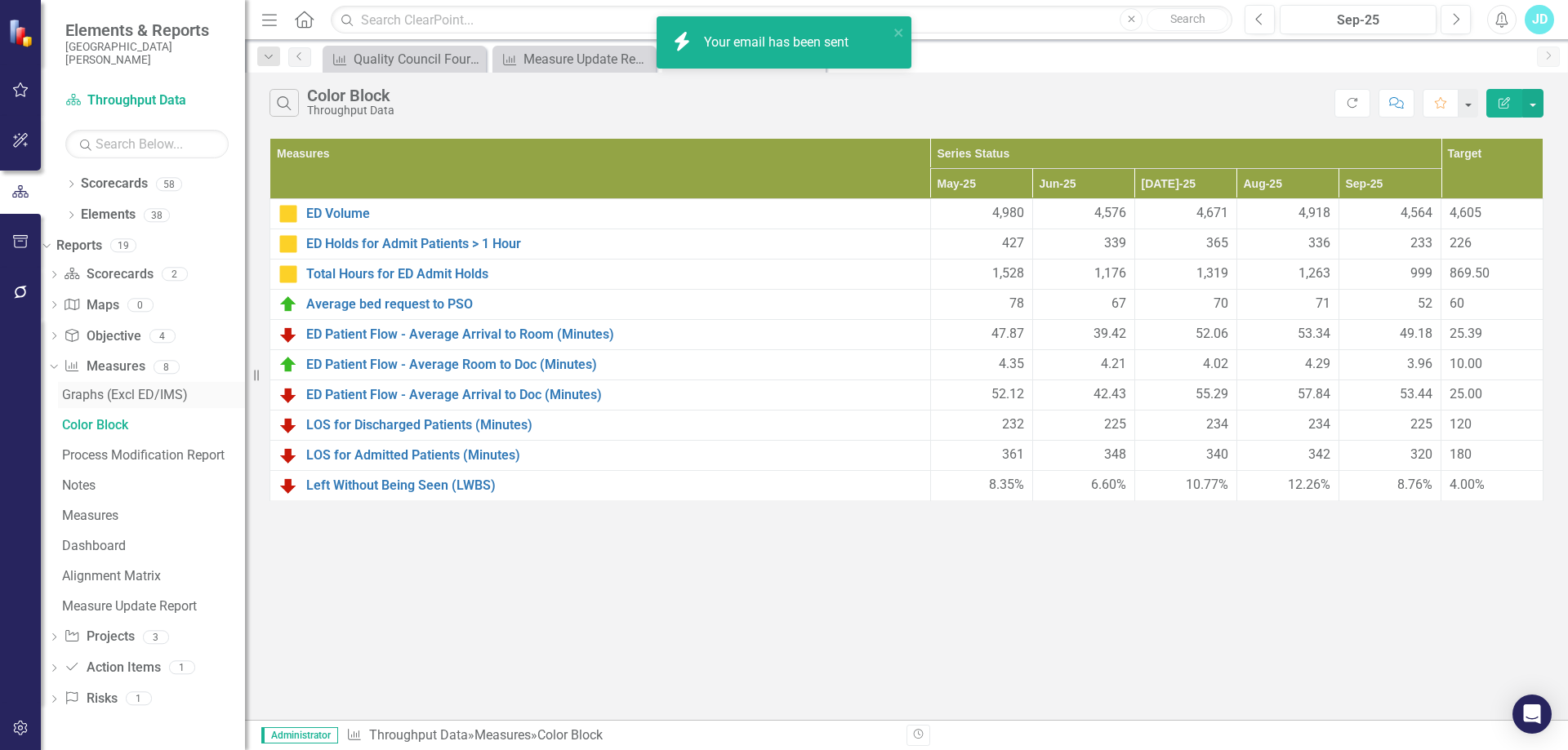
click at [143, 401] on div "Graphs (Excl ED/IMS)" at bounding box center [154, 394] width 183 height 14
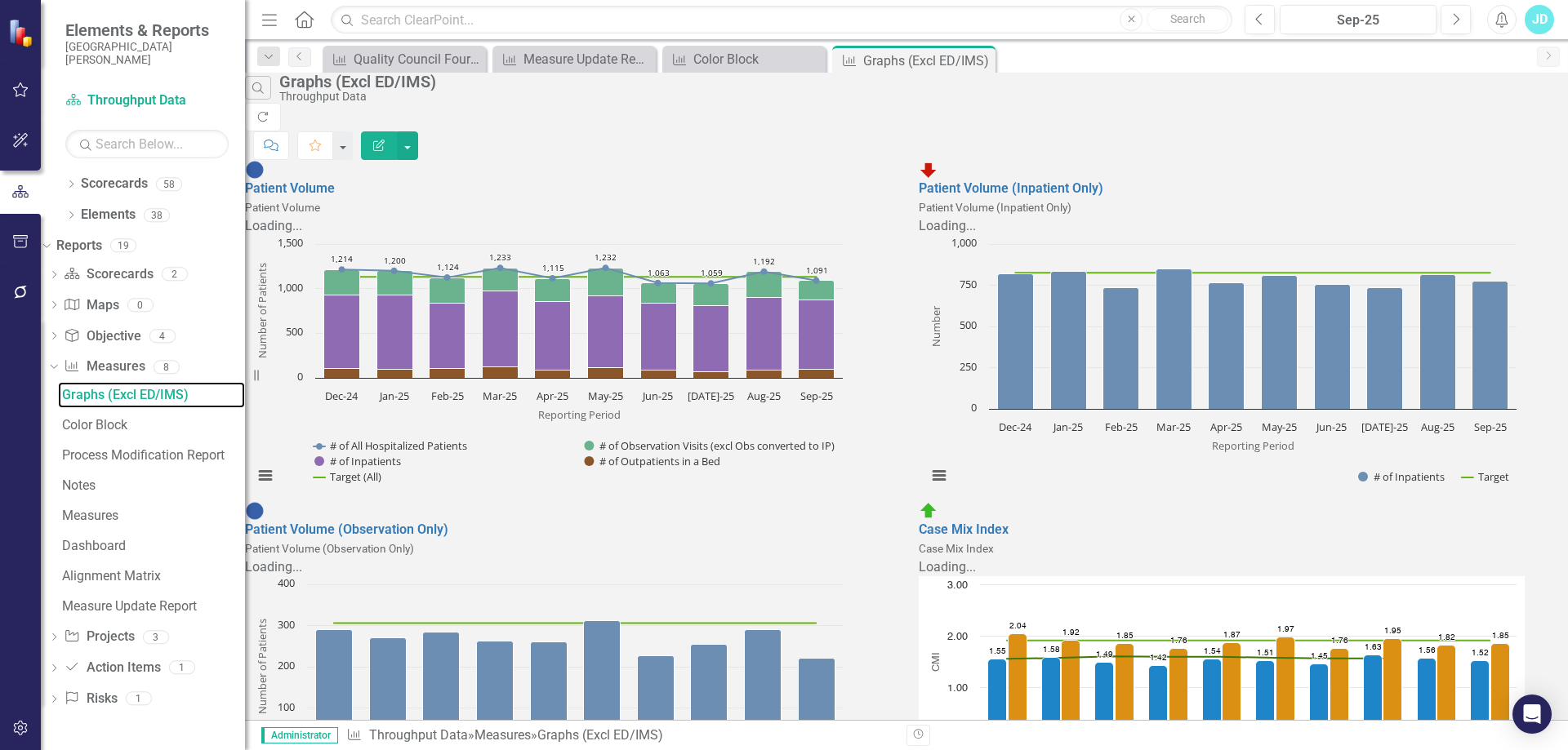
scroll to position [245, 0]
click at [1008, 521] on link "Case Mix Index" at bounding box center [963, 529] width 89 height 15
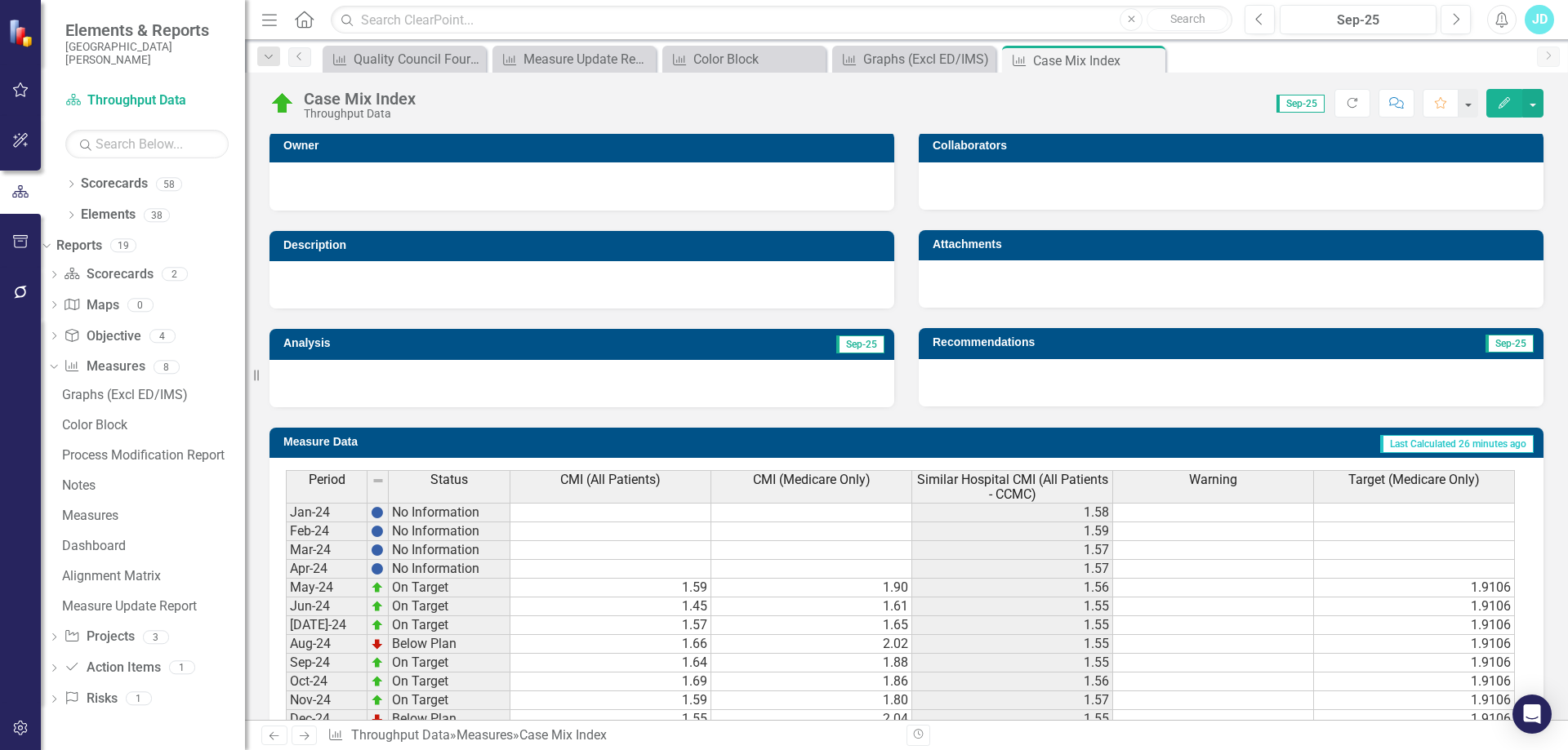
scroll to position [601, 0]
